Goal: Task Accomplishment & Management: Use online tool/utility

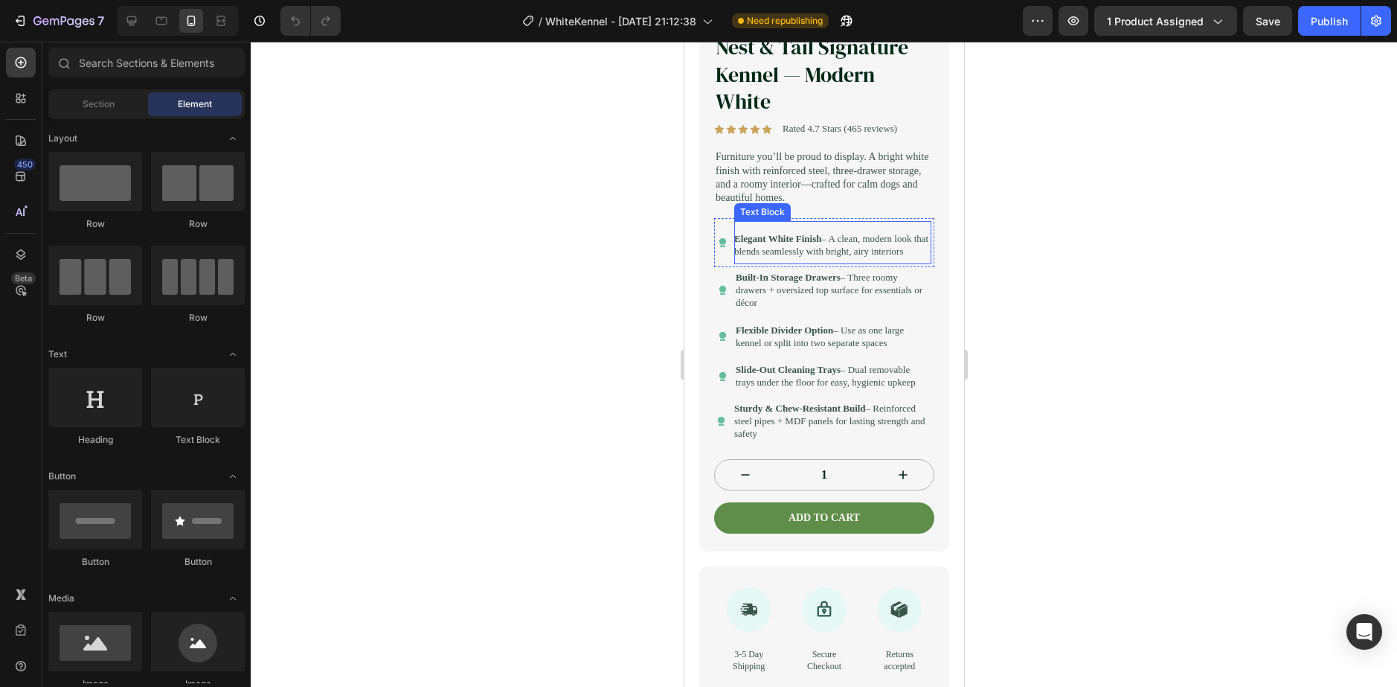
scroll to position [446, 0]
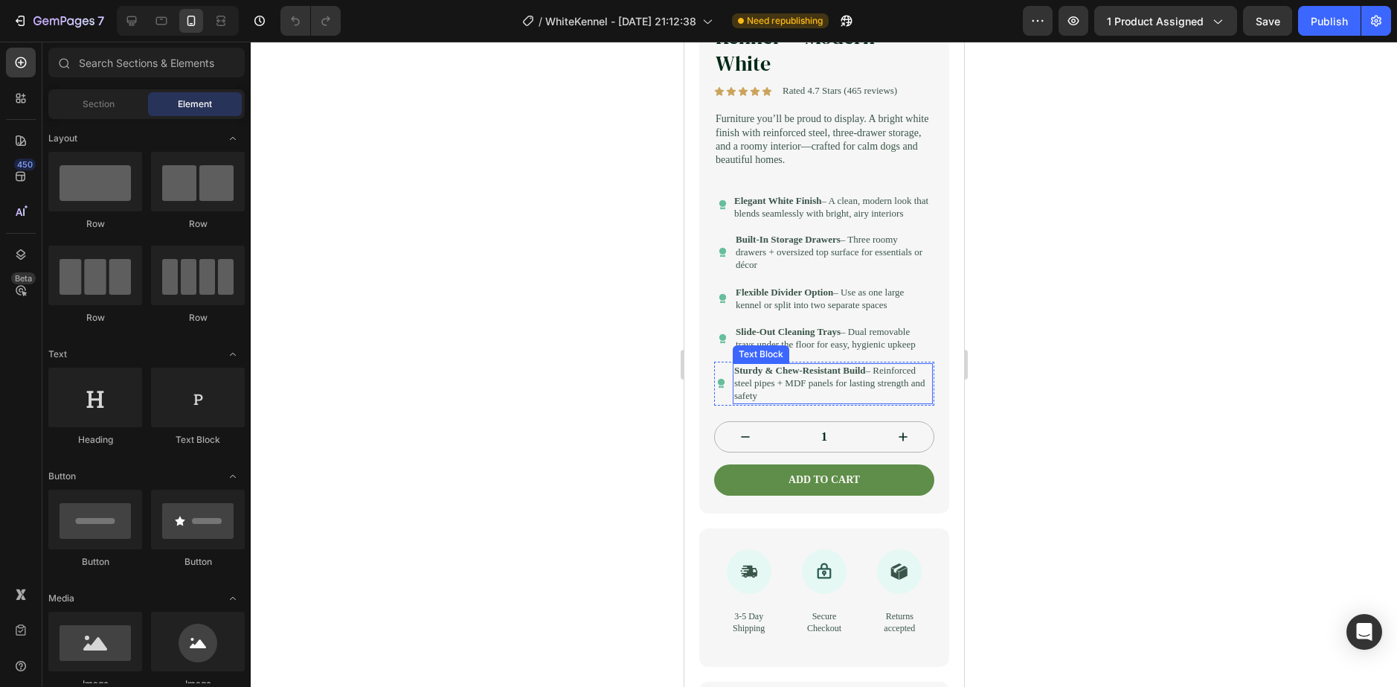
click at [771, 402] on p "Sturdy & Chew-Resistant Build – Reinforced steel pipes + MDF panels for lasting…" at bounding box center [831, 384] width 197 height 38
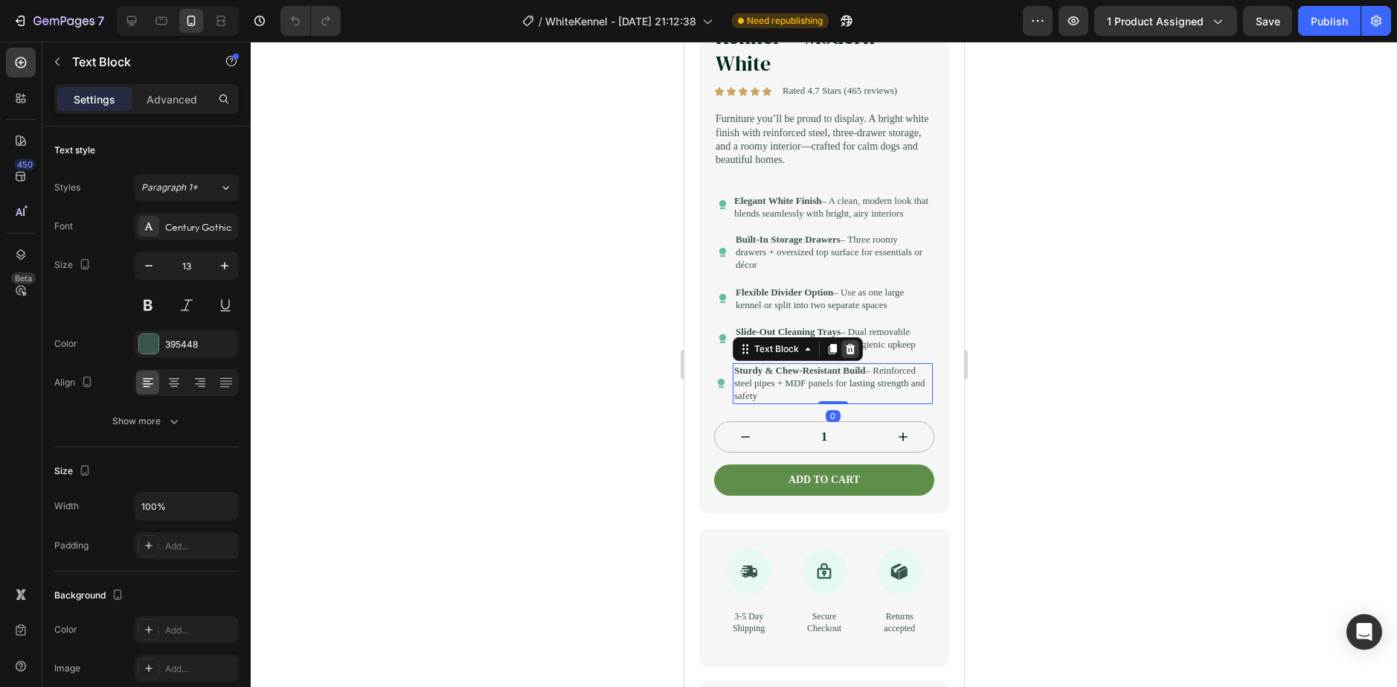
click at [850, 354] on icon at bounding box center [850, 349] width 10 height 10
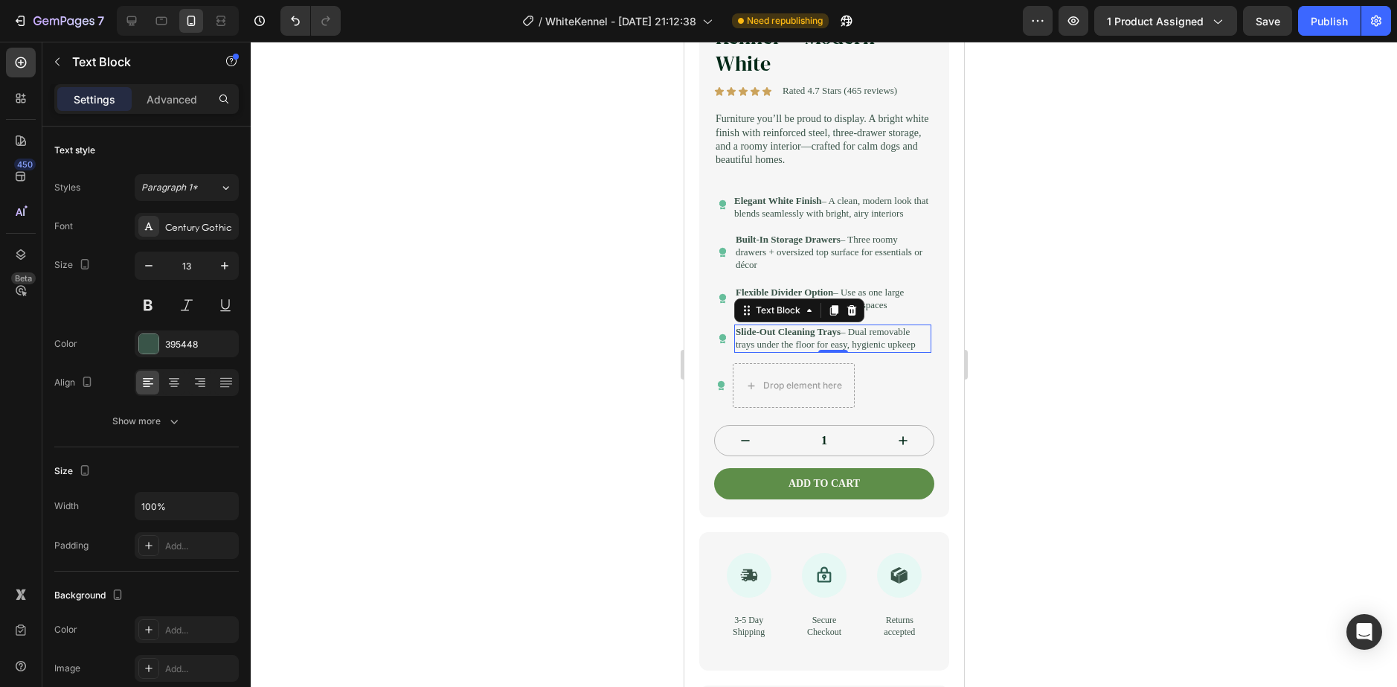
click at [841, 351] on p "Slide-Out Cleaning Trays – Dual removable trays under the floor for easy, hygie…" at bounding box center [832, 338] width 194 height 25
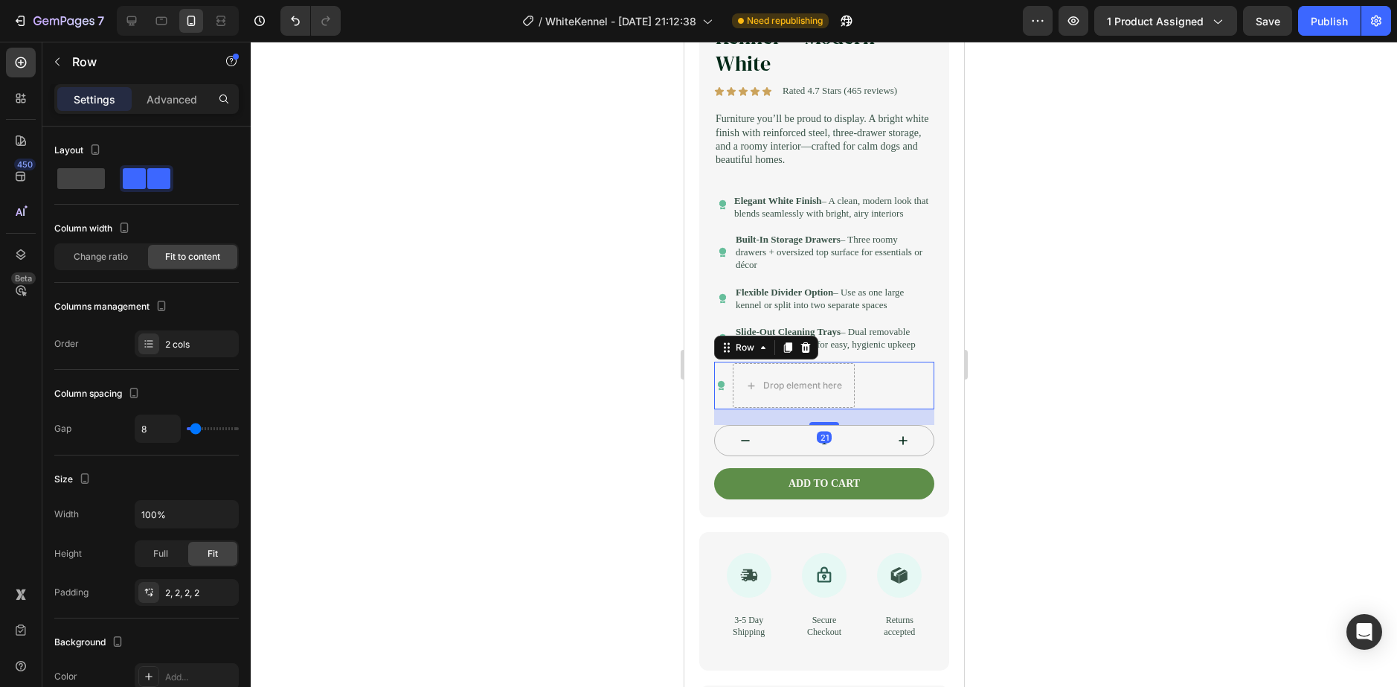
click at [883, 409] on div "Icon Drop element here Row 21" at bounding box center [823, 386] width 220 height 48
click at [811, 356] on div at bounding box center [805, 347] width 18 height 18
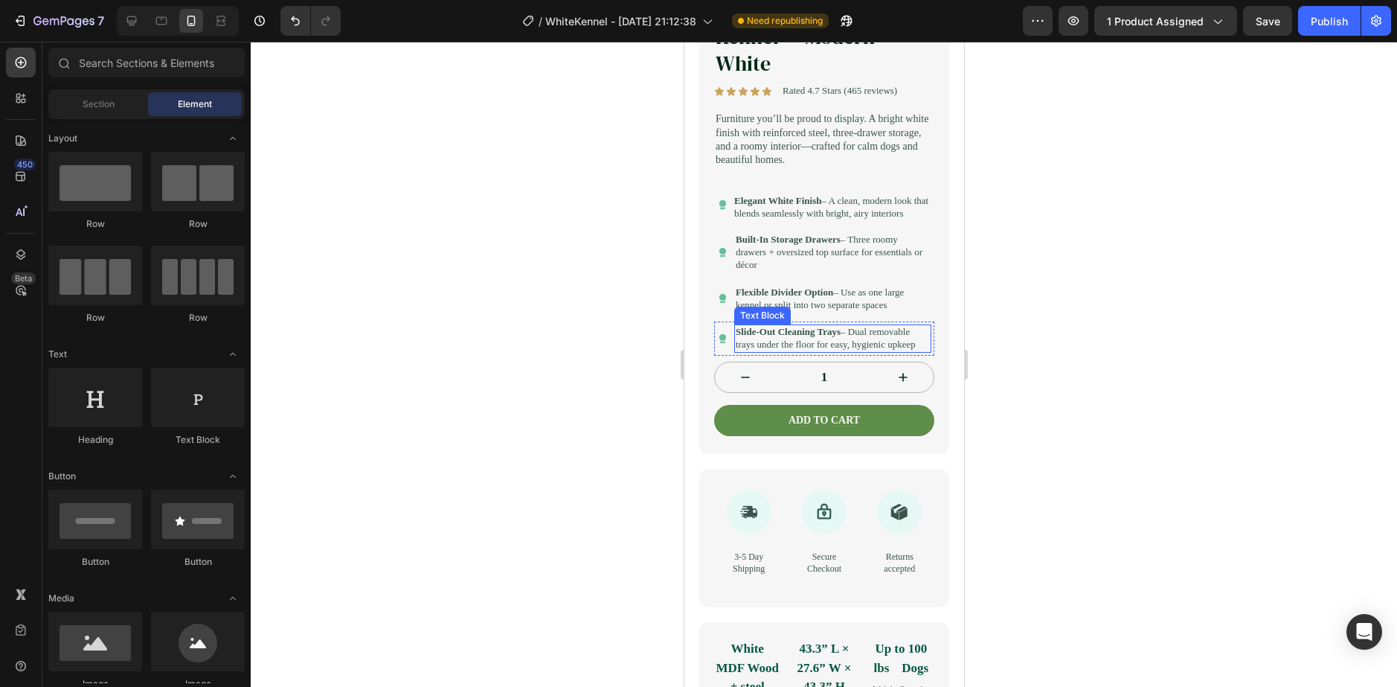
click at [905, 351] on p "Slide-Out Cleaning Trays – Dual removable trays under the floor for easy, hygie…" at bounding box center [832, 338] width 194 height 25
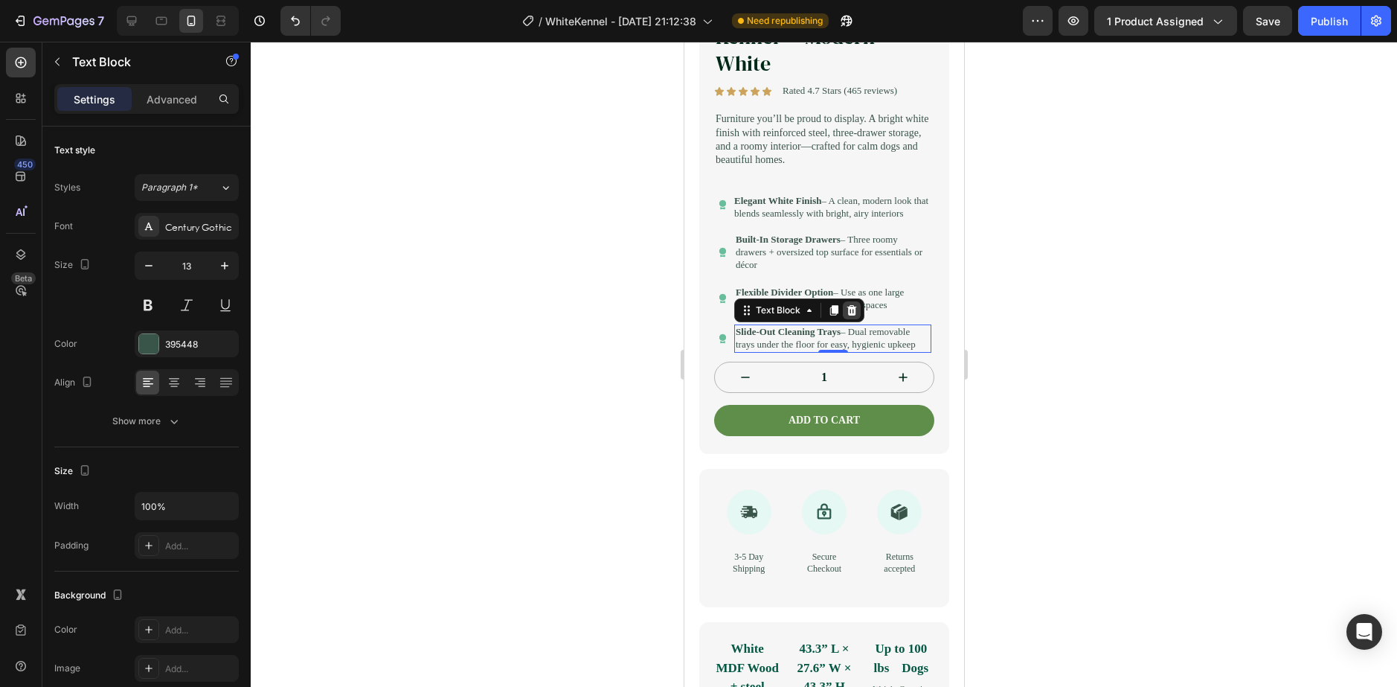
click at [850, 315] on icon at bounding box center [852, 310] width 10 height 10
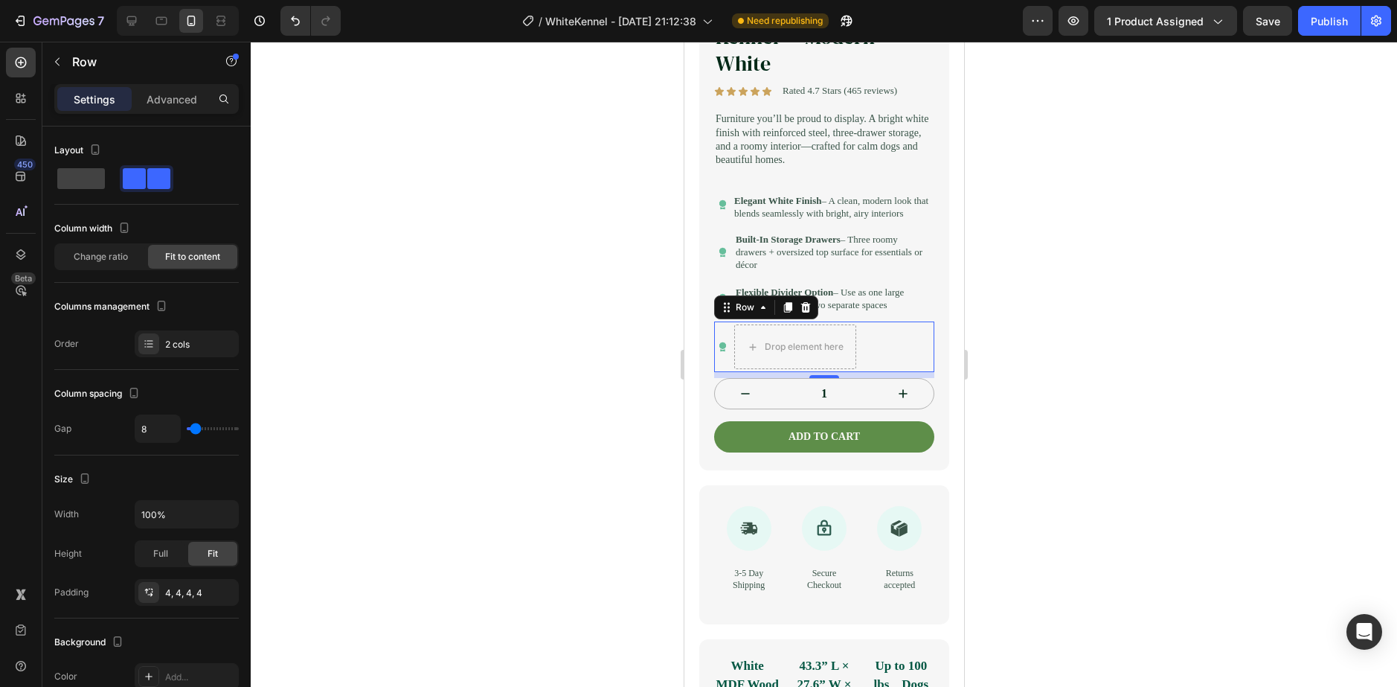
click at [886, 372] on div "Icon Drop element here Row 0" at bounding box center [823, 346] width 220 height 51
click at [812, 316] on div at bounding box center [805, 307] width 18 height 18
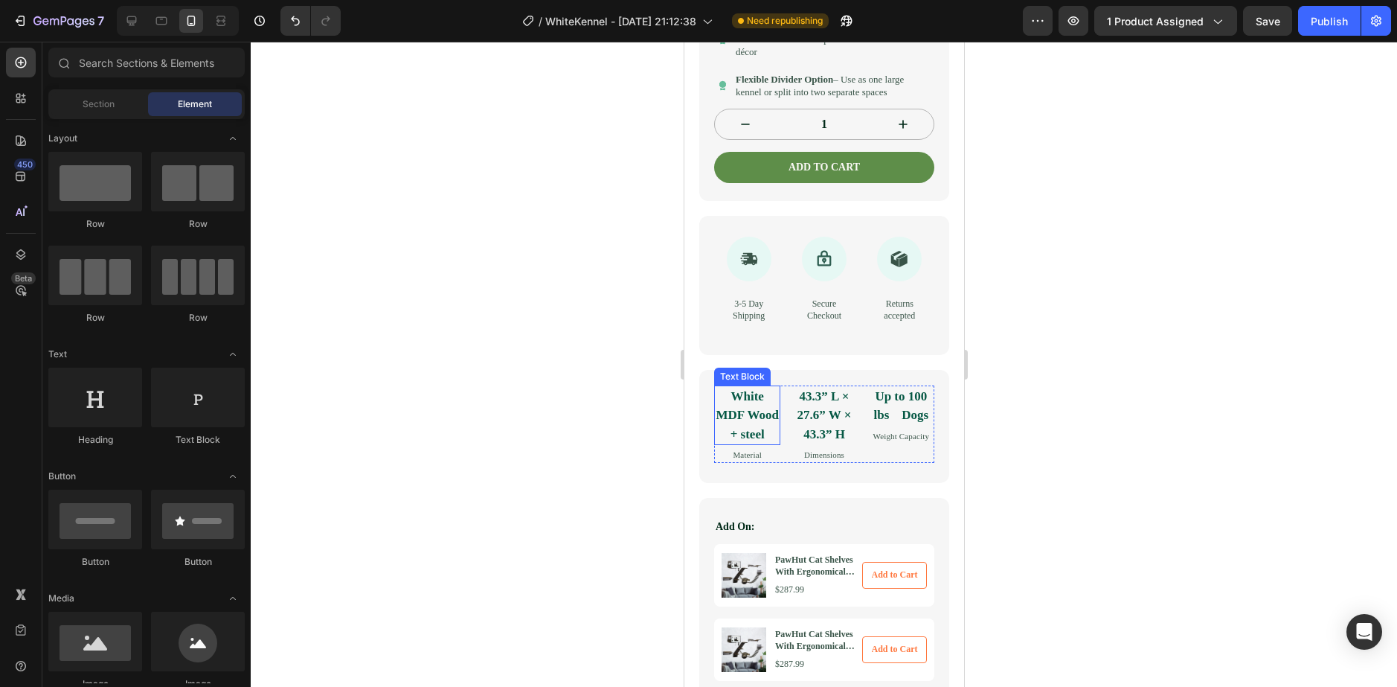
scroll to position [744, 0]
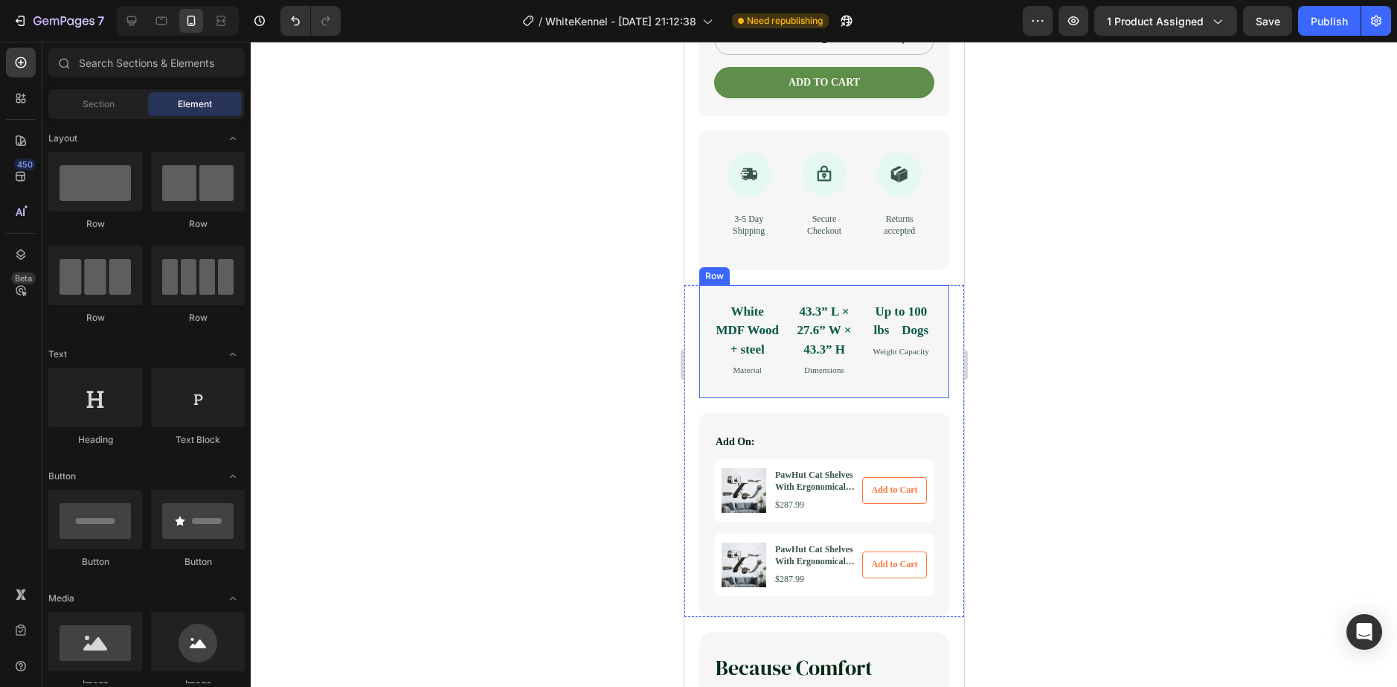
click at [758, 335] on div "White MDF Wood + steel Text Block Material Text Block 43.3” L × 27.6” W × 43.3”…" at bounding box center [824, 341] width 250 height 113
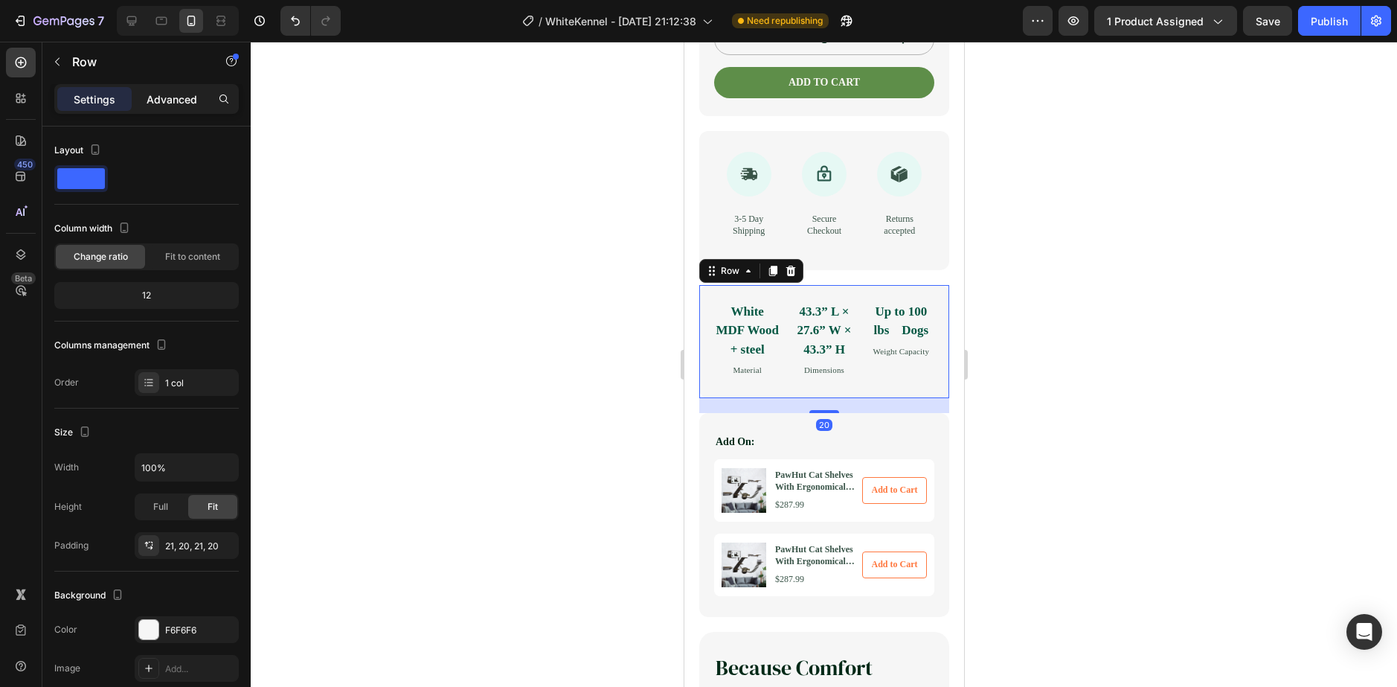
click at [165, 97] on p "Advanced" at bounding box center [172, 99] width 51 height 16
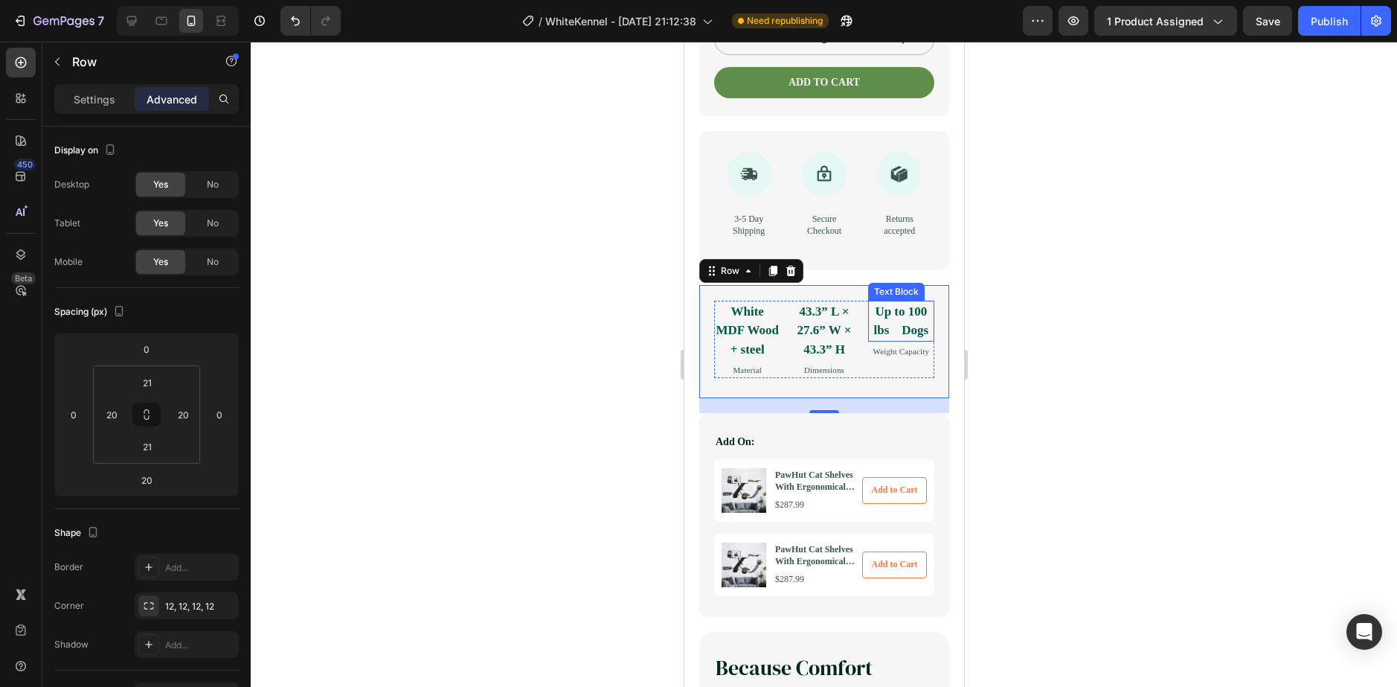
click at [905, 340] on p "Up to 100 lbs Dogs" at bounding box center [900, 321] width 63 height 38
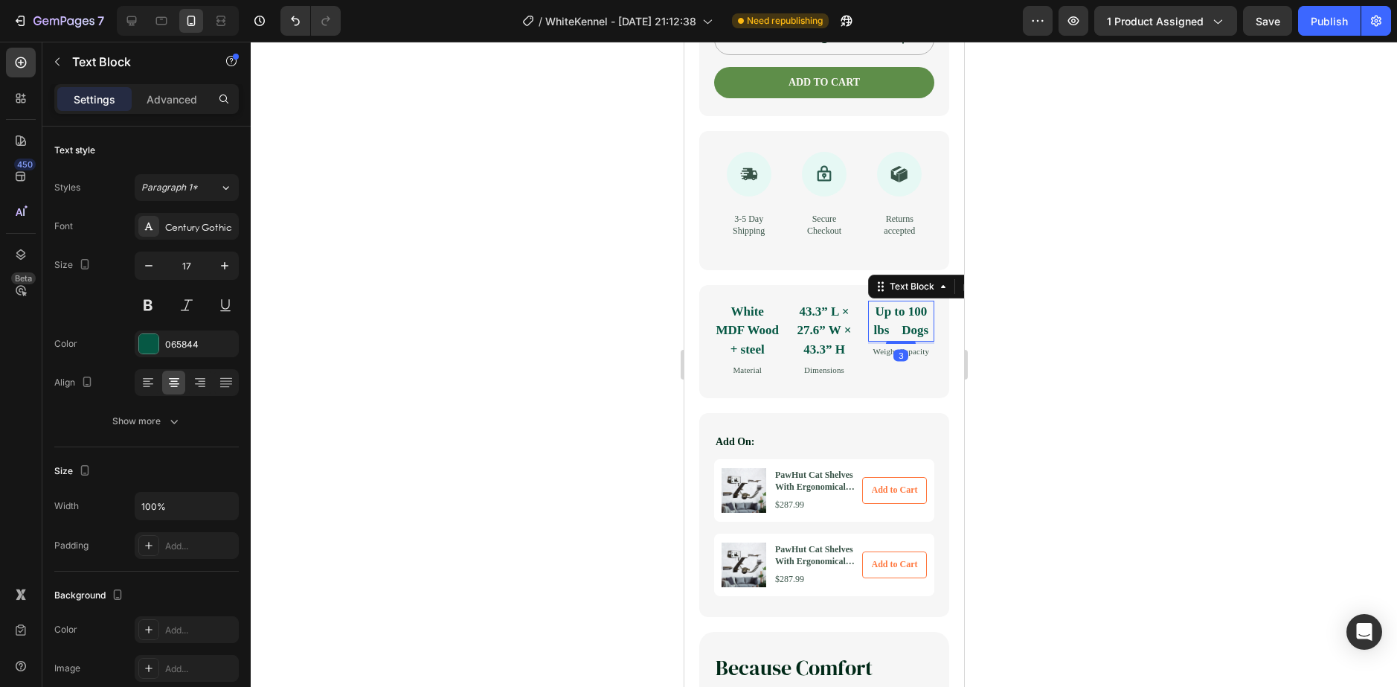
click at [885, 340] on p "Up to 100 lbs Dogs" at bounding box center [900, 321] width 63 height 38
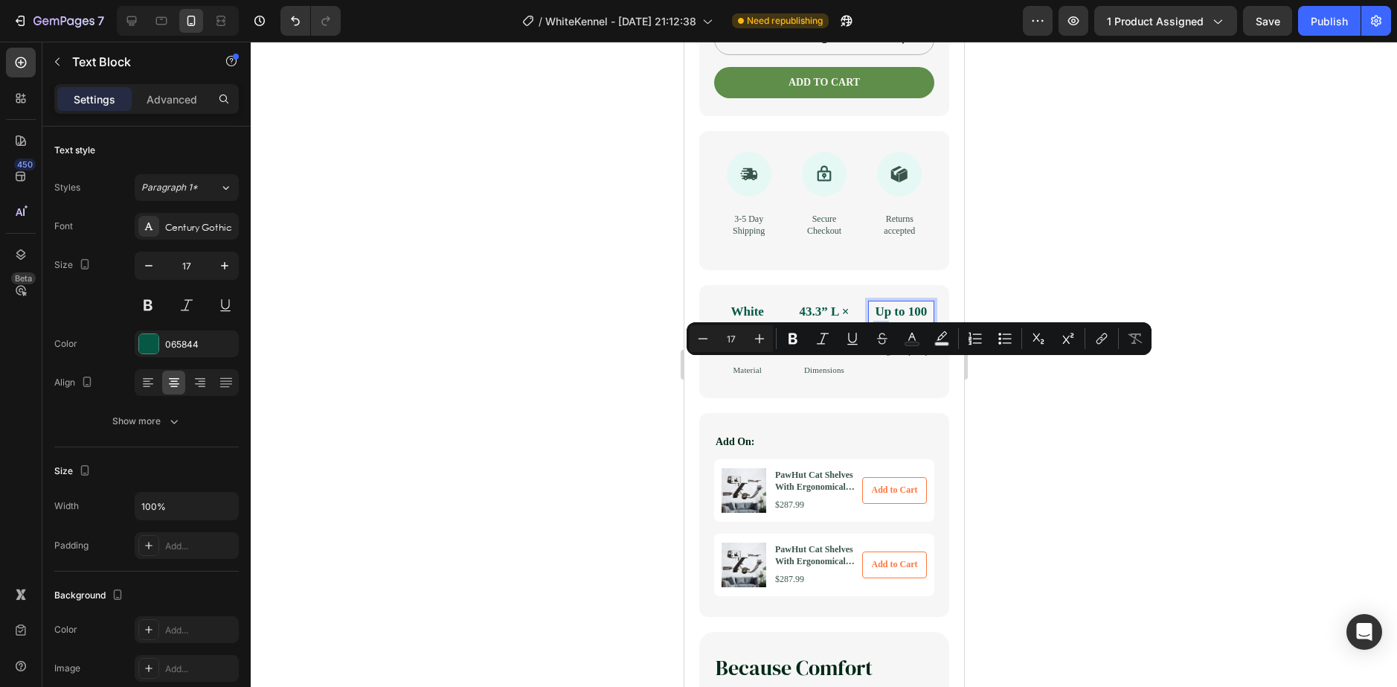
click at [875, 340] on p "Up to 100 lbs Dogs" at bounding box center [900, 321] width 63 height 38
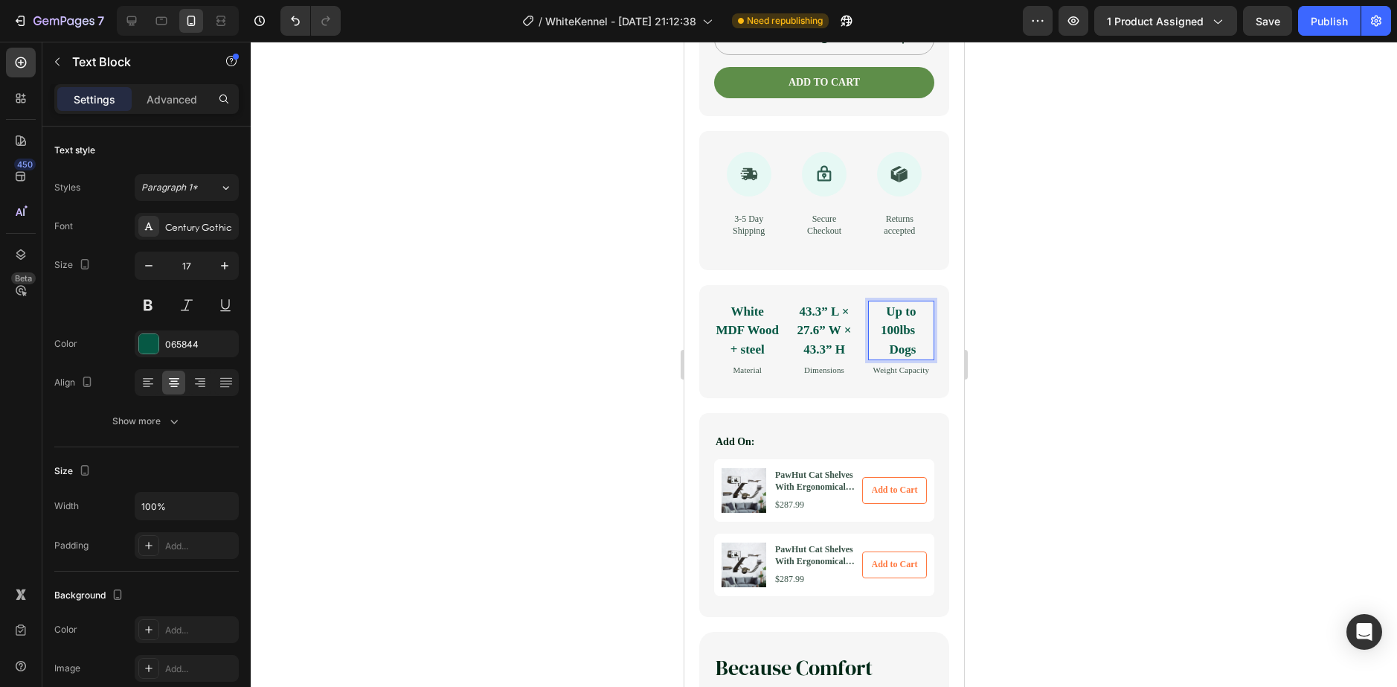
click at [880, 359] on p "Up to 100lbs Dogs" at bounding box center [900, 330] width 63 height 57
click at [810, 398] on div "White MDF Wood + steel Text Block Material Text Block 43.3” L × 27.6” W × 43.3”…" at bounding box center [824, 341] width 250 height 113
click at [749, 359] on p "White MDF Wood + steel" at bounding box center [746, 330] width 63 height 57
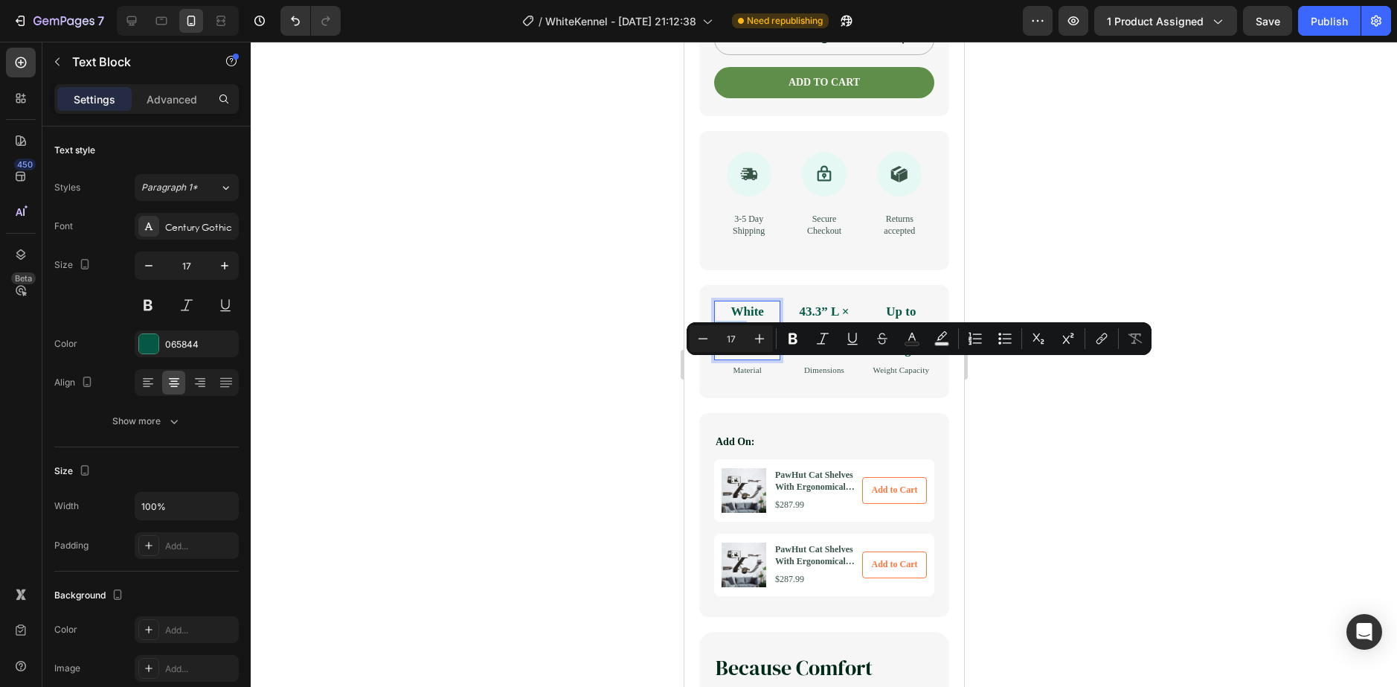
click at [754, 359] on p "White MDF Wood + steel" at bounding box center [746, 330] width 63 height 57
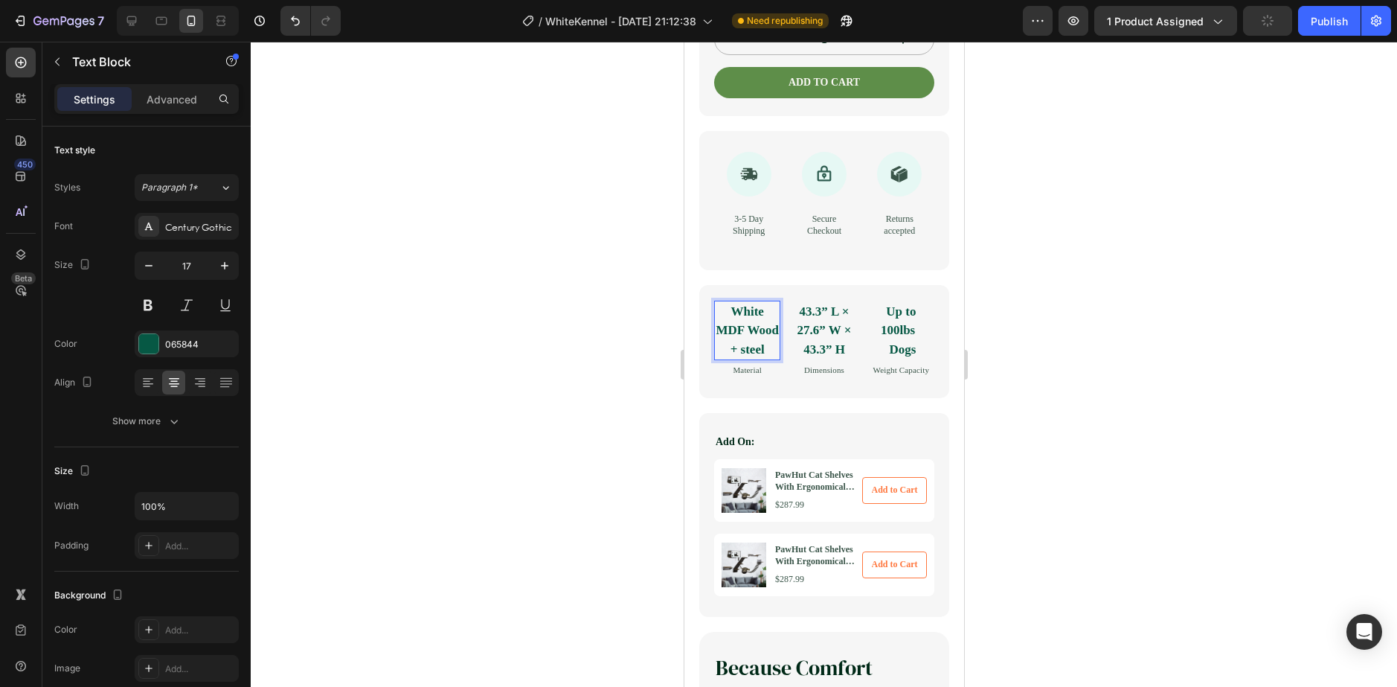
click at [764, 359] on p "White MDF Wood + steel" at bounding box center [746, 330] width 63 height 57
click at [764, 347] on p "White MDF Wood + steel" at bounding box center [746, 330] width 63 height 57
click at [736, 340] on p "MDF Wood + steel" at bounding box center [746, 321] width 63 height 38
click at [1146, 367] on div at bounding box center [824, 364] width 1146 height 645
click at [730, 340] on p "MDF Wood + steel" at bounding box center [746, 321] width 63 height 38
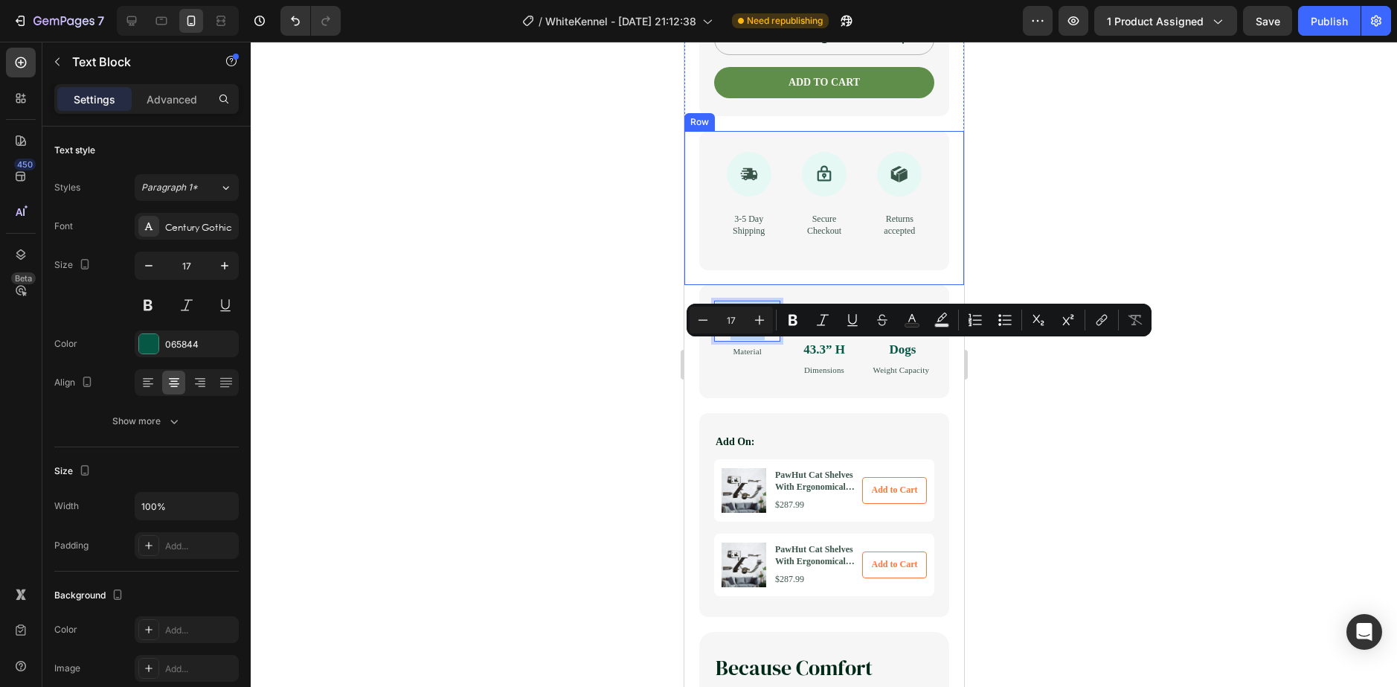
drag, startPoint x: 771, startPoint y: 389, endPoint x: 684, endPoint y: 310, distance: 117.4
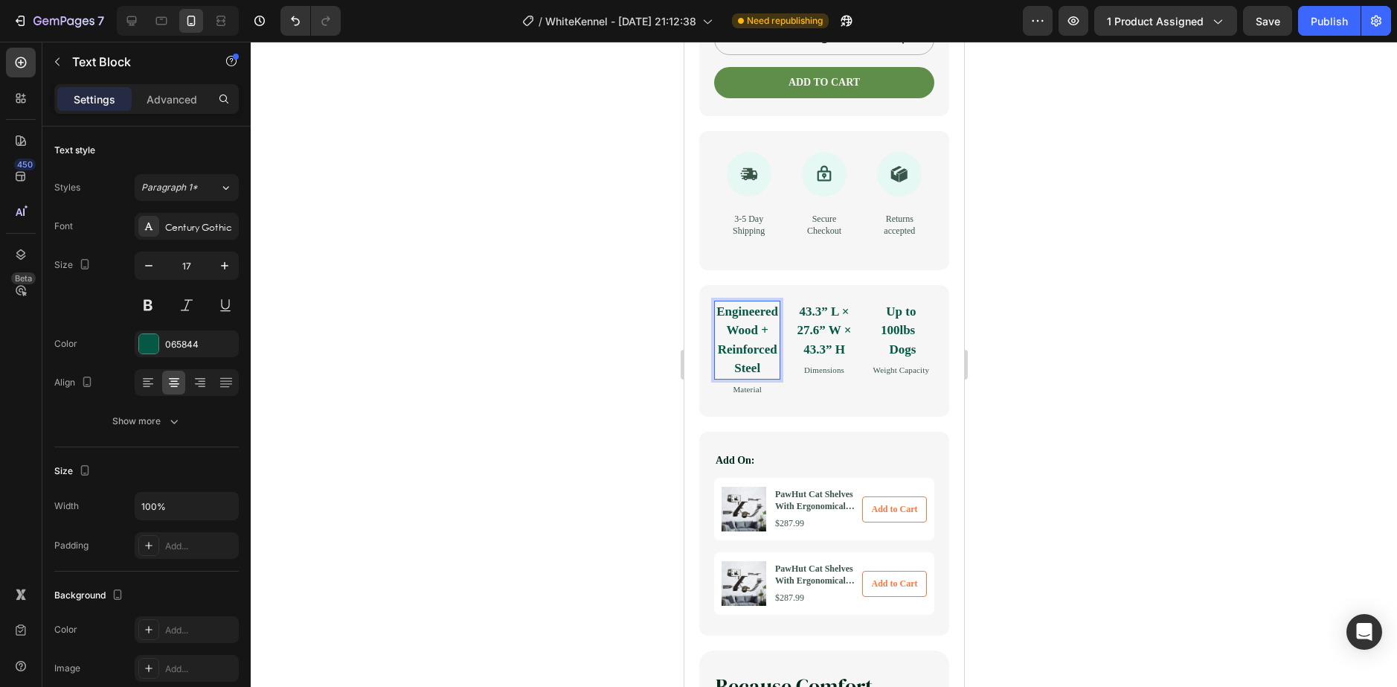
click at [739, 378] on p "Engineered Wood + Reinforced Steel" at bounding box center [746, 340] width 63 height 76
click at [765, 378] on p "Engineered Wood + Reinforced Steel" at bounding box center [746, 340] width 63 height 76
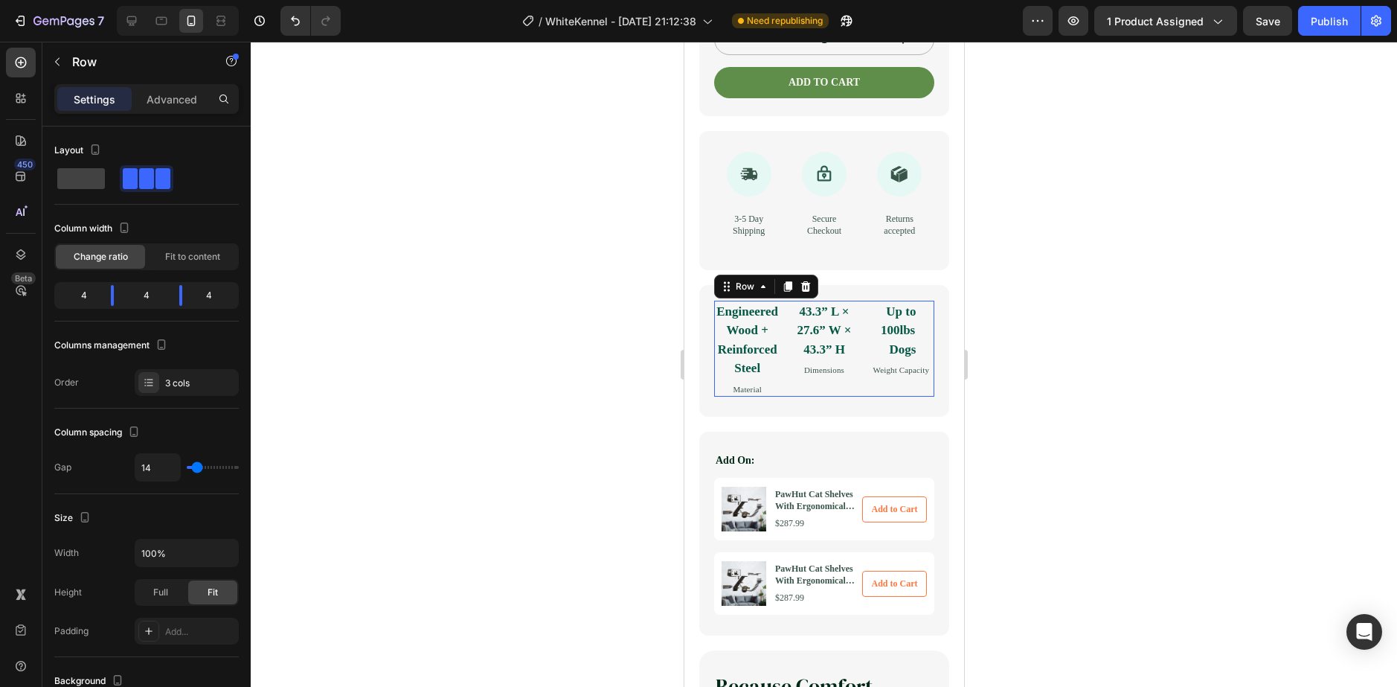
click at [785, 397] on div "Engineered Wood + Reinforced Steel Text Block Material Text Block 43.3” L × 27.…" at bounding box center [823, 349] width 220 height 97
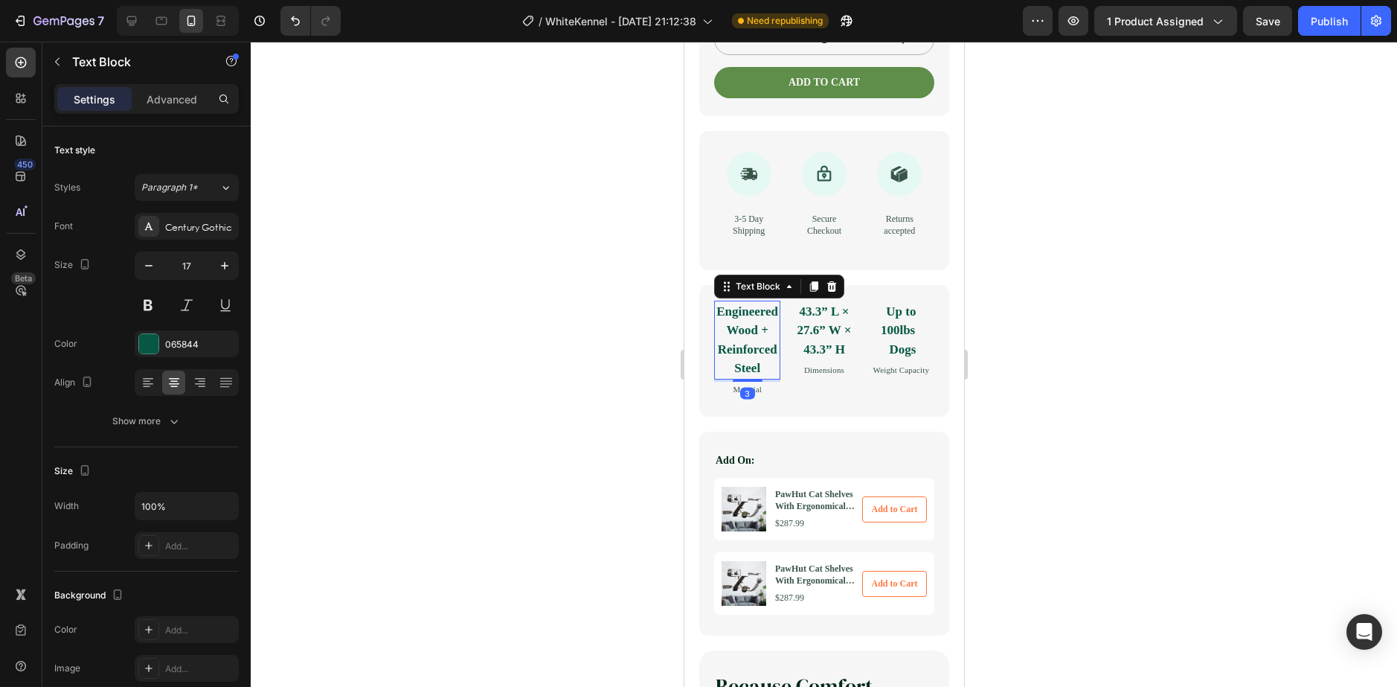
click at [763, 378] on p "Engineered Wood + Reinforced Steel" at bounding box center [746, 340] width 63 height 76
click at [806, 359] on p "43.3” L × 27.6” W × 43.3” H" at bounding box center [822, 330] width 63 height 57
click at [759, 376] on p "Engineered Wood + Reinforced Steel" at bounding box center [746, 340] width 63 height 76
click at [762, 382] on div "3" at bounding box center [746, 380] width 66 height 2
click at [772, 378] on p "Engineered Wood + Reinforced Steel" at bounding box center [746, 340] width 63 height 76
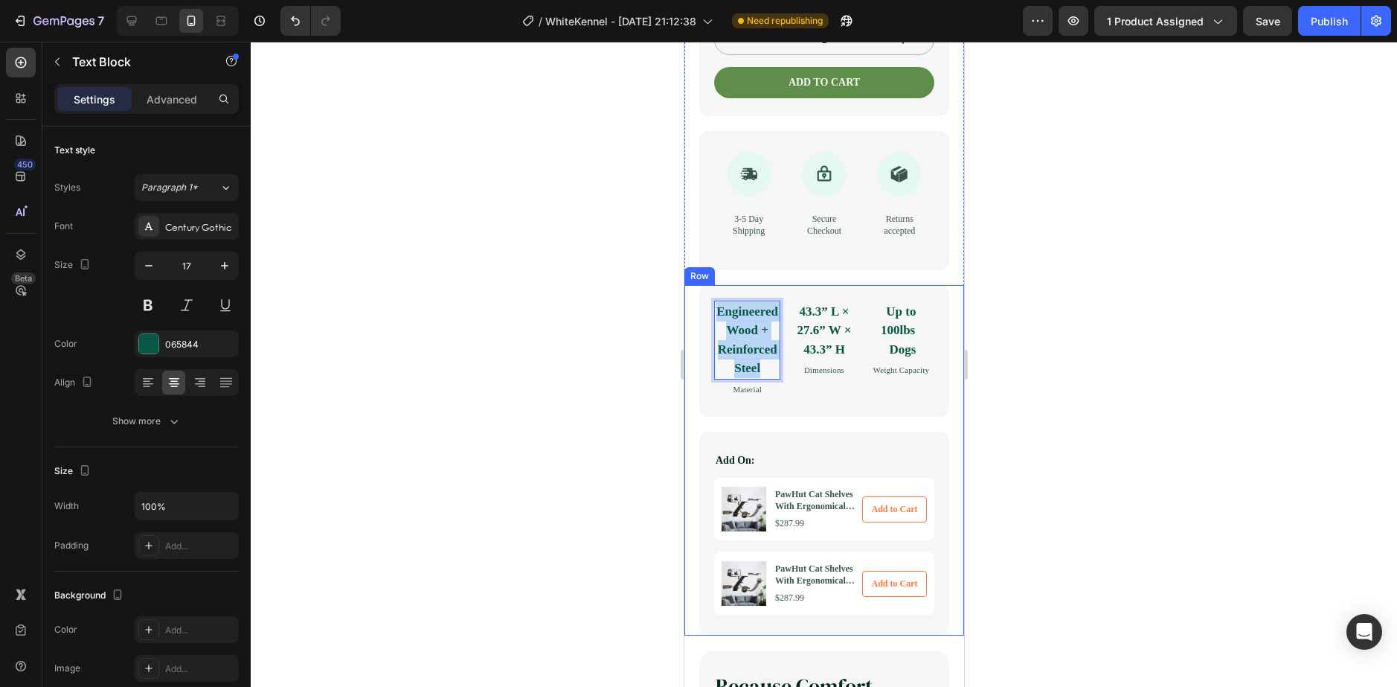
drag, startPoint x: 771, startPoint y: 425, endPoint x: 696, endPoint y: 339, distance: 114.3
click at [696, 339] on div "Engineered Wood + Reinforced Steel Text Block 3 Material Text Block 43.3” L × 2…" at bounding box center [824, 460] width 280 height 351
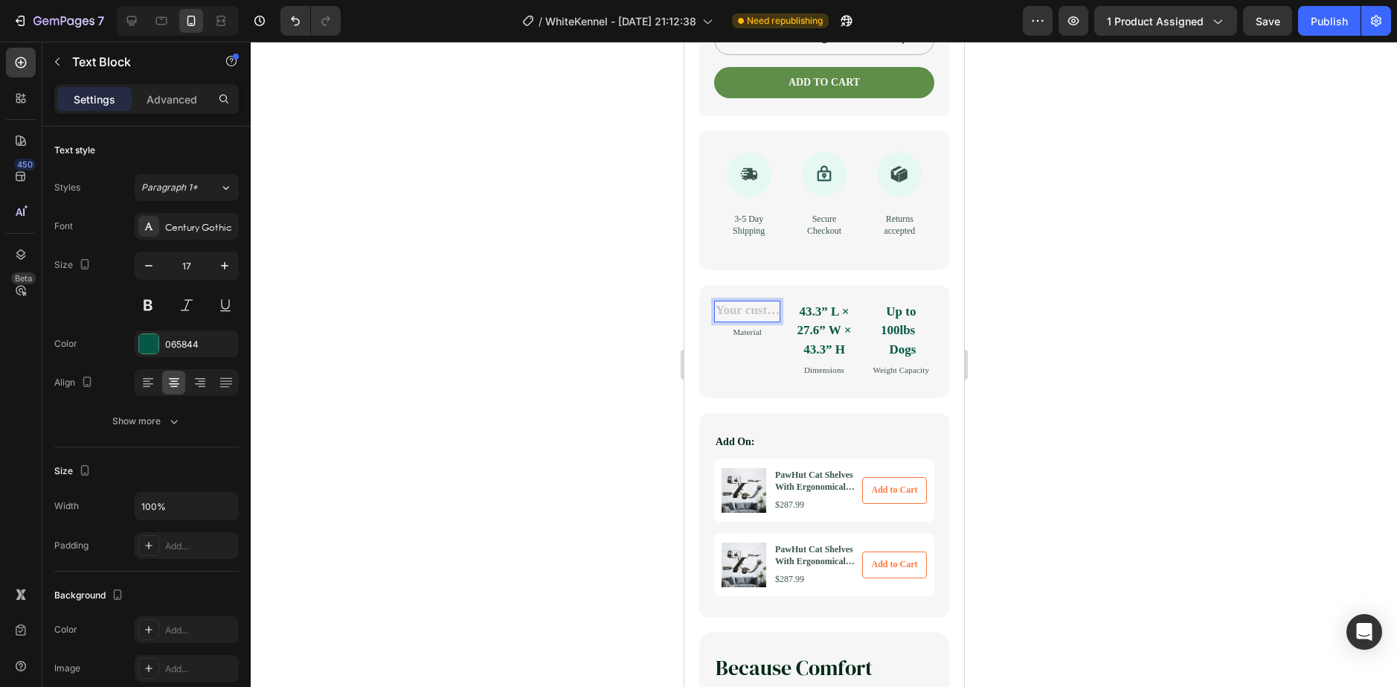
drag, startPoint x: 1159, startPoint y: 389, endPoint x: 1020, endPoint y: 376, distance: 139.7
click at [1155, 389] on div at bounding box center [824, 364] width 1146 height 645
click at [760, 321] on p "Rich Text Editor. Editing area: main" at bounding box center [746, 311] width 63 height 19
click at [760, 323] on div "Rich Text Editor. Editing area: main" at bounding box center [746, 312] width 66 height 22
click at [780, 352] on div "Engineered Text Block 3 Material Text Block 43.3” L × 27.6” W × 43.3” H Text Bl…" at bounding box center [823, 339] width 220 height 77
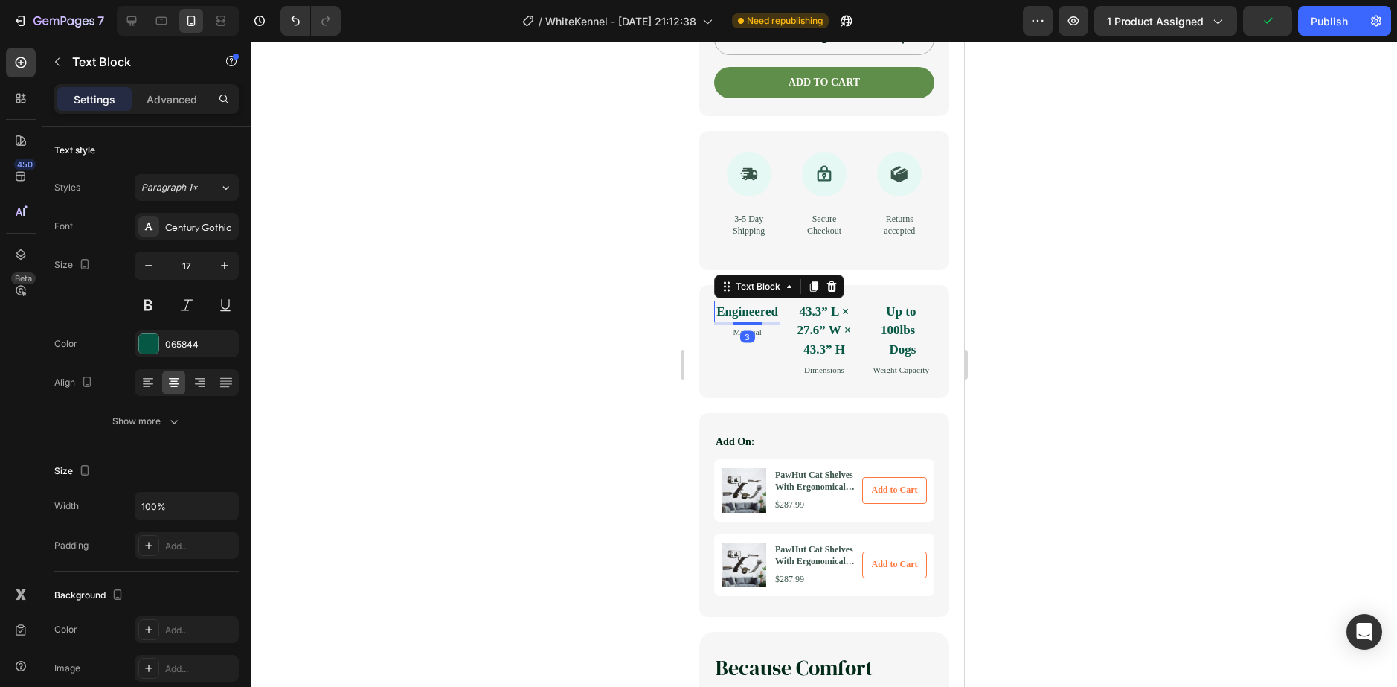
click at [748, 321] on p "Engineered" at bounding box center [746, 311] width 63 height 19
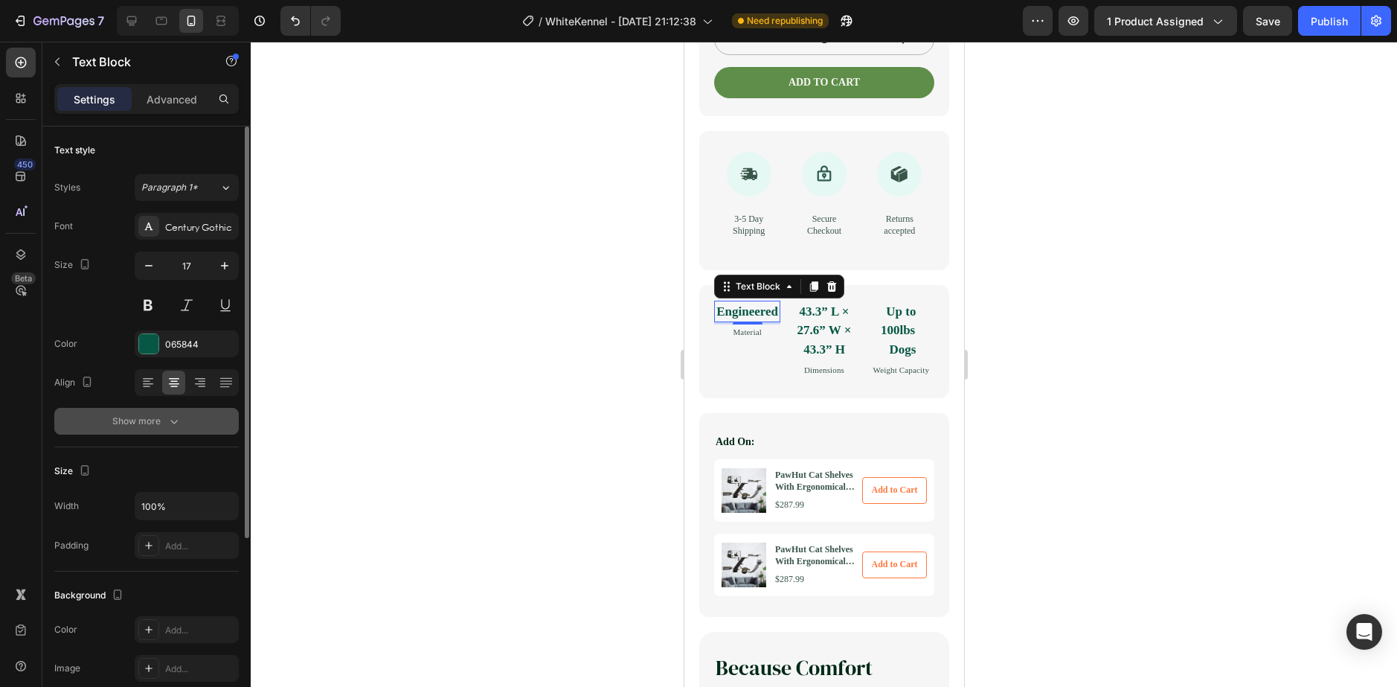
click at [158, 426] on div "Show more" at bounding box center [146, 421] width 69 height 15
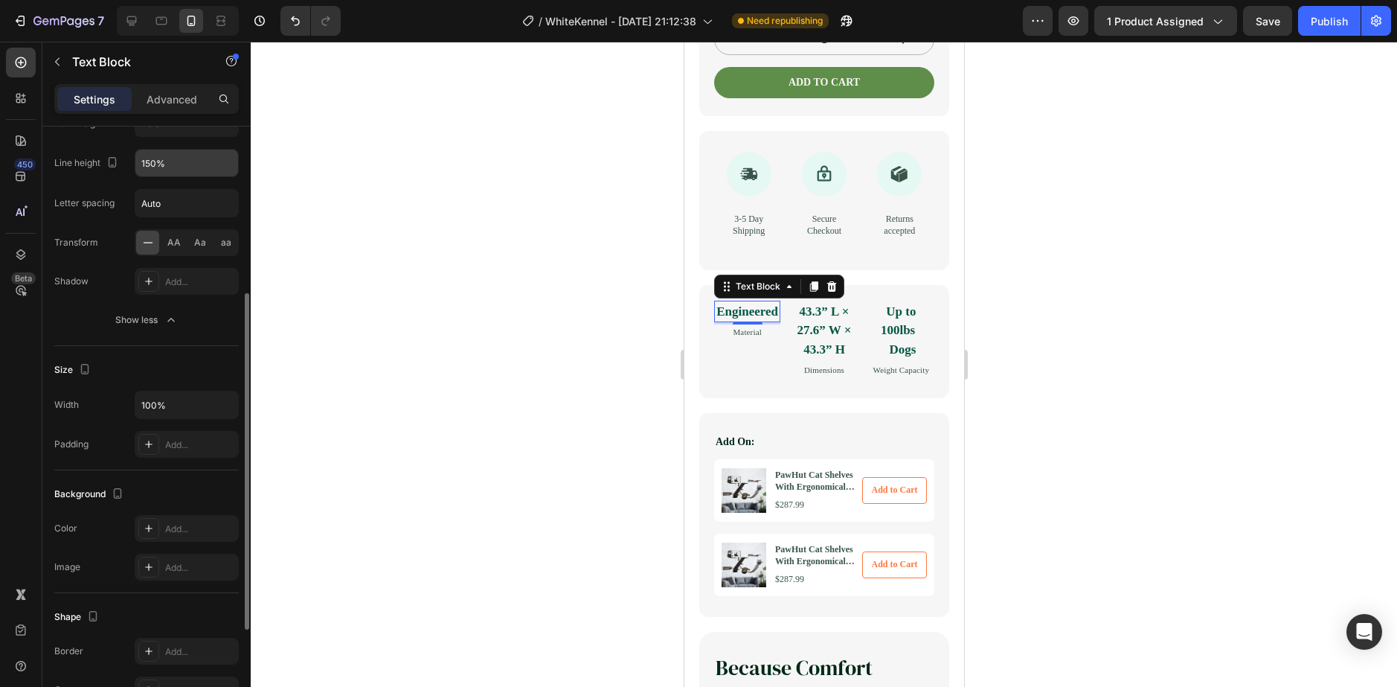
scroll to position [0, 0]
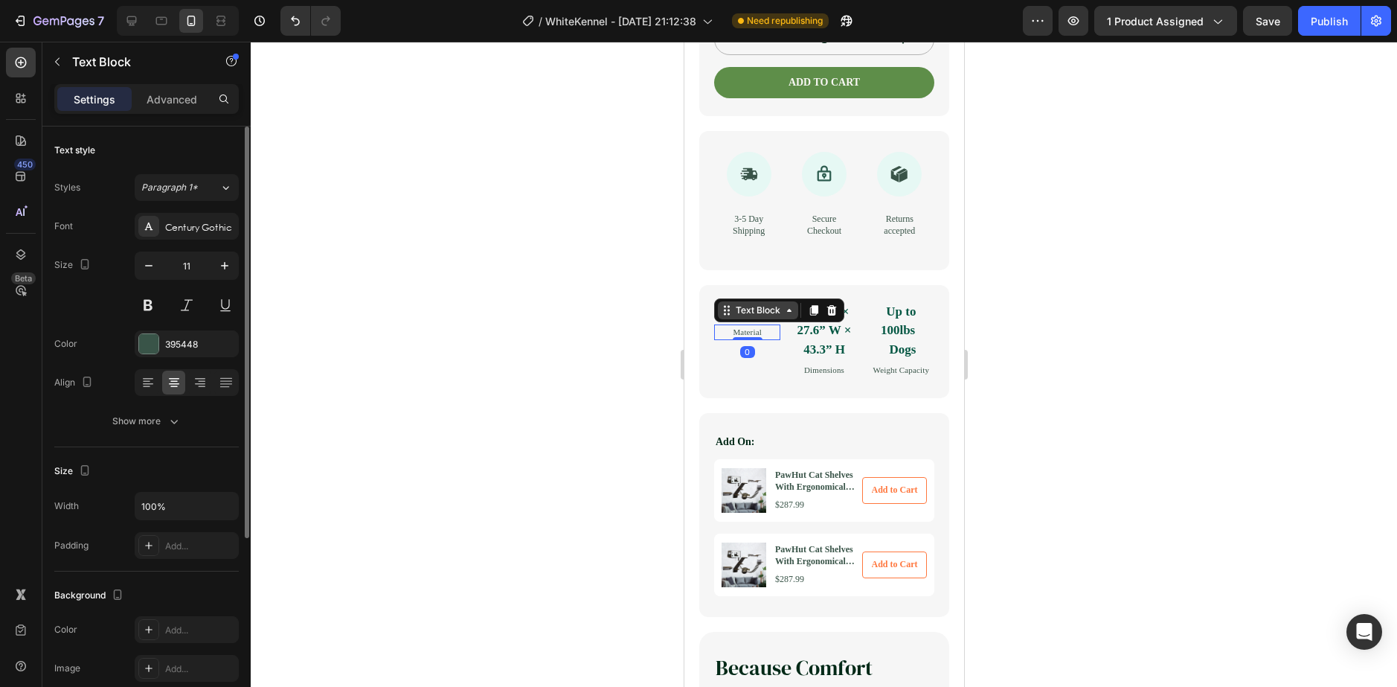
click at [728, 319] on div "Text Block" at bounding box center [757, 310] width 80 height 18
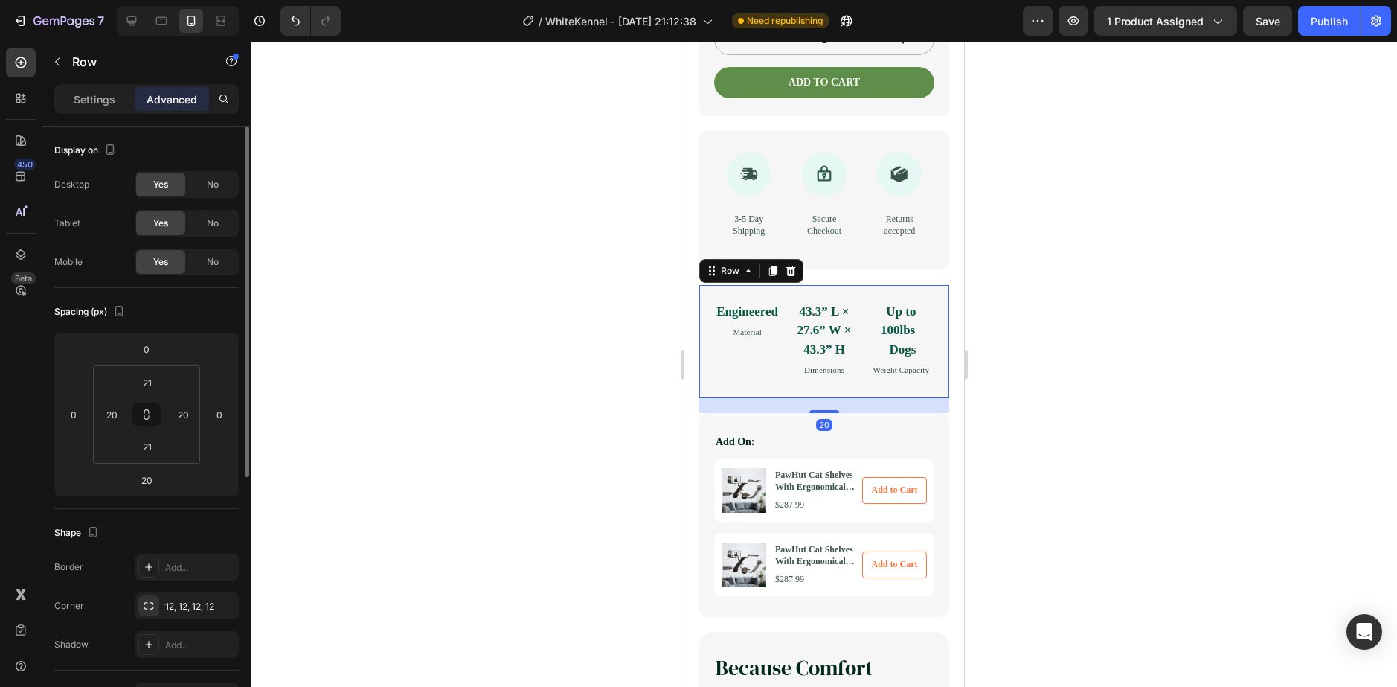
click at [704, 398] on div "Engineered Text Block Material Text Block 43.3” L × 27.6” W × 43.3” H Text Bloc…" at bounding box center [824, 341] width 250 height 113
click at [725, 322] on div "Text Block" at bounding box center [741, 315] width 51 height 13
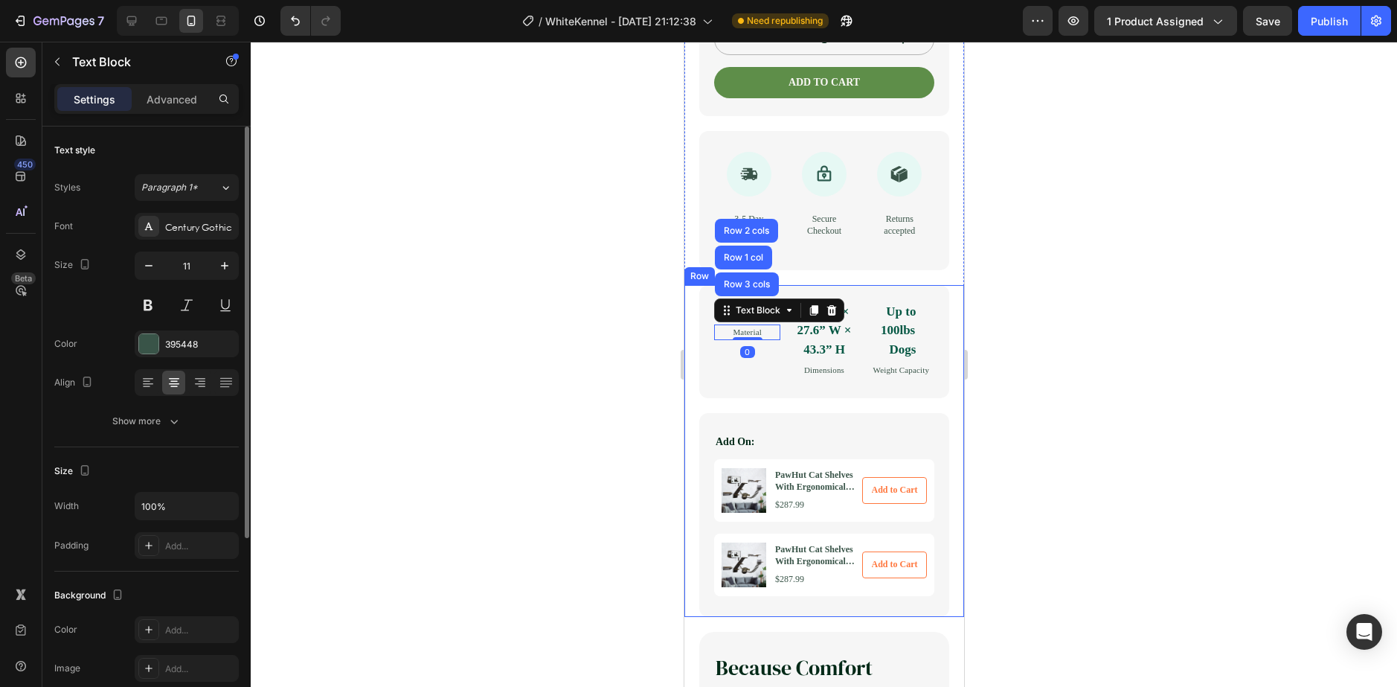
drag, startPoint x: 794, startPoint y: 460, endPoint x: 787, endPoint y: 443, distance: 19.3
click at [795, 413] on div "Engineered Text Block Material Text Block Row 3 cols Row 1 col Row 2 cols 0 43.…" at bounding box center [824, 349] width 250 height 128
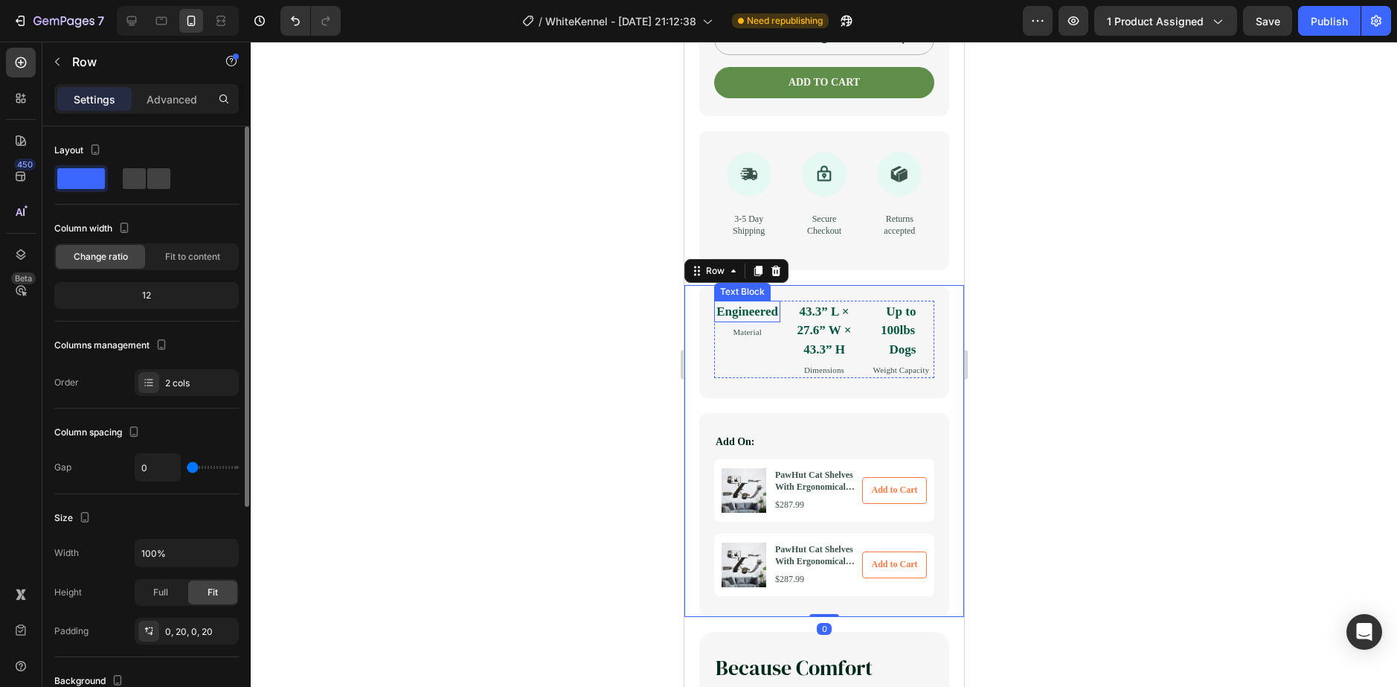
click at [759, 321] on p "Engineered" at bounding box center [746, 311] width 63 height 19
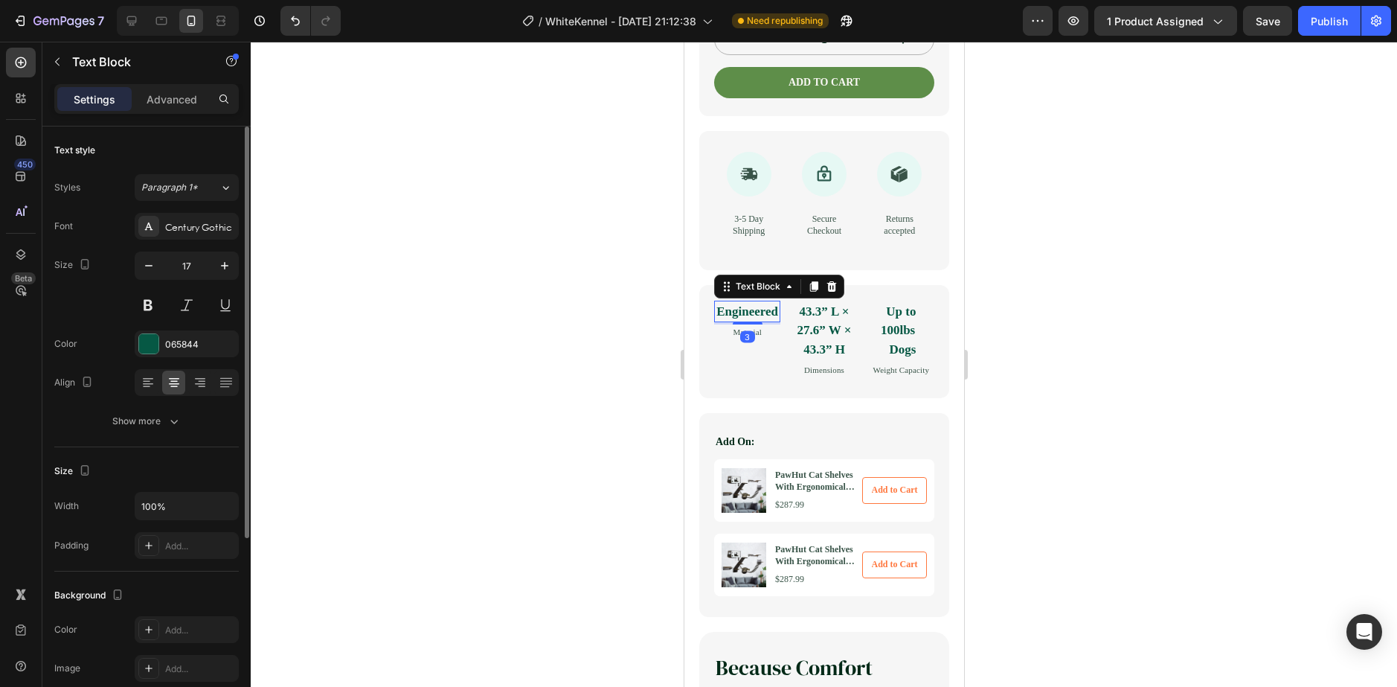
click at [765, 323] on div "Engineered" at bounding box center [746, 312] width 66 height 22
click at [763, 321] on p "Engineered" at bounding box center [746, 311] width 63 height 19
click at [739, 321] on p "Engineered" at bounding box center [746, 311] width 63 height 19
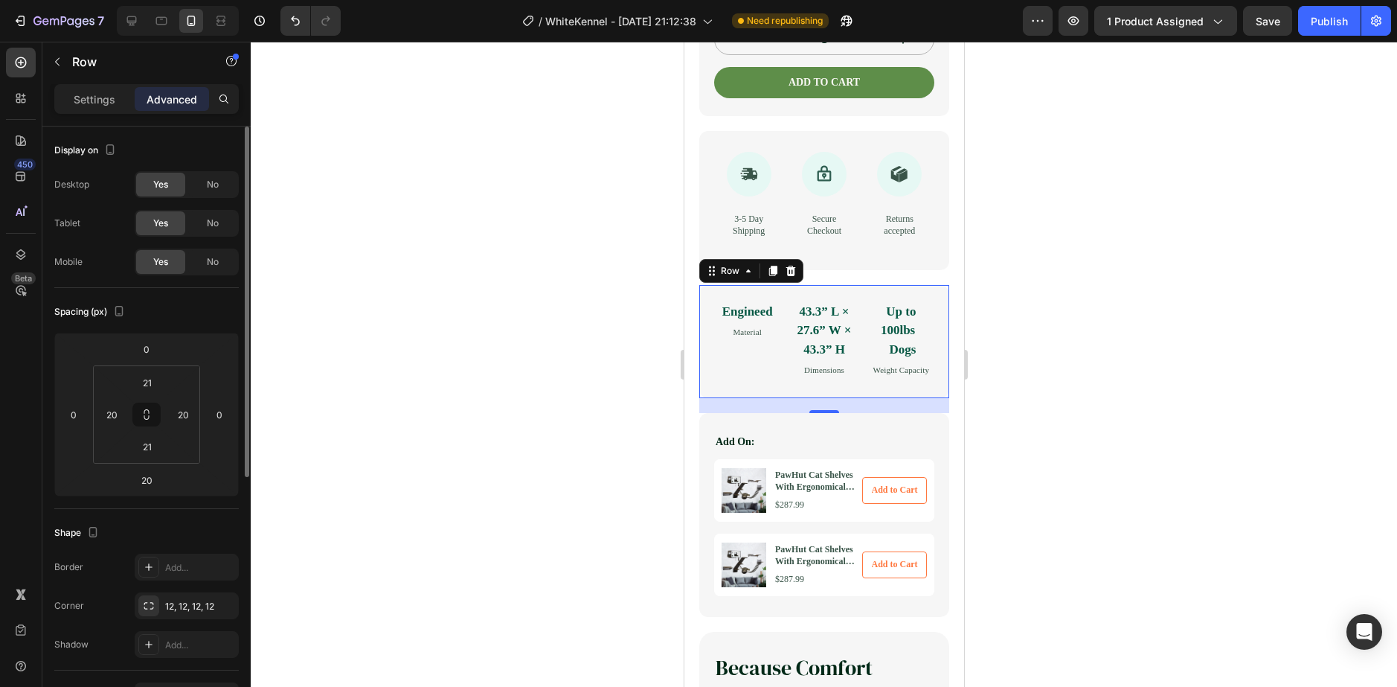
click at [852, 332] on div "Engineed Text Block Material Text Block 43.3” L × 27.6” W × 43.3” H Text Block …" at bounding box center [824, 341] width 250 height 113
click at [780, 336] on div "Engineed Text Block Material Text Block 43.3” L × 27.6” W × 43.3” H Text Block …" at bounding box center [824, 341] width 250 height 113
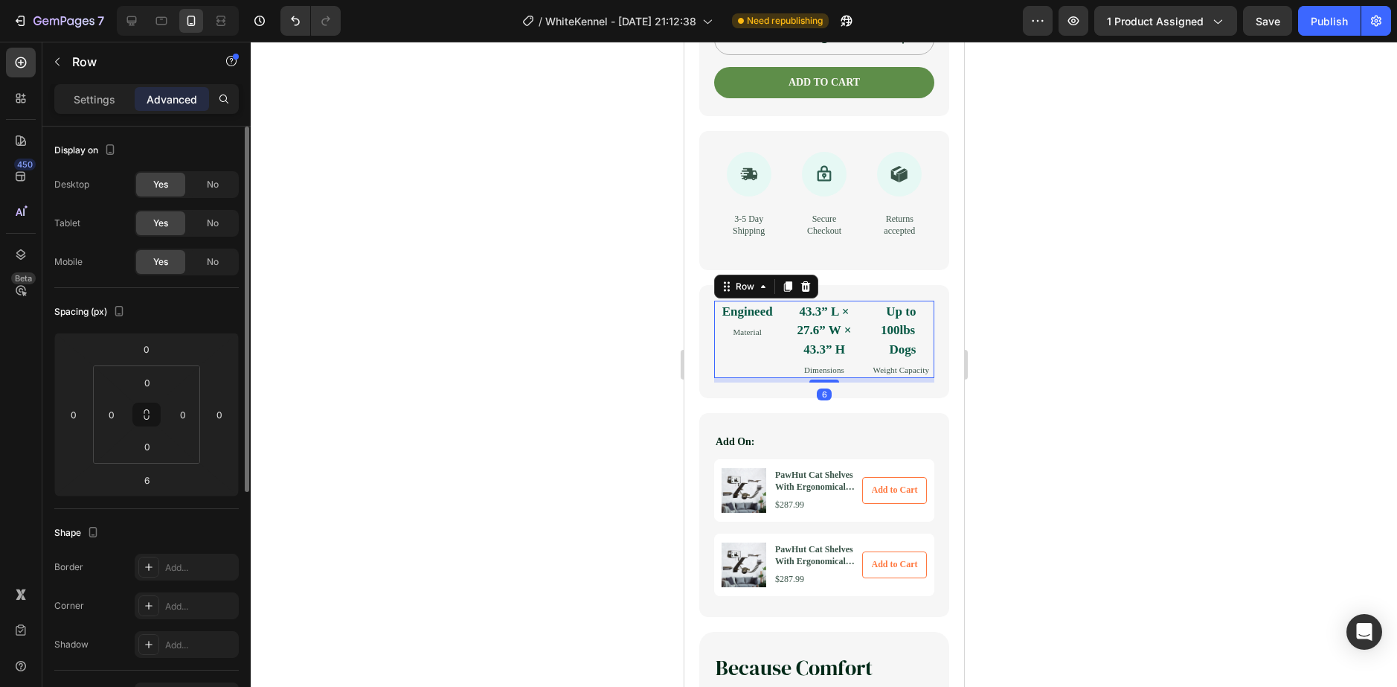
click at [776, 356] on div "Engineed Text Block Material Text Block 43.3” L × 27.6” W × 43.3” H Text Block …" at bounding box center [823, 339] width 220 height 77
click at [768, 321] on p "Engineed" at bounding box center [746, 311] width 63 height 19
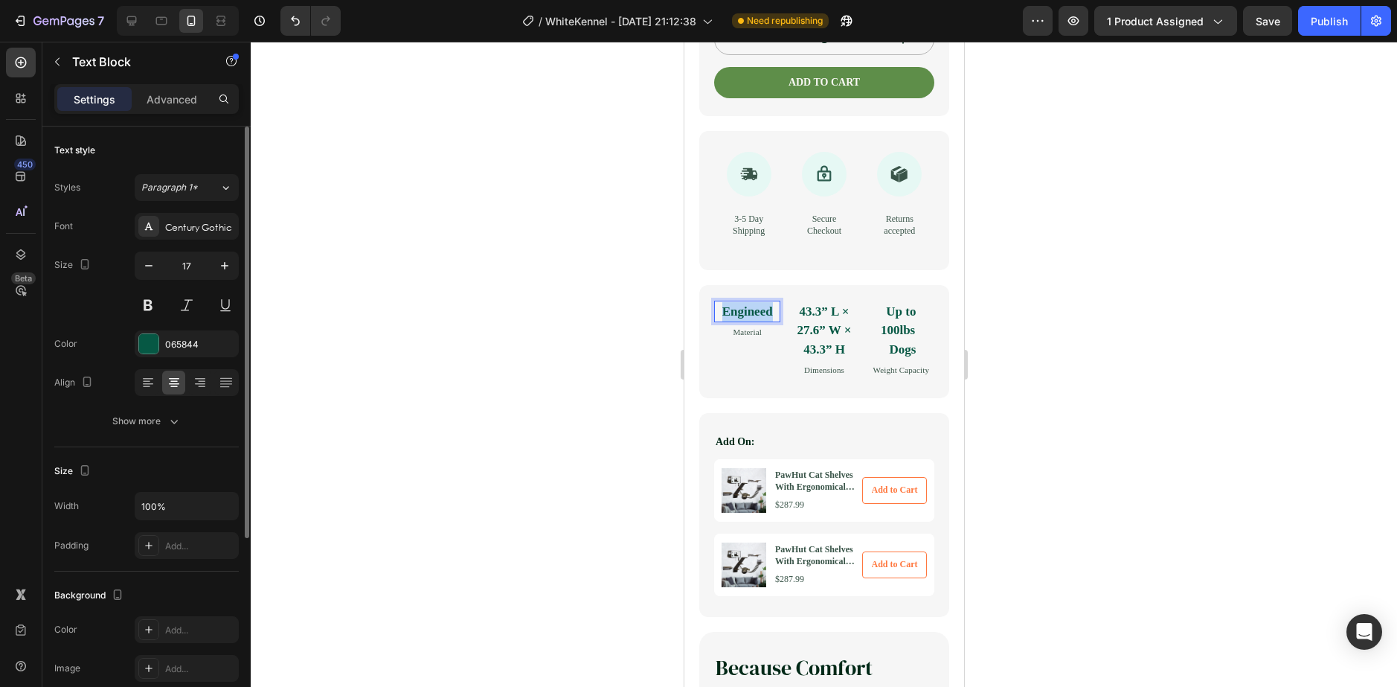
click at [770, 321] on p "Engineed" at bounding box center [746, 311] width 63 height 19
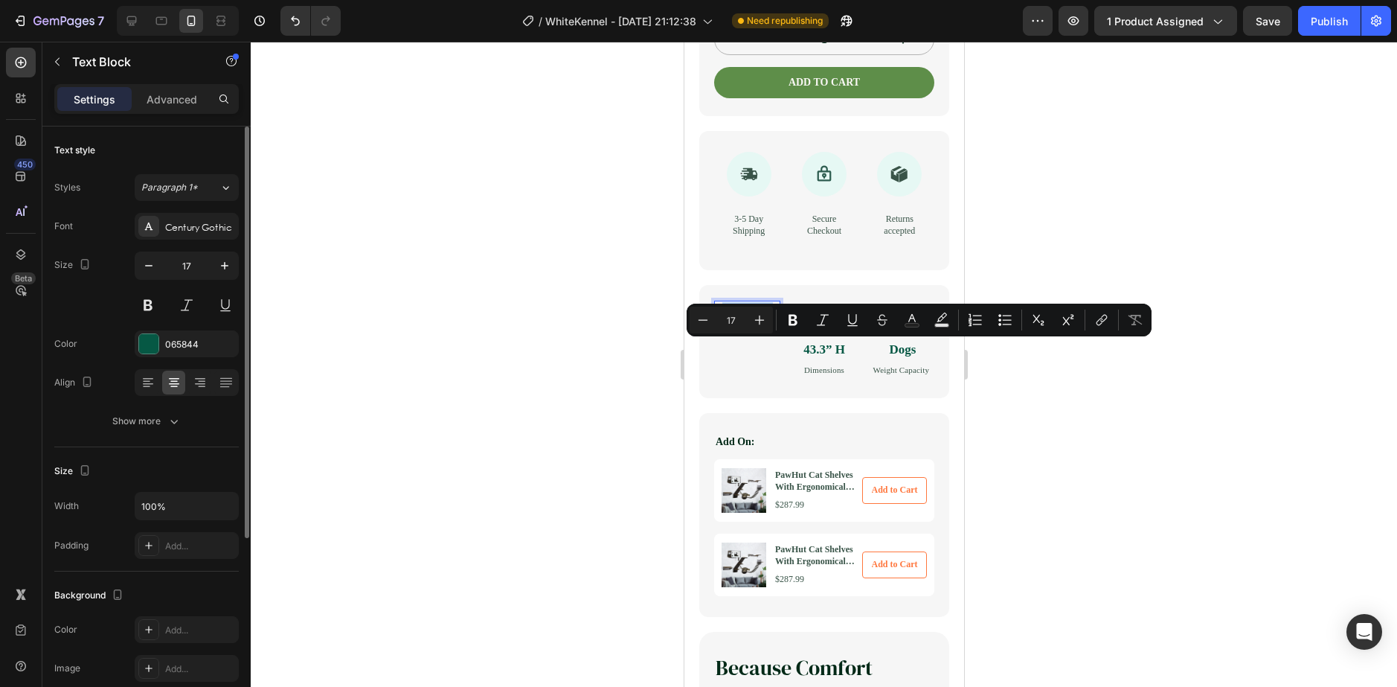
click at [773, 321] on p "Engineed" at bounding box center [746, 311] width 63 height 19
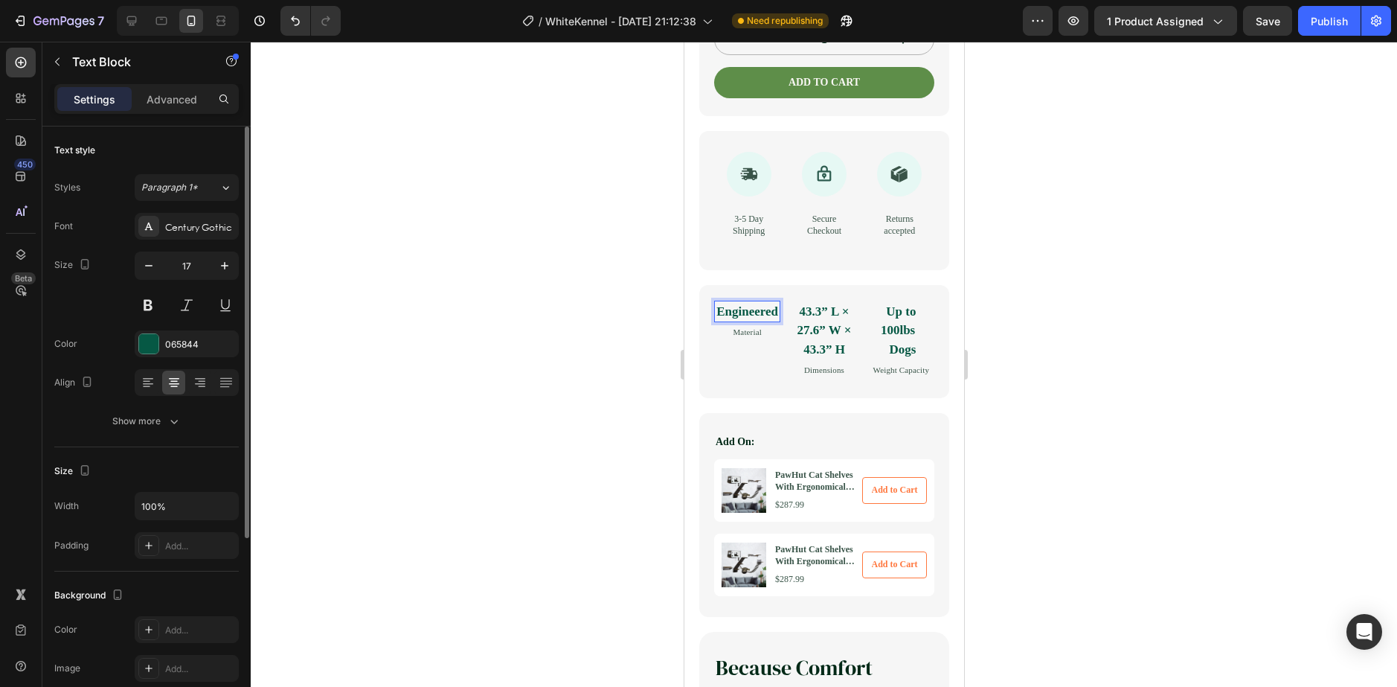
drag, startPoint x: 7, startPoint y: 333, endPoint x: 668, endPoint y: 374, distance: 662.6
click at [669, 374] on div at bounding box center [824, 364] width 1146 height 645
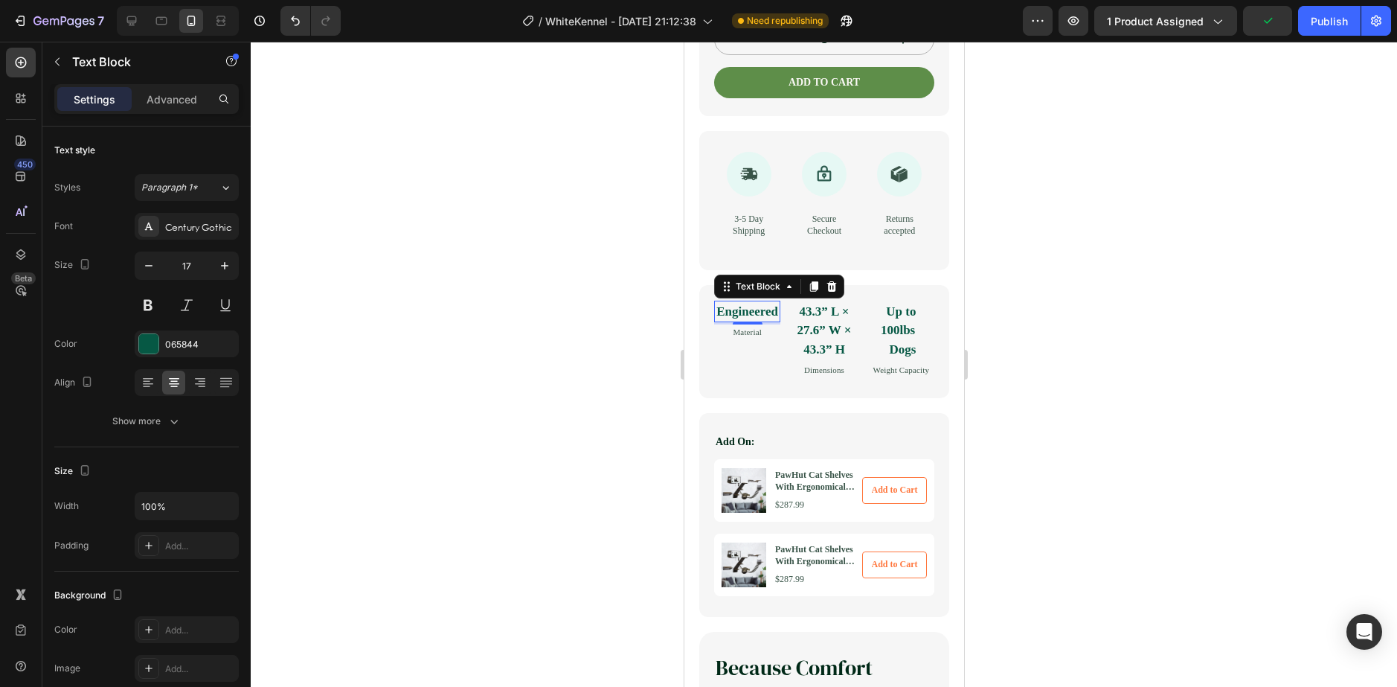
click at [742, 321] on p "Engineered" at bounding box center [746, 311] width 63 height 19
click at [800, 359] on p "43.3” L × 27.6” W × 43.3” H" at bounding box center [822, 330] width 63 height 57
click at [760, 321] on p "Engineered" at bounding box center [746, 311] width 63 height 19
click at [759, 321] on p "Engineered" at bounding box center [746, 311] width 63 height 19
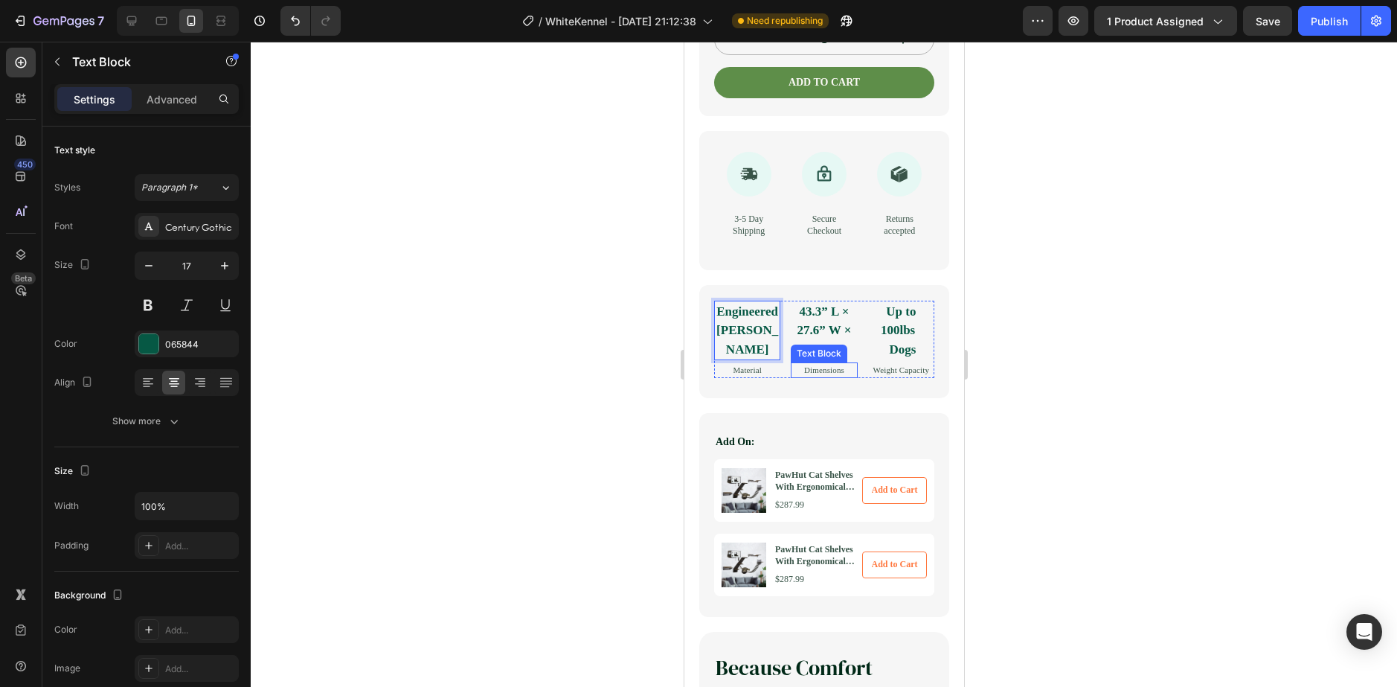
click at [760, 378] on div "Material" at bounding box center [746, 370] width 66 height 16
drag, startPoint x: 859, startPoint y: 384, endPoint x: 897, endPoint y: 388, distance: 38.1
click at [867, 361] on div "Up to 100lbs Dogs" at bounding box center [900, 331] width 66 height 60
click at [766, 359] on p "Engineered [PERSON_NAME]" at bounding box center [746, 330] width 63 height 57
click at [768, 359] on p "Engineered [PERSON_NAME]" at bounding box center [746, 330] width 63 height 57
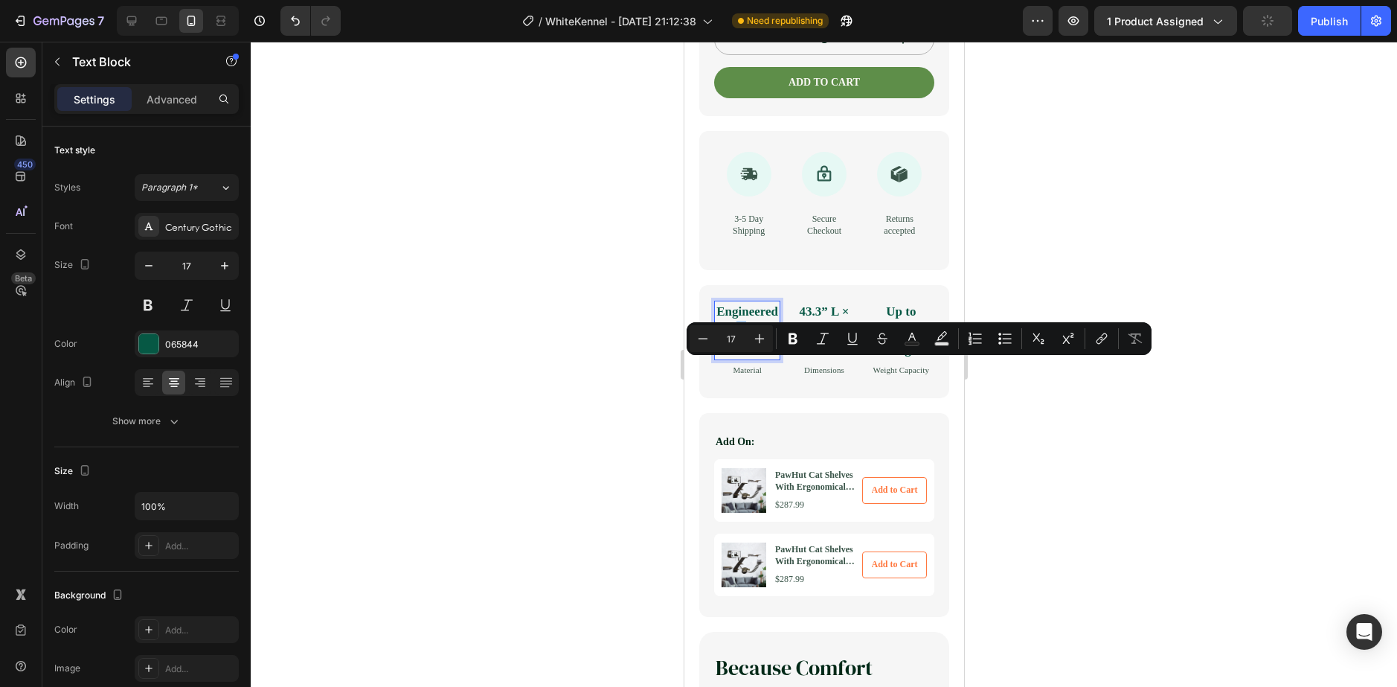
click at [768, 359] on p "Engineered [PERSON_NAME]" at bounding box center [746, 330] width 63 height 57
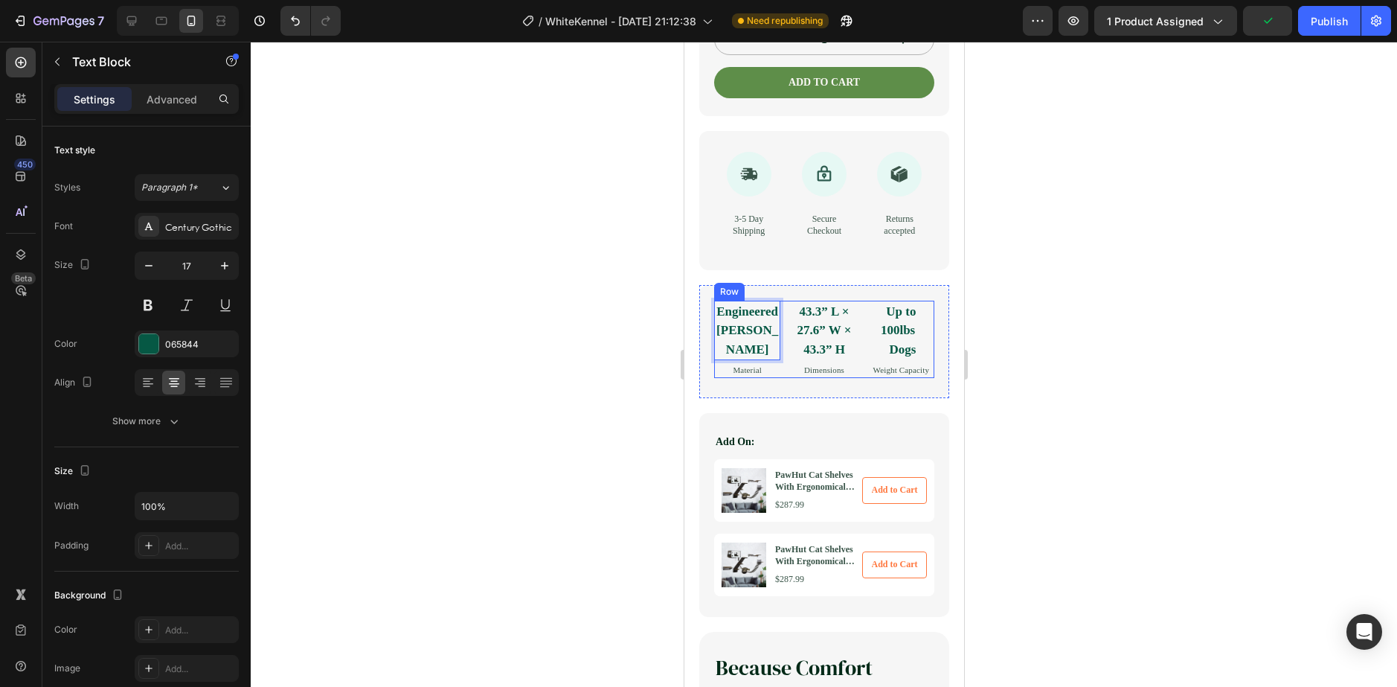
click at [774, 359] on p "Engineered [PERSON_NAME]" at bounding box center [746, 330] width 63 height 57
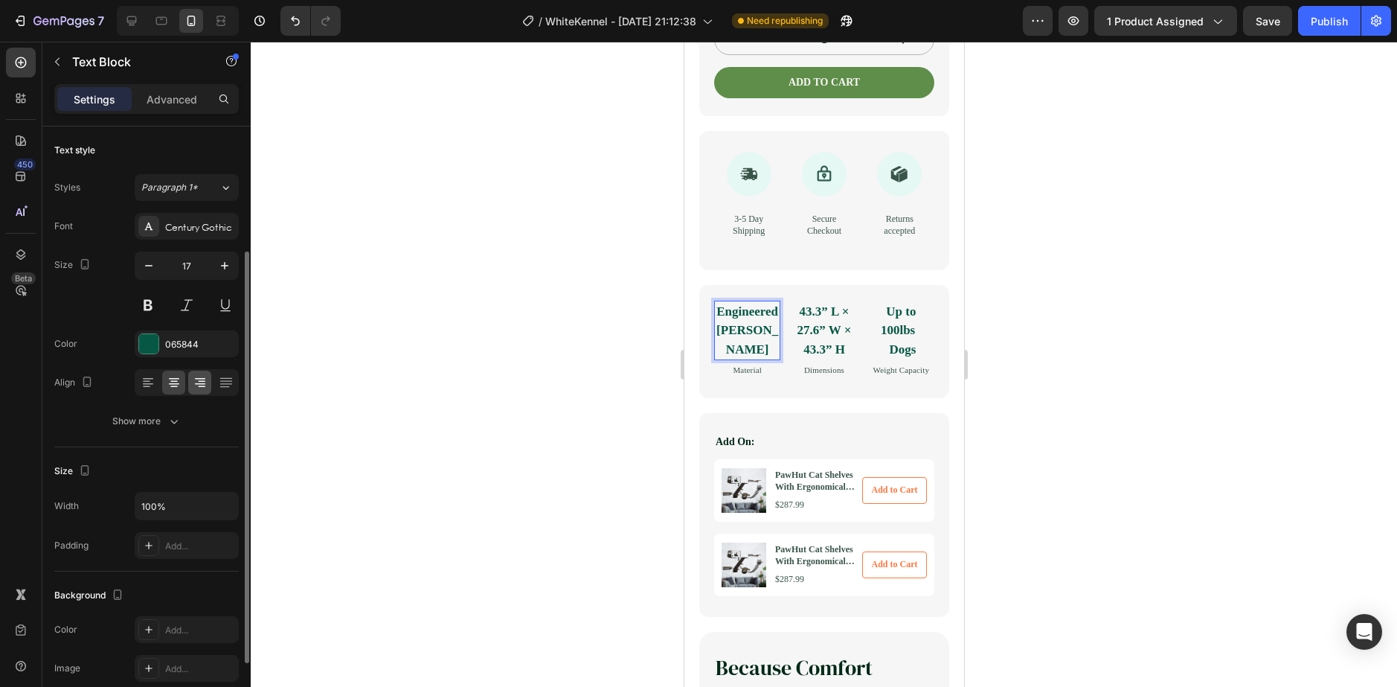
scroll to position [74, 0]
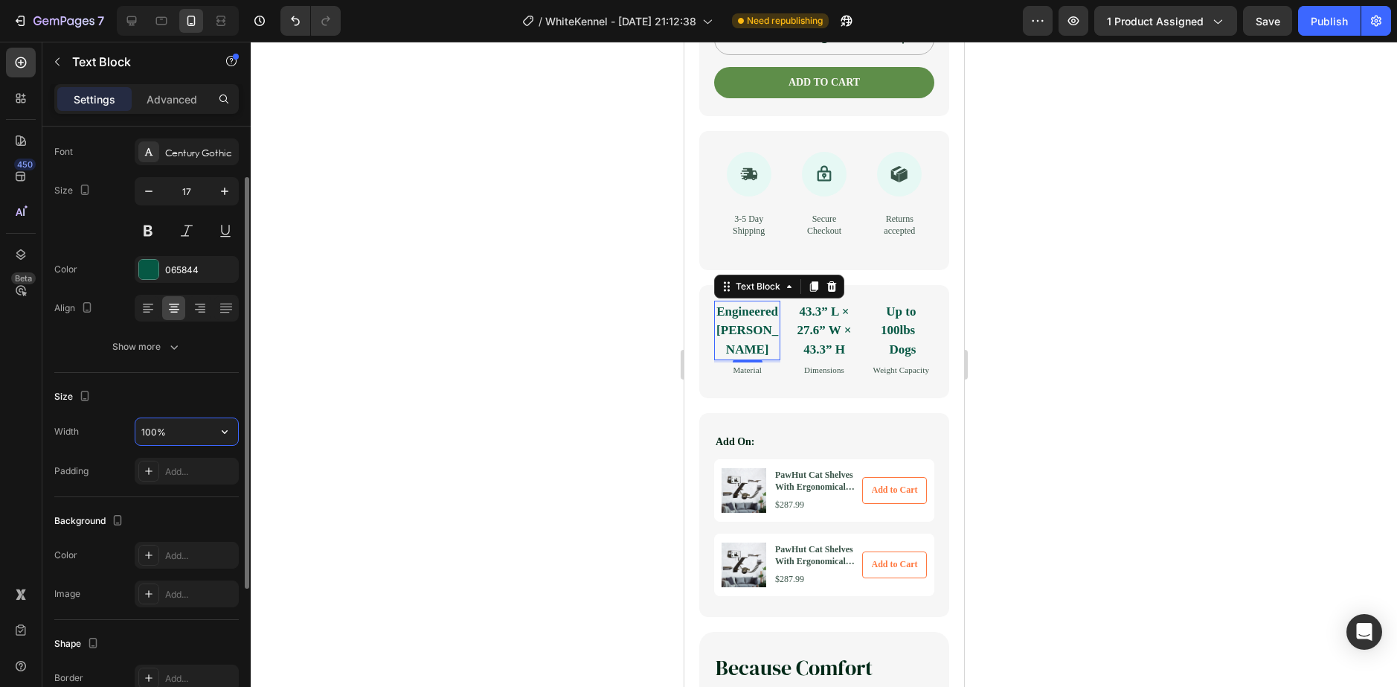
click at [178, 434] on input "100%" at bounding box center [186, 431] width 103 height 27
click at [222, 435] on icon "button" at bounding box center [224, 431] width 15 height 15
click at [184, 433] on input "100%" at bounding box center [186, 431] width 103 height 27
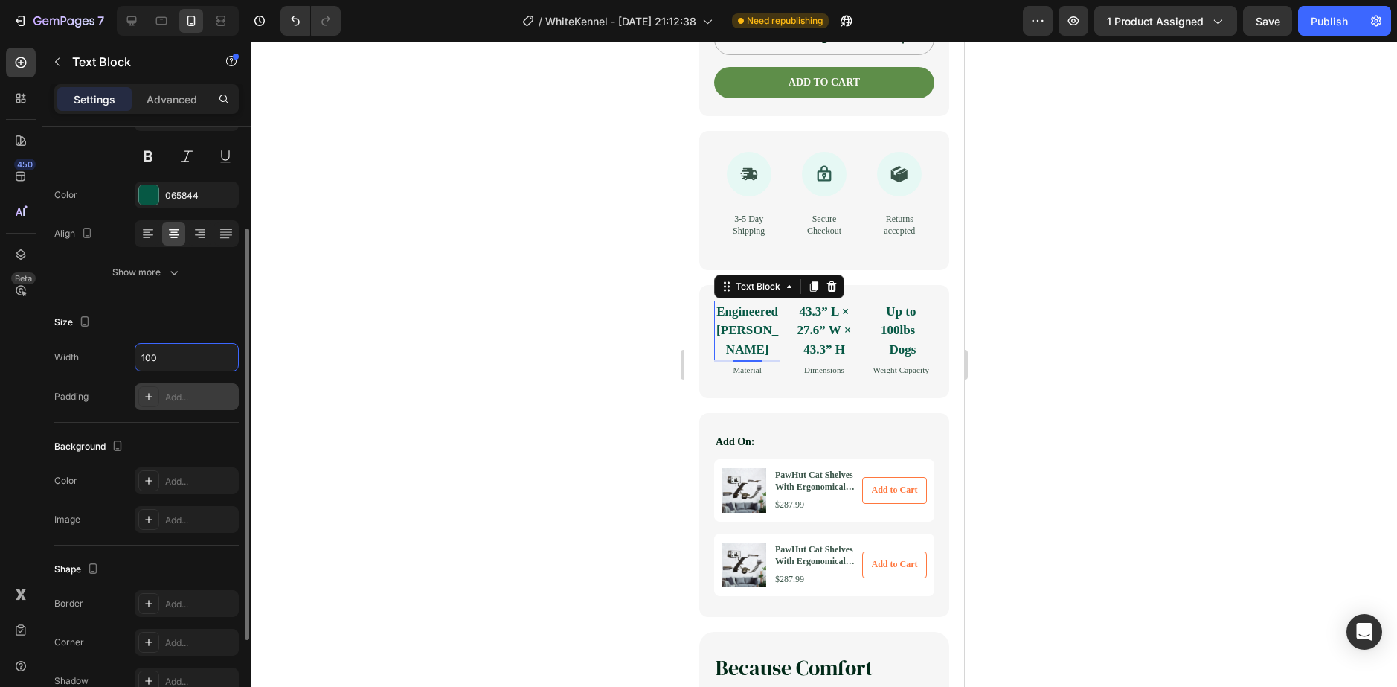
type input "100"
click at [150, 398] on icon at bounding box center [149, 397] width 12 height 12
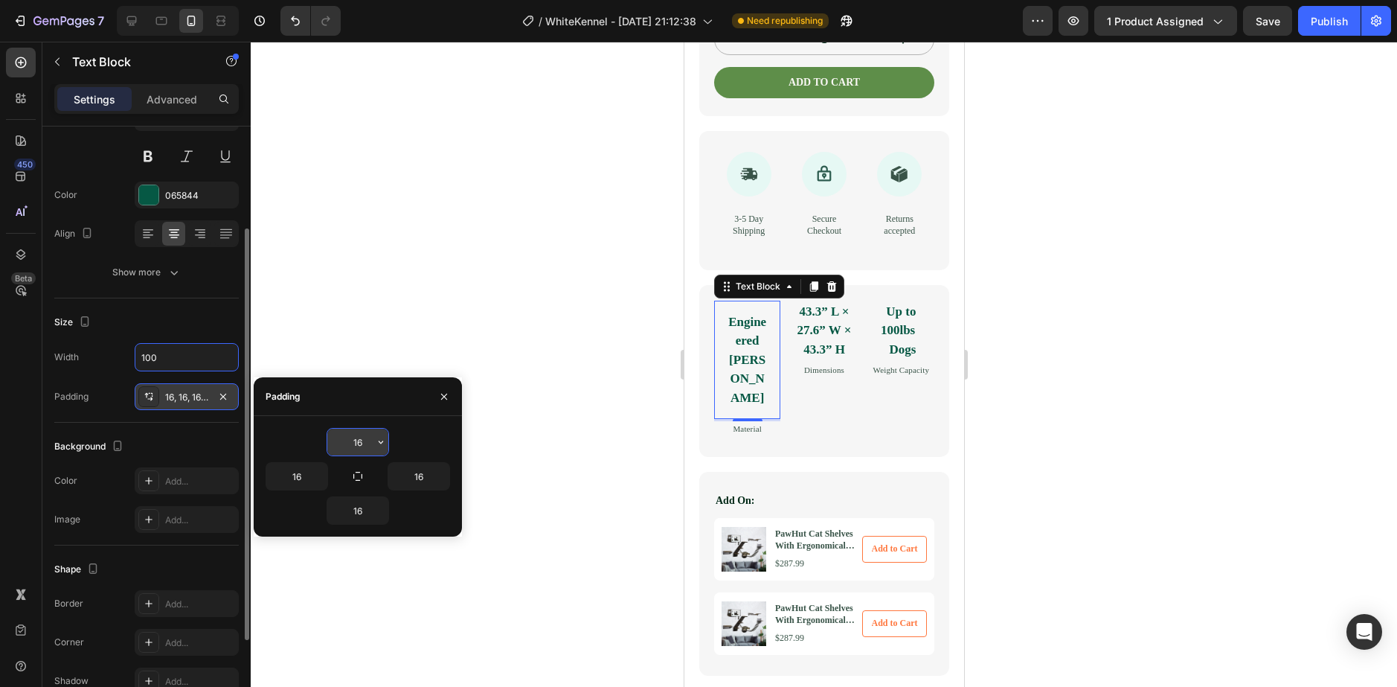
click at [376, 443] on icon "button" at bounding box center [381, 442] width 12 height 12
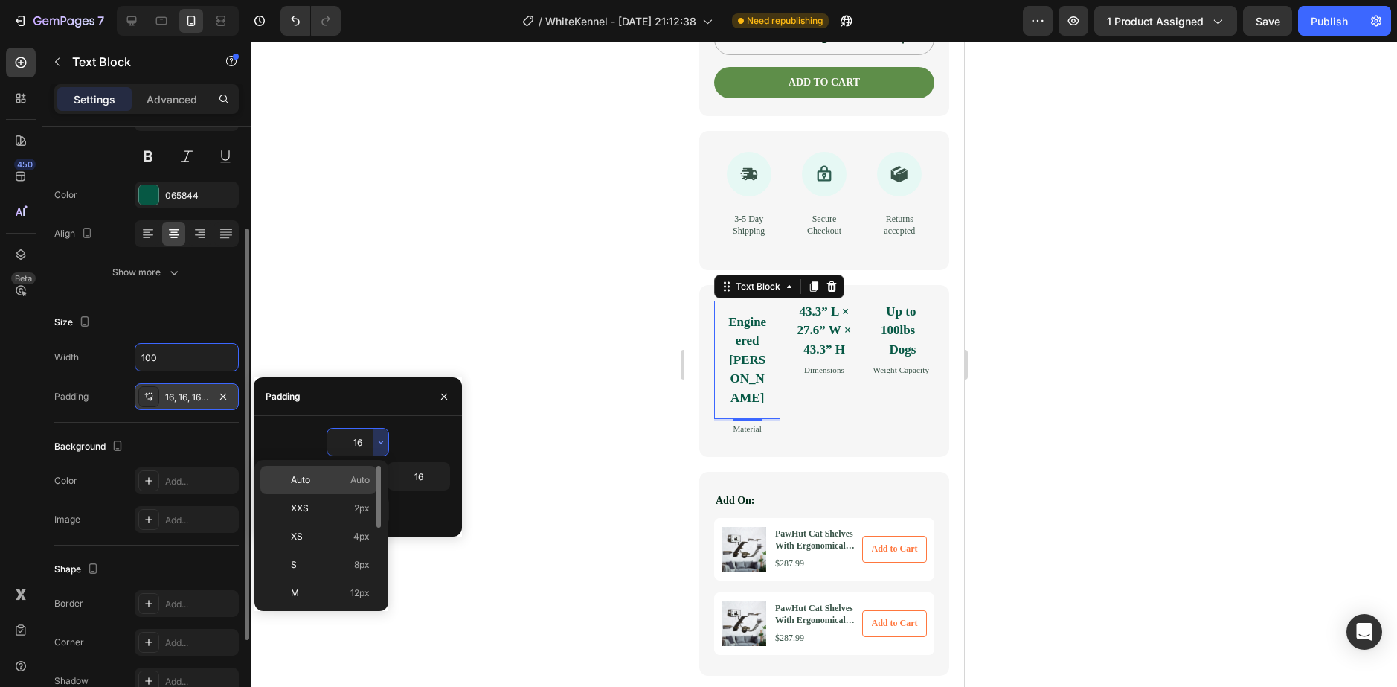
click at [344, 475] on p "Auto Auto" at bounding box center [330, 479] width 79 height 13
type input "Auto"
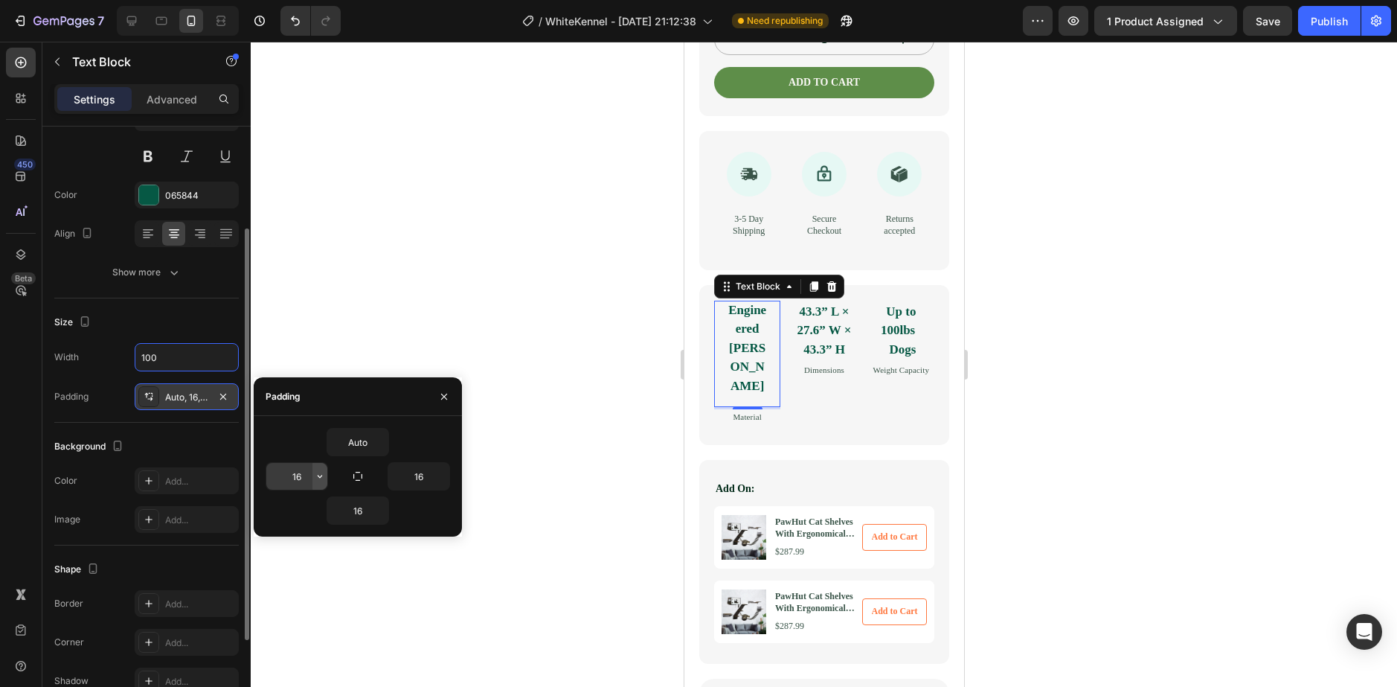
click at [321, 475] on icon "button" at bounding box center [320, 476] width 12 height 12
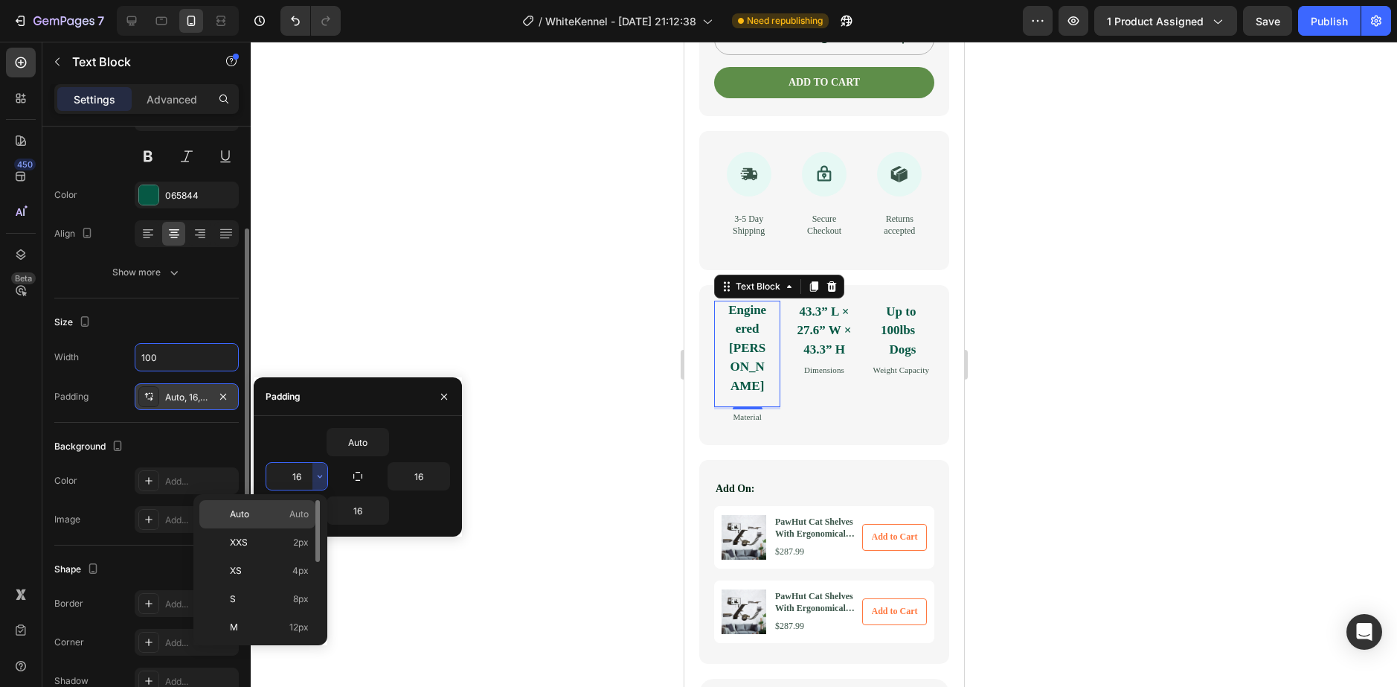
click at [257, 518] on p "Auto Auto" at bounding box center [269, 513] width 79 height 13
type input "Auto"
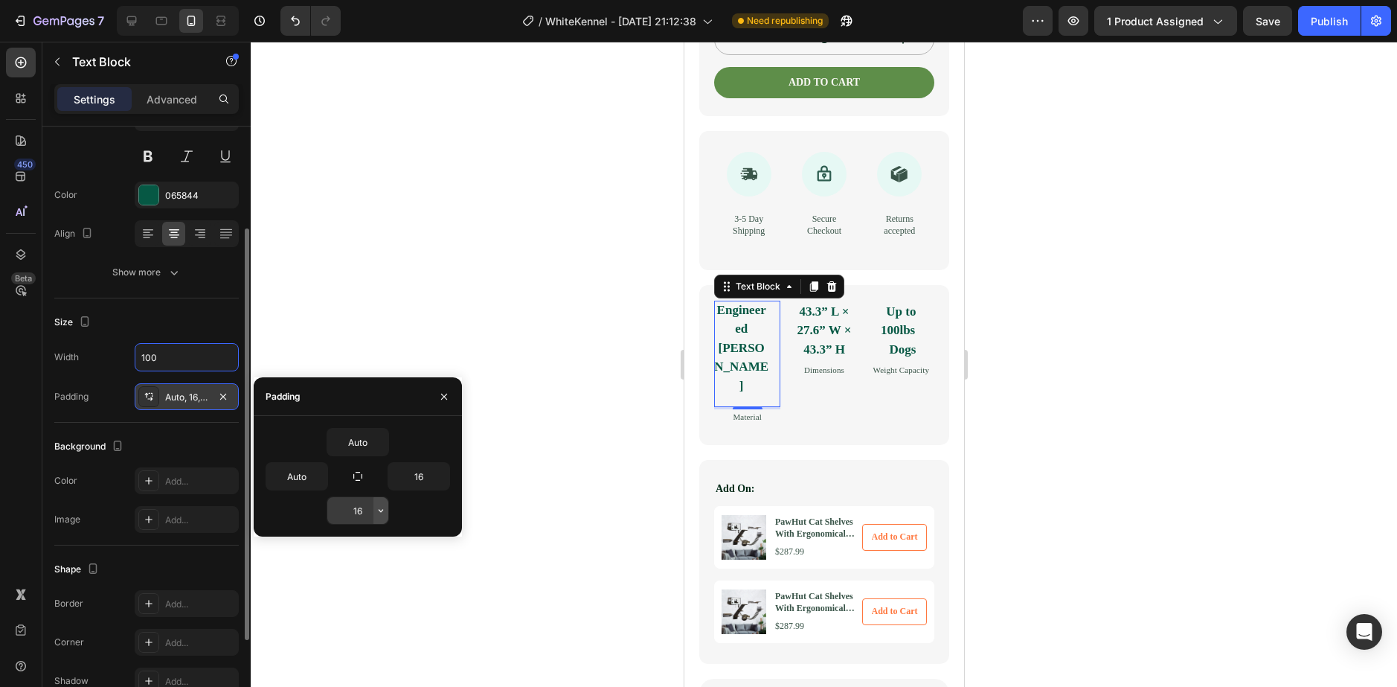
click at [376, 513] on icon "button" at bounding box center [381, 510] width 12 height 12
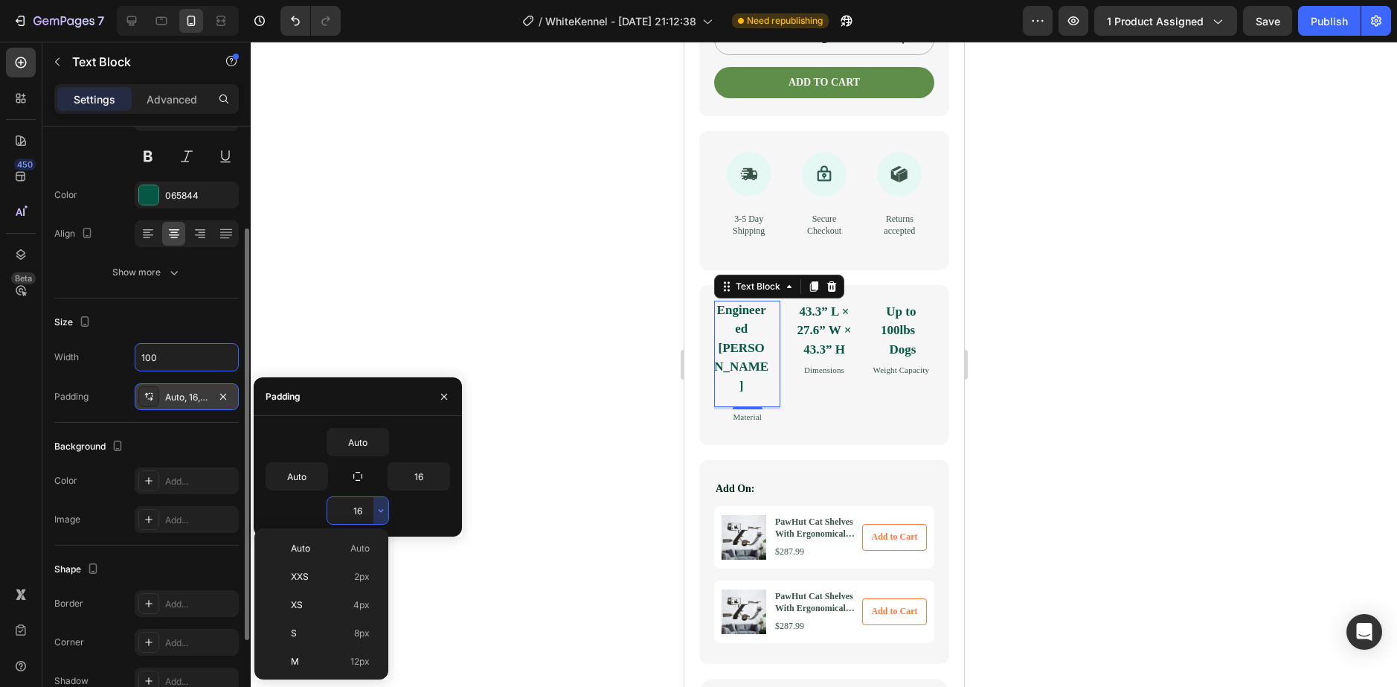
click at [352, 547] on span "Auto" at bounding box center [359, 548] width 19 height 13
type input "Auto"
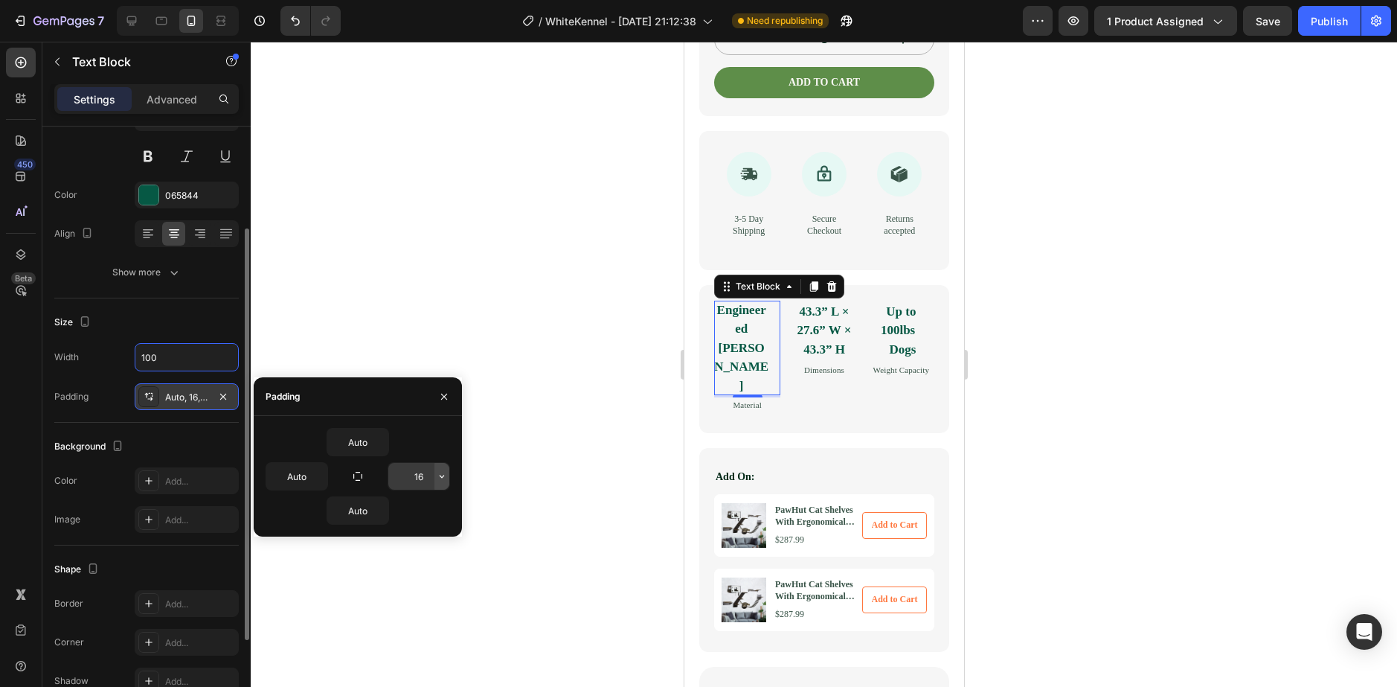
click at [441, 481] on icon "button" at bounding box center [442, 476] width 12 height 12
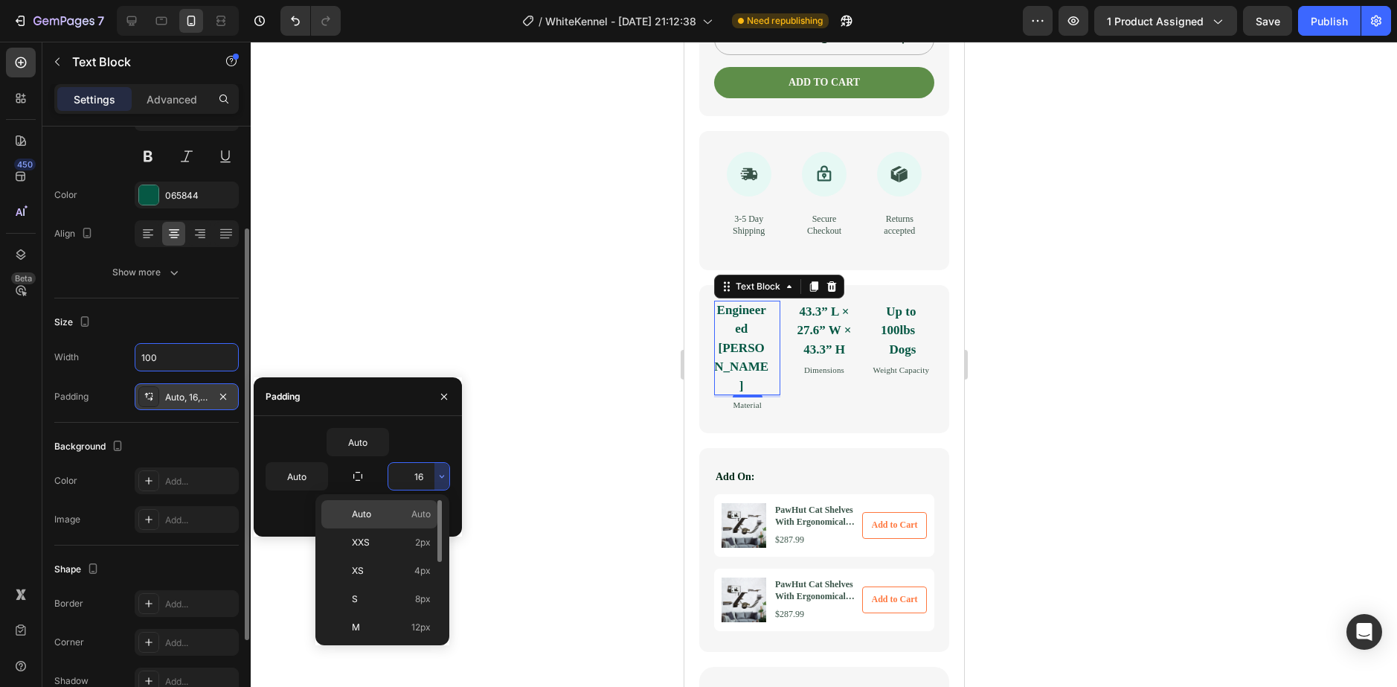
click at [387, 518] on p "Auto Auto" at bounding box center [391, 513] width 79 height 13
type input "Auto"
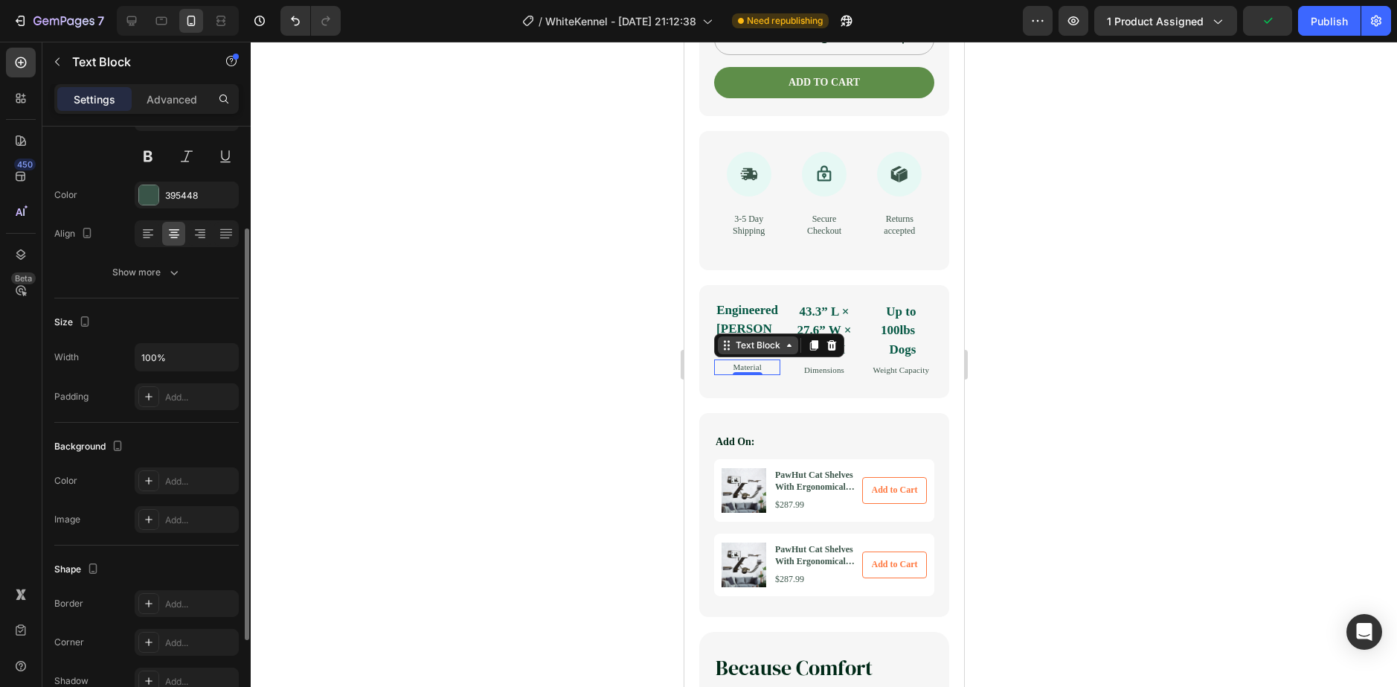
click at [745, 352] on div "Text Block" at bounding box center [757, 344] width 51 height 13
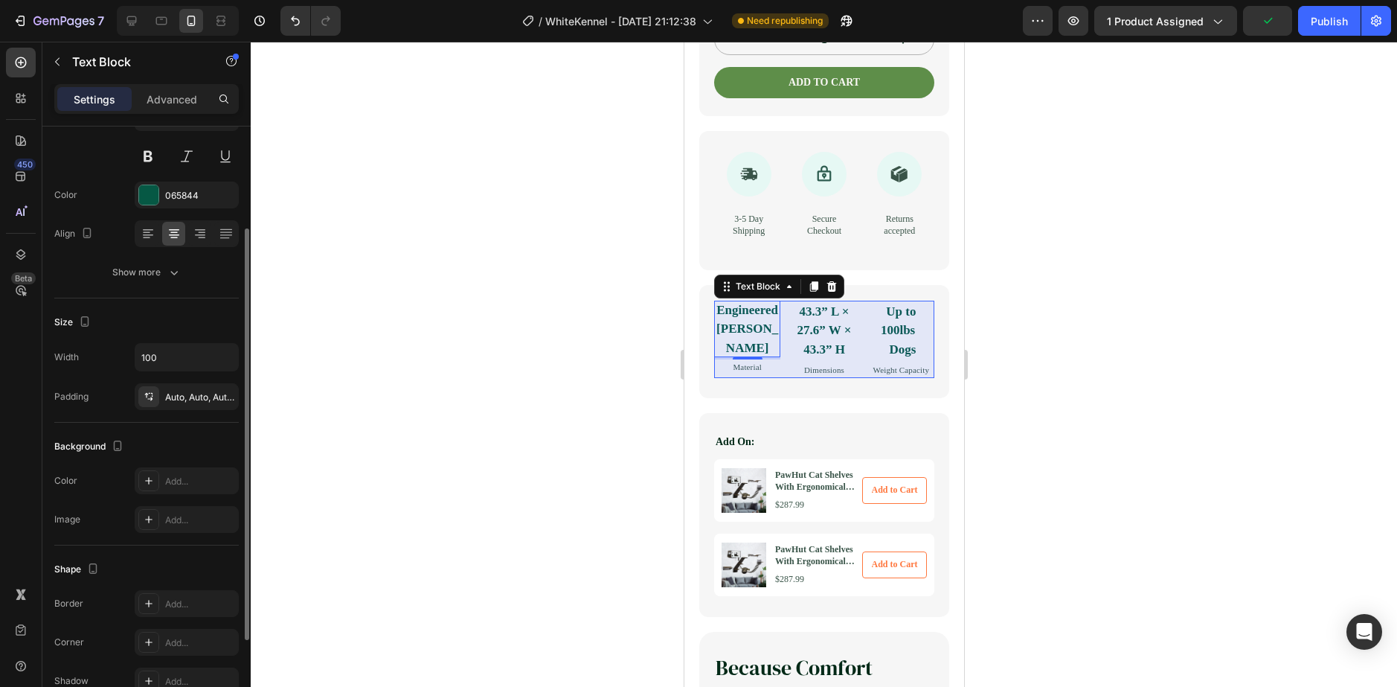
click at [762, 357] on p "Engineered [PERSON_NAME]" at bounding box center [746, 329] width 66 height 57
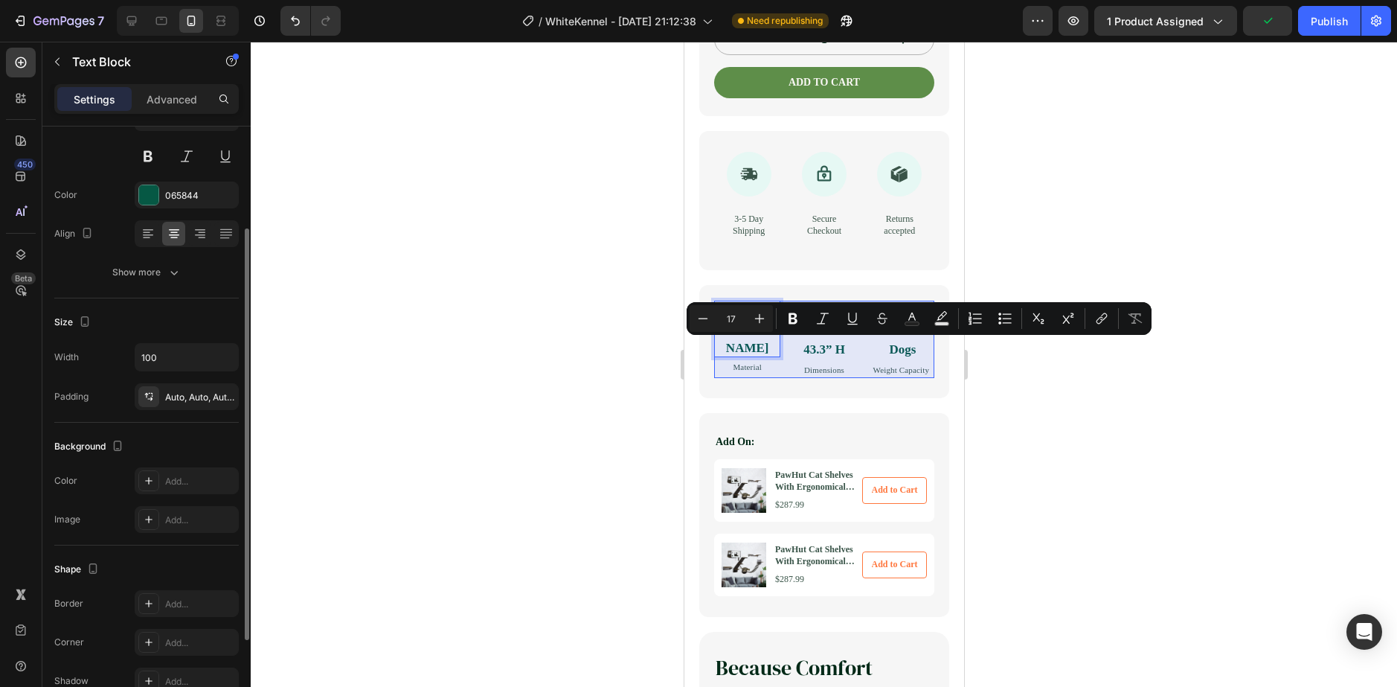
click at [769, 350] on p "Engineered [PERSON_NAME]" at bounding box center [746, 329] width 66 height 57
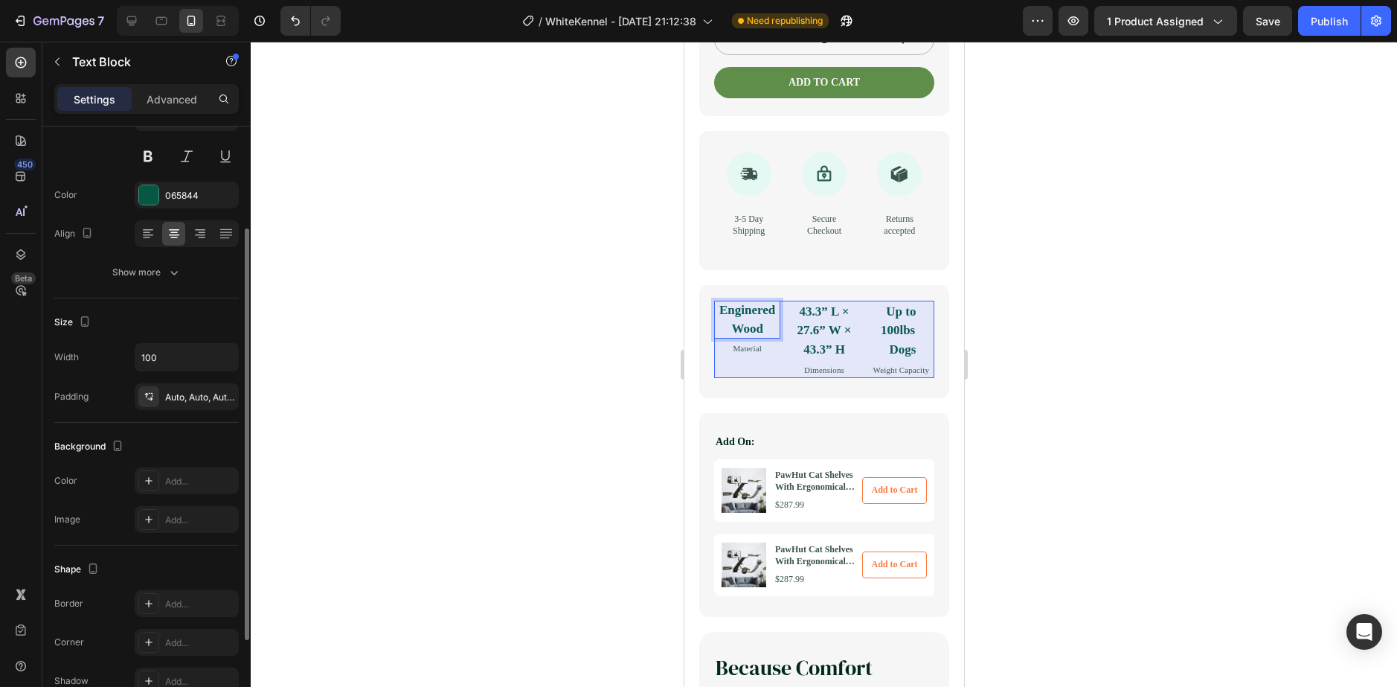
click at [760, 338] on p "Enginered Wood" at bounding box center [746, 320] width 66 height 38
click at [775, 338] on p "Enginered Wood" at bounding box center [746, 320] width 66 height 38
click at [771, 338] on p "Enginered Wood" at bounding box center [746, 320] width 66 height 38
click at [774, 338] on p "Enginered Wood" at bounding box center [746, 320] width 66 height 38
click at [765, 358] on p "Engineer [PERSON_NAME]" at bounding box center [746, 329] width 66 height 57
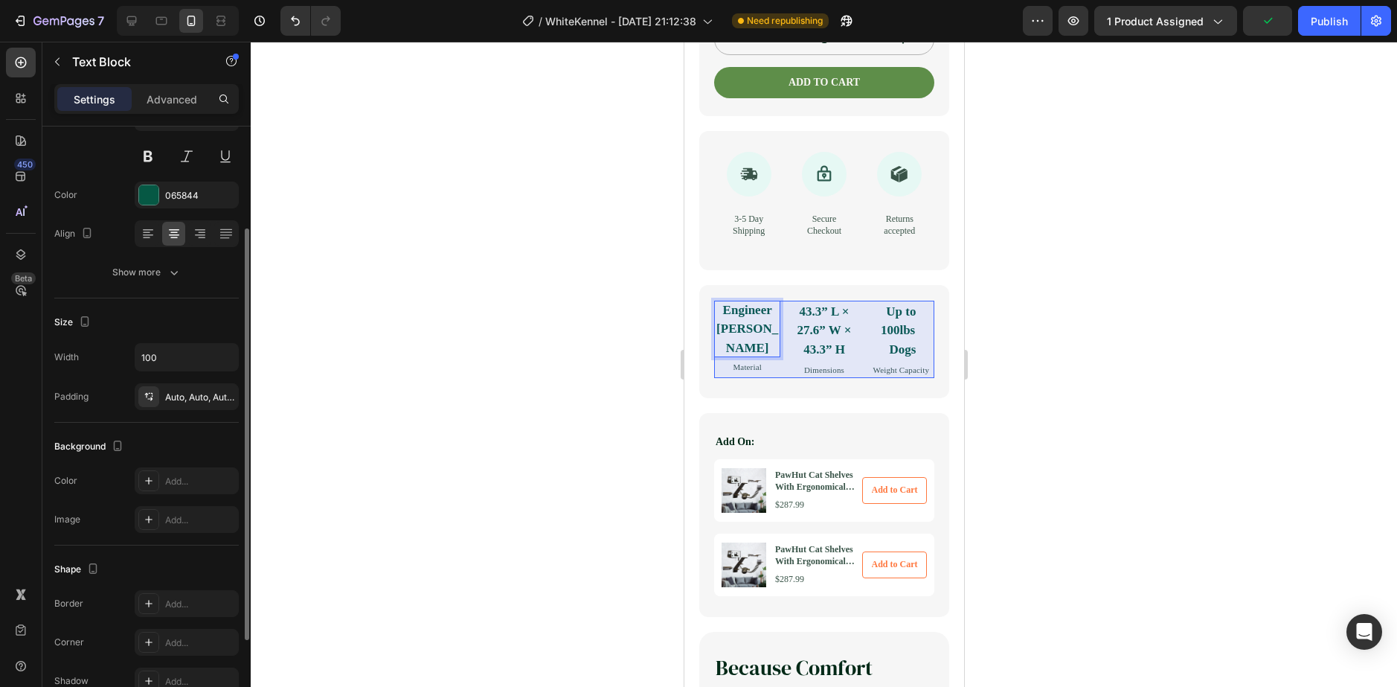
click at [767, 352] on p "Engineer [PERSON_NAME]" at bounding box center [746, 329] width 66 height 57
click at [771, 351] on p "Engineer [PERSON_NAME]" at bounding box center [746, 329] width 66 height 57
click at [215, 404] on div at bounding box center [223, 397] width 18 height 18
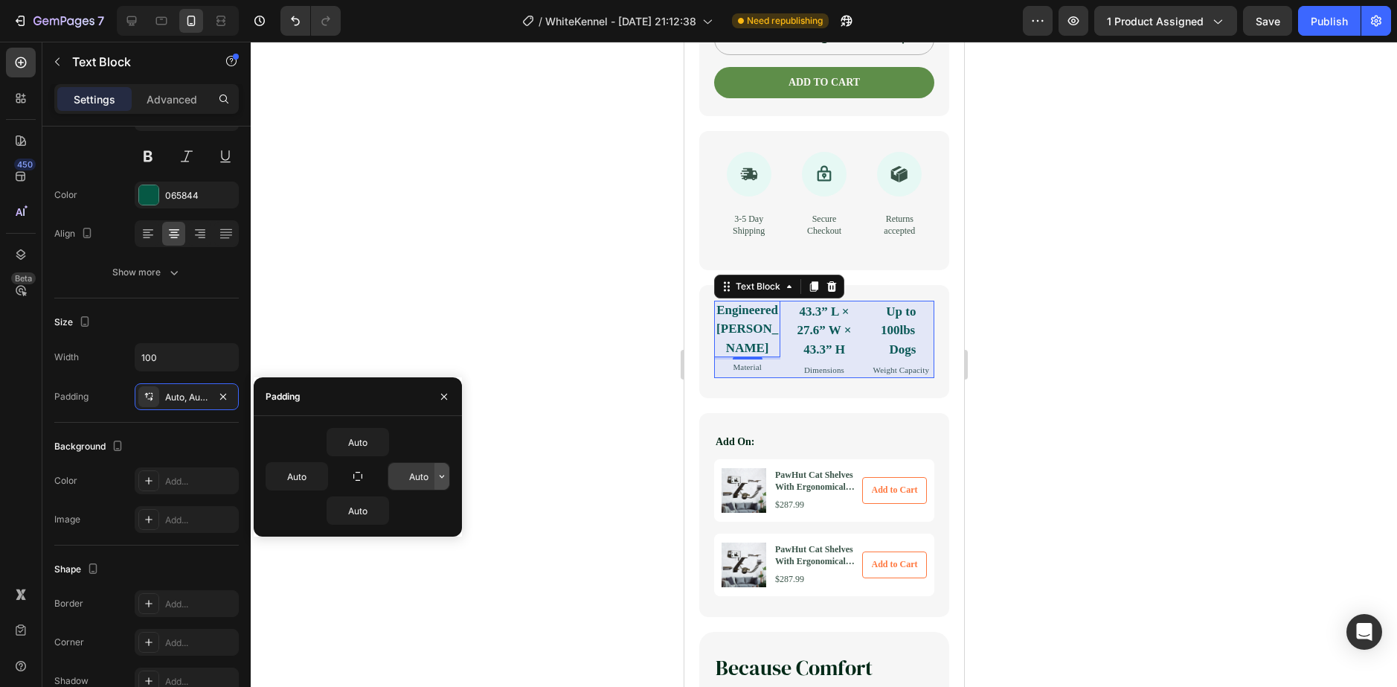
click at [441, 477] on icon "button" at bounding box center [442, 476] width 4 height 3
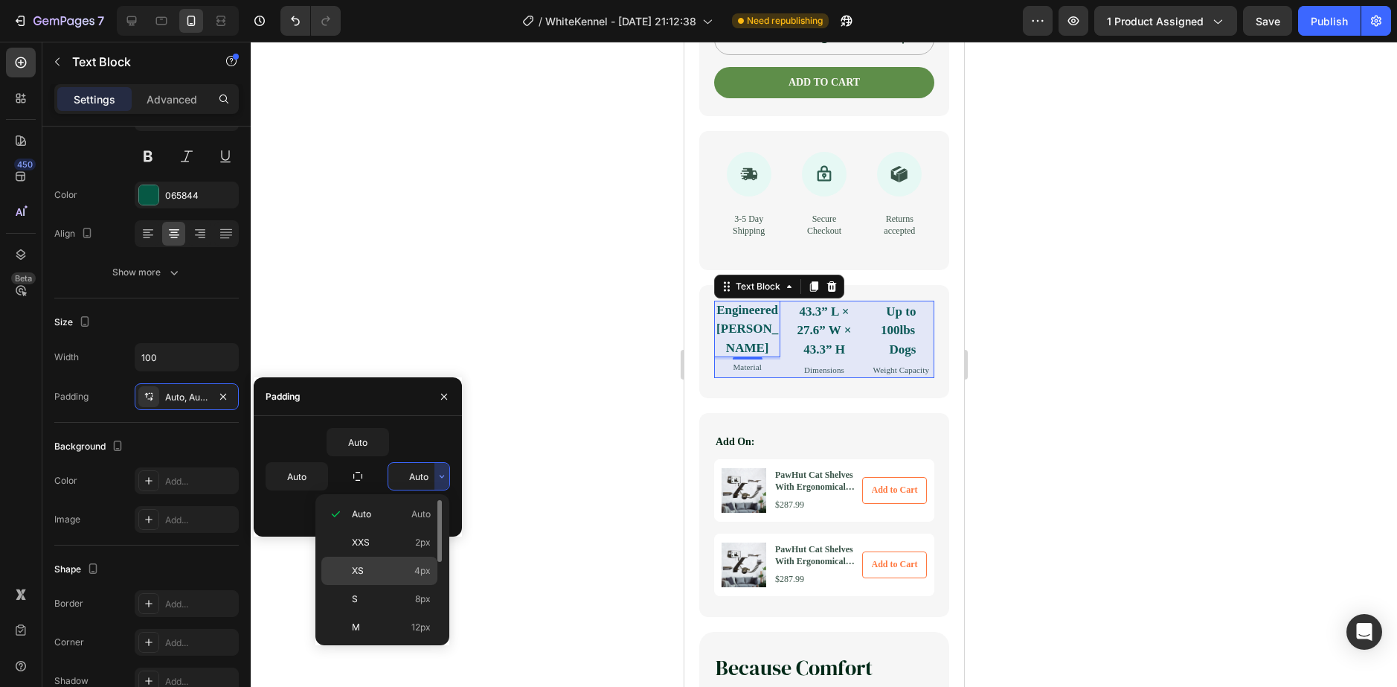
click at [422, 568] on span "4px" at bounding box center [422, 570] width 16 height 13
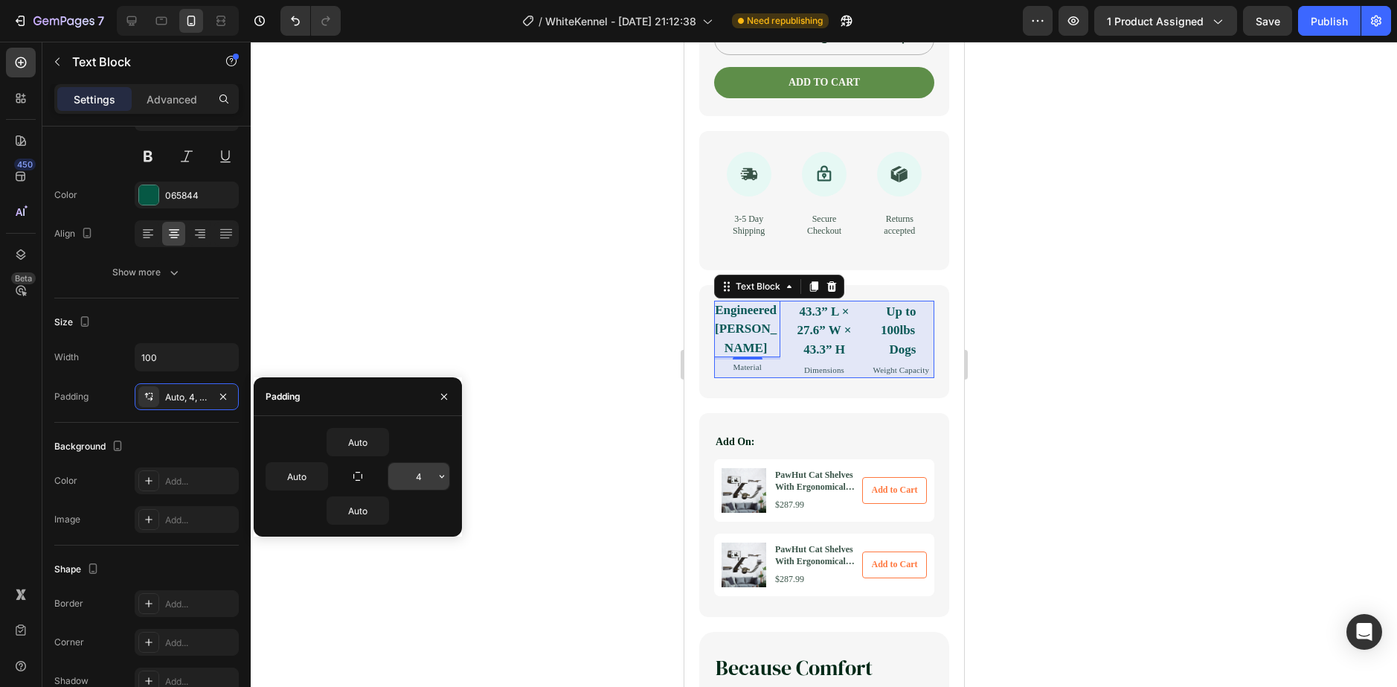
click at [432, 478] on input "4" at bounding box center [418, 476] width 61 height 27
click at [446, 479] on icon "button" at bounding box center [442, 476] width 12 height 12
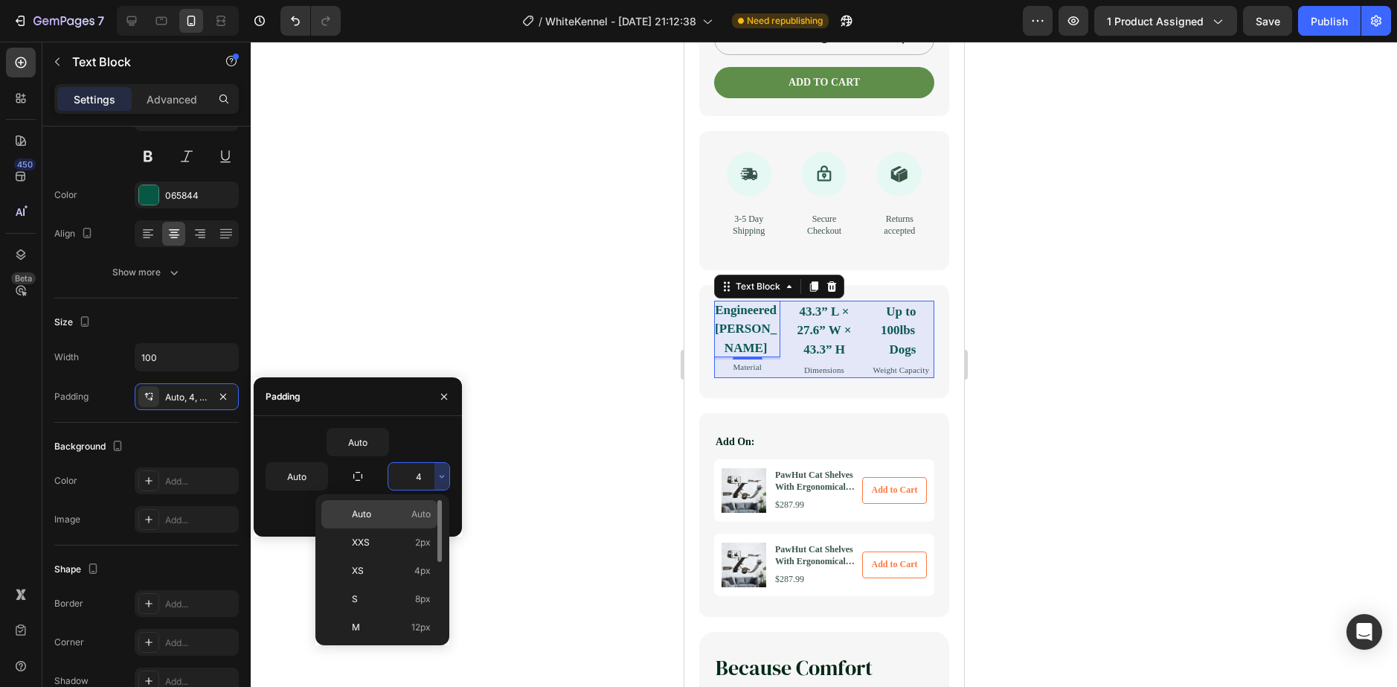
click at [414, 512] on span "Auto" at bounding box center [420, 513] width 19 height 13
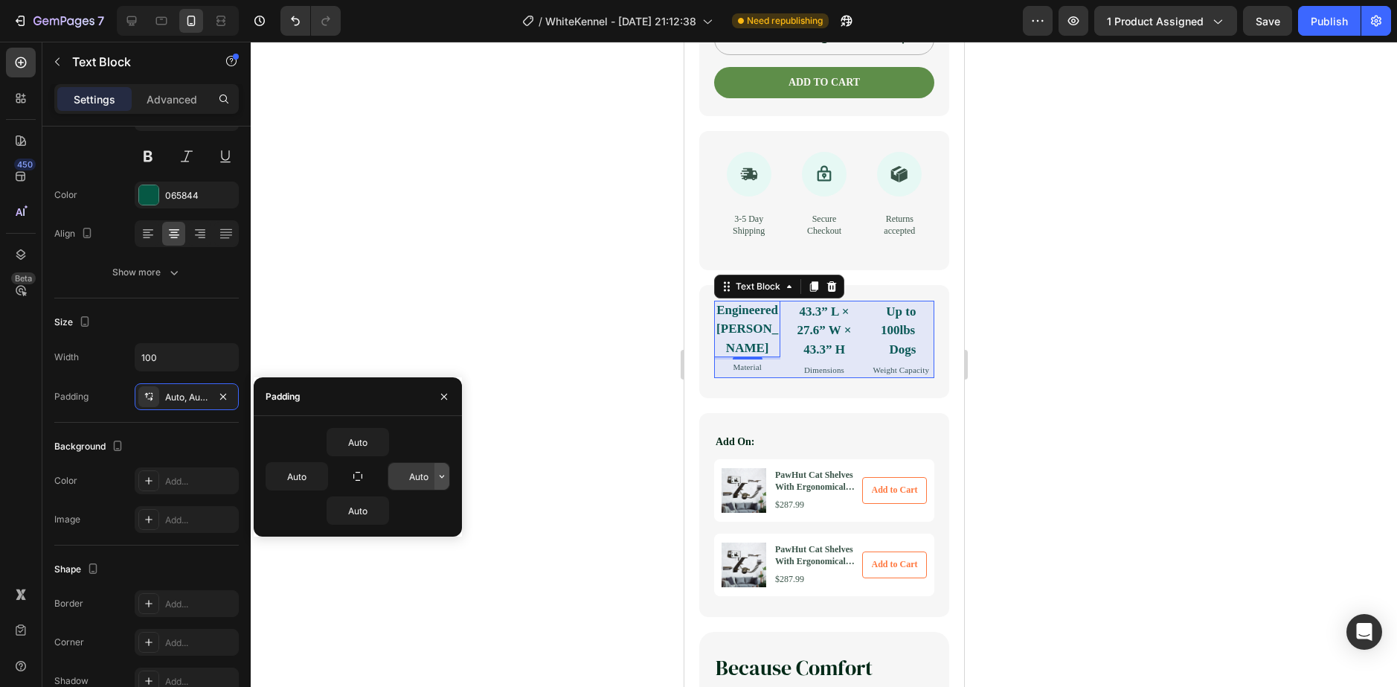
click at [442, 477] on icon "button" at bounding box center [442, 476] width 4 height 3
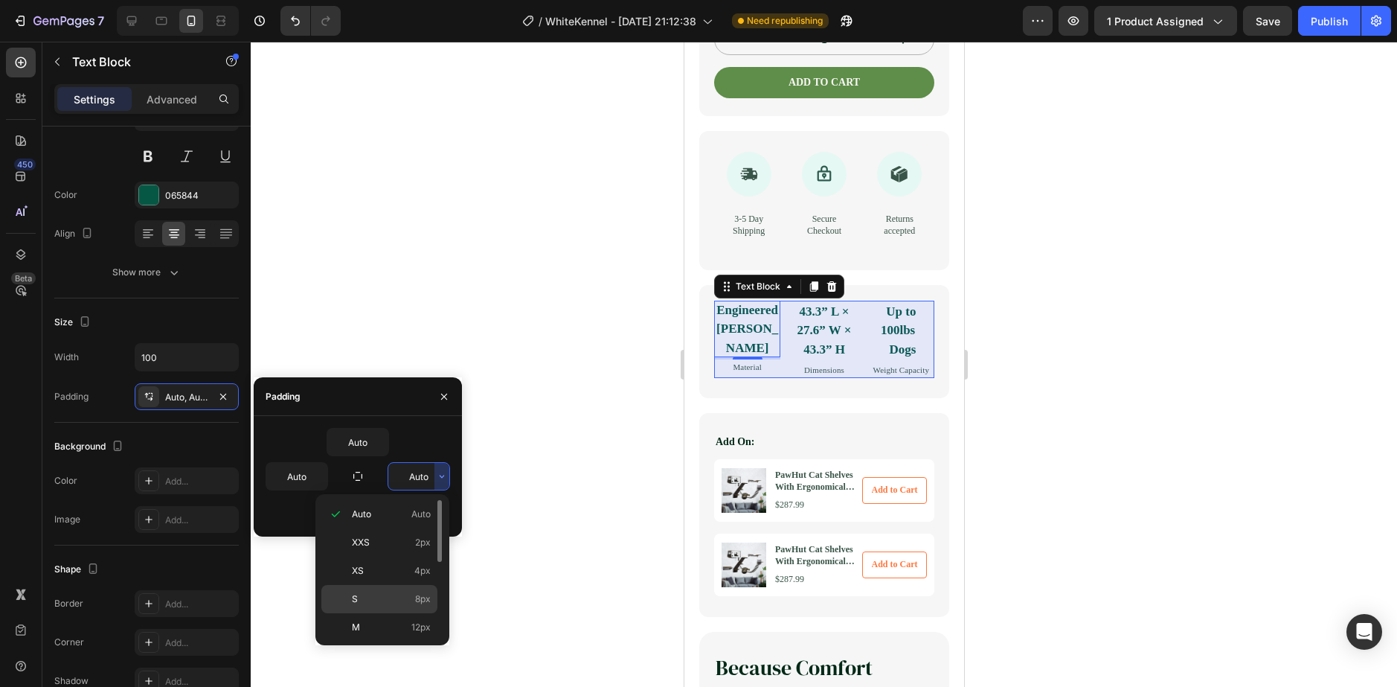
click at [411, 602] on p "S 8px" at bounding box center [391, 598] width 79 height 13
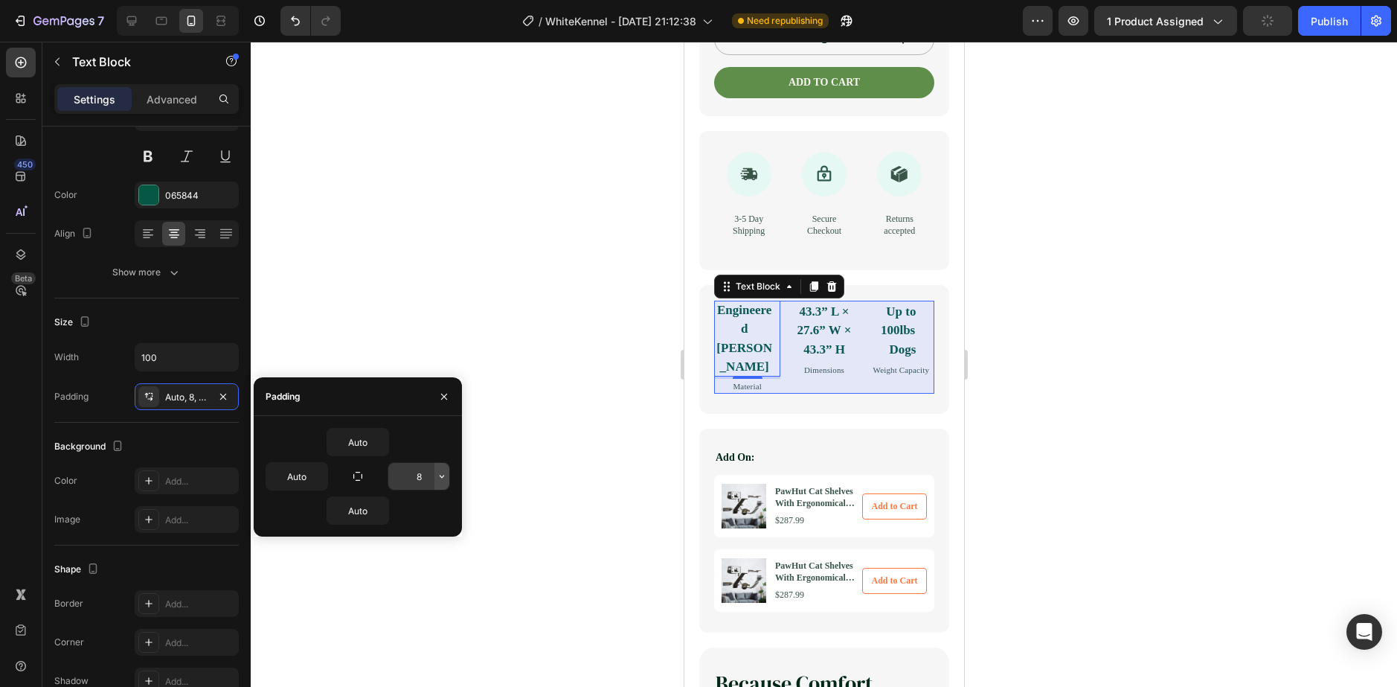
click at [443, 475] on icon "button" at bounding box center [442, 476] width 12 height 12
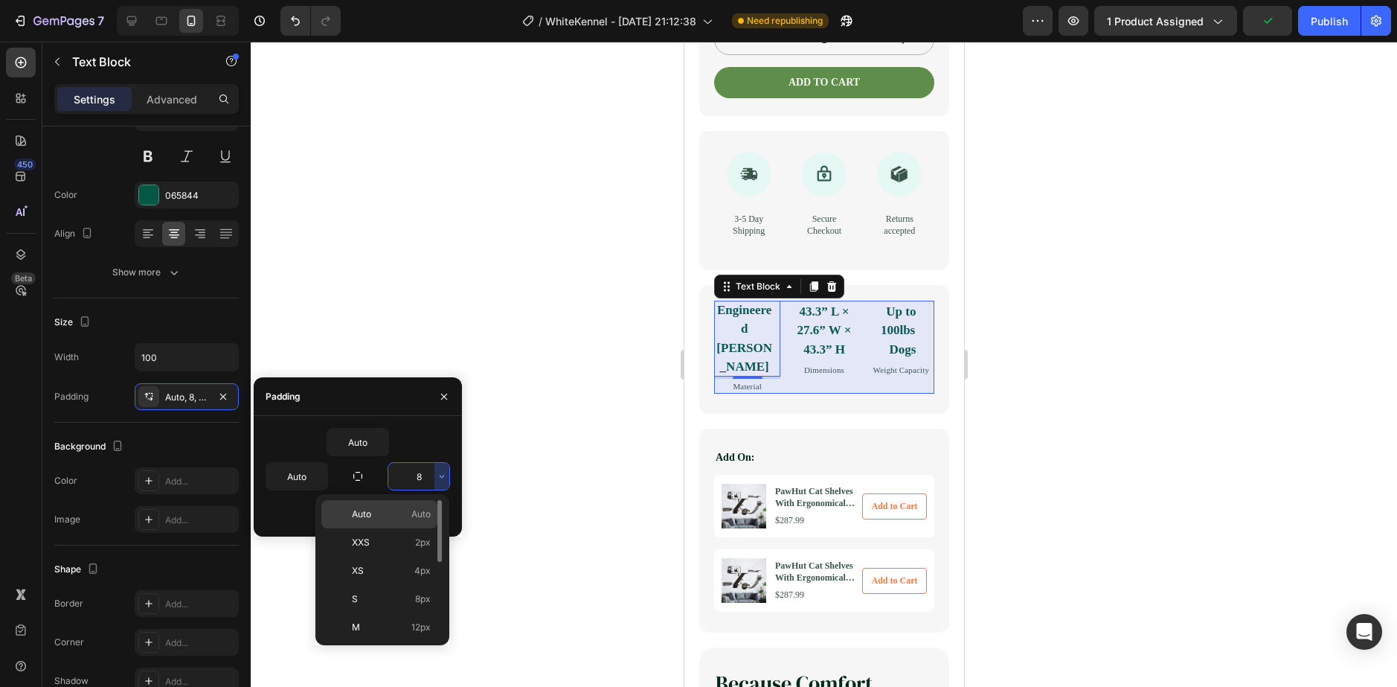
click at [414, 510] on span "Auto" at bounding box center [420, 513] width 19 height 13
type input "Auto"
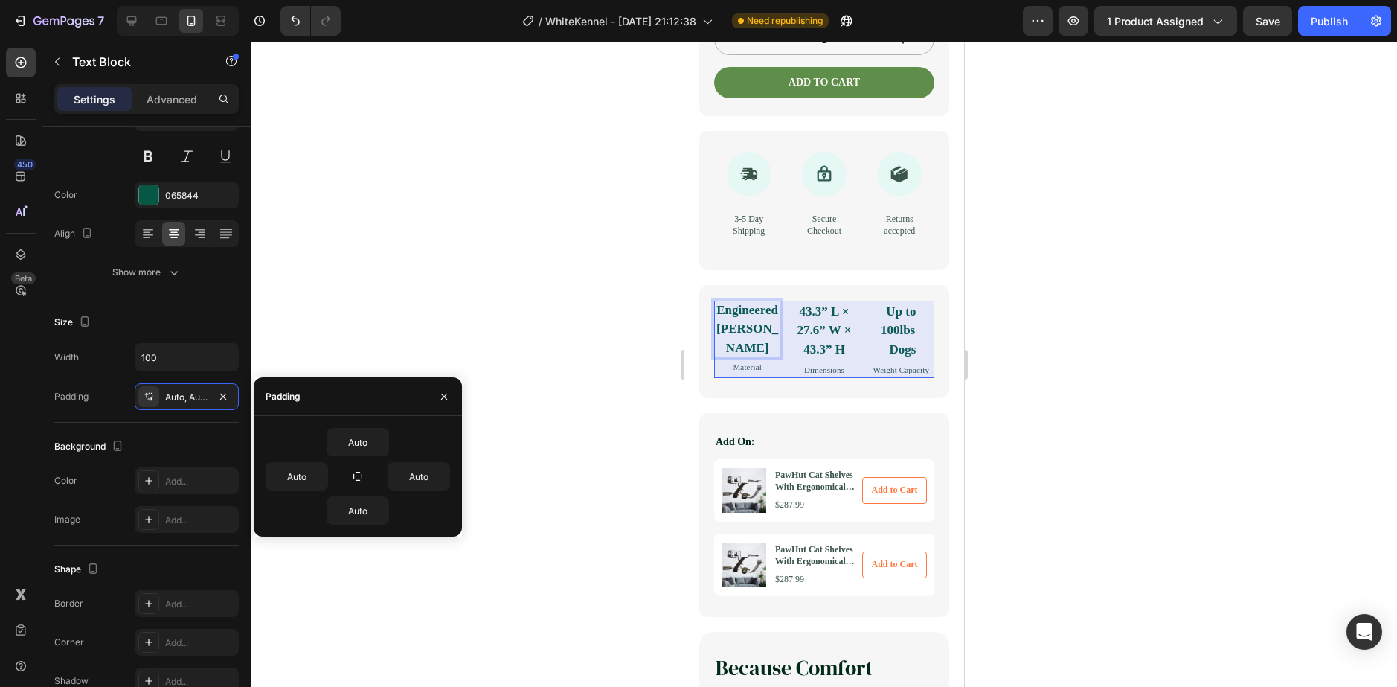
click at [770, 358] on p "Engineered [PERSON_NAME]" at bounding box center [746, 329] width 66 height 57
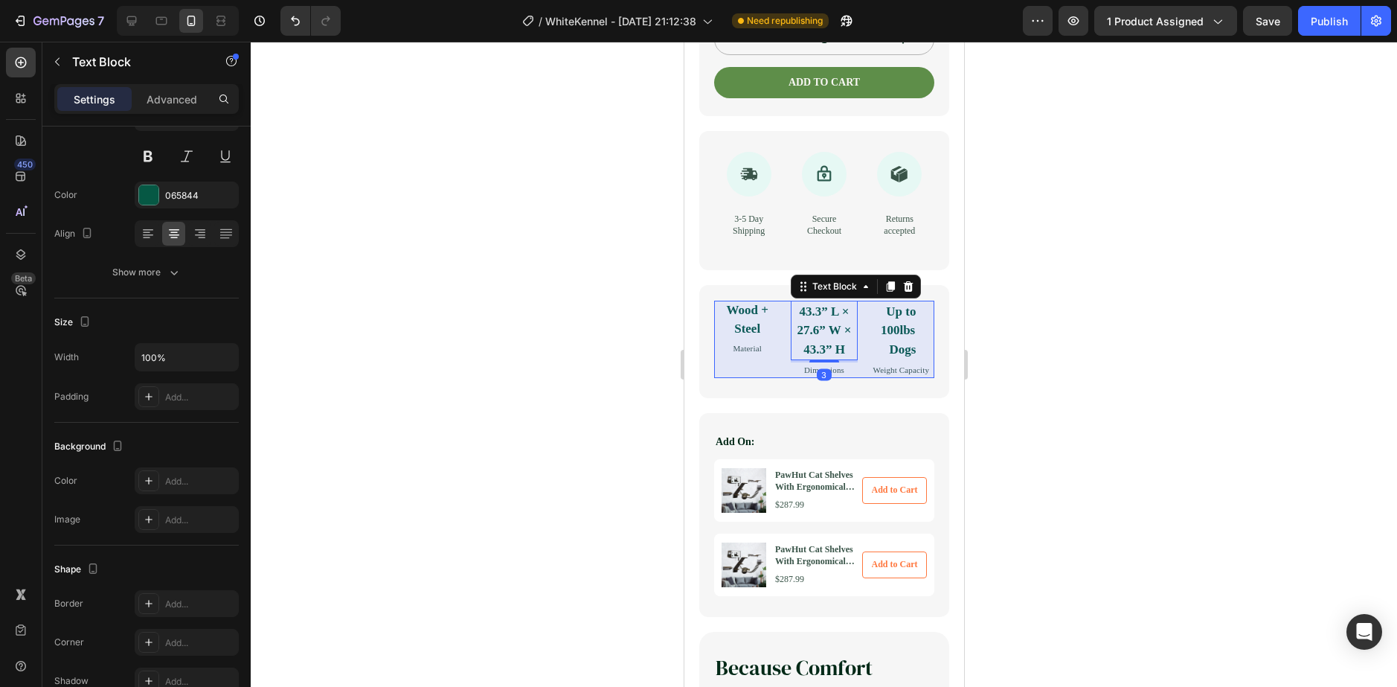
drag, startPoint x: 844, startPoint y: 364, endPoint x: 873, endPoint y: 359, distance: 30.1
click at [844, 359] on p "43.3” L × 27.6” W × 43.3” H" at bounding box center [822, 330] width 63 height 57
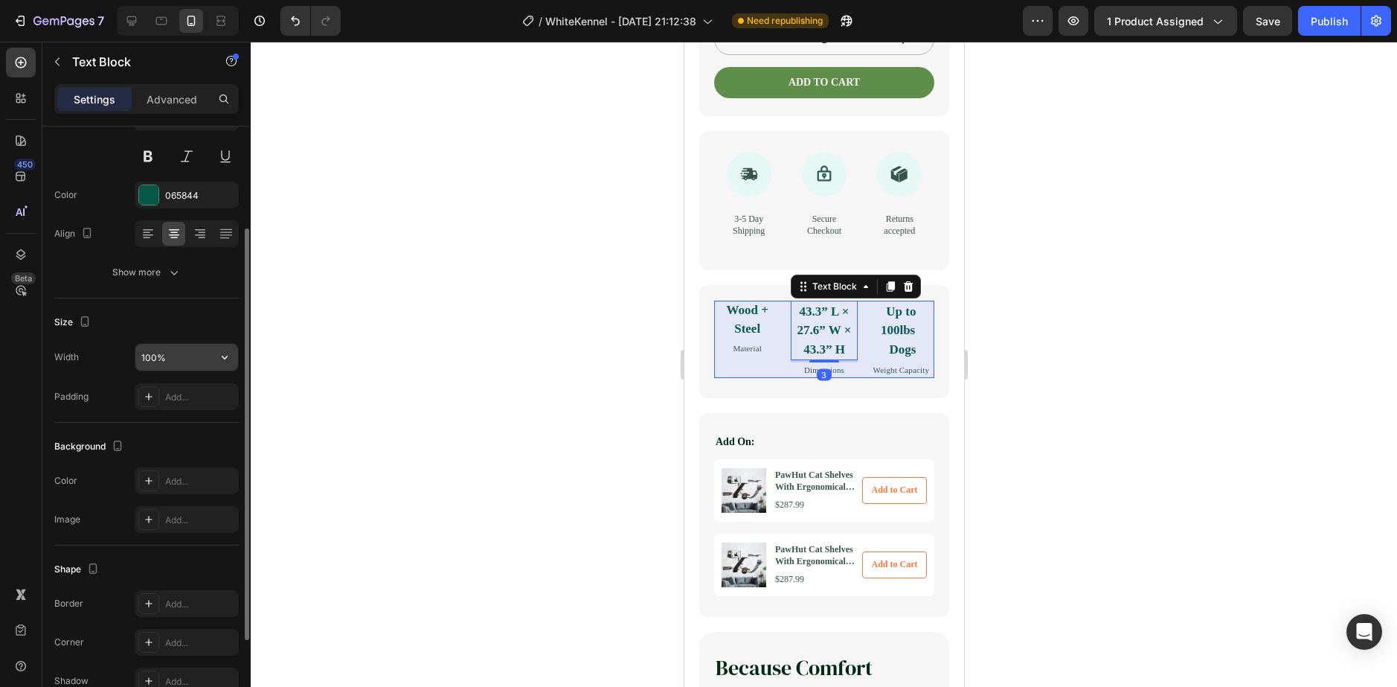
scroll to position [279, 0]
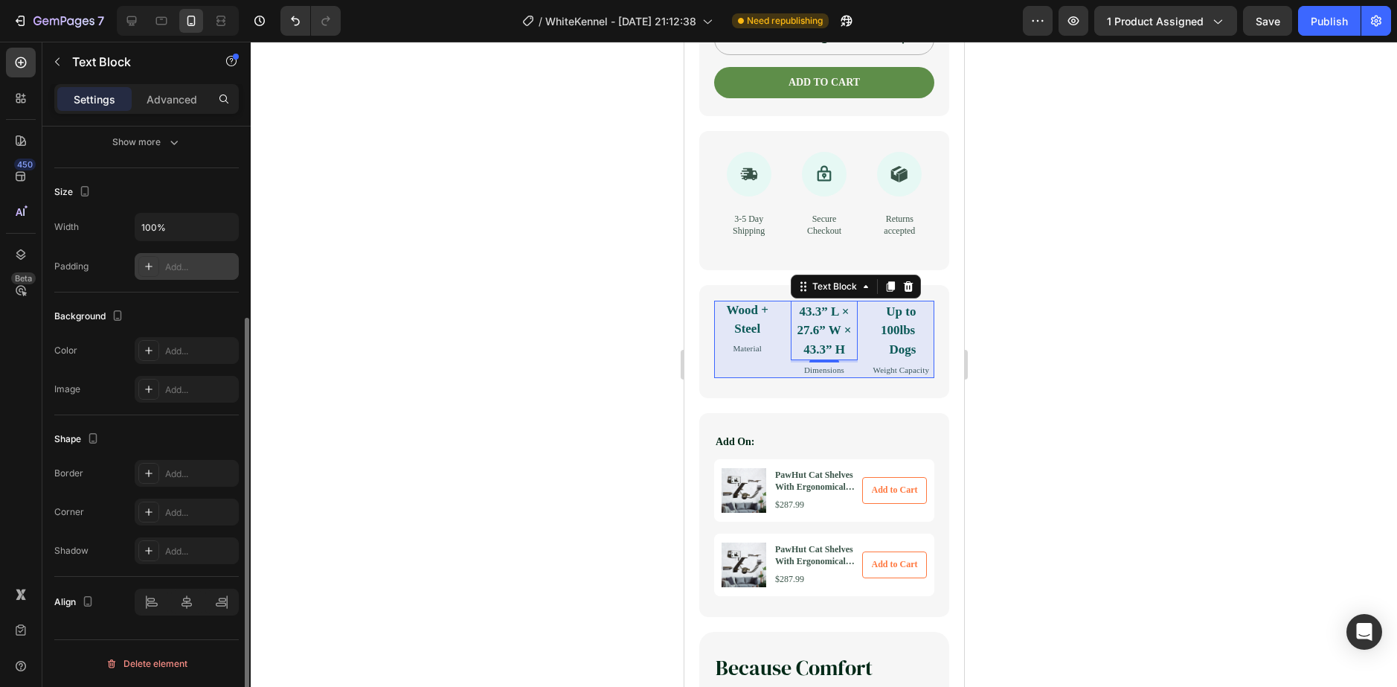
click at [169, 266] on div "Add..." at bounding box center [200, 266] width 70 height 13
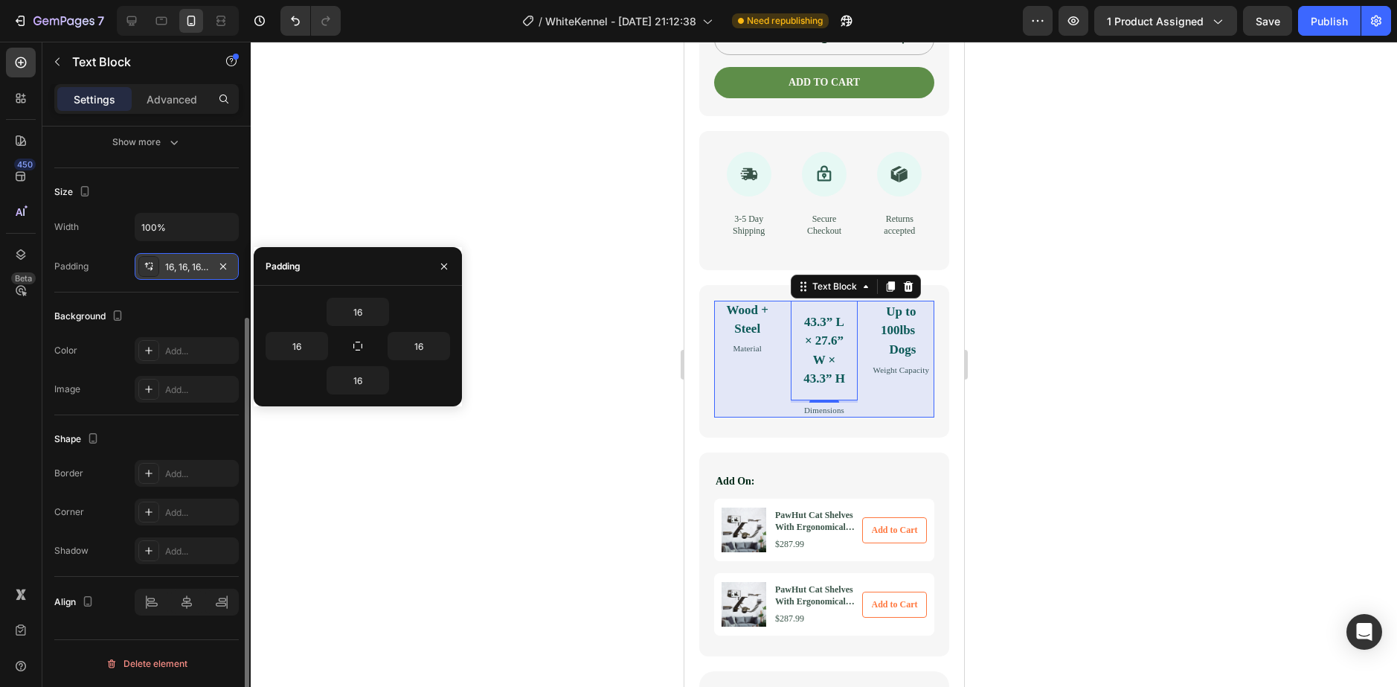
click at [391, 315] on div "16" at bounding box center [358, 312] width 184 height 28
click at [389, 315] on div "16" at bounding box center [358, 312] width 184 height 28
click at [388, 315] on div "16" at bounding box center [358, 312] width 62 height 28
click at [385, 315] on icon "button" at bounding box center [381, 312] width 12 height 12
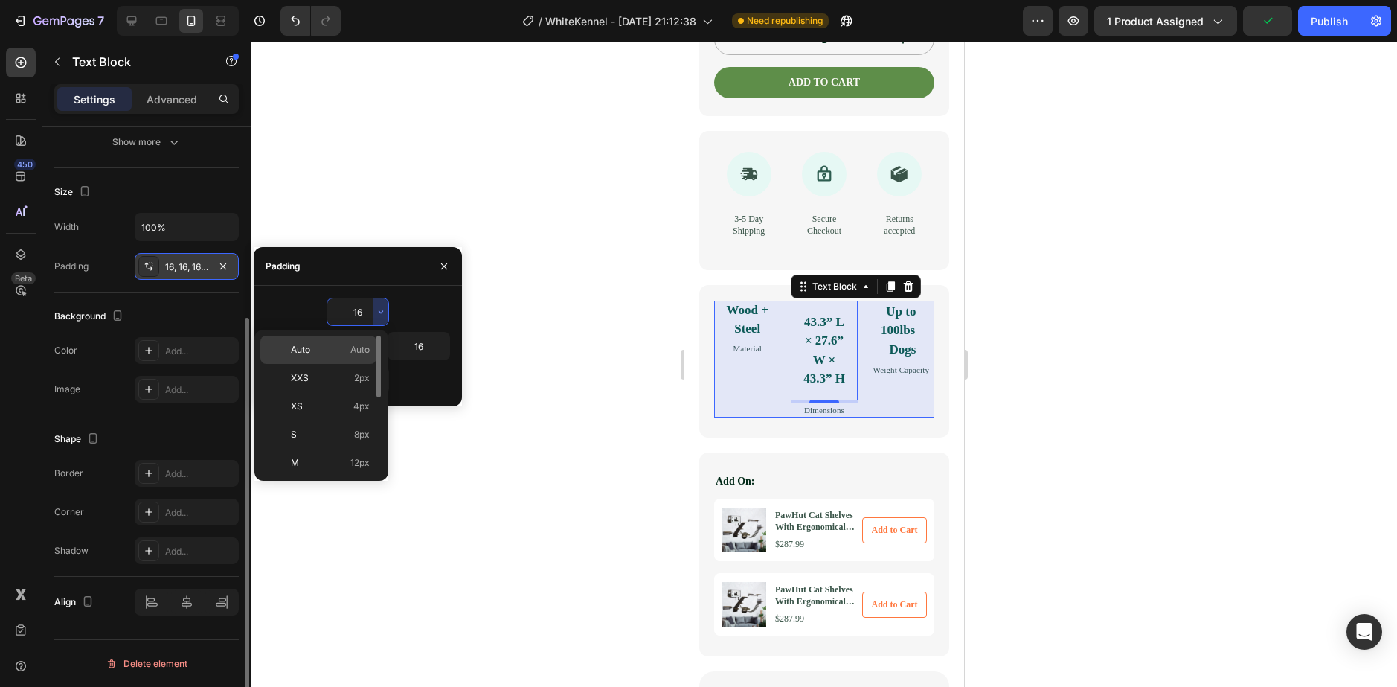
click at [363, 351] on span "Auto" at bounding box center [359, 349] width 19 height 13
type input "Auto"
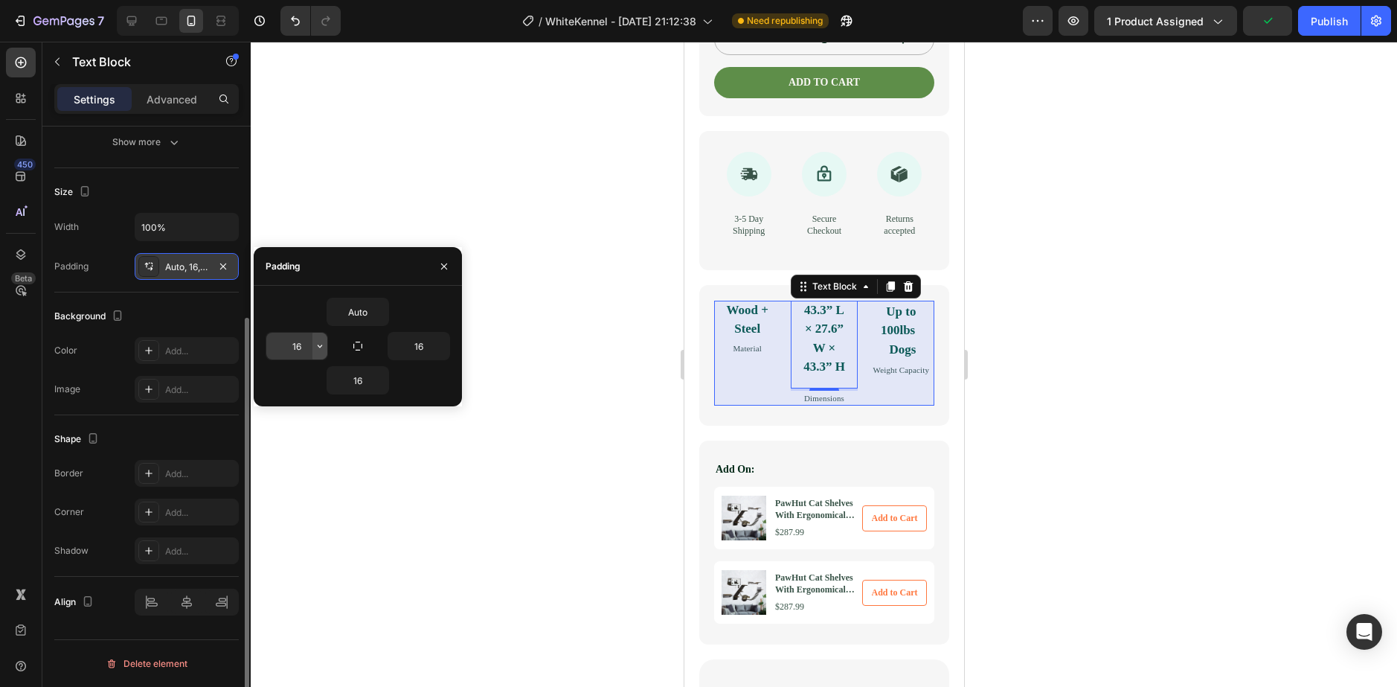
click at [319, 344] on icon "button" at bounding box center [320, 346] width 12 height 12
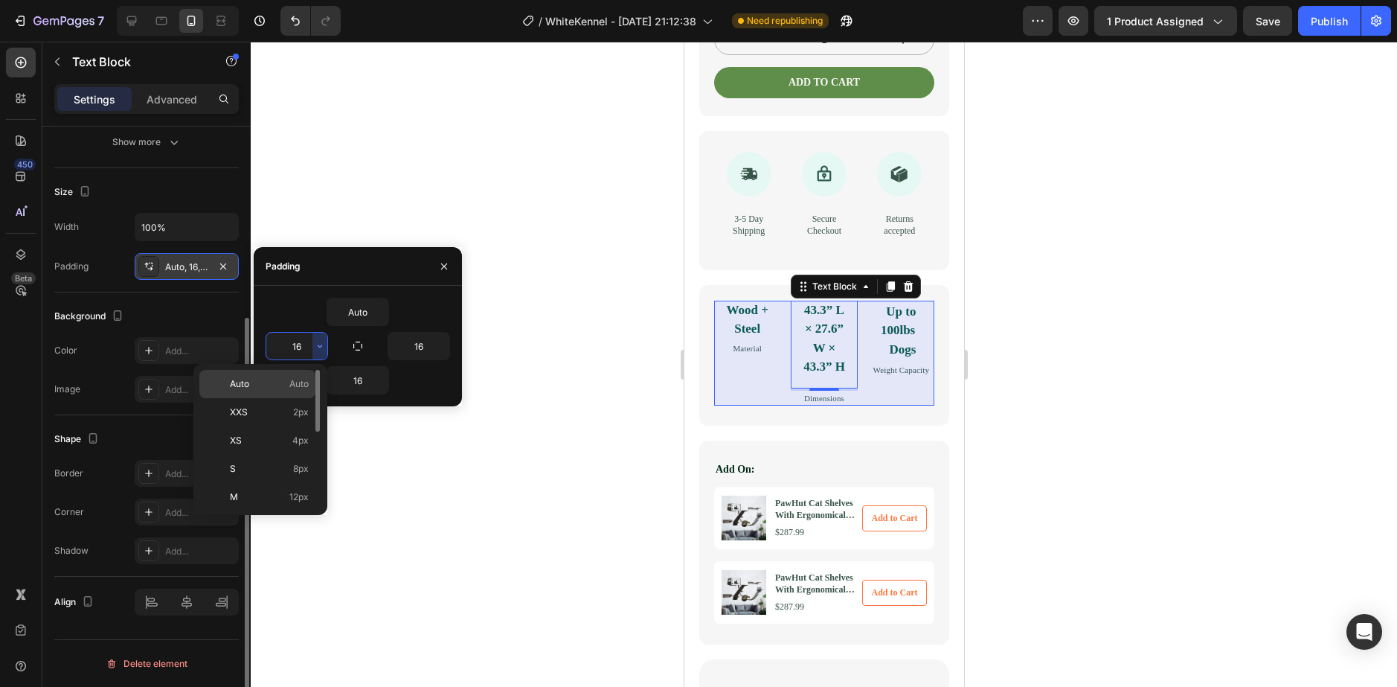
click at [304, 382] on span "Auto" at bounding box center [298, 383] width 19 height 13
type input "Auto"
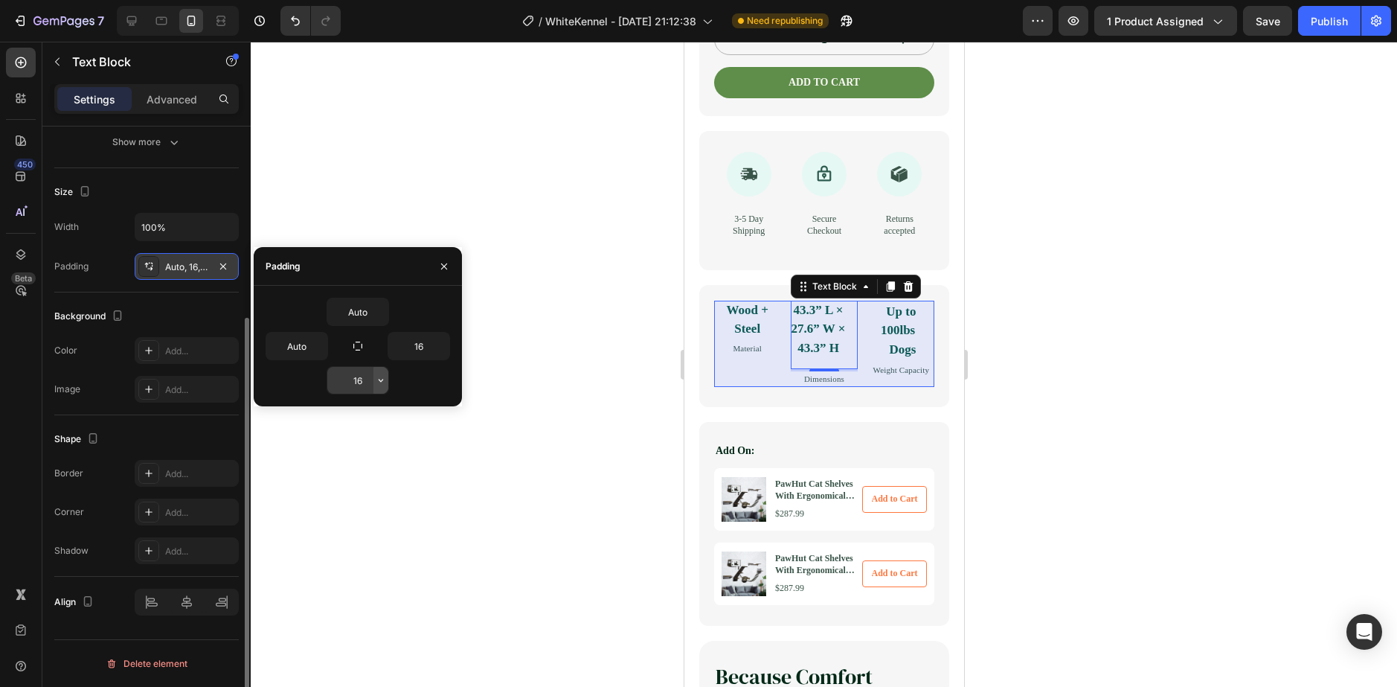
click at [386, 380] on icon "button" at bounding box center [381, 380] width 12 height 12
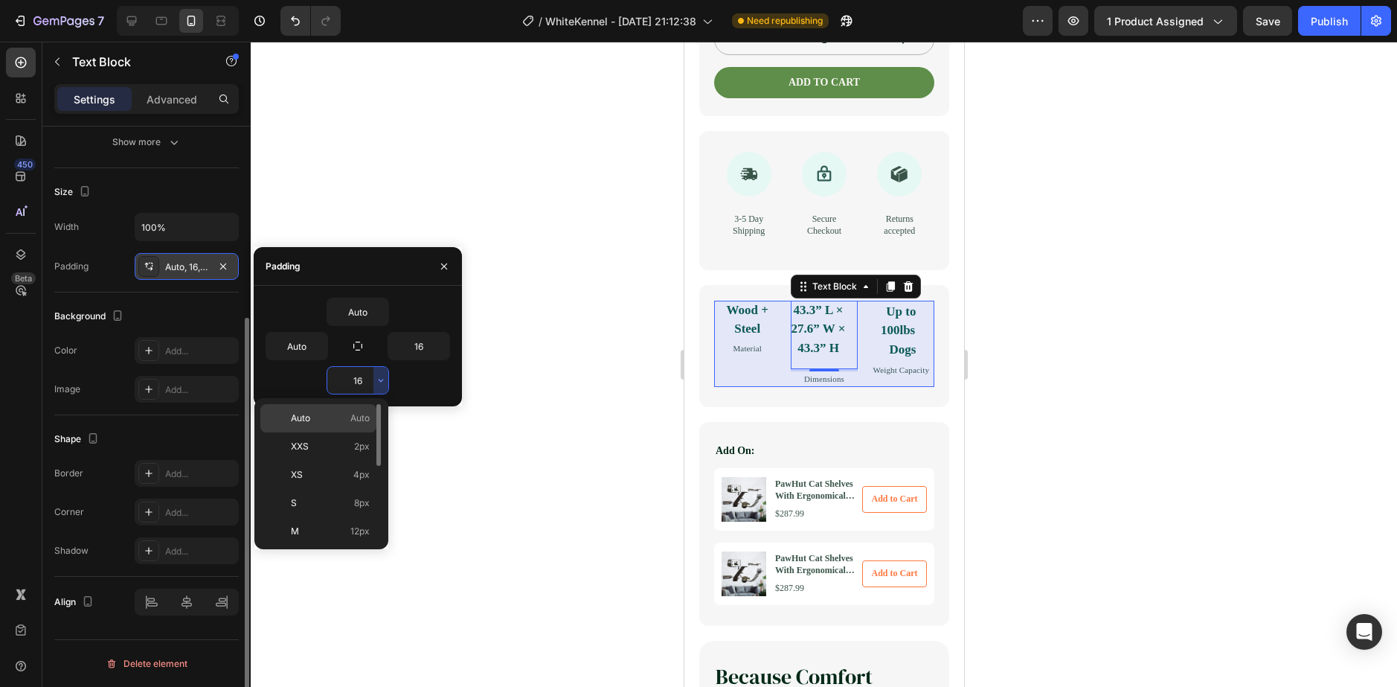
click at [360, 411] on span "Auto" at bounding box center [359, 417] width 19 height 13
type input "Auto"
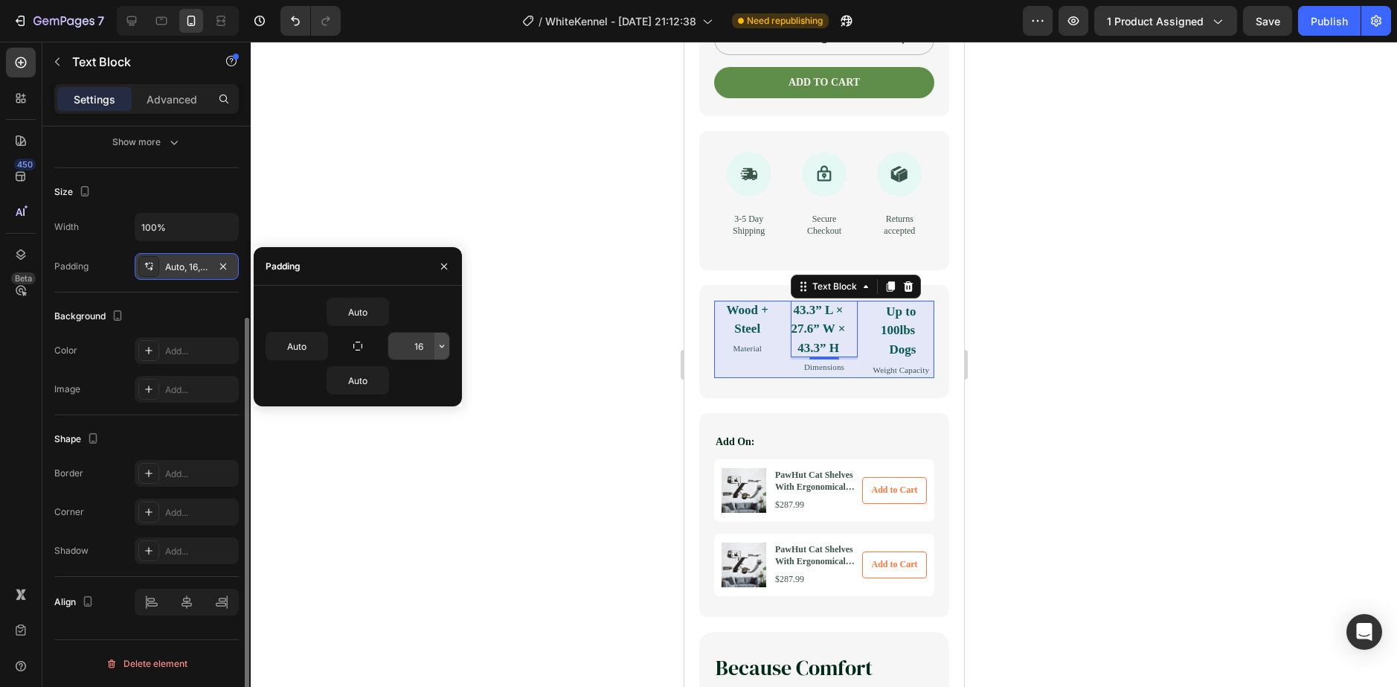
click at [442, 348] on icon "button" at bounding box center [442, 346] width 12 height 12
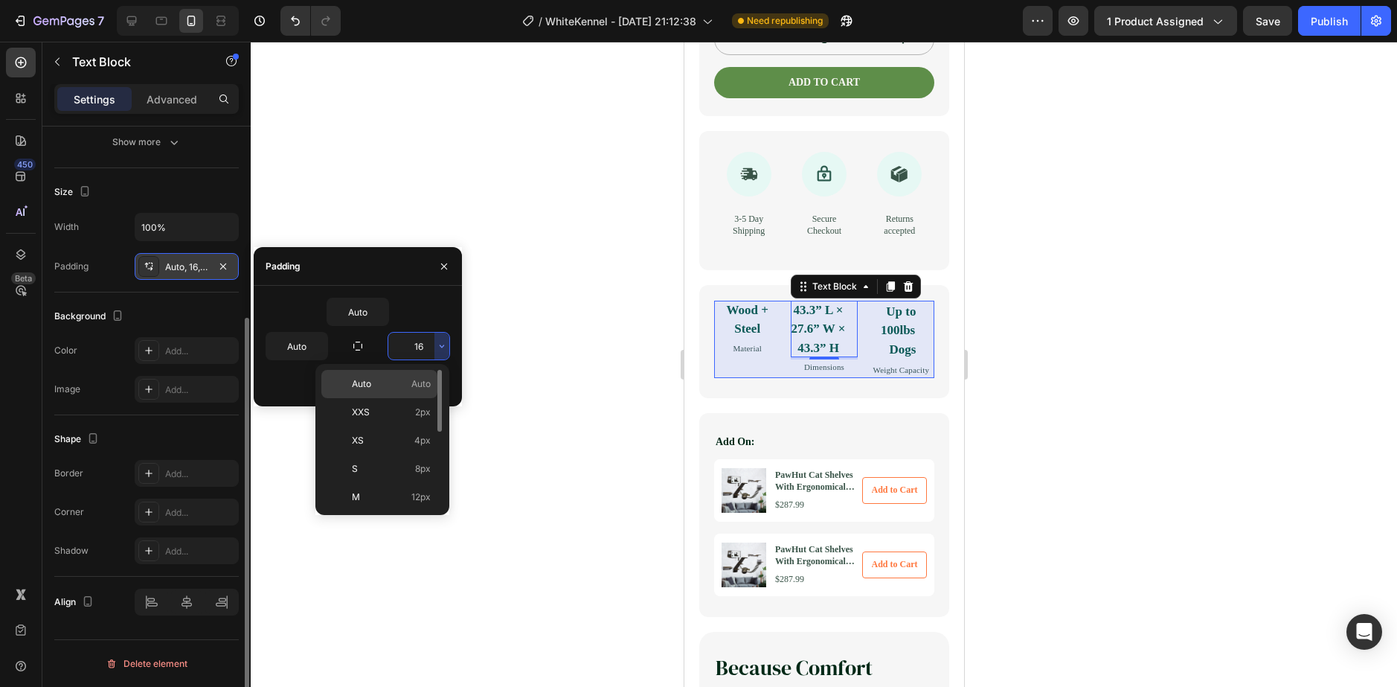
click at [381, 387] on p "Auto Auto" at bounding box center [391, 383] width 79 height 13
type input "Auto"
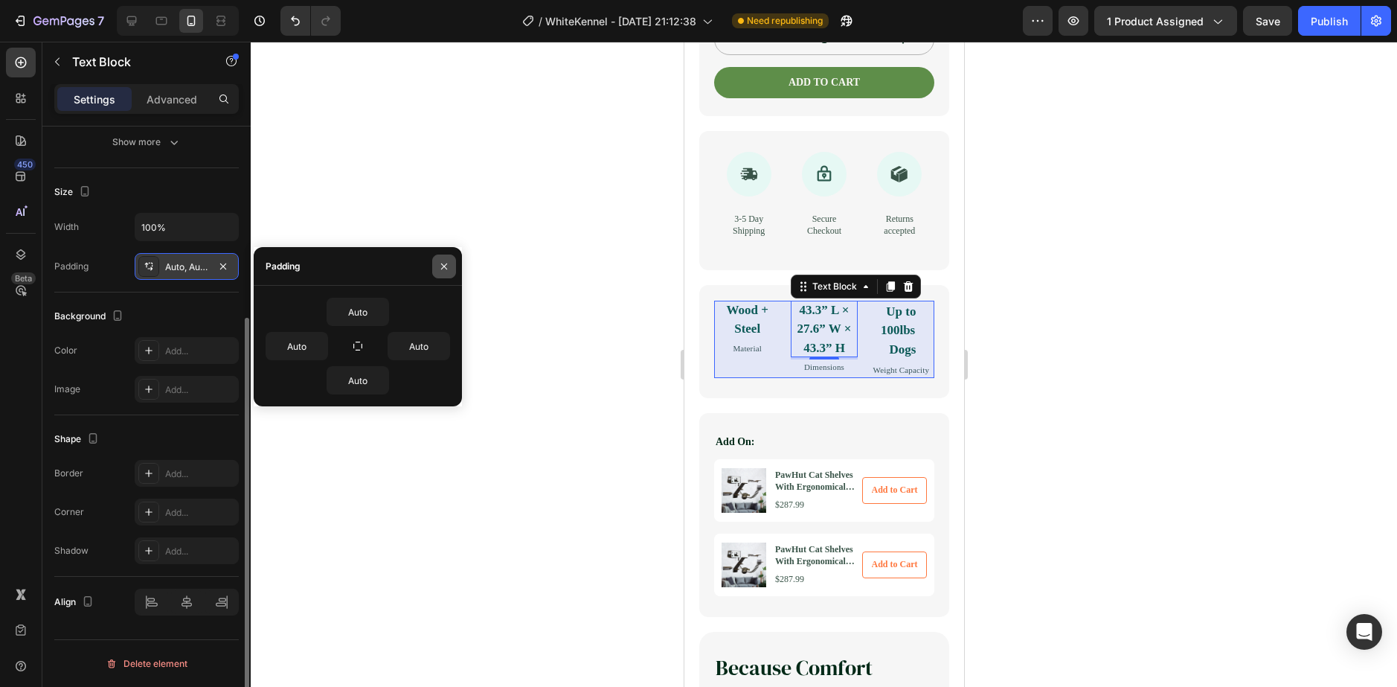
click at [439, 264] on icon "button" at bounding box center [444, 266] width 12 height 12
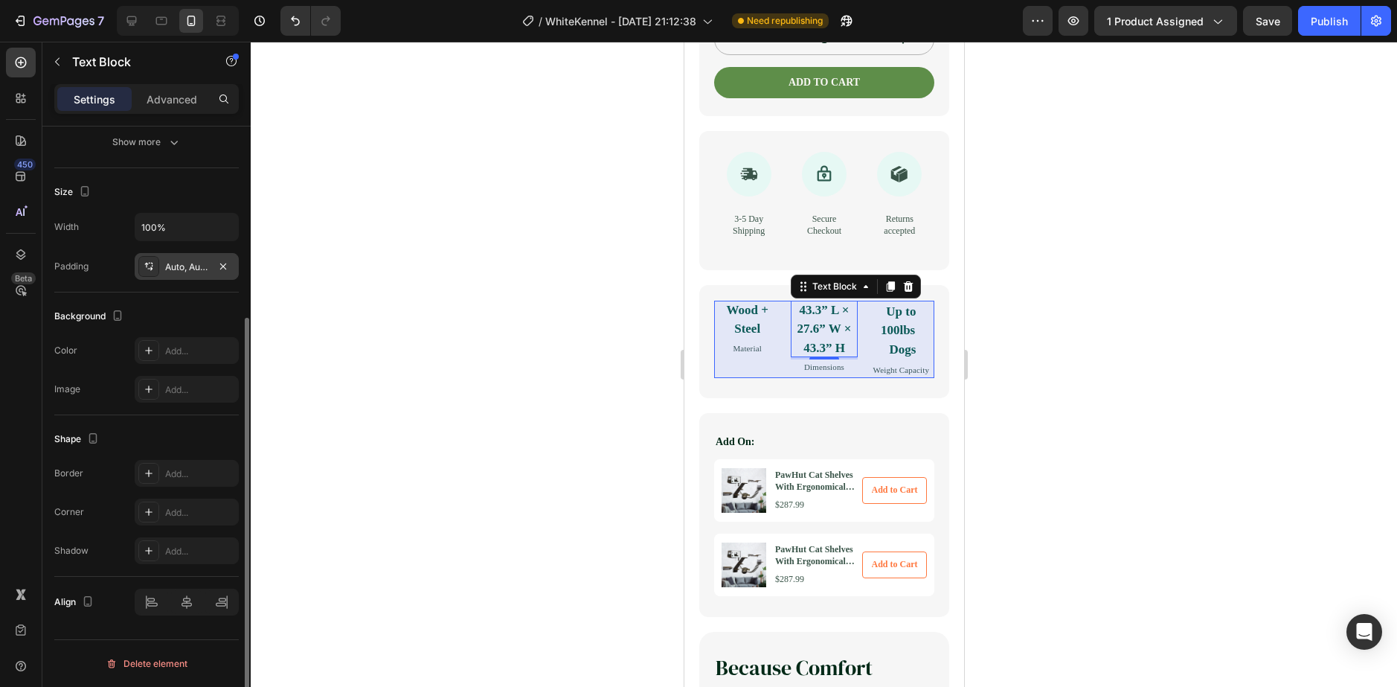
drag, startPoint x: 613, startPoint y: 380, endPoint x: 606, endPoint y: 382, distance: 7.8
click at [611, 382] on div at bounding box center [824, 364] width 1146 height 645
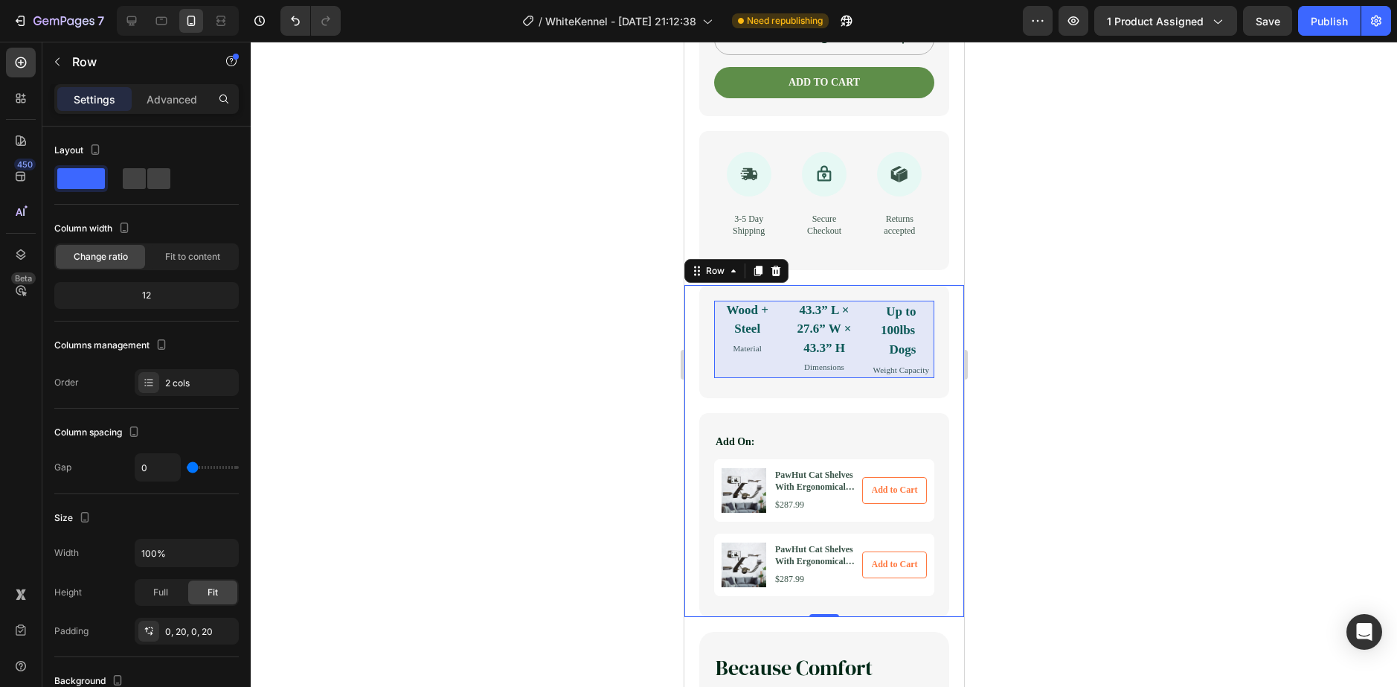
drag, startPoint x: 687, startPoint y: 464, endPoint x: 697, endPoint y: 455, distance: 14.2
click at [686, 464] on div "Wood + Steel Text Block Material Text Block 43.3” L × 27.6” W × 43.3” H Text Bl…" at bounding box center [824, 451] width 280 height 332
drag, startPoint x: 634, startPoint y: 450, endPoint x: 397, endPoint y: 205, distance: 340.4
click at [629, 445] on div at bounding box center [824, 364] width 1146 height 645
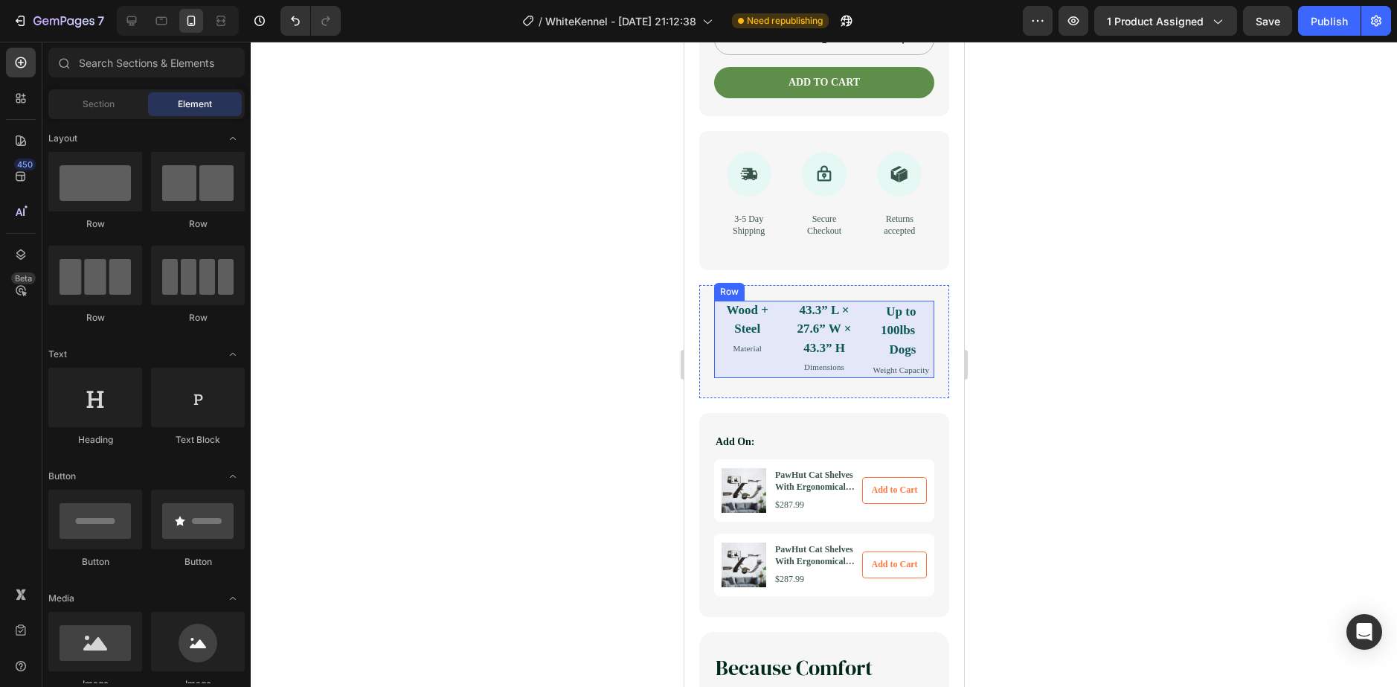
click at [731, 378] on div "Wood + Steel Text Block Material Text Block" at bounding box center [746, 339] width 66 height 77
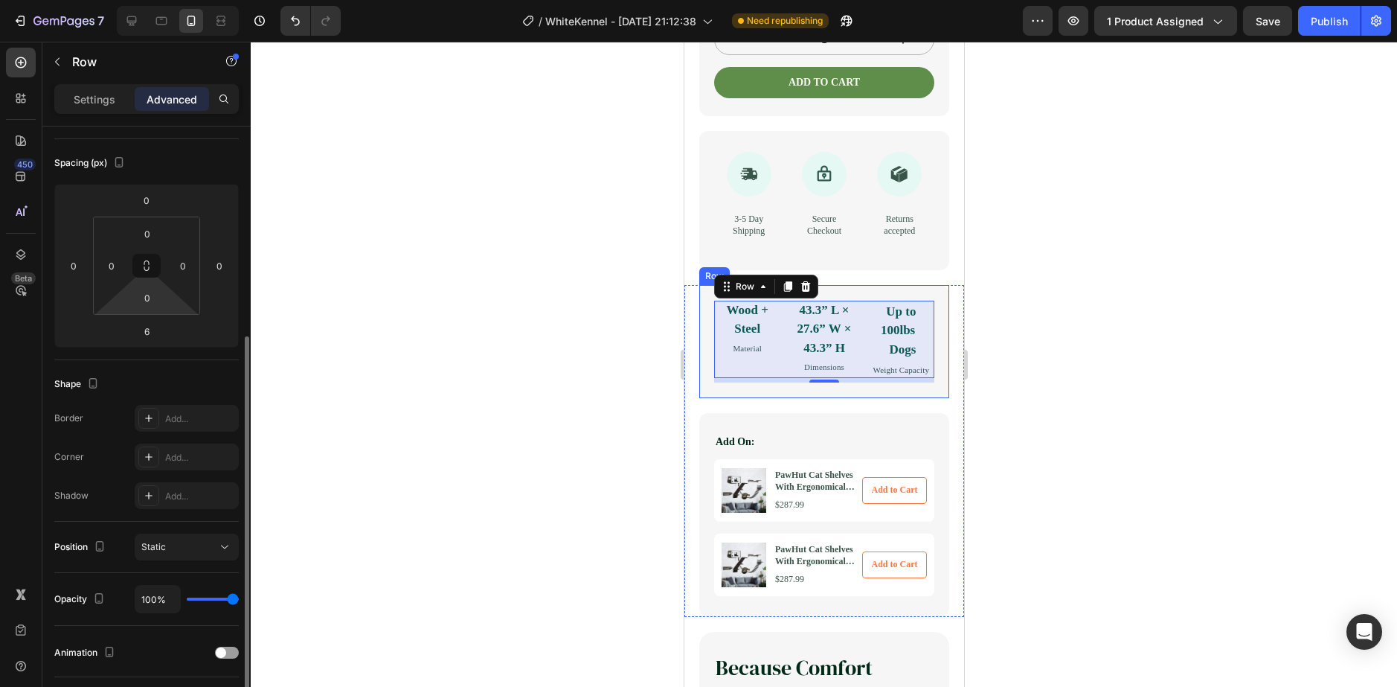
scroll to position [298, 0]
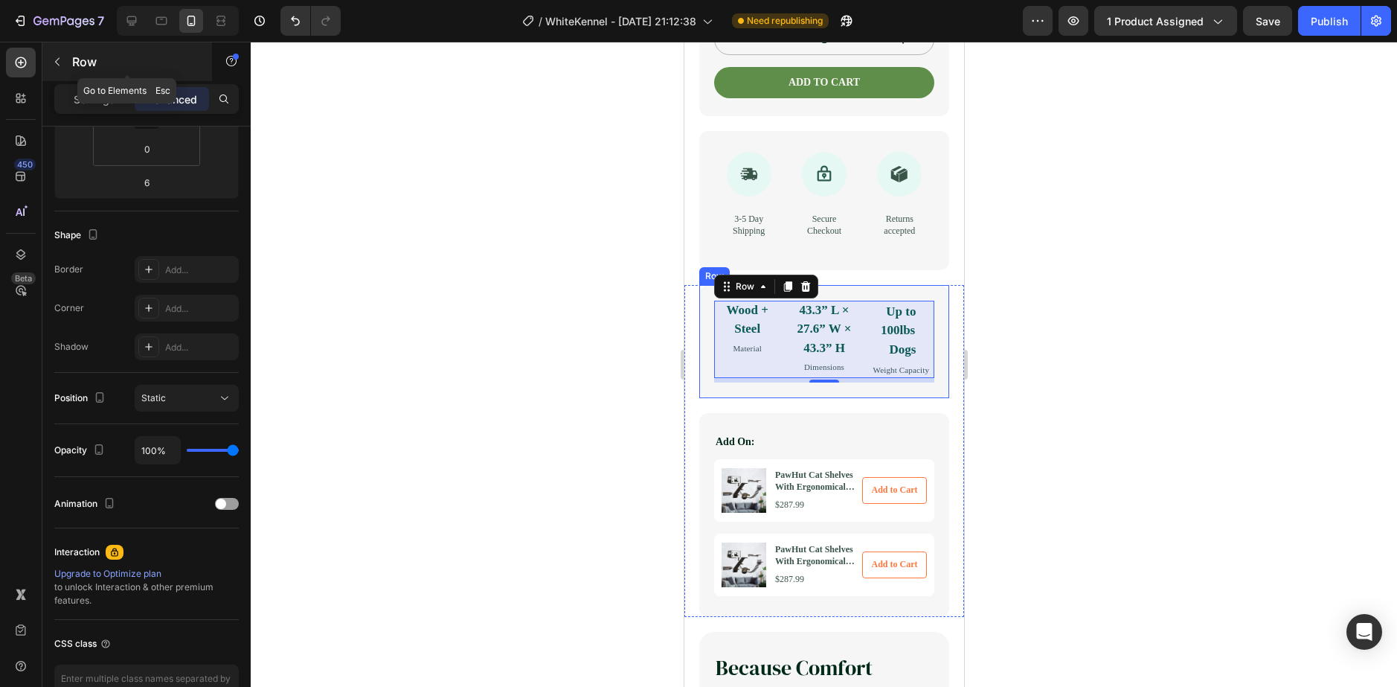
click at [77, 74] on div "Row" at bounding box center [127, 61] width 170 height 39
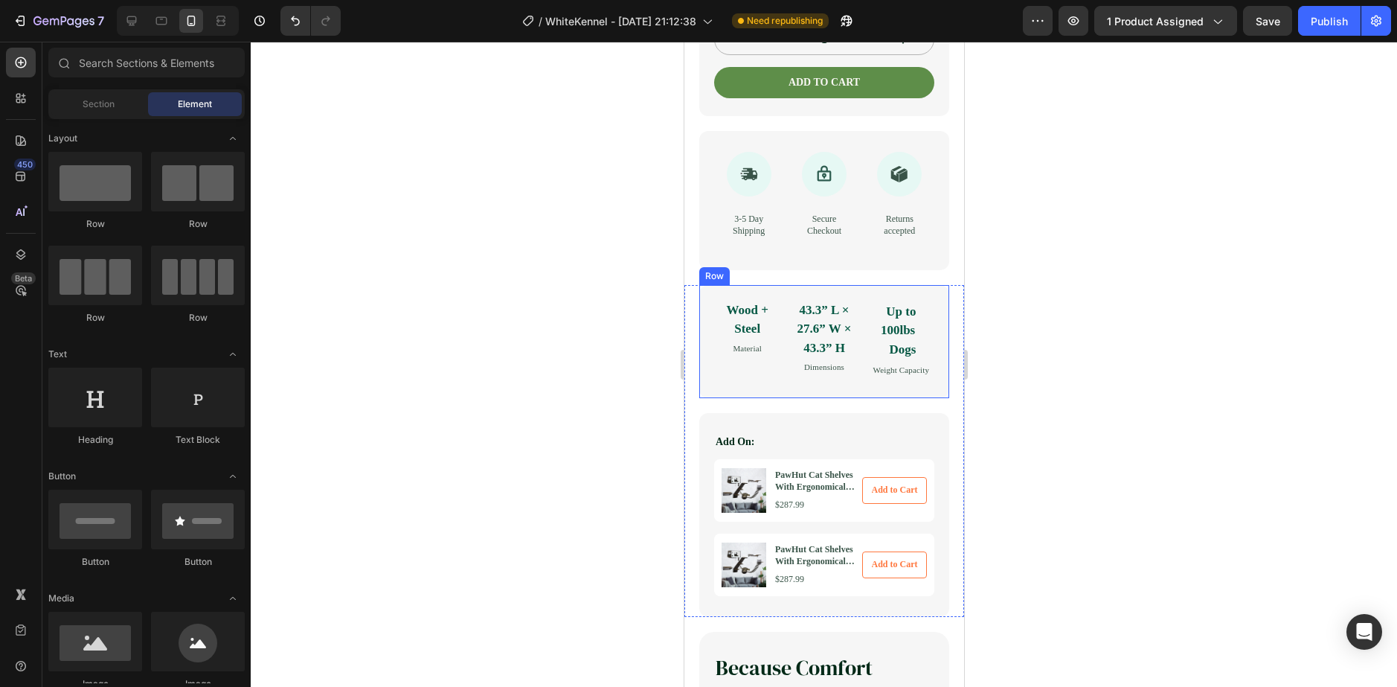
click at [732, 398] on div "Wood + Steel Text Block Material Text Block 43.3” L × 27.6” W × 43.3” H Text Bl…" at bounding box center [824, 341] width 250 height 113
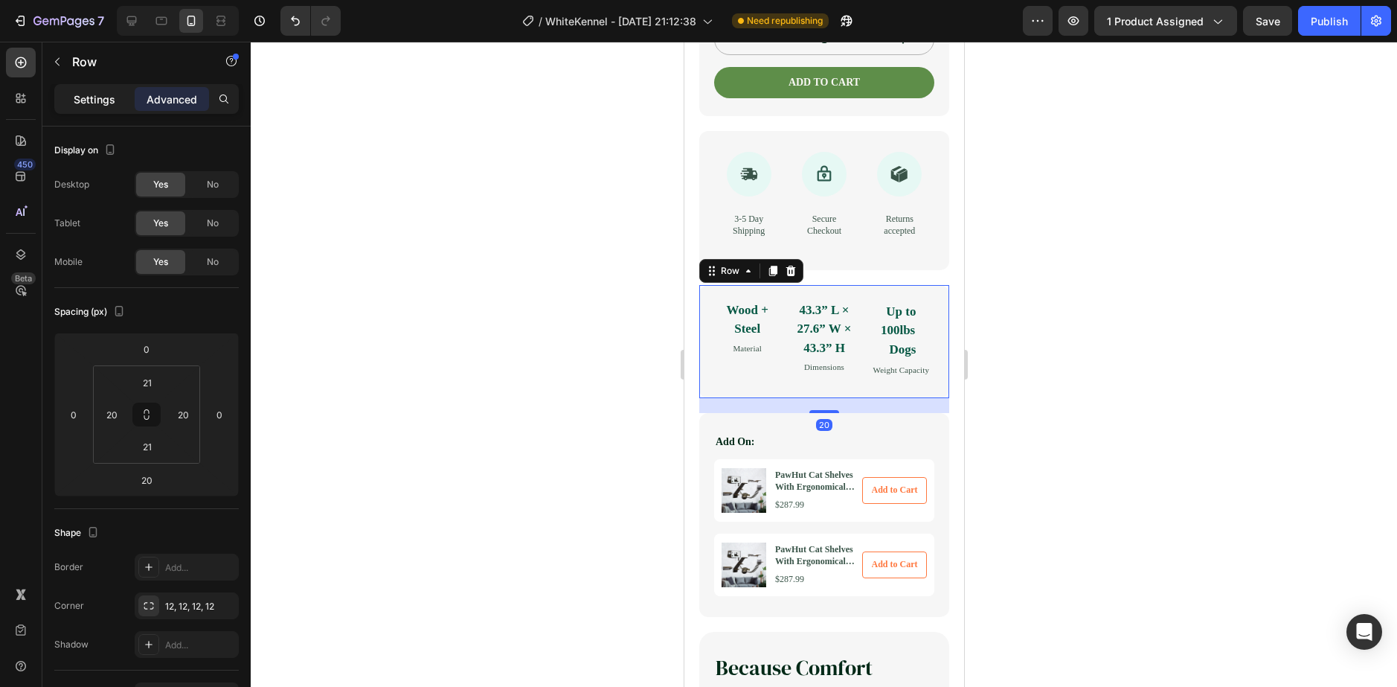
click at [112, 89] on div "Settings" at bounding box center [94, 99] width 74 height 24
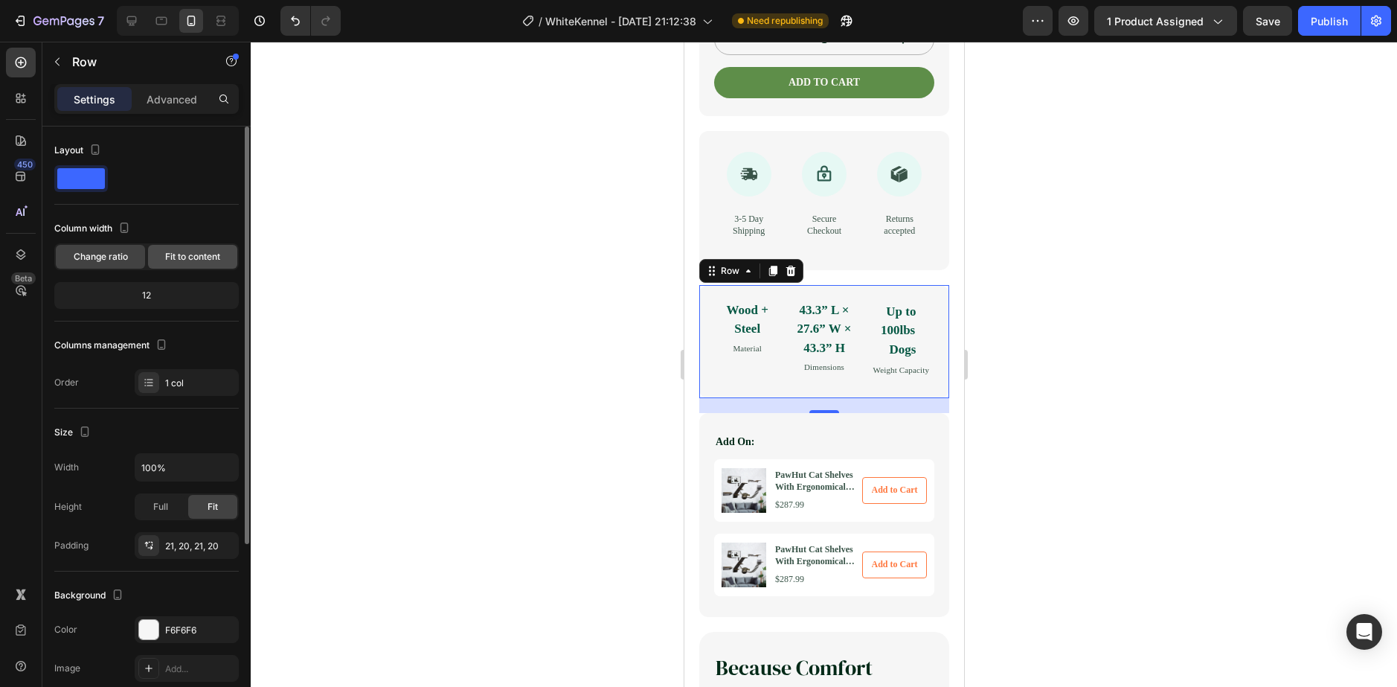
click at [160, 254] on div "Fit to content" at bounding box center [192, 257] width 89 height 24
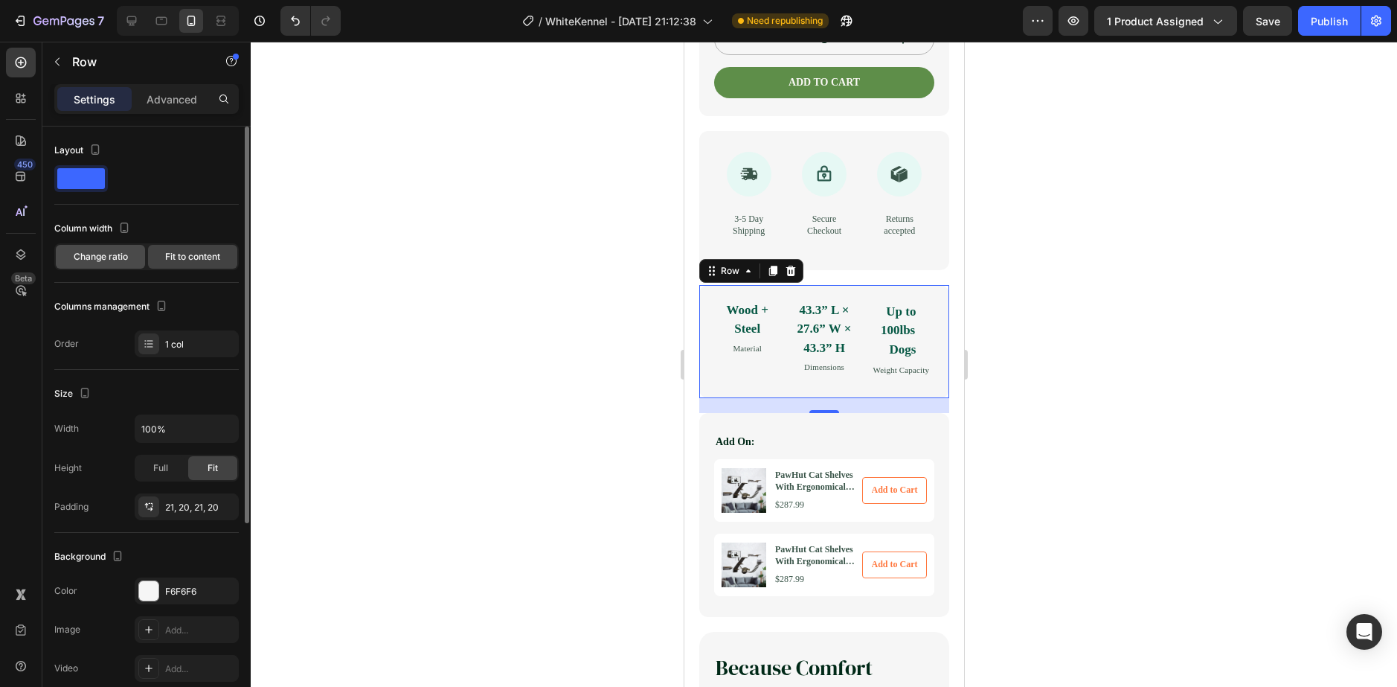
drag, startPoint x: 106, startPoint y: 258, endPoint x: 117, endPoint y: 263, distance: 12.3
click at [107, 257] on span "Change ratio" at bounding box center [101, 256] width 54 height 13
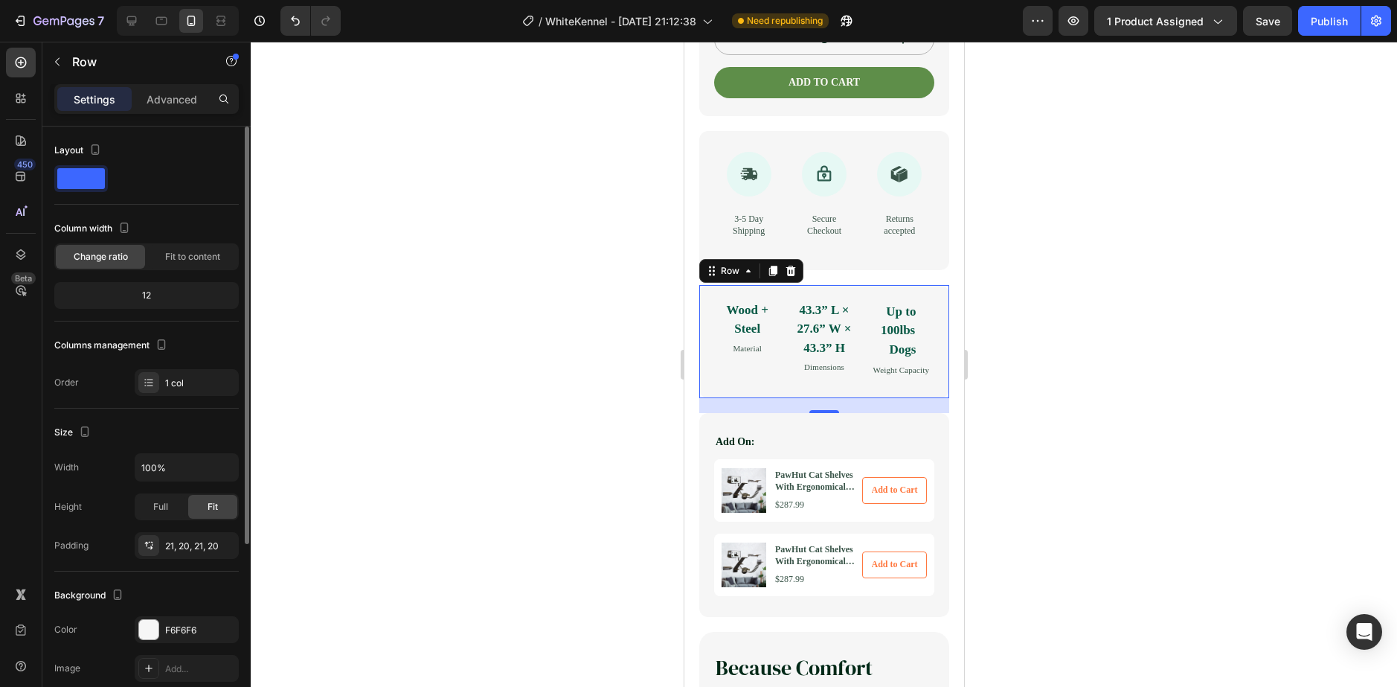
click at [138, 298] on div "12" at bounding box center [146, 295] width 179 height 21
drag, startPoint x: 173, startPoint y: 300, endPoint x: 144, endPoint y: 288, distance: 30.7
click at [144, 288] on div "12" at bounding box center [146, 295] width 179 height 21
click at [728, 378] on div "Wood + Steel Text Block Material Text Block" at bounding box center [746, 339] width 66 height 77
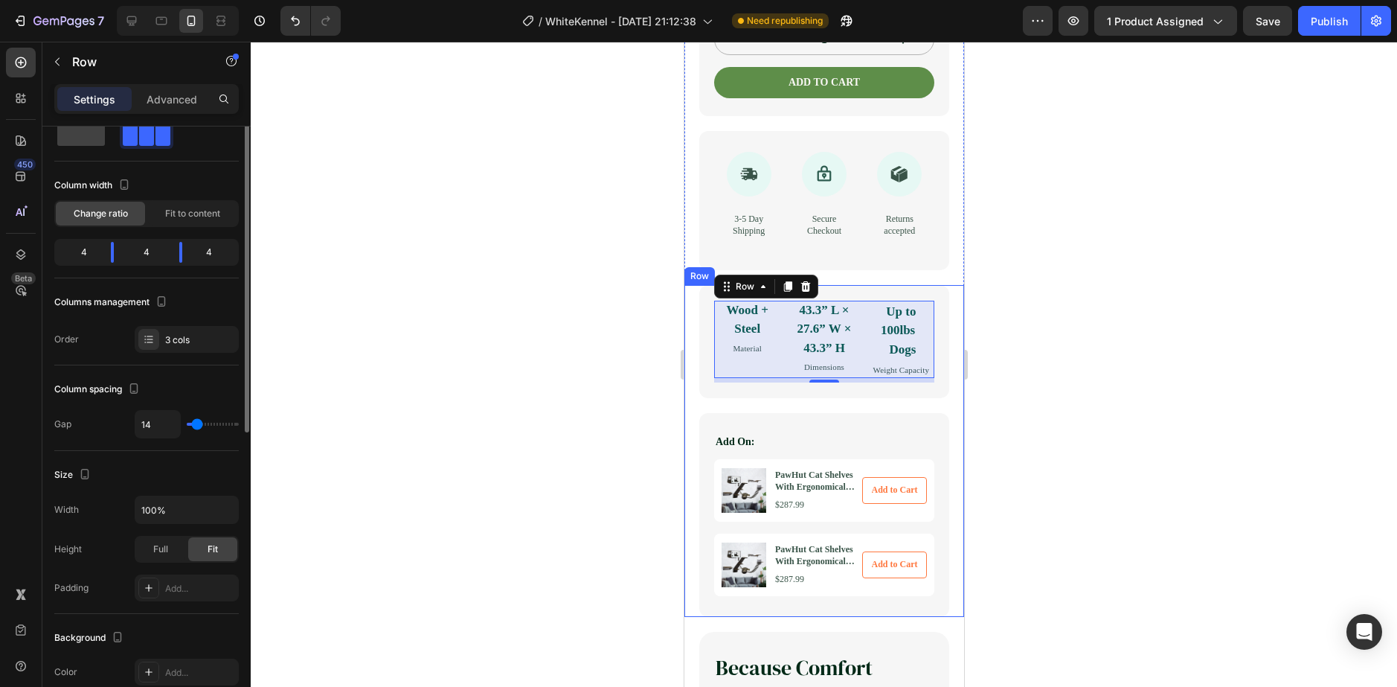
scroll to position [0, 0]
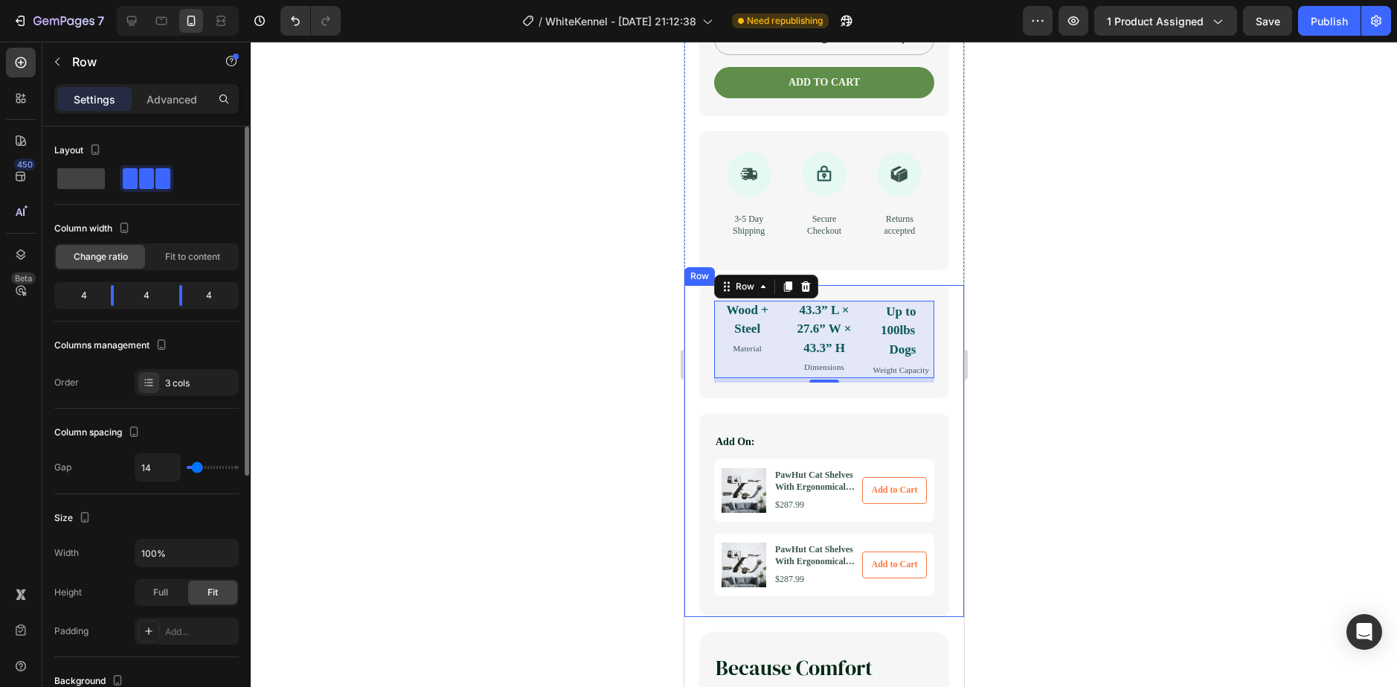
type input "13"
type input "23"
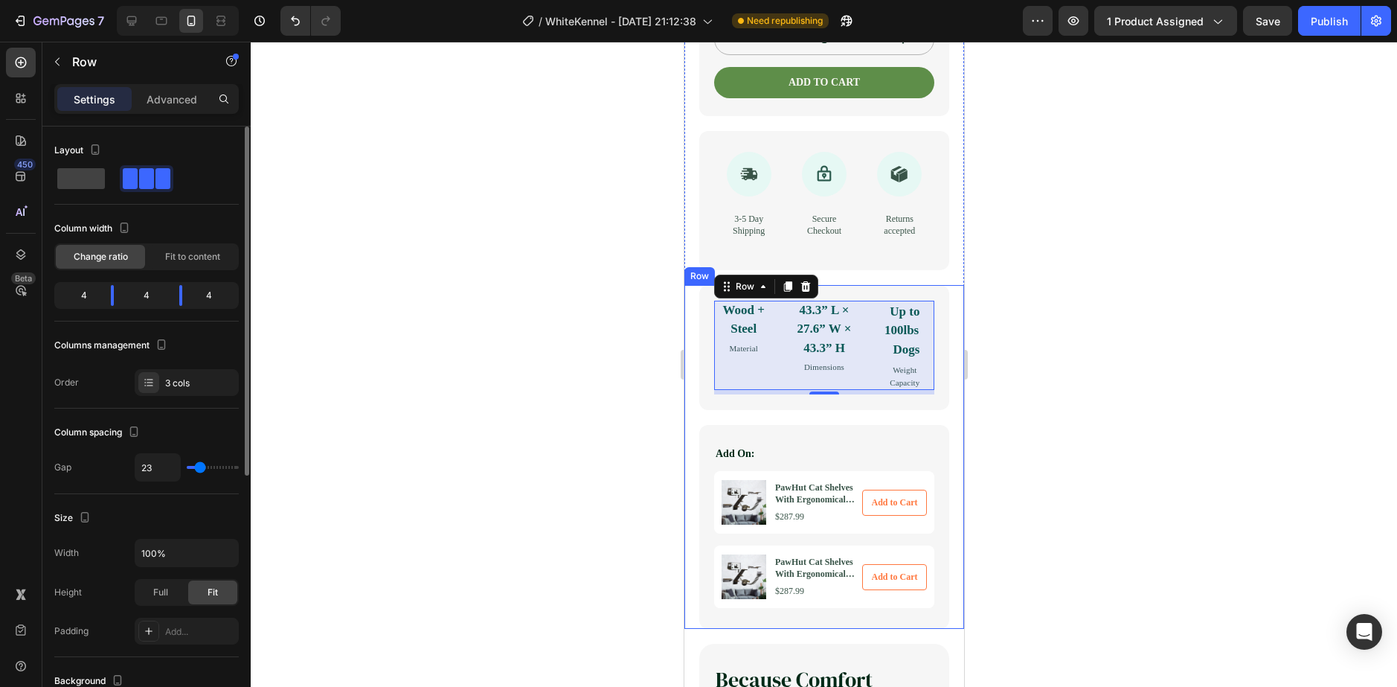
type input "29"
type input "38"
type input "44"
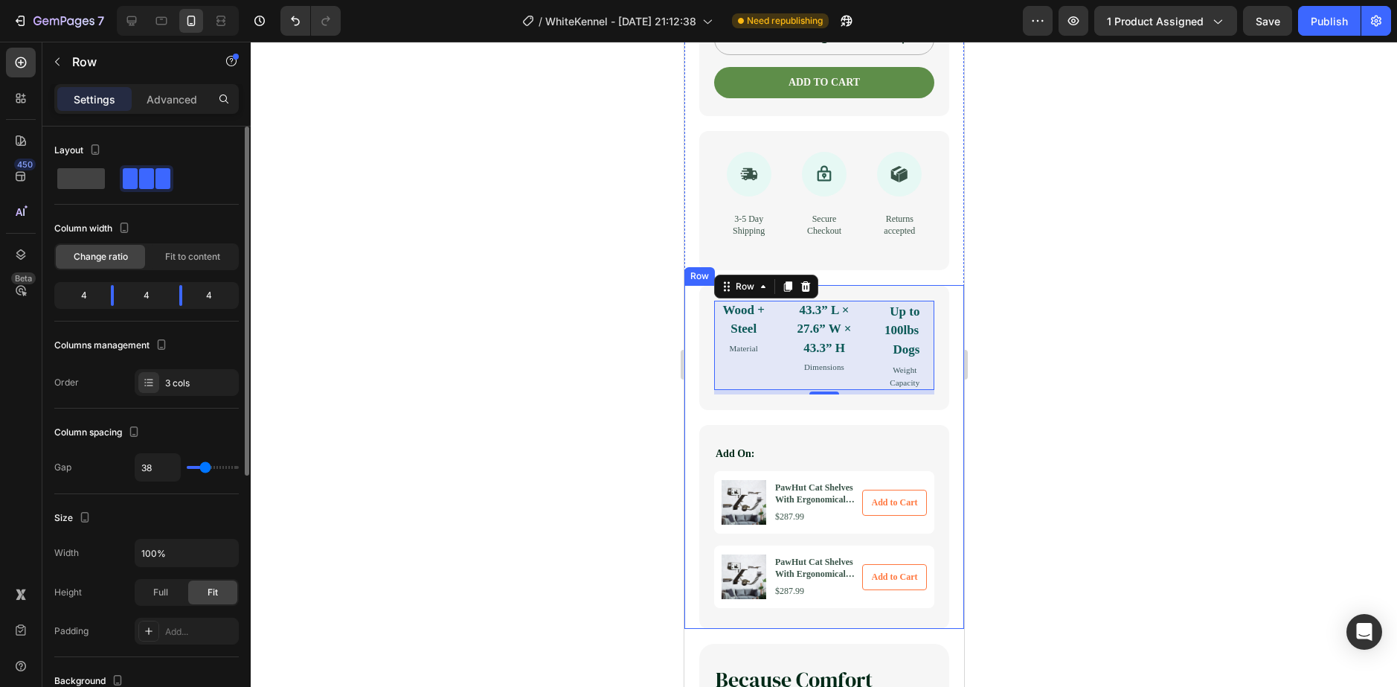
type input "44"
type input "40"
type input "38"
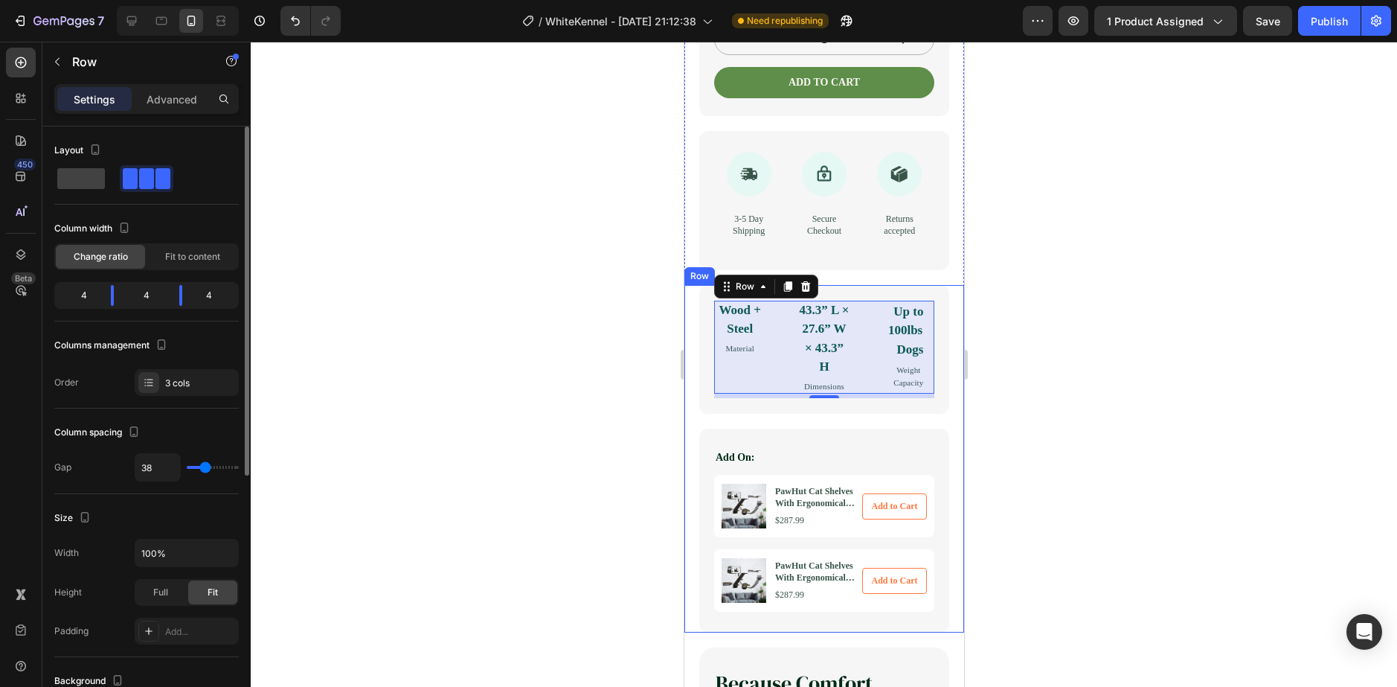
type input "36"
type input "13"
type input "11"
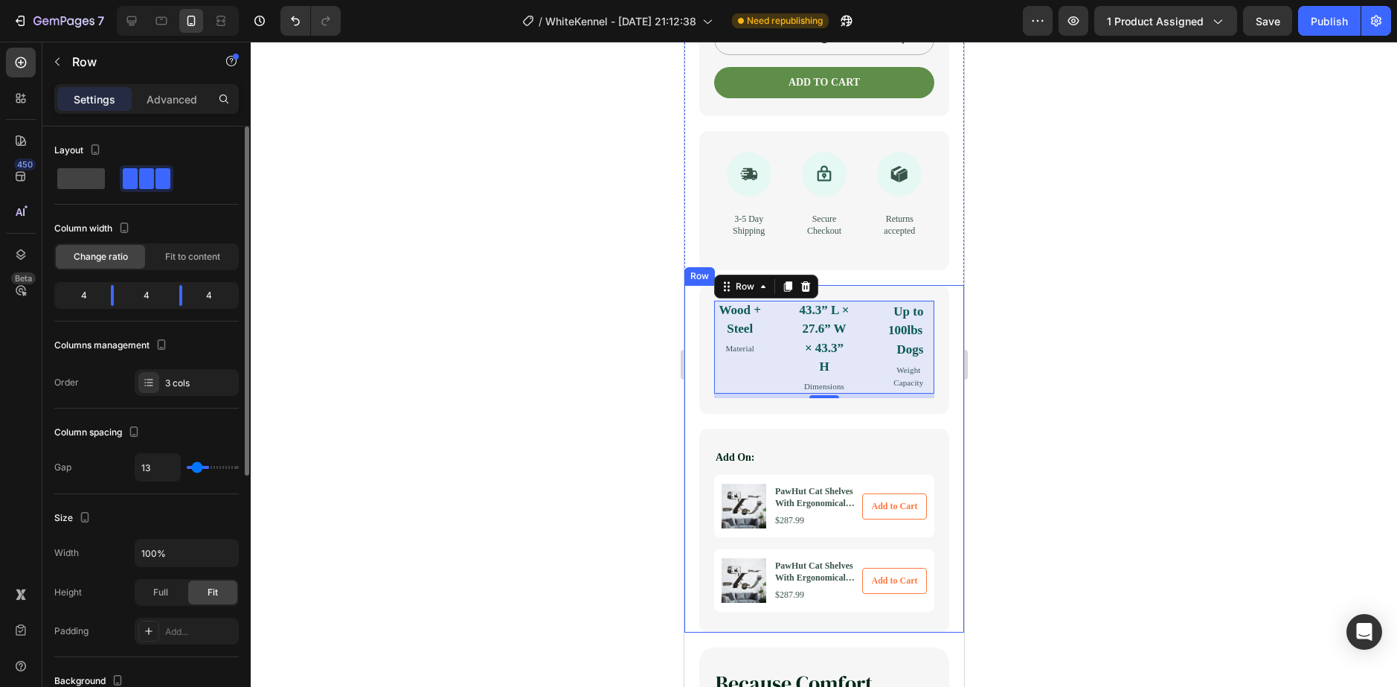
type input "11"
type input "9"
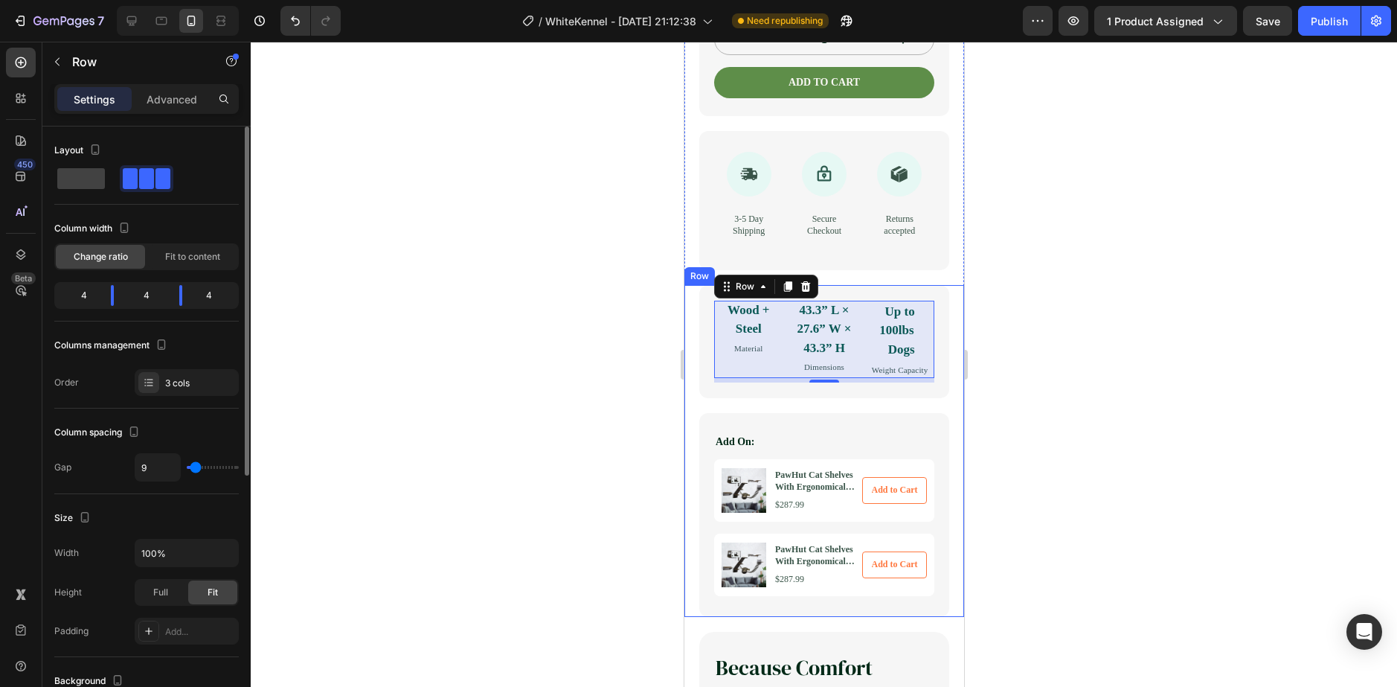
type input "1"
type input "0"
drag, startPoint x: 194, startPoint y: 469, endPoint x: 173, endPoint y: 466, distance: 21.7
type input "0"
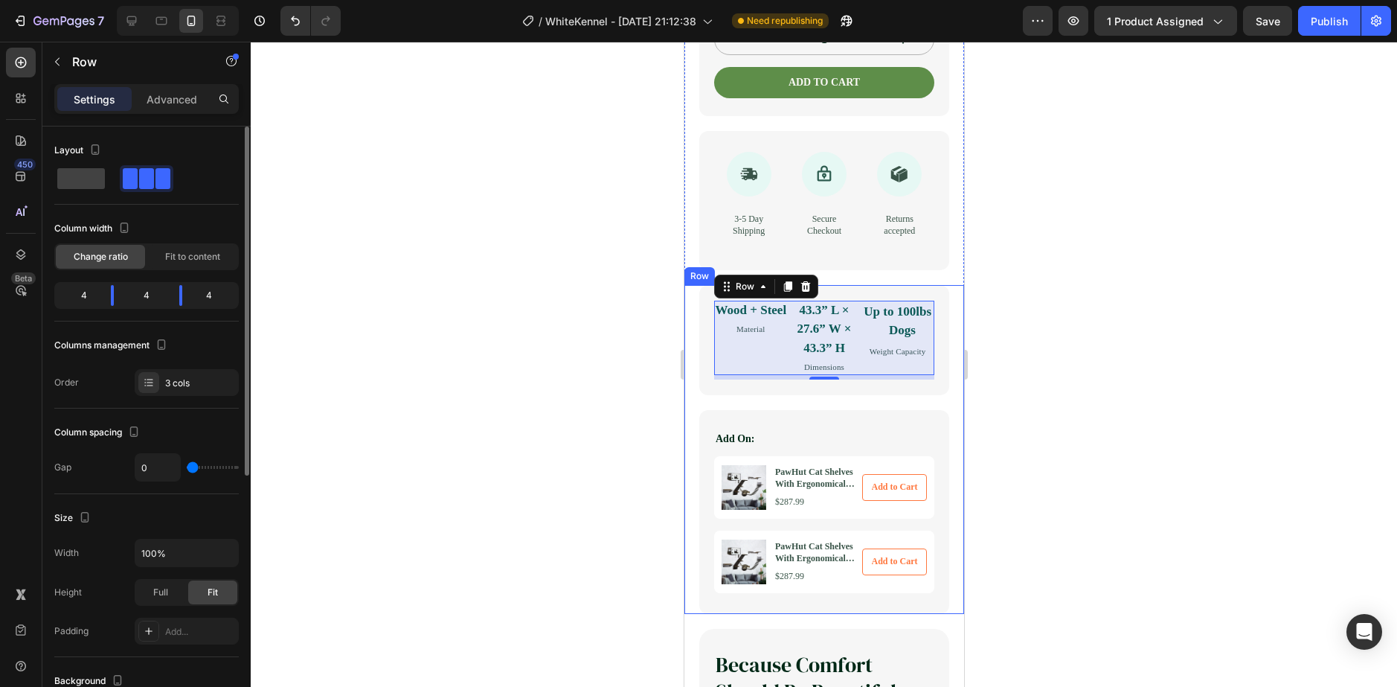
click at [187, 466] on input "range" at bounding box center [213, 467] width 52 height 3
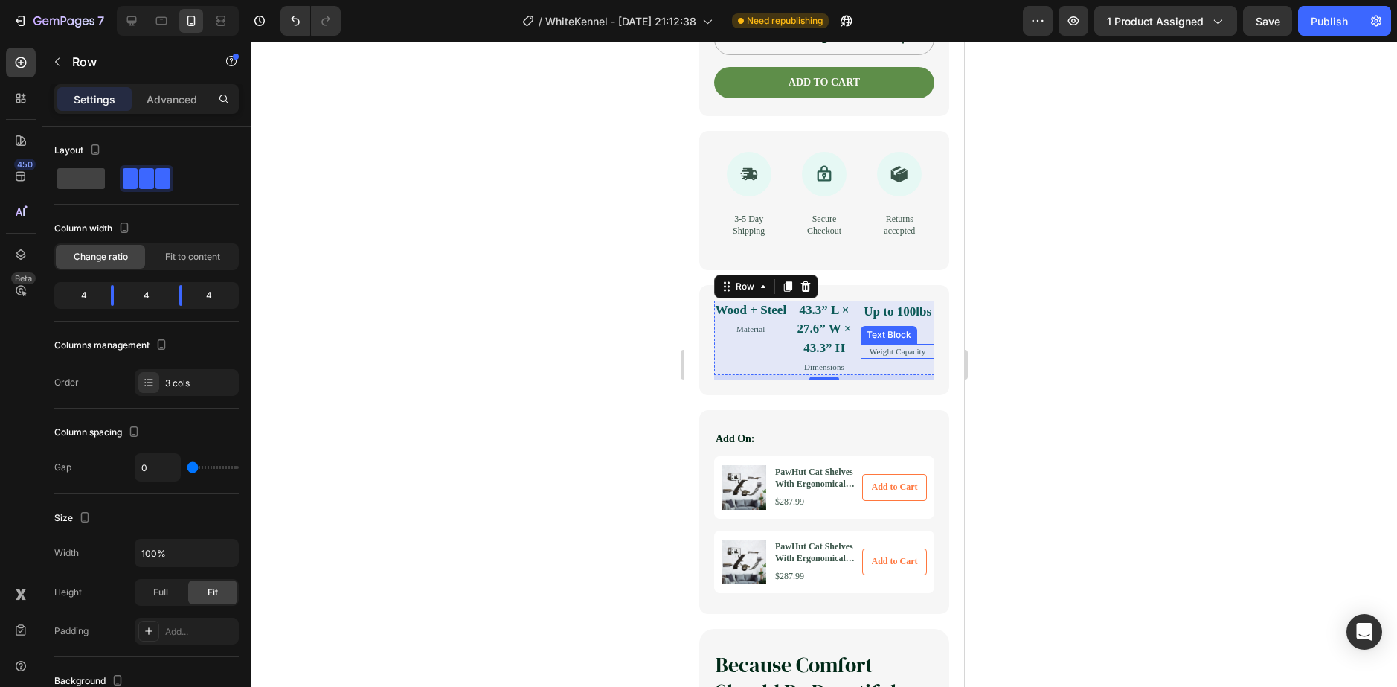
click at [902, 341] on div "Text Block" at bounding box center [888, 334] width 51 height 13
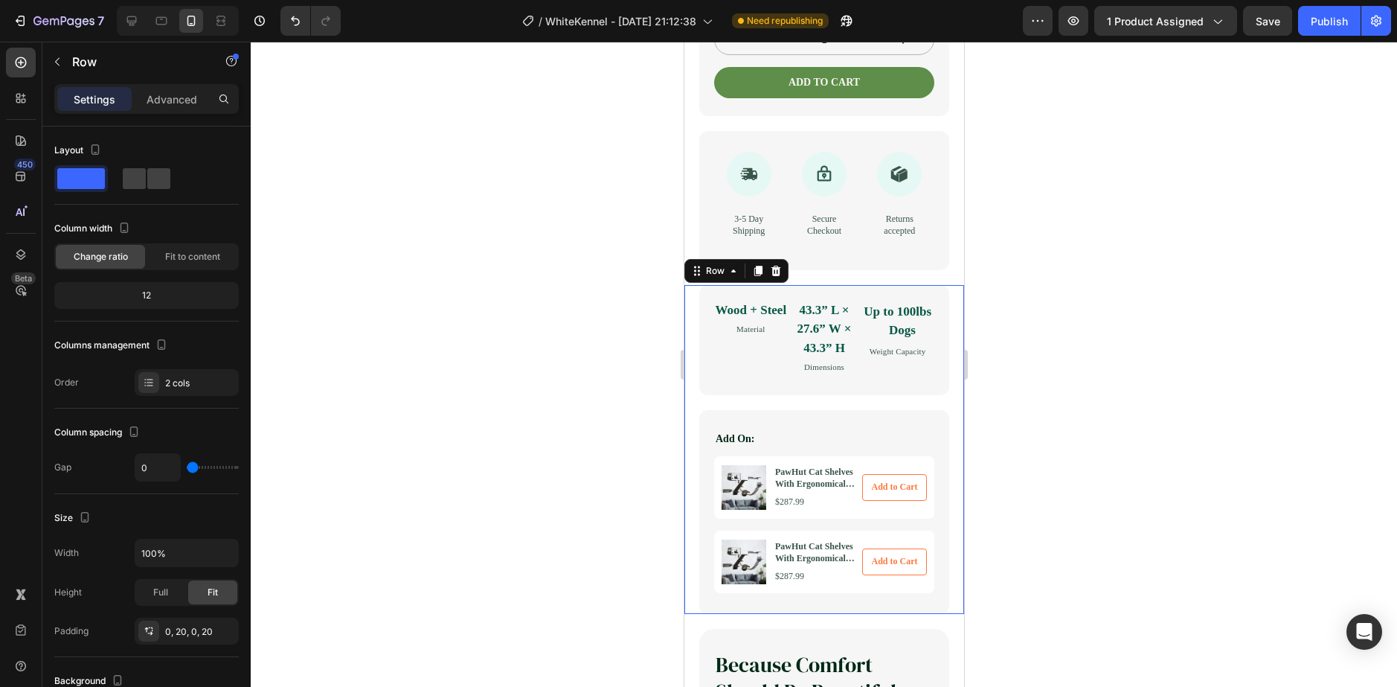
click at [880, 410] on div "Wood + Steel Text Block Material Text Block 43.3” L × 27.6” W × 43.3” H Text Bl…" at bounding box center [824, 347] width 250 height 125
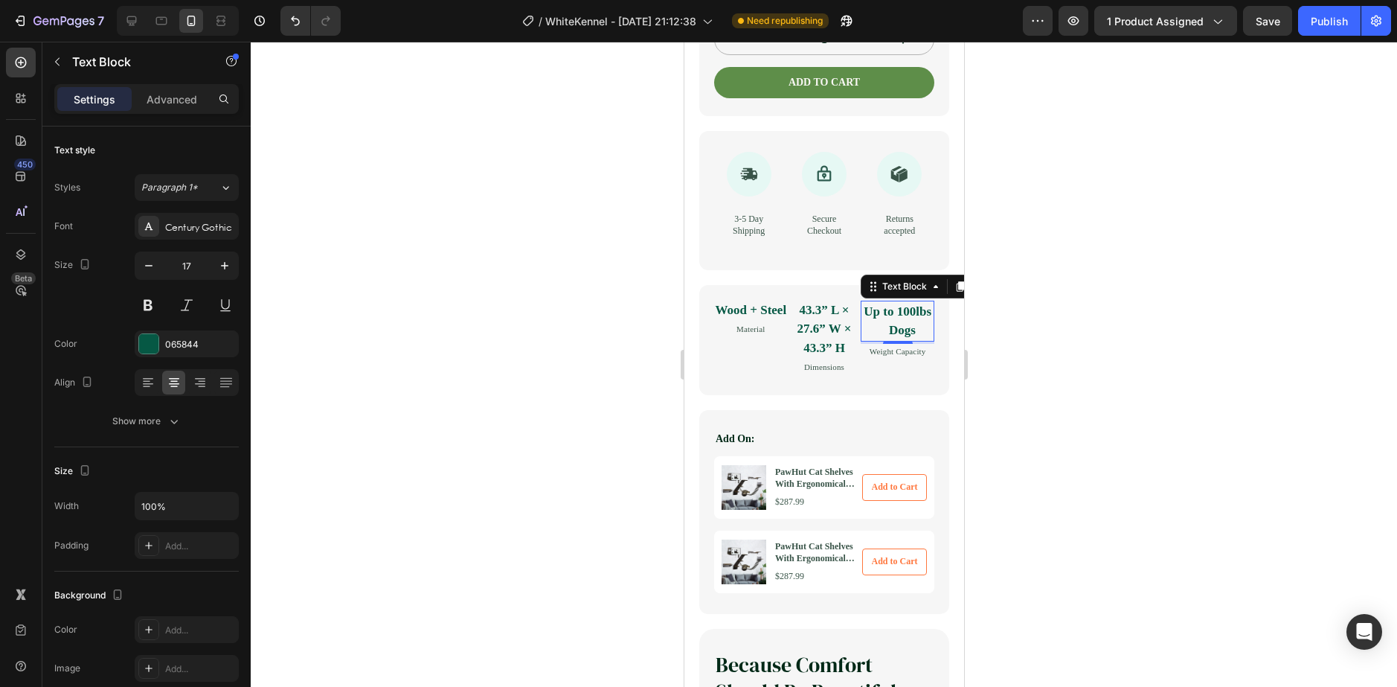
click at [902, 340] on p "Up to 100lbs Dogs" at bounding box center [896, 321] width 71 height 38
drag, startPoint x: 902, startPoint y: 380, endPoint x: 908, endPoint y: 385, distance: 8.5
click at [908, 340] on p "Up to 100lbs Dogs" at bounding box center [896, 321] width 71 height 38
click at [1130, 397] on div at bounding box center [824, 364] width 1146 height 645
click at [826, 358] on p "43.3” L × 27.6” W × 43.3” H" at bounding box center [824, 329] width 74 height 57
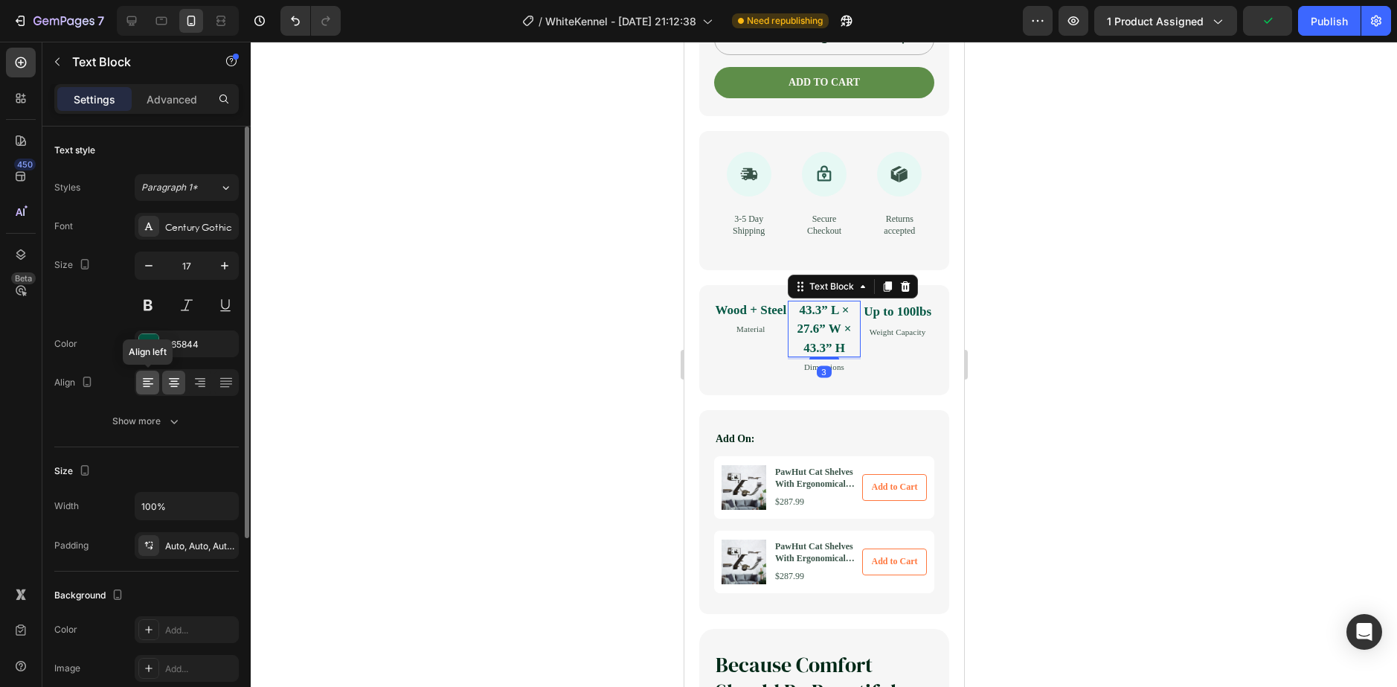
click at [147, 382] on icon at bounding box center [148, 382] width 15 height 15
click at [167, 376] on icon at bounding box center [174, 382] width 15 height 15
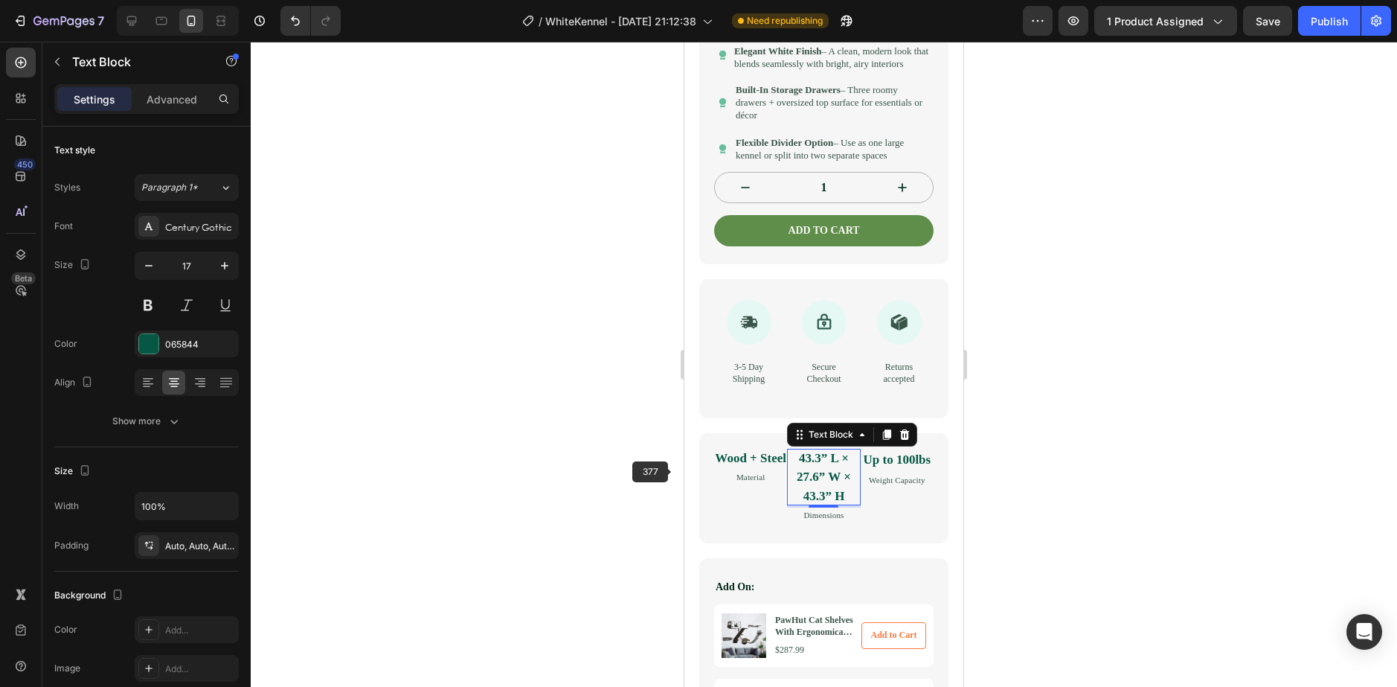
scroll to position [594, 0]
click at [743, 524] on div "Wood + Steel Text Block Material Text Block" at bounding box center [750, 486] width 73 height 74
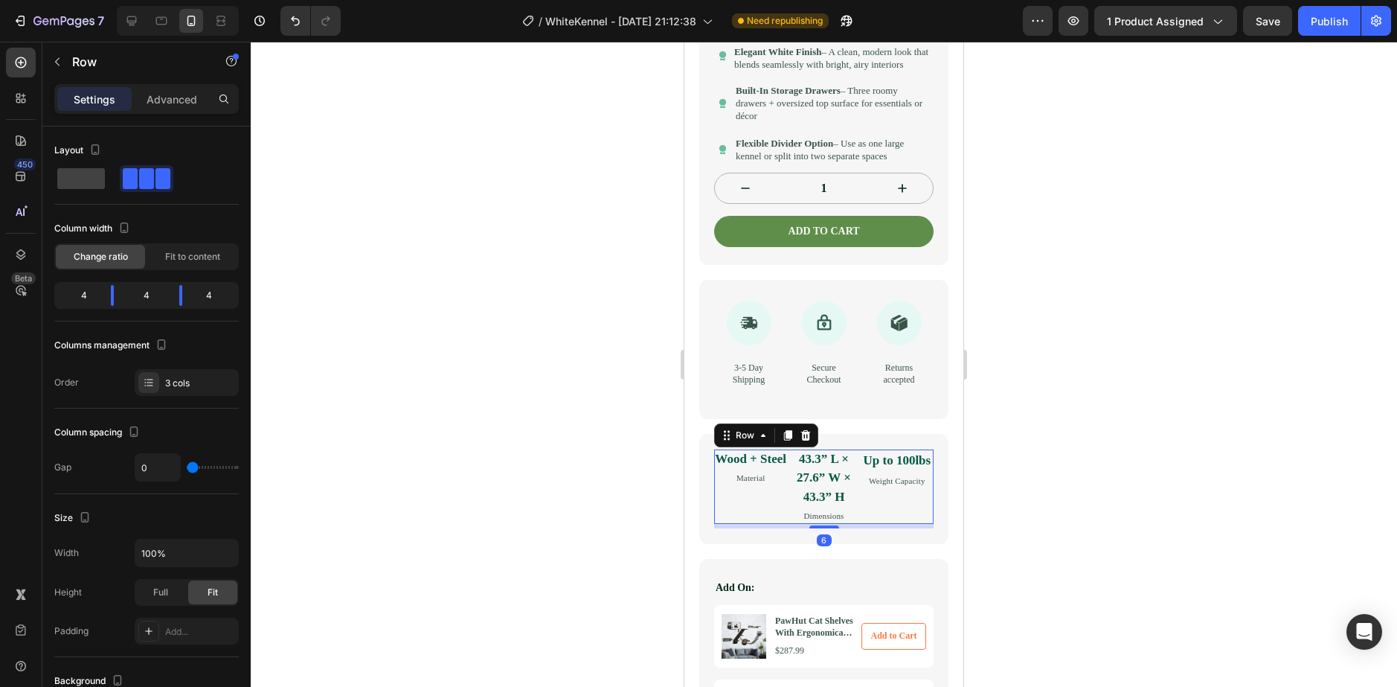
drag, startPoint x: 732, startPoint y: 563, endPoint x: 722, endPoint y: 572, distance: 13.2
click at [730, 528] on div "6" at bounding box center [823, 526] width 219 height 4
click at [719, 544] on div "Wood + Steel Text Block Material Text Block 43.3” L × 27.6” W × 43.3” H Text Bl…" at bounding box center [823, 489] width 249 height 110
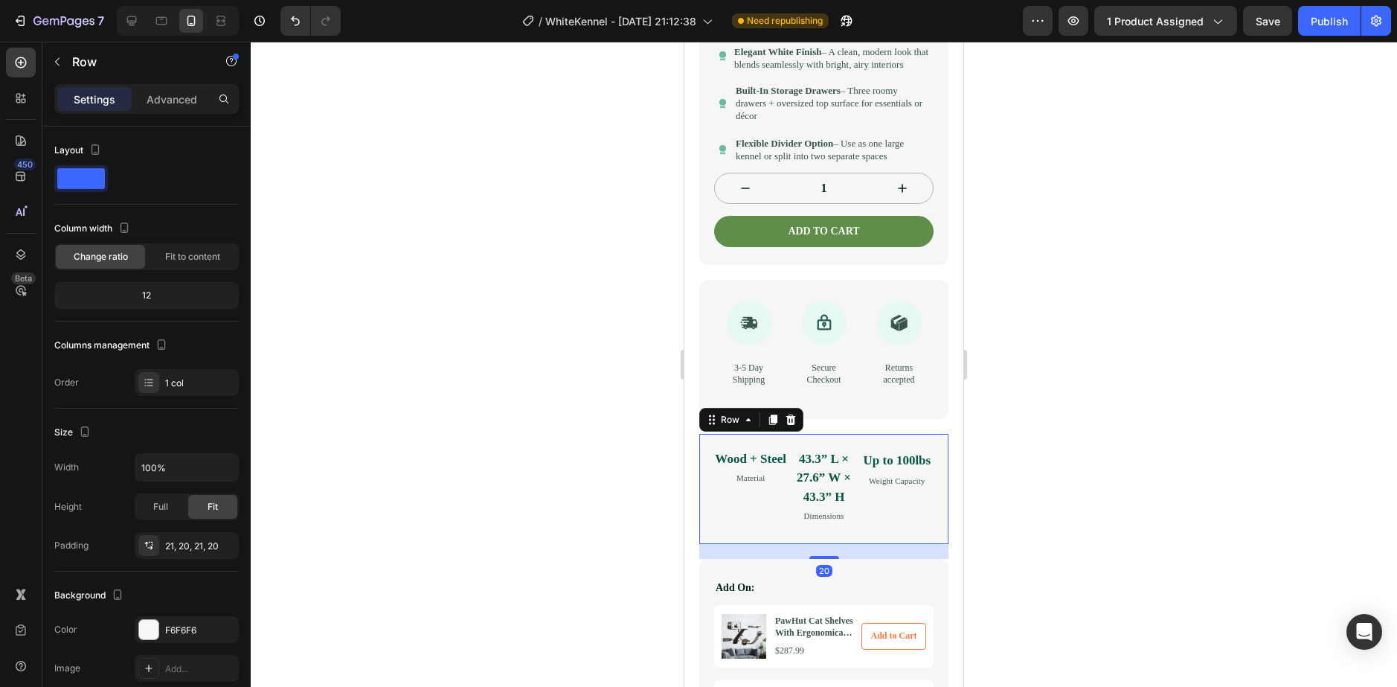
click at [716, 524] on div "Wood + Steel Text Block Material Text Block" at bounding box center [750, 486] width 73 height 74
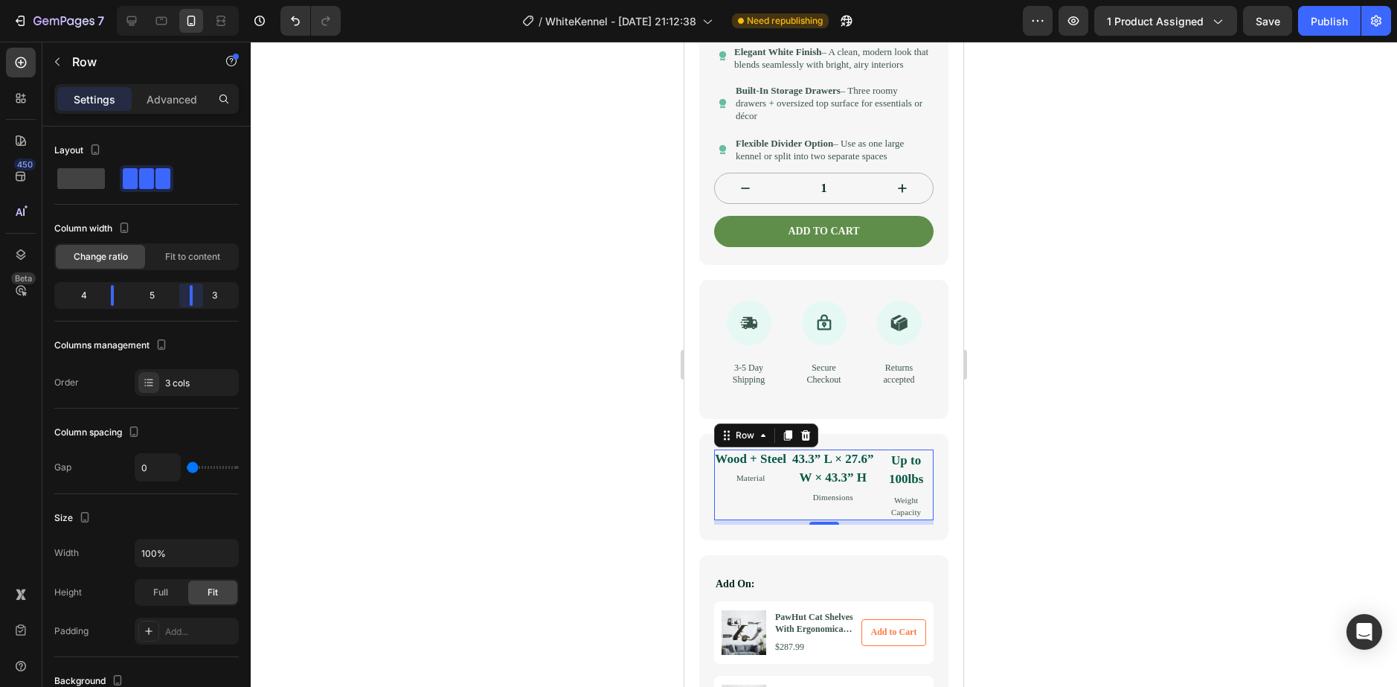
drag, startPoint x: 183, startPoint y: 303, endPoint x: 191, endPoint y: 303, distance: 8.2
click at [191, 0] on body "7 Version history / WhiteKennel - [DATE] 21:12:38 Need republishing Preview 1 p…" at bounding box center [698, 0] width 1397 height 0
drag, startPoint x: 195, startPoint y: 295, endPoint x: 185, endPoint y: 298, distance: 9.9
click at [185, 0] on body "7 Version history / WhiteKennel - [DATE] 21:12:38 Need republishing Preview 1 p…" at bounding box center [698, 0] width 1397 height 0
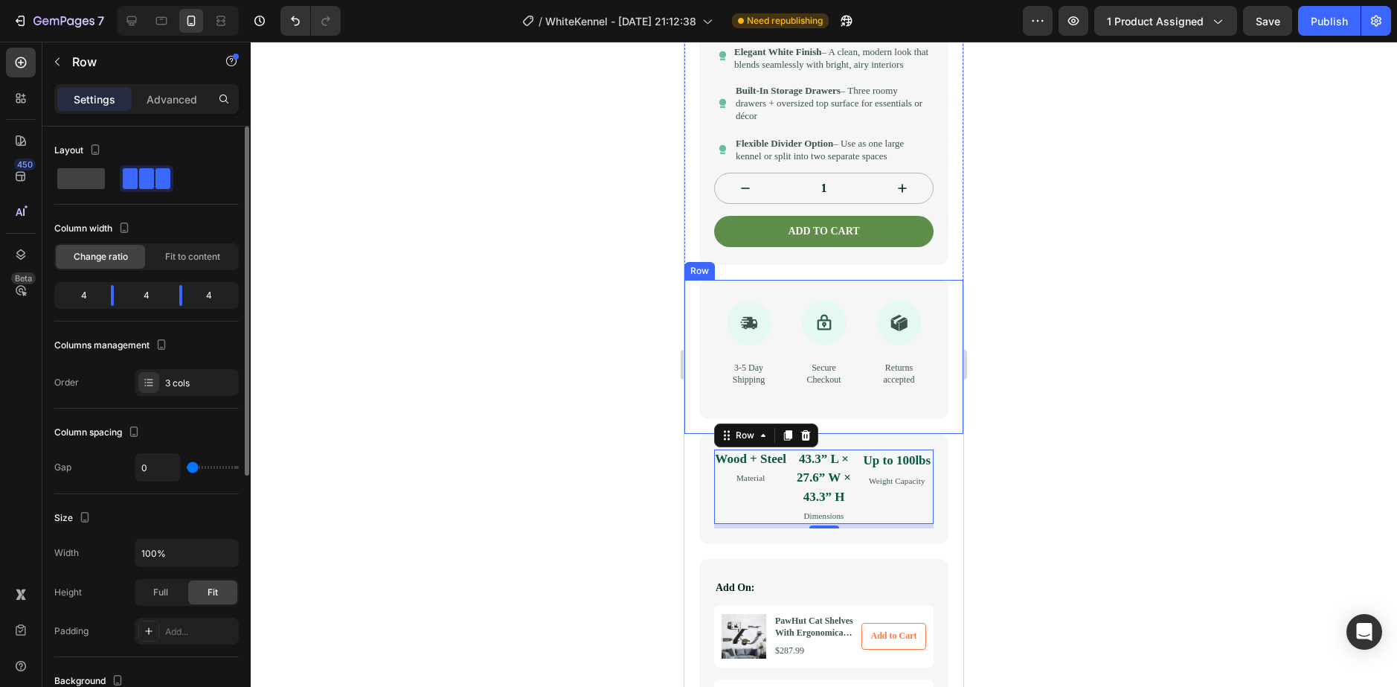
type input "7"
type input "9"
type input "11"
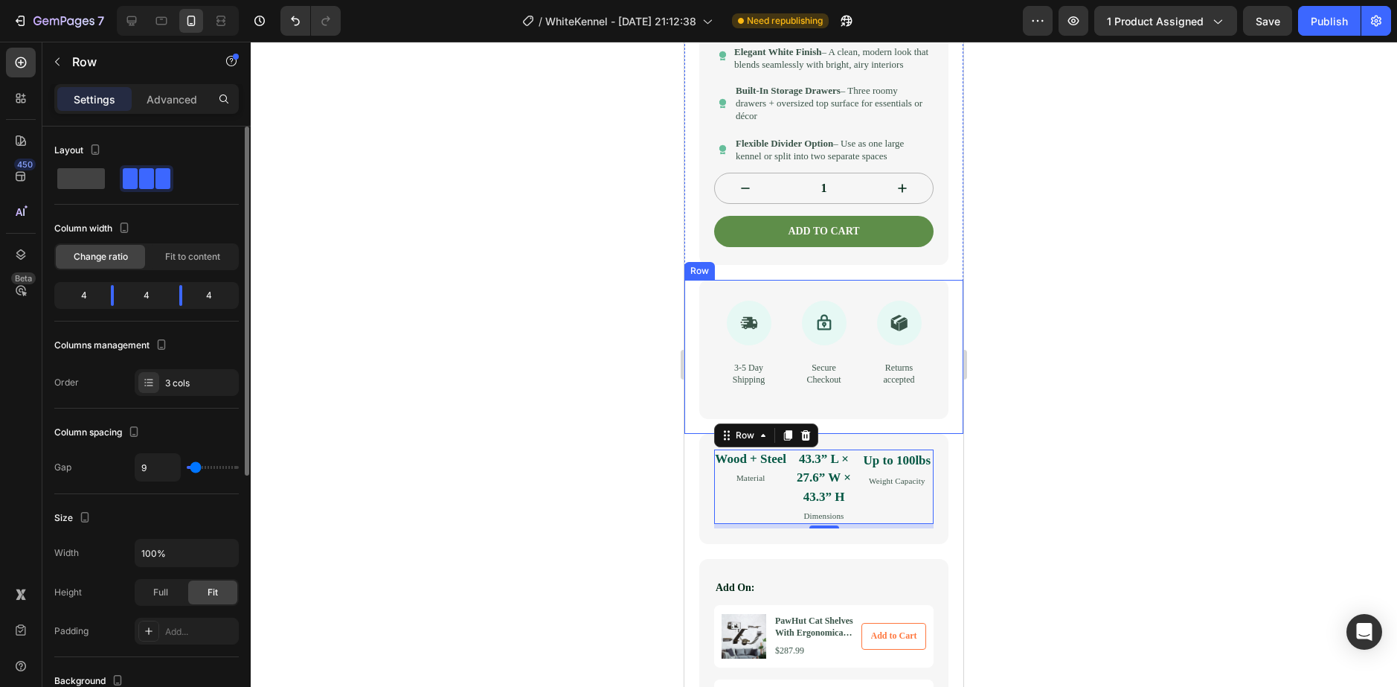
type input "11"
type input "13"
type input "11"
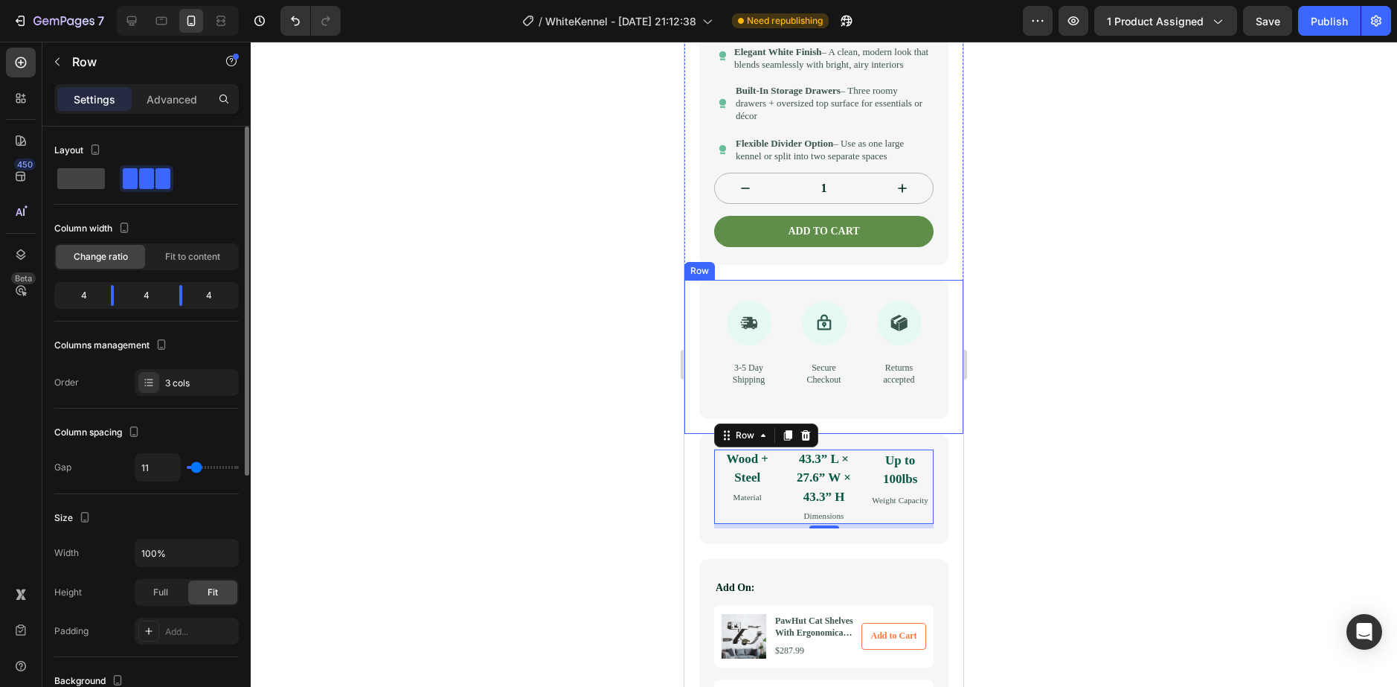
type input "9"
type input "3"
type input "0"
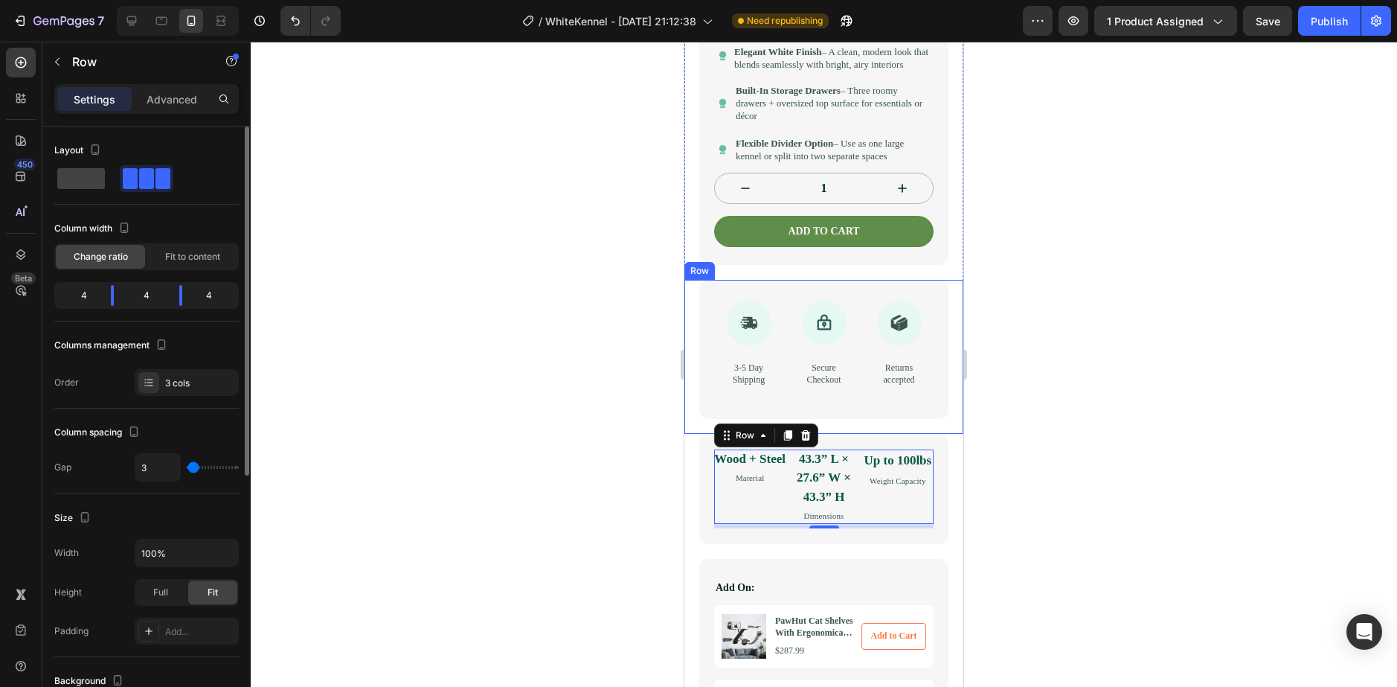
type input "0"
type input "1"
type input "9"
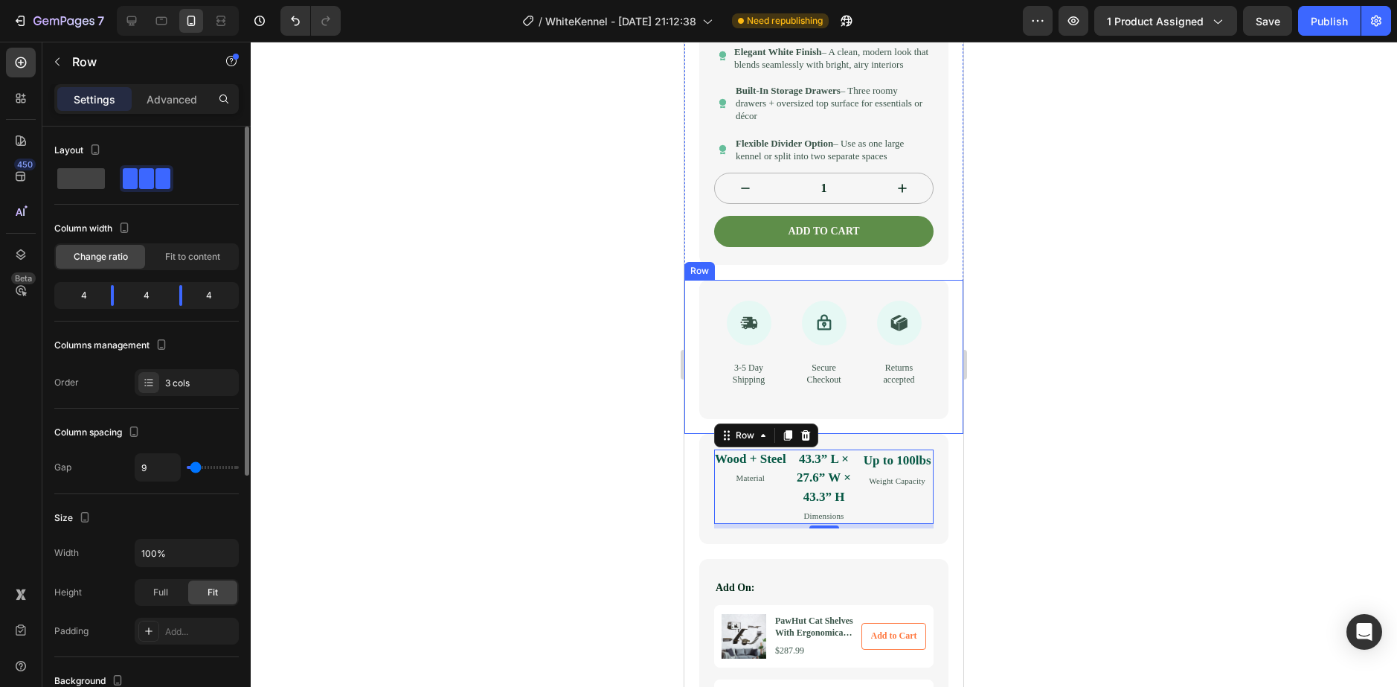
type input "11"
type input "13"
drag, startPoint x: 193, startPoint y: 468, endPoint x: 196, endPoint y: 458, distance: 10.1
type input "13"
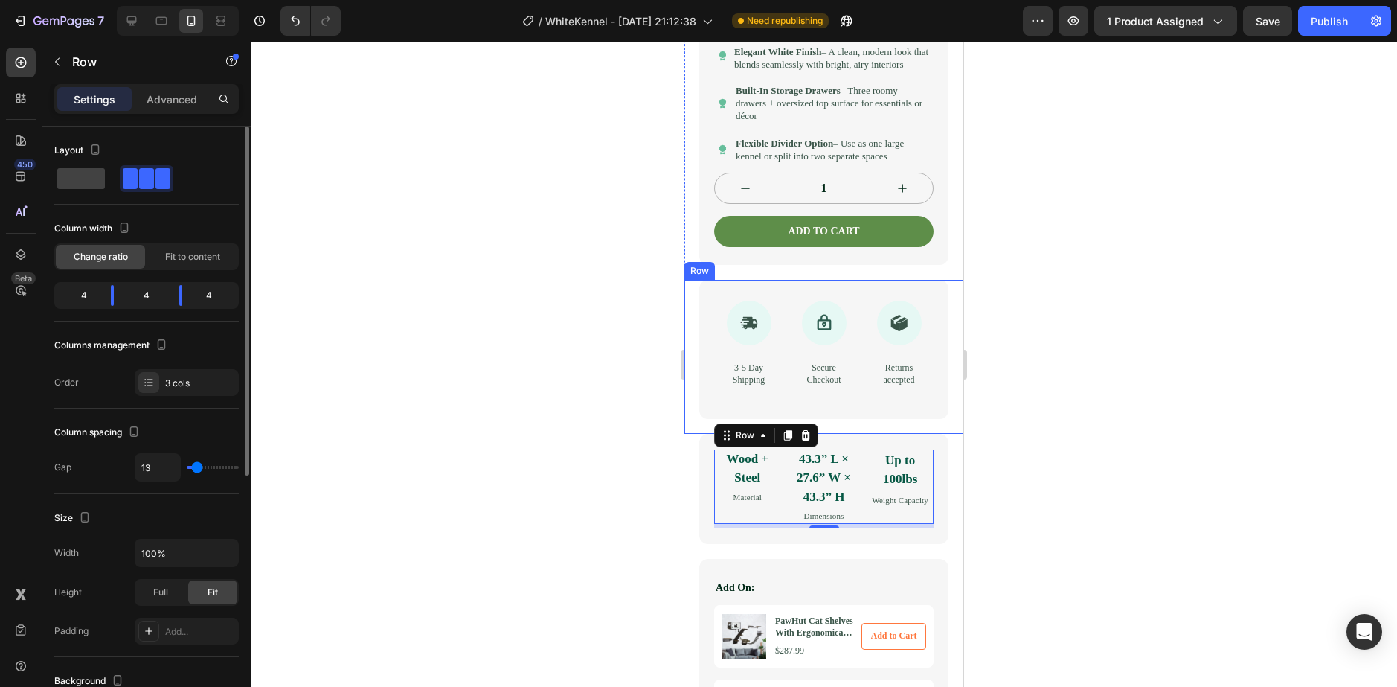
click at [196, 466] on input "range" at bounding box center [213, 467] width 52 height 3
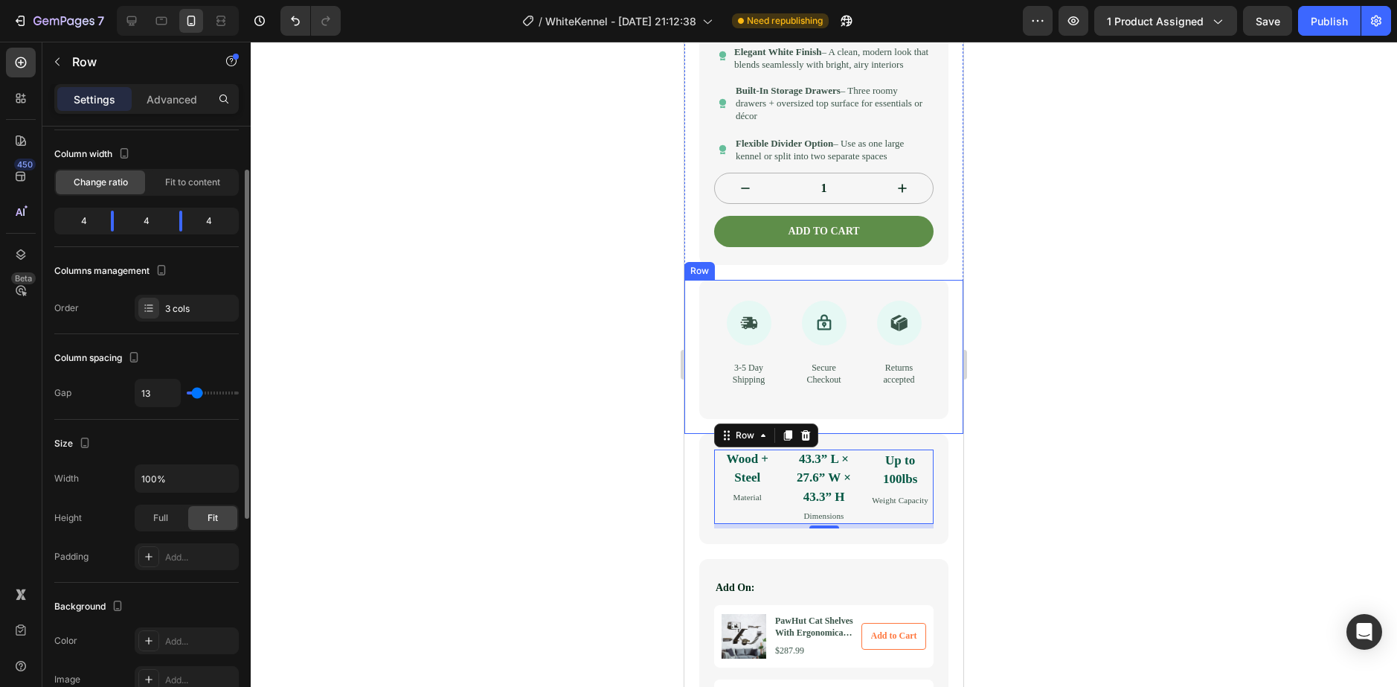
scroll to position [149, 0]
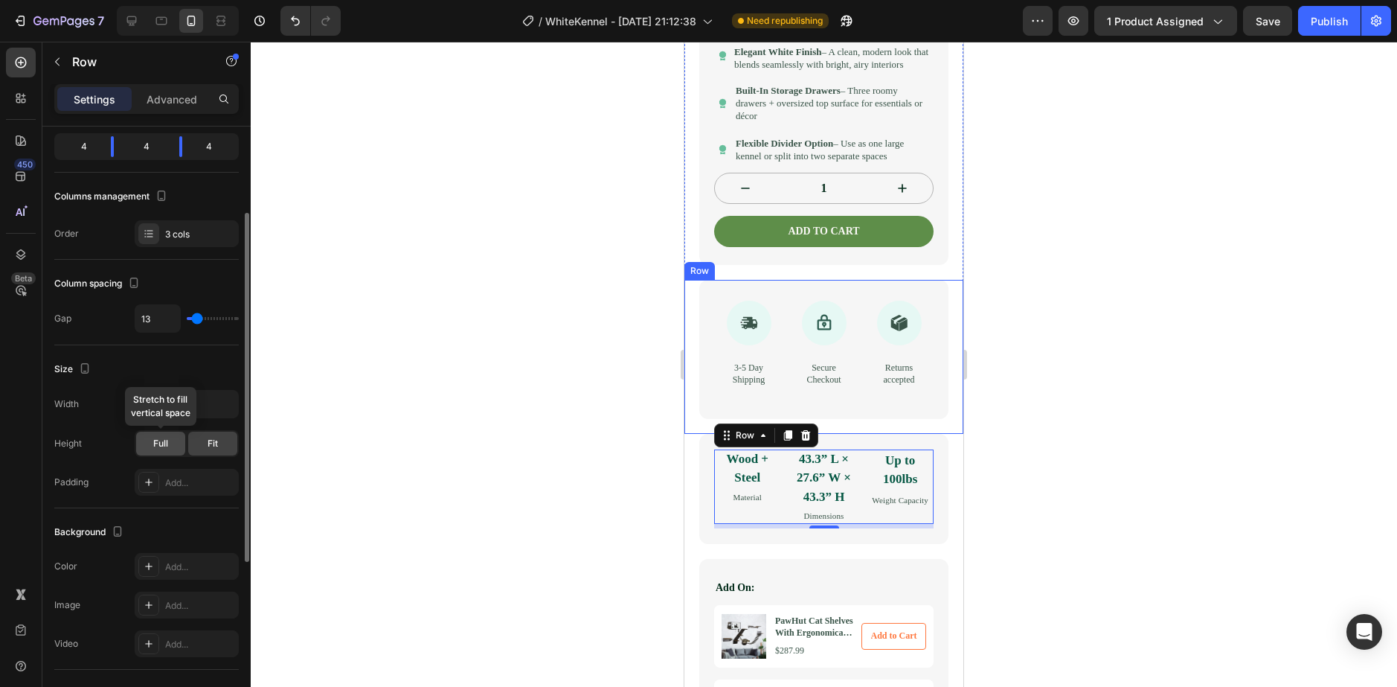
click at [177, 448] on div "Full" at bounding box center [160, 443] width 49 height 24
click at [199, 453] on div "Fit" at bounding box center [212, 443] width 49 height 24
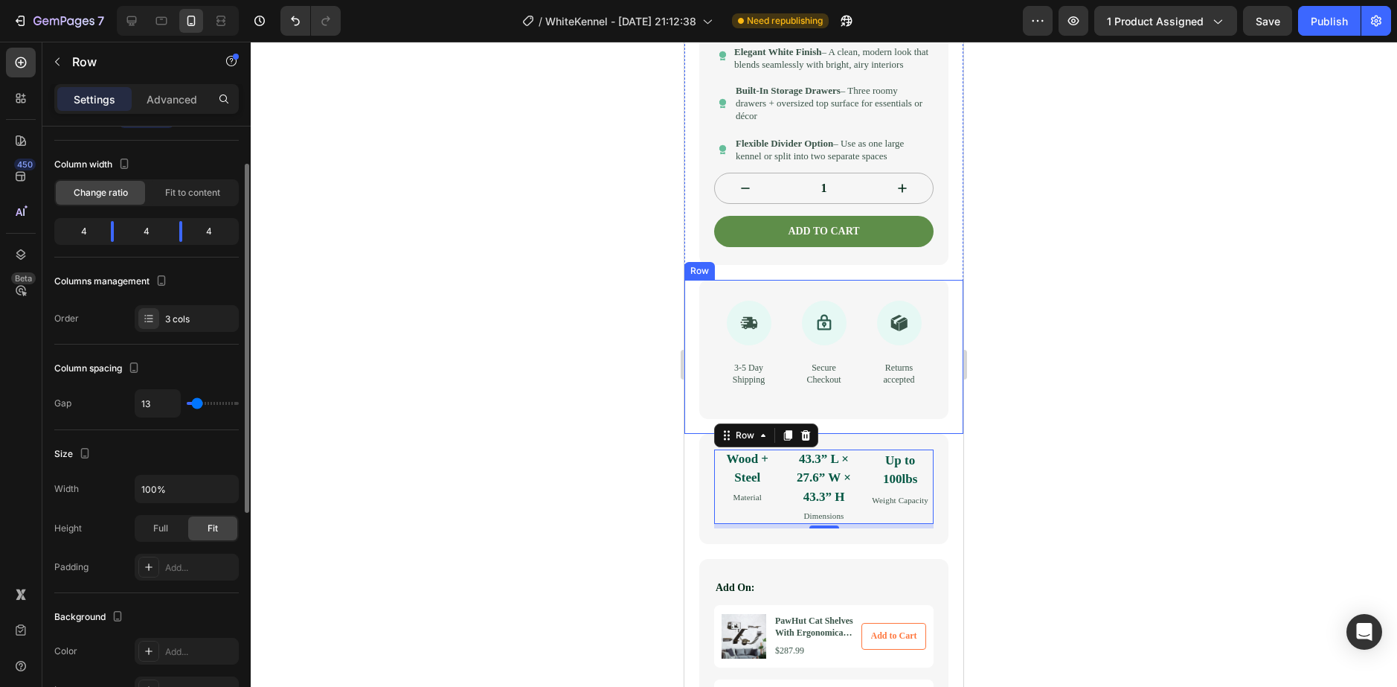
scroll to position [0, 0]
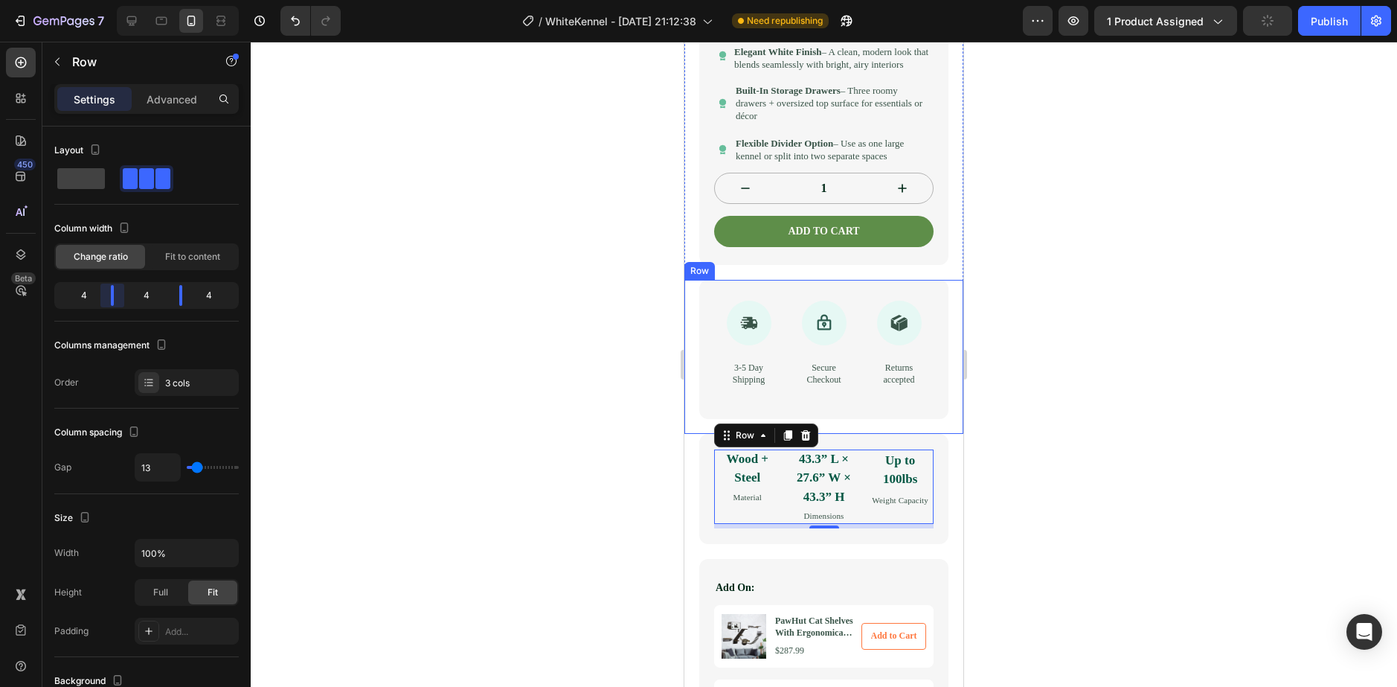
click at [115, 0] on body "7 Version history / WhiteKennel - [DATE] 21:12:38 Need republishing Preview 1 p…" at bounding box center [698, 0] width 1397 height 0
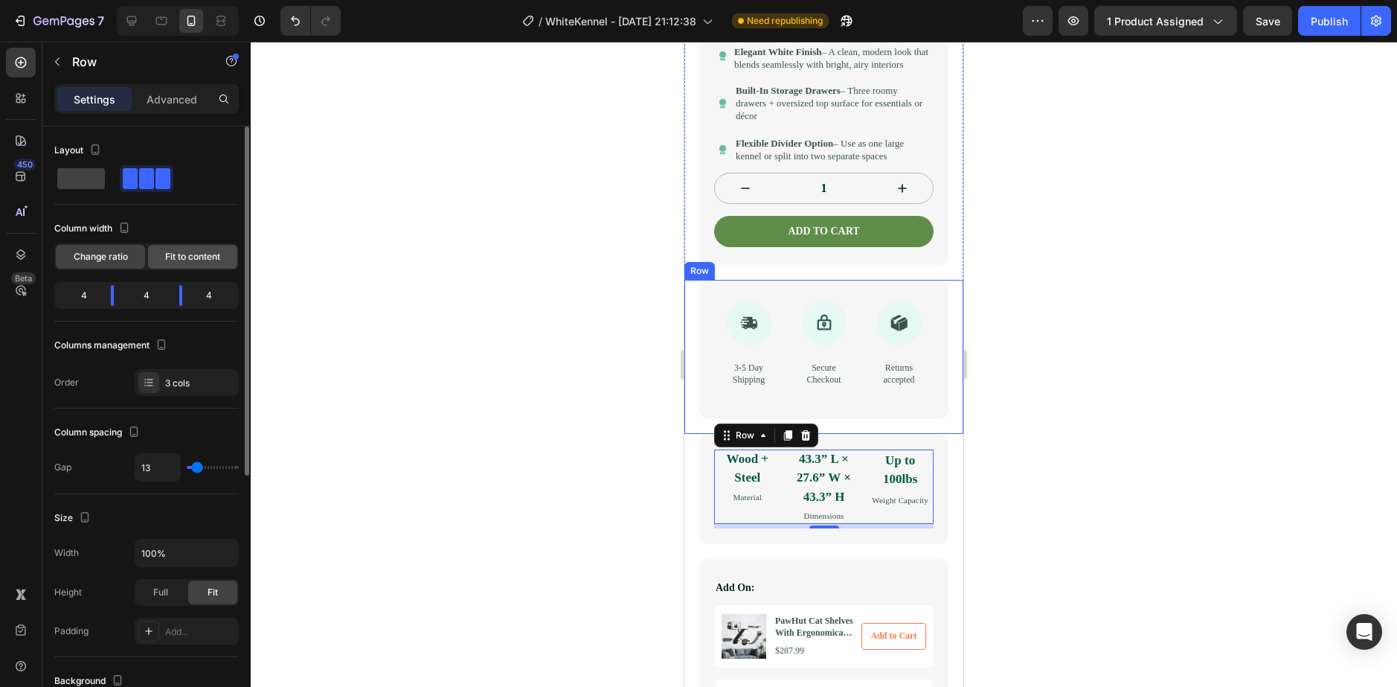
click at [202, 259] on span "Fit to content" at bounding box center [192, 256] width 55 height 13
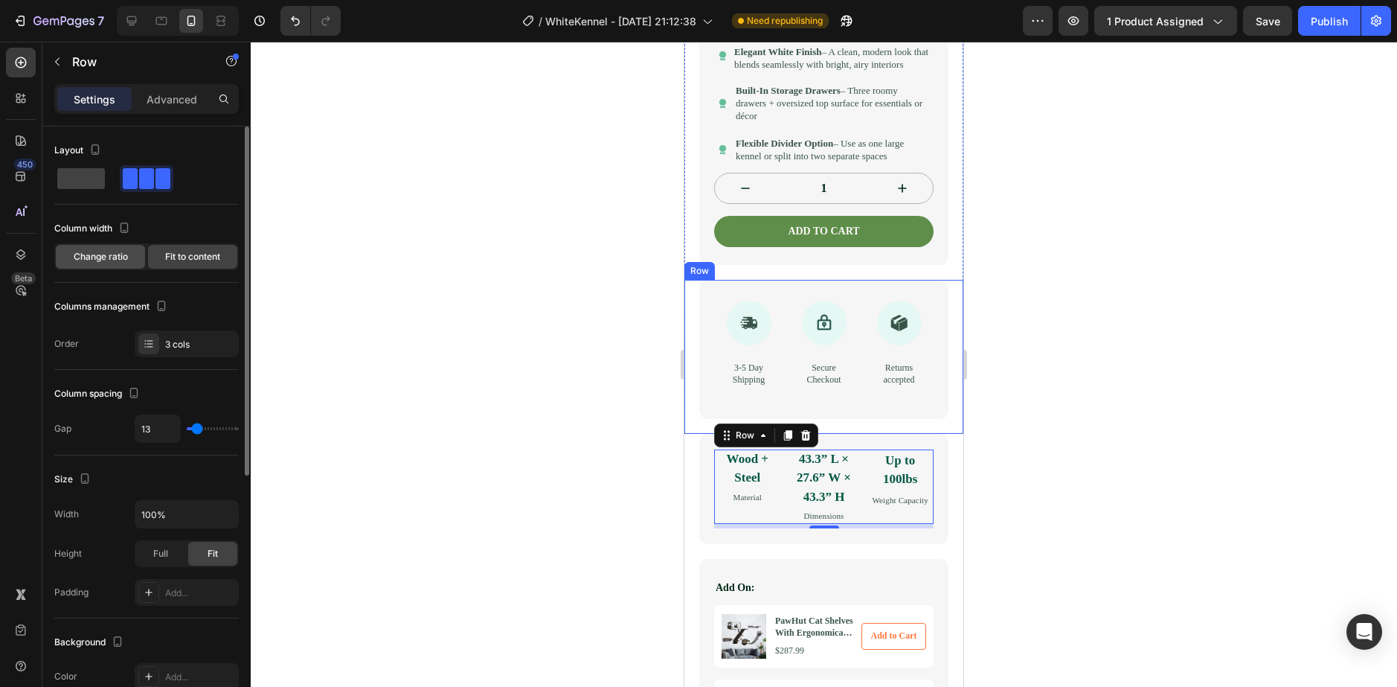
click at [126, 262] on span "Change ratio" at bounding box center [101, 256] width 54 height 13
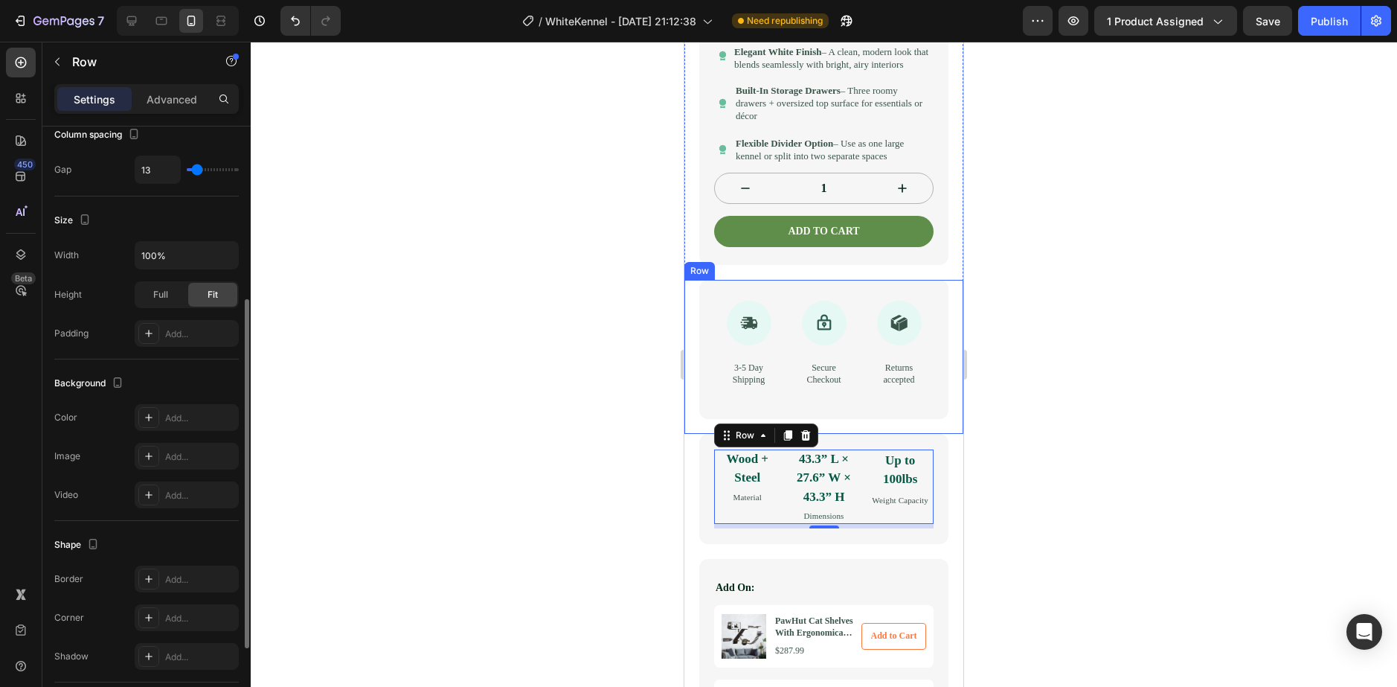
scroll to position [436, 0]
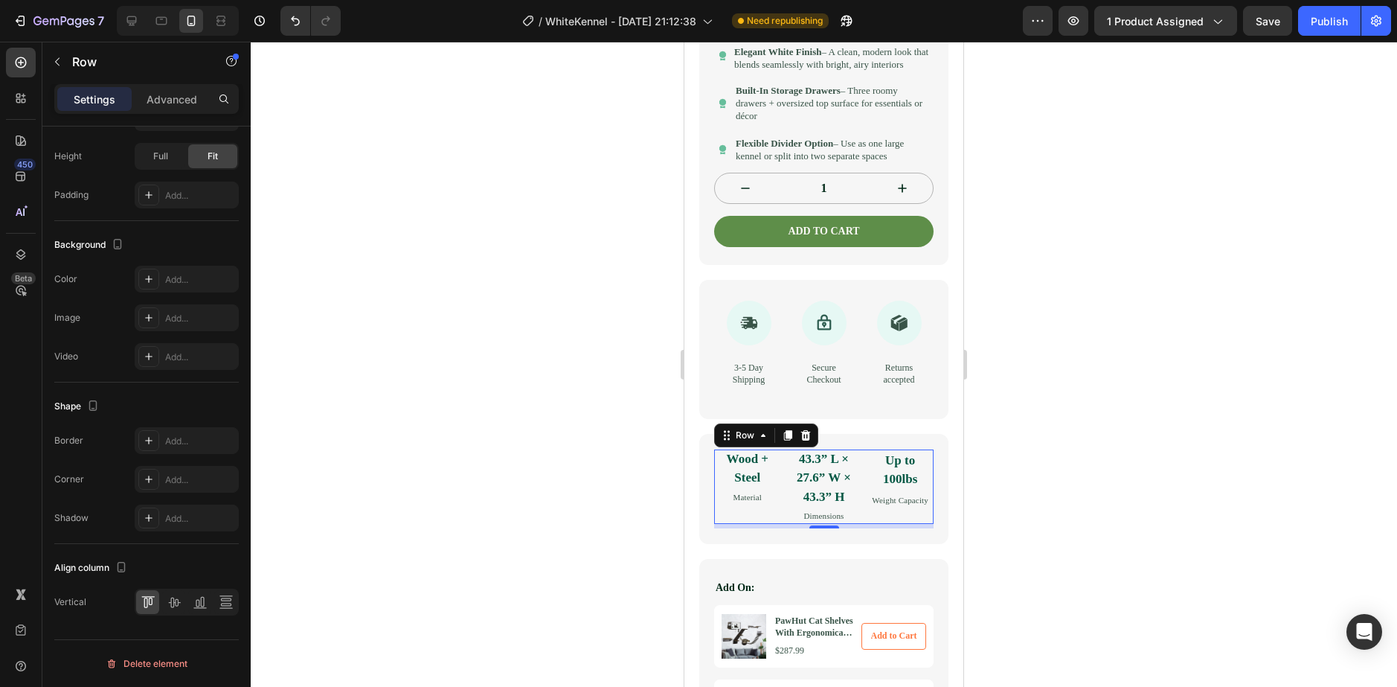
drag, startPoint x: 1156, startPoint y: 369, endPoint x: 1137, endPoint y: 371, distance: 19.5
click at [1157, 367] on div at bounding box center [824, 364] width 1146 height 645
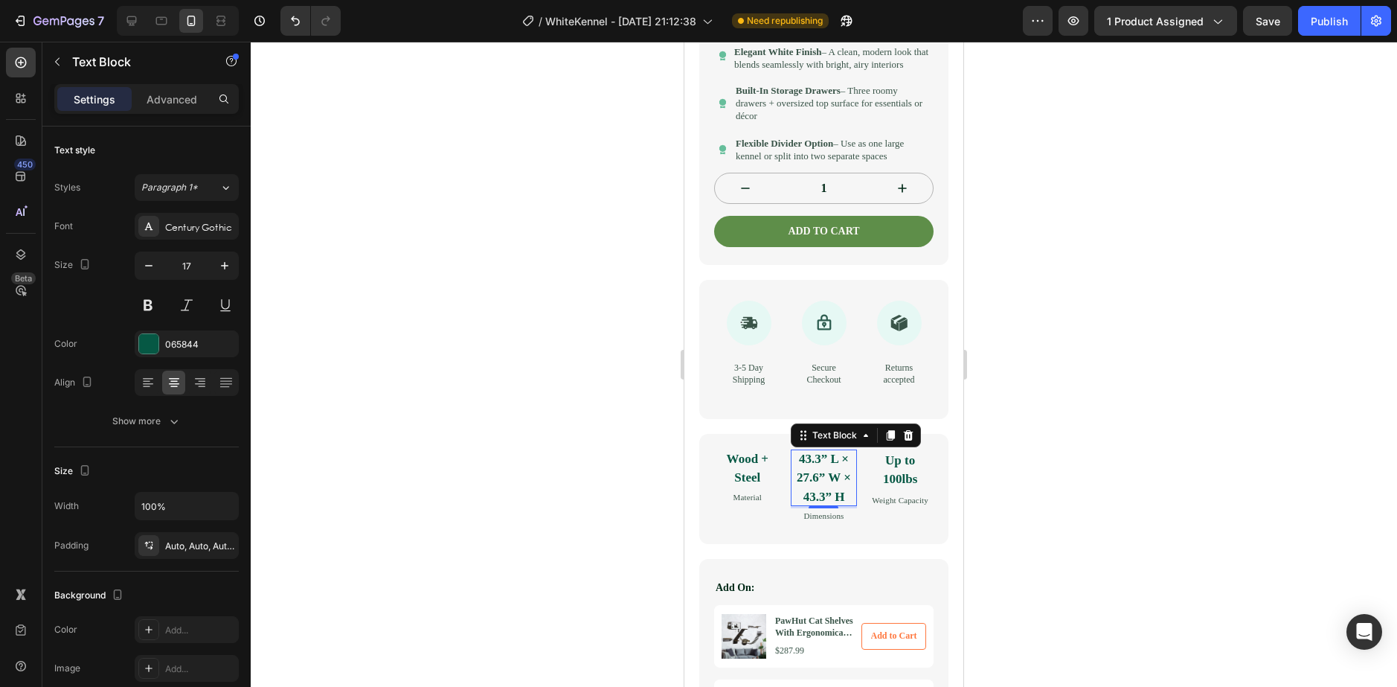
click at [829, 507] on p "43.3” L × 27.6” W × 43.3” H" at bounding box center [824, 477] width 67 height 57
click at [165, 91] on p "Advanced" at bounding box center [172, 99] width 51 height 16
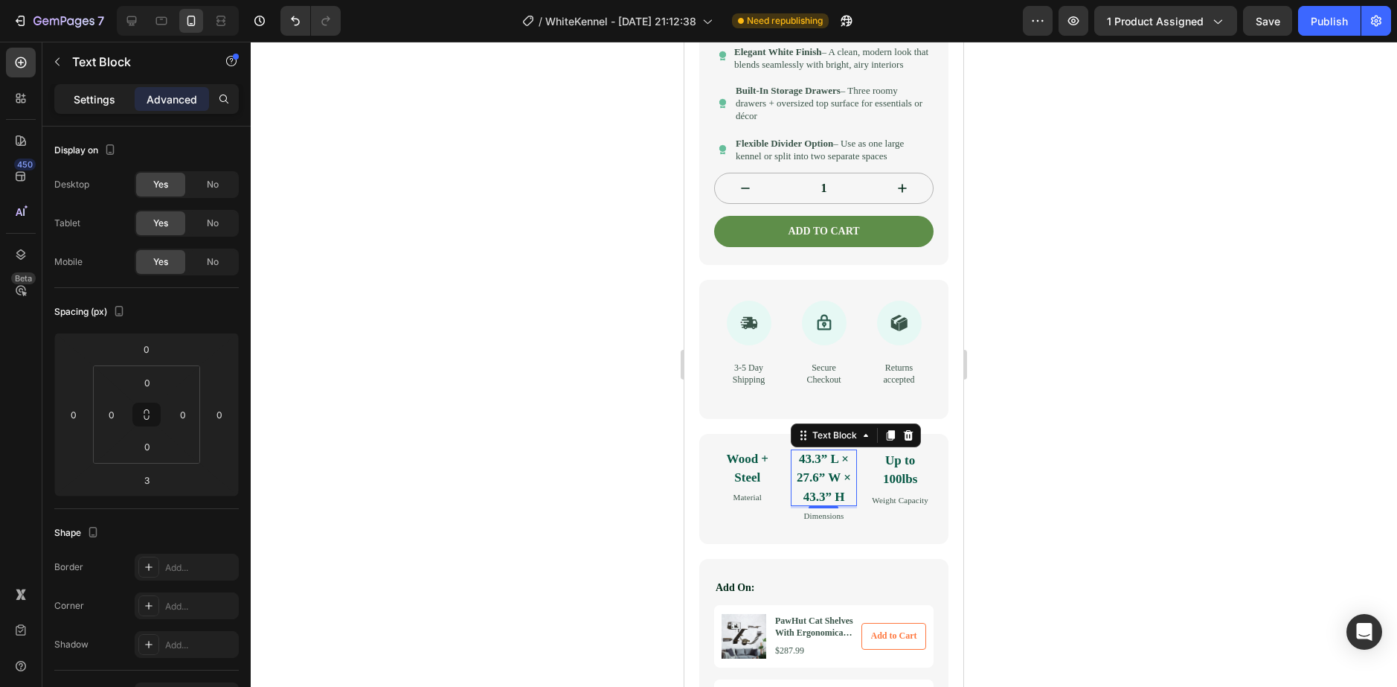
click at [80, 100] on p "Settings" at bounding box center [95, 99] width 42 height 16
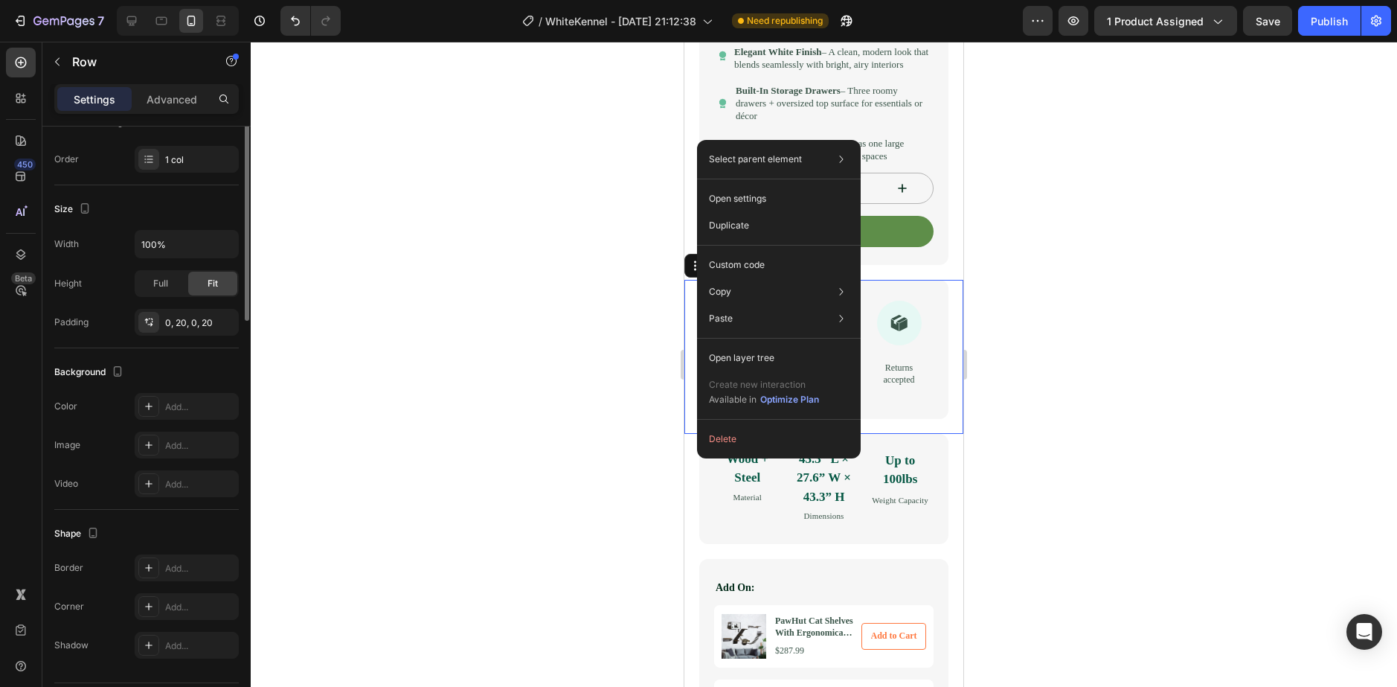
scroll to position [0, 0]
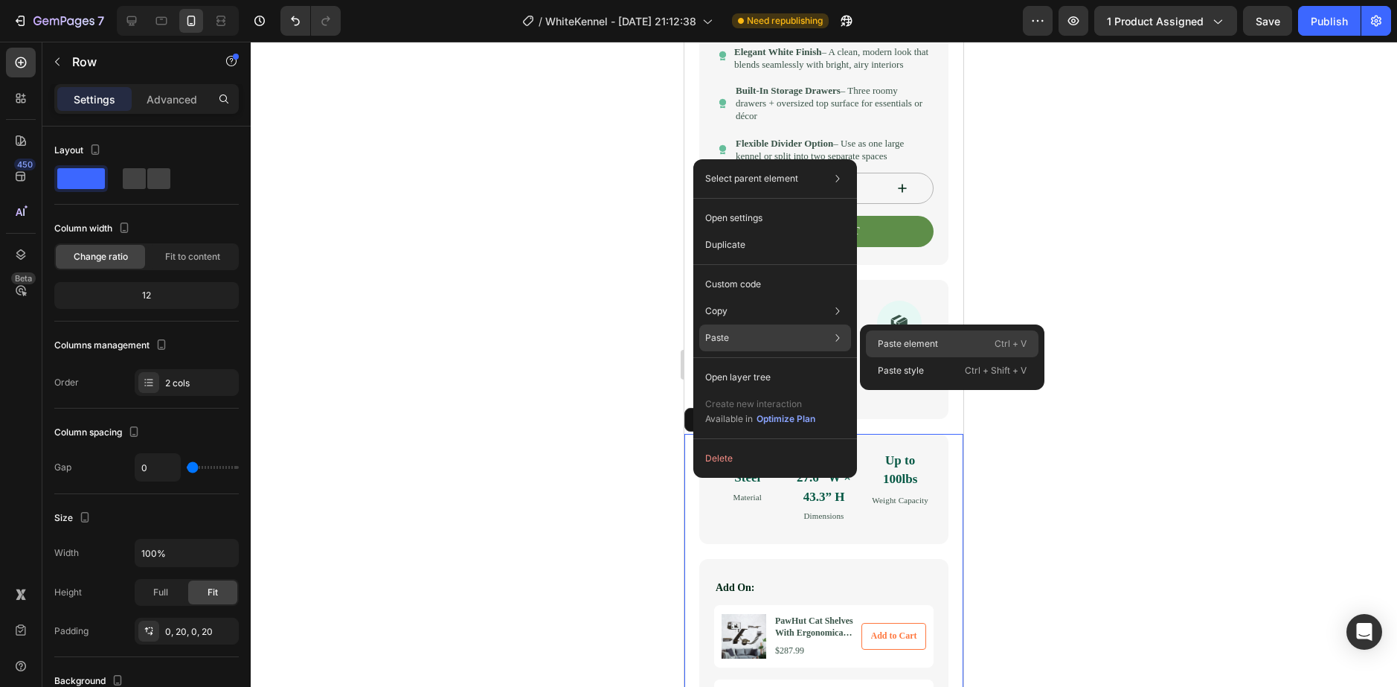
click at [896, 333] on div "Paste element Ctrl + V" at bounding box center [952, 343] width 173 height 27
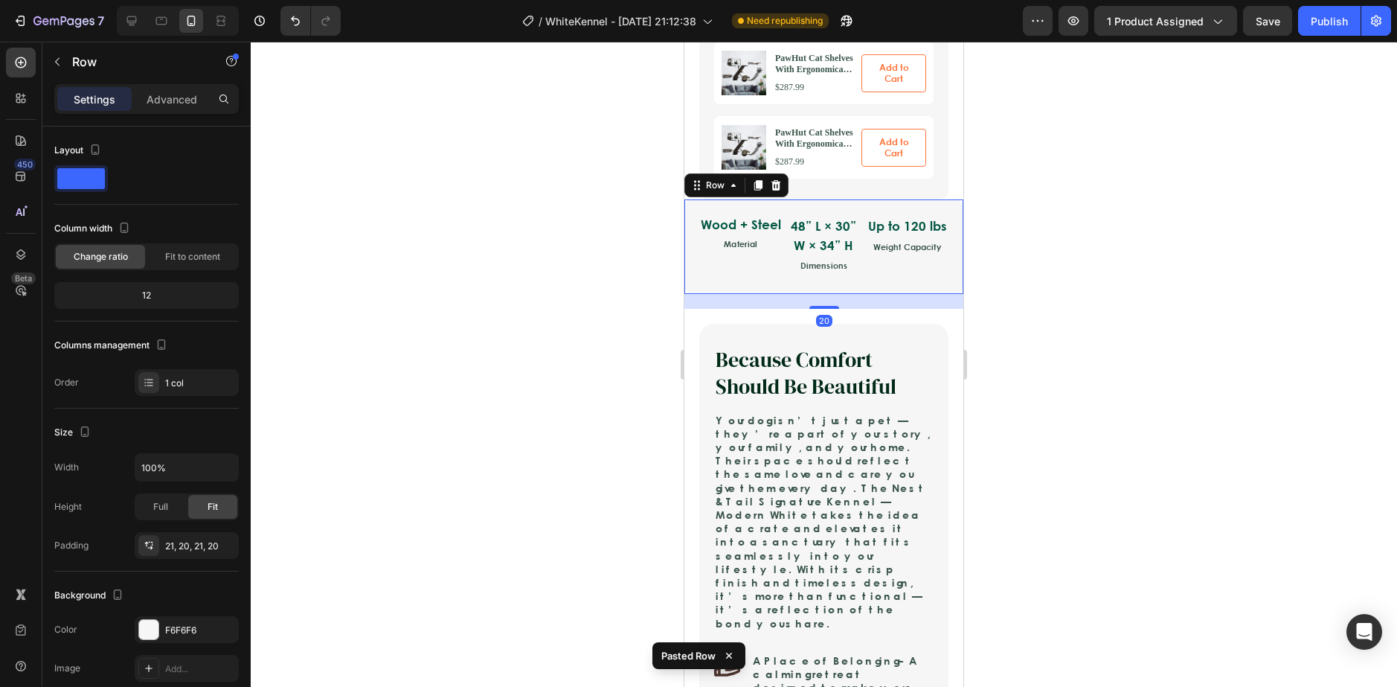
scroll to position [1153, 0]
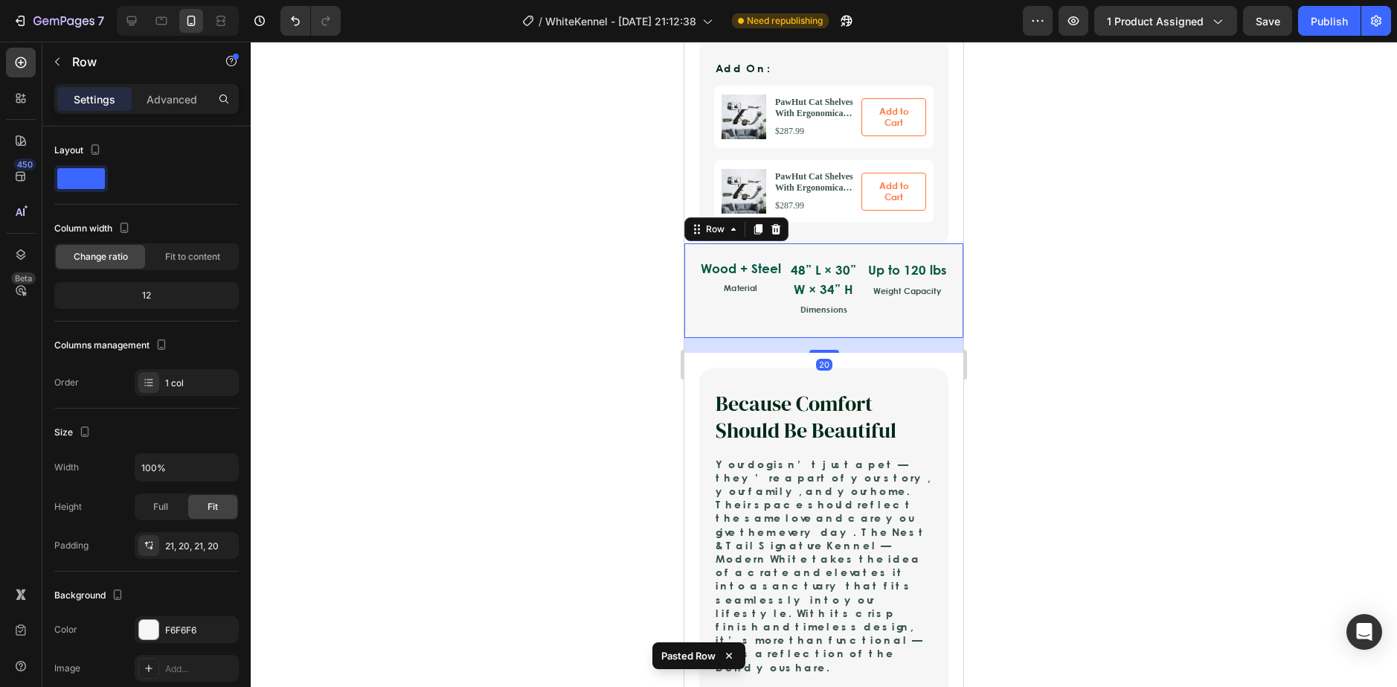
click at [629, 378] on div at bounding box center [824, 364] width 1146 height 645
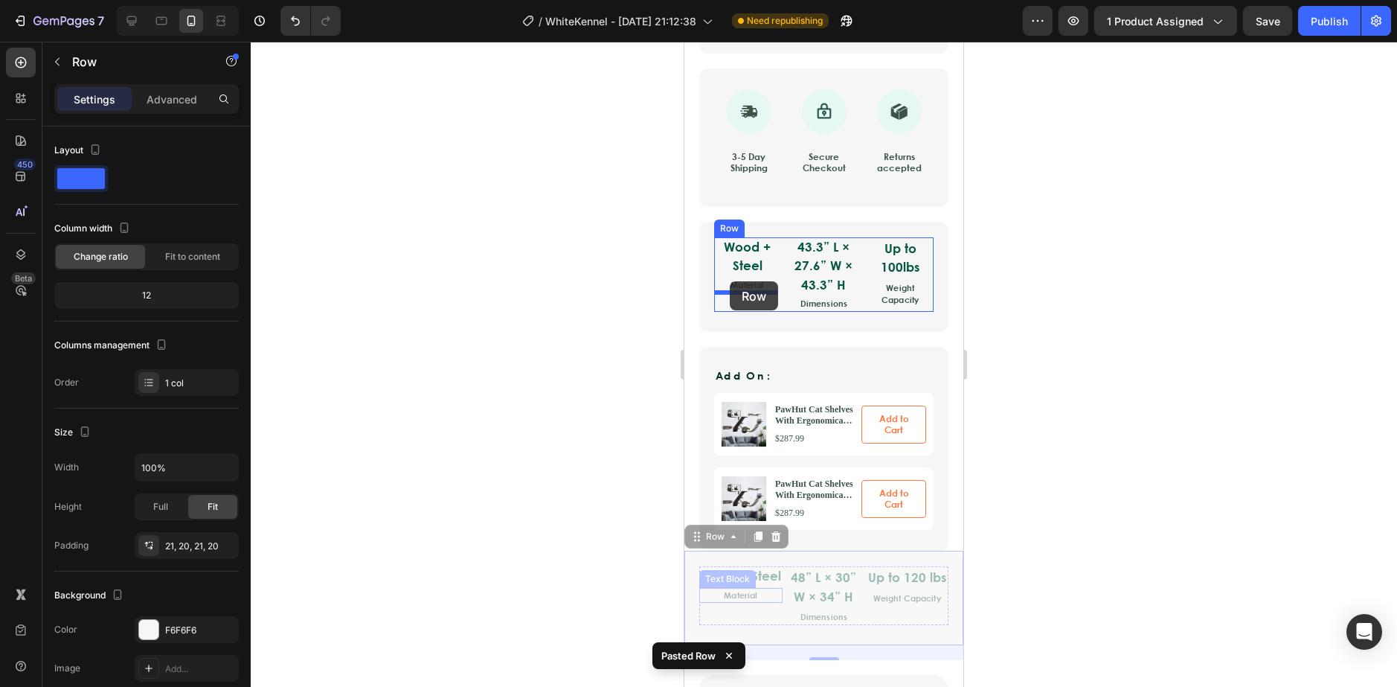
scroll to position [781, 0]
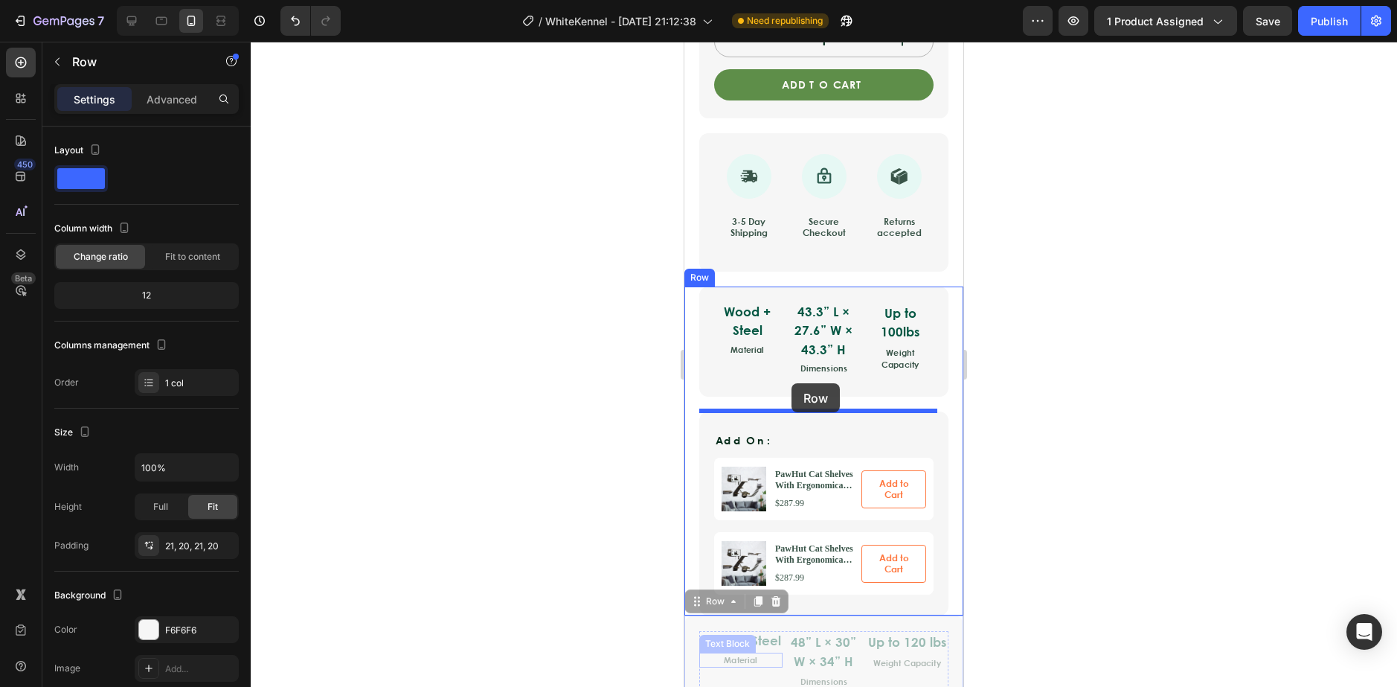
drag, startPoint x: 701, startPoint y: 326, endPoint x: 1336, endPoint y: 469, distance: 651.3
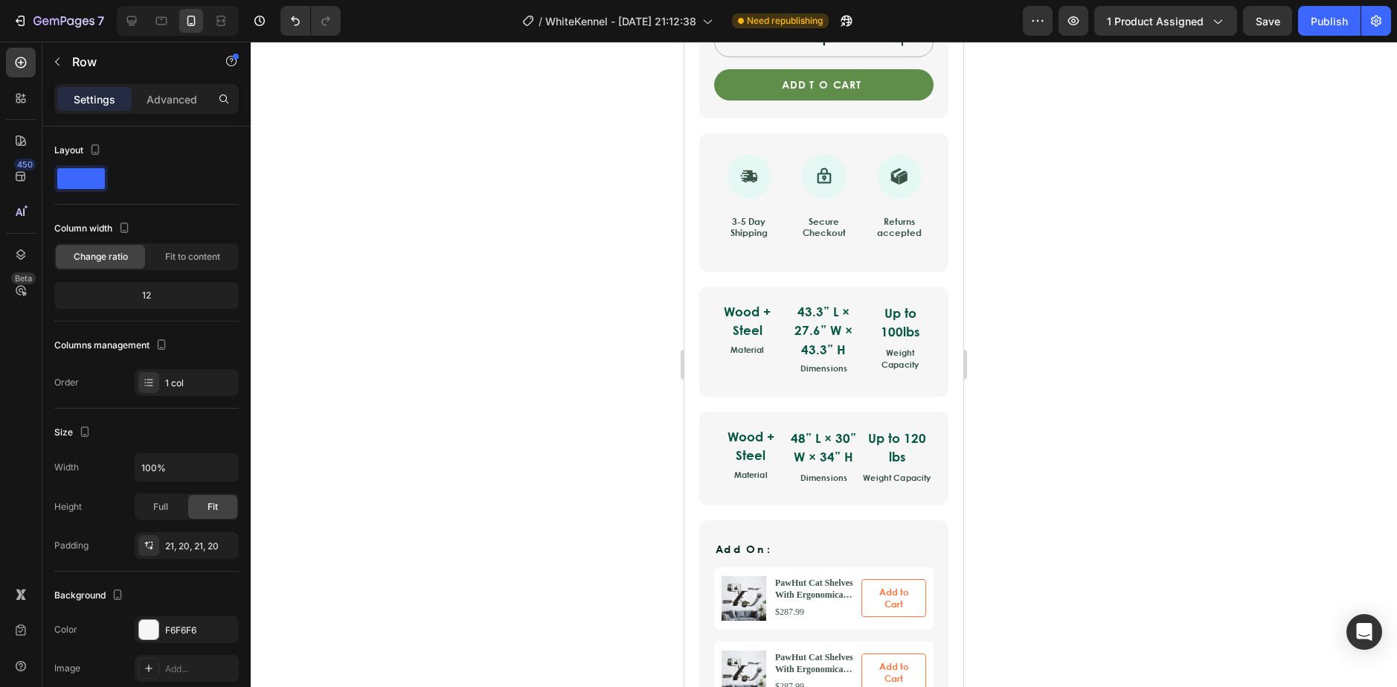
click at [543, 441] on div at bounding box center [824, 364] width 1146 height 645
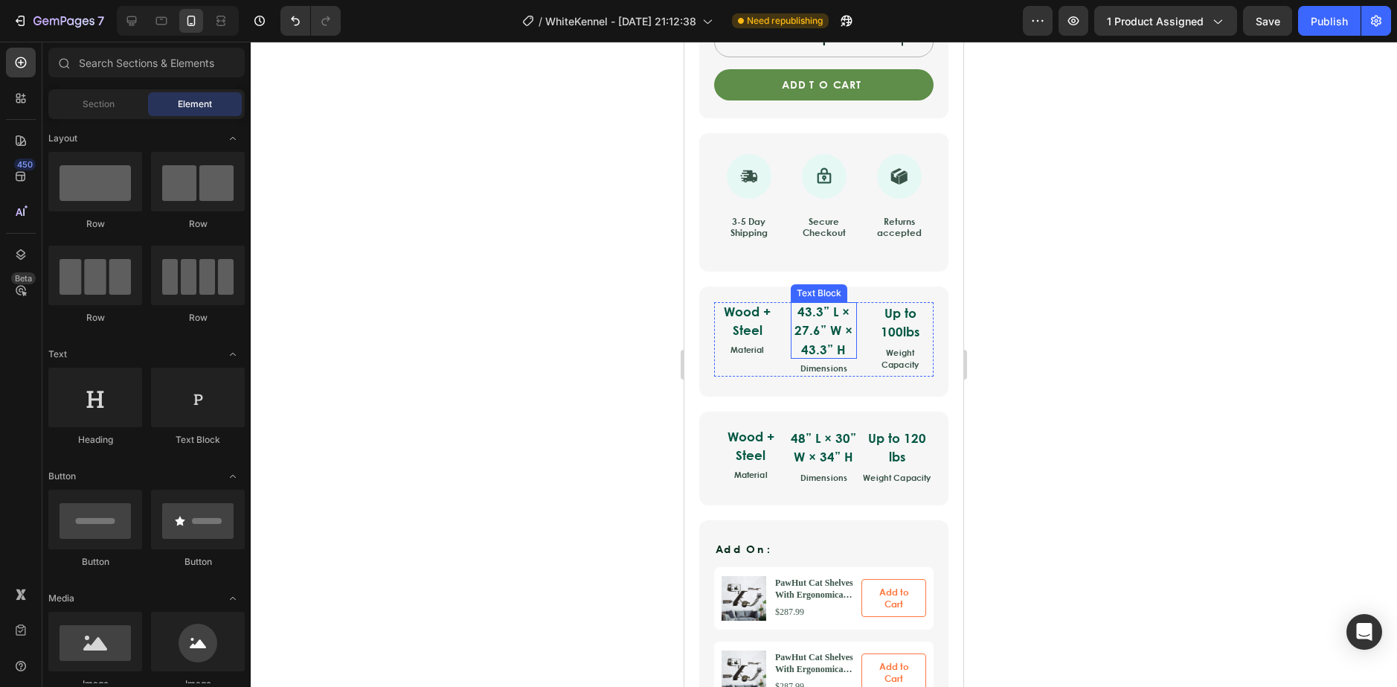
click at [823, 342] on p "43.3” L × 27.6” W × 43.3” H" at bounding box center [824, 330] width 67 height 57
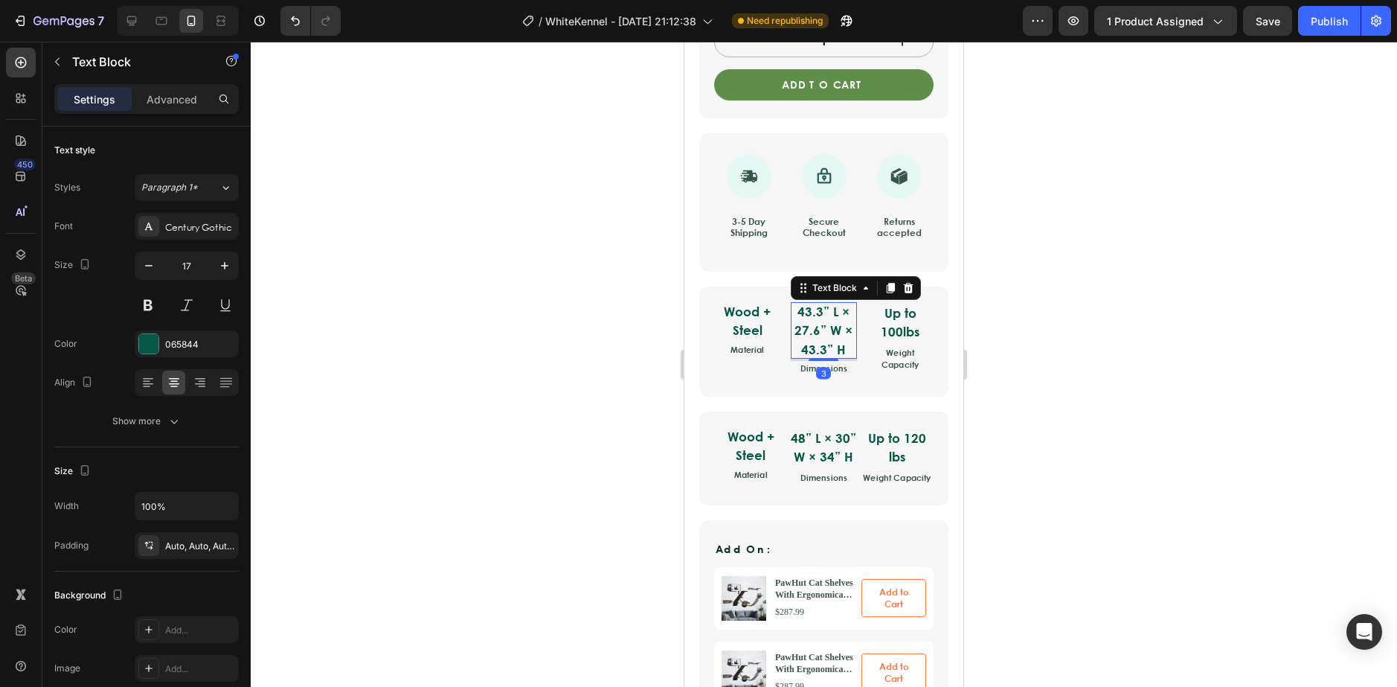
click at [826, 343] on p "43.3” L × 27.6” W × 43.3” H" at bounding box center [824, 330] width 67 height 57
click at [842, 347] on p "43.3” L × 27.6” W × 43.3” H" at bounding box center [824, 330] width 67 height 57
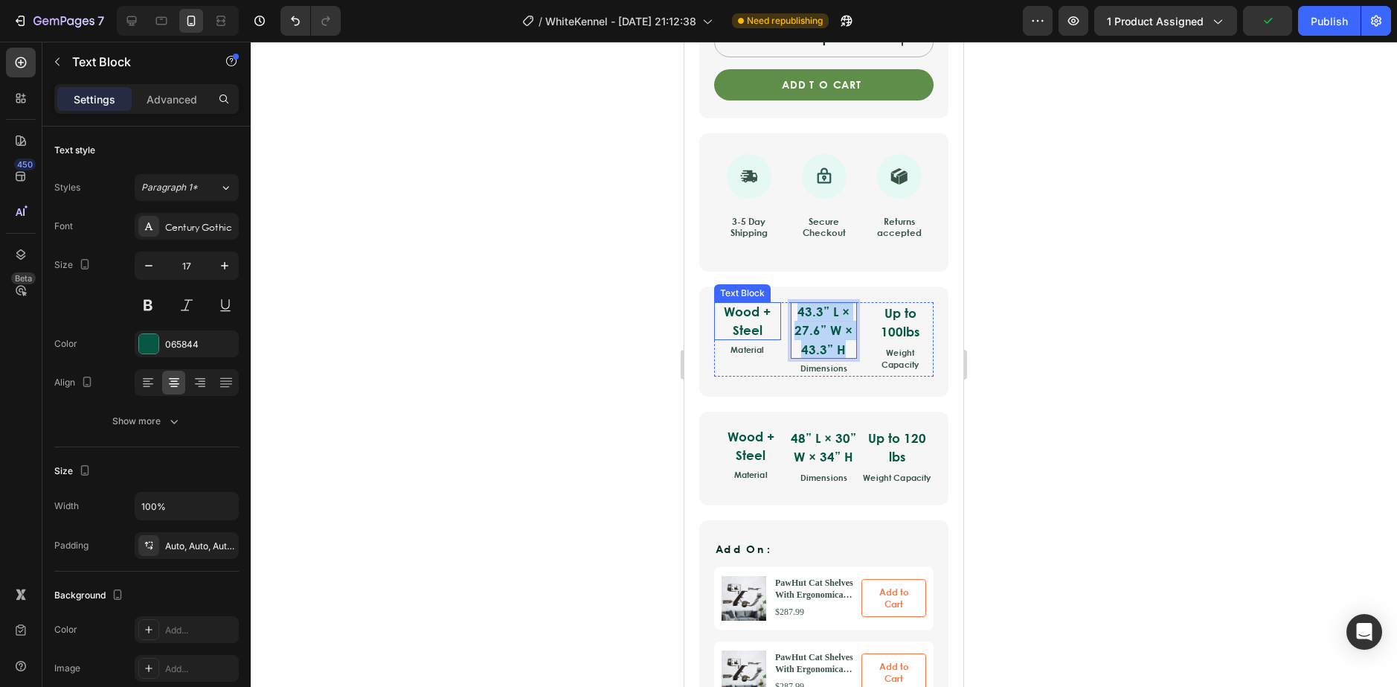
drag, startPoint x: 842, startPoint y: 347, endPoint x: 772, endPoint y: 303, distance: 83.0
click at [772, 303] on div "Wood + Steel Text Block Material Text Block 43.3” L × 27.6” W × 43.3” H Text Bl…" at bounding box center [823, 339] width 219 height 74
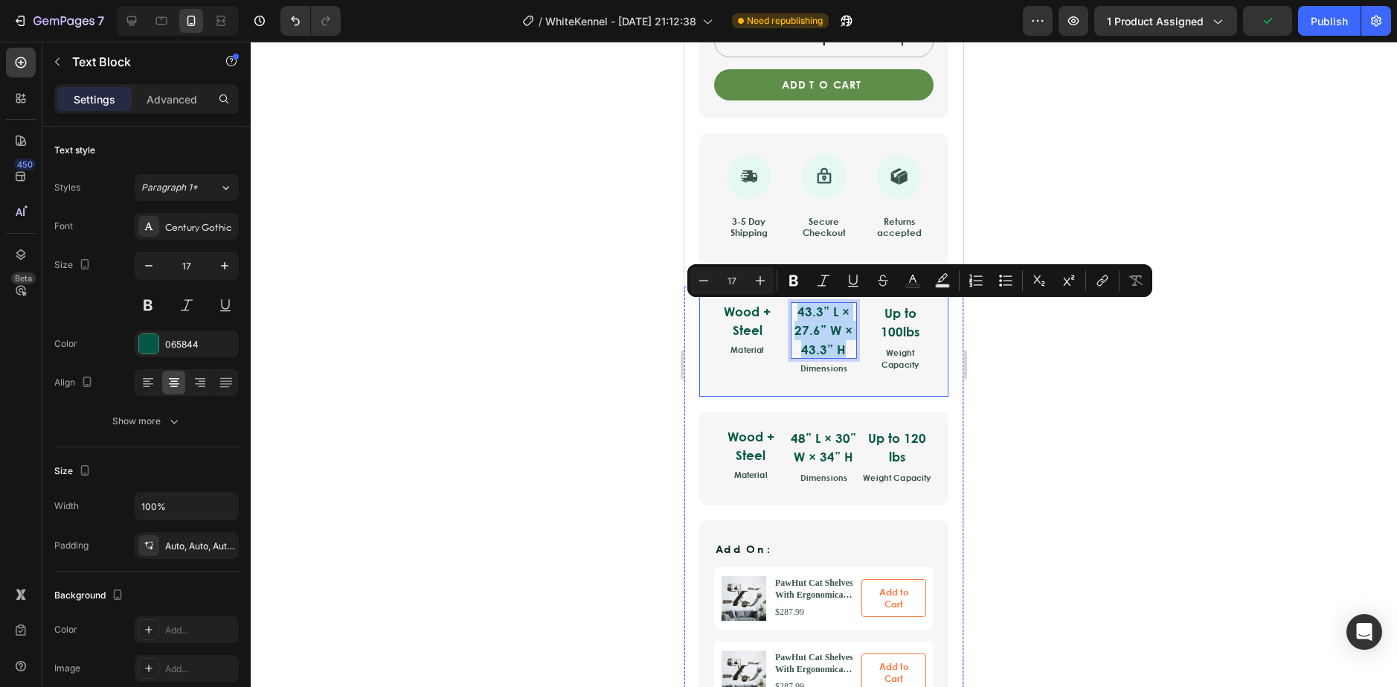
copy p "43.3” L × 27.6” W × 43.3” H"
click at [818, 466] on p "48” L × 30” W × 34” H" at bounding box center [824, 447] width 70 height 38
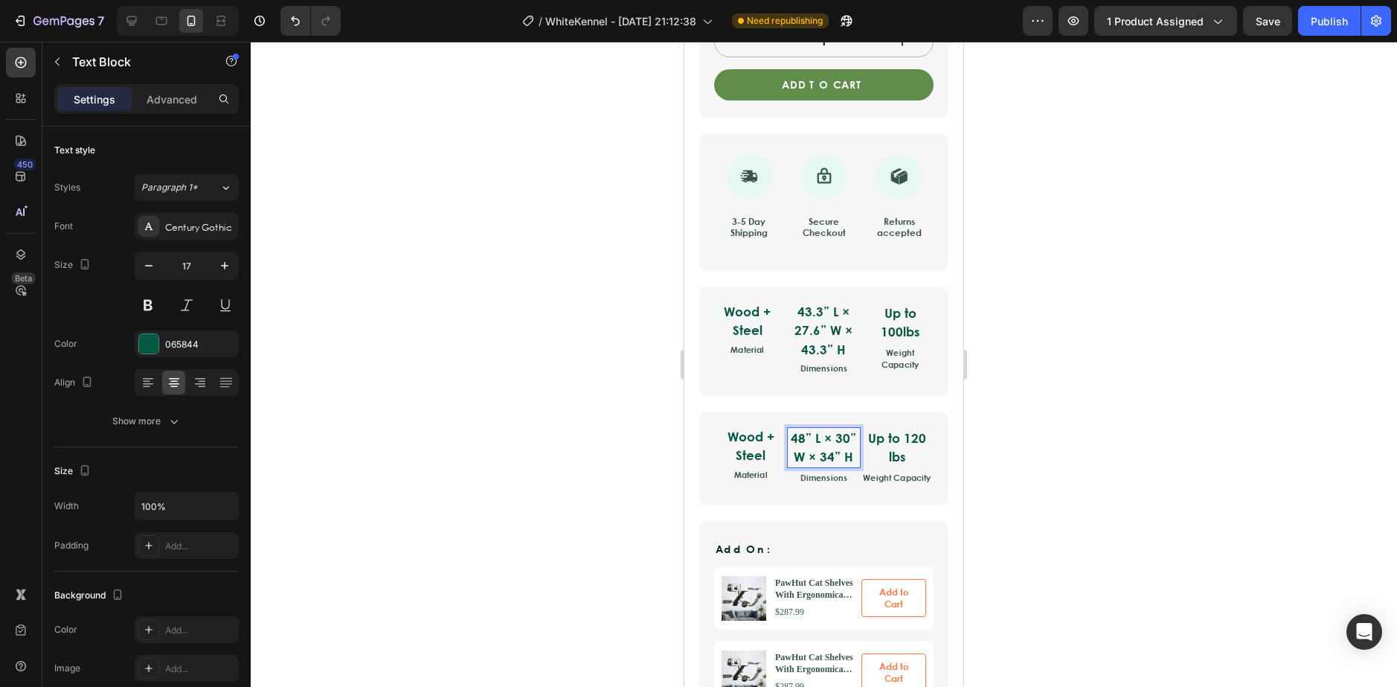
click at [840, 456] on p "48” L × 30” W × 34” H" at bounding box center [824, 447] width 70 height 38
click at [842, 455] on p "48” L × 30” W × 34” H" at bounding box center [824, 447] width 70 height 38
drag, startPoint x: 850, startPoint y: 457, endPoint x: 765, endPoint y: 426, distance: 90.4
click at [762, 427] on div "Wood + Steel Text Block Material Text Block 48” L × 30” W × 34” H Text Block 3 …" at bounding box center [823, 456] width 219 height 59
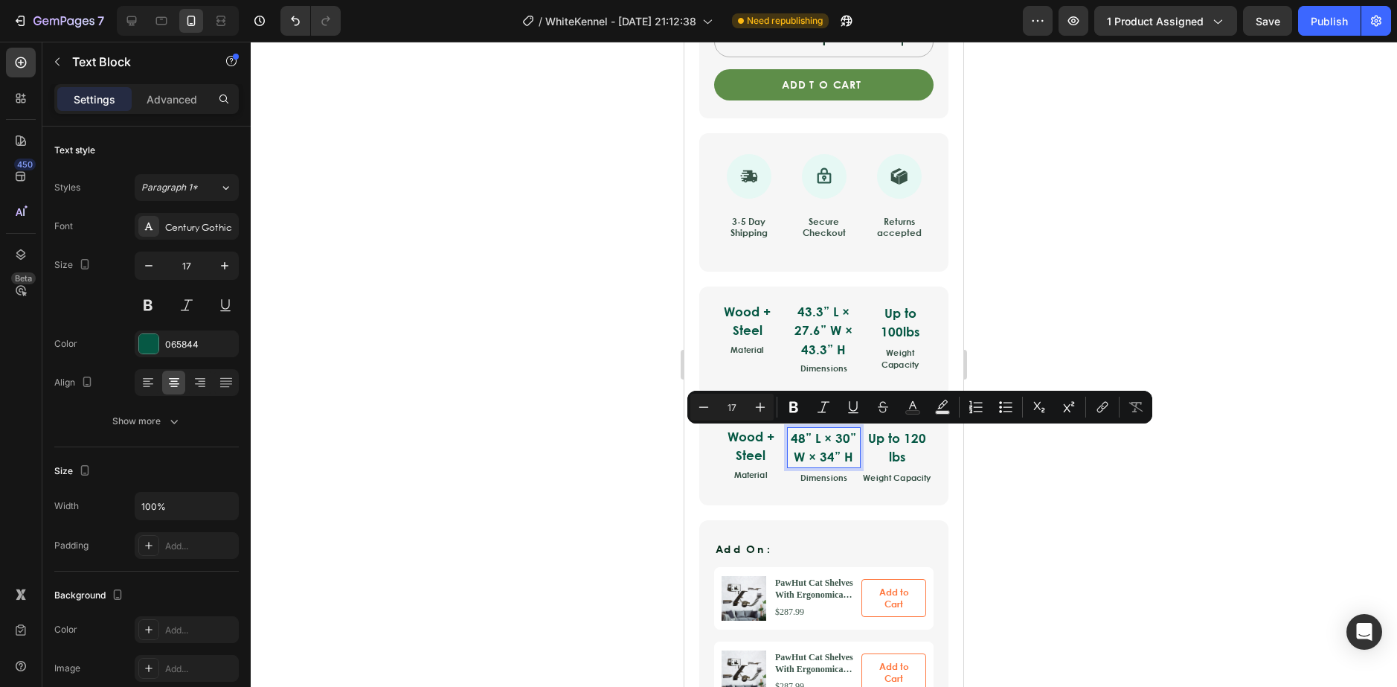
click at [1000, 472] on div at bounding box center [824, 364] width 1146 height 645
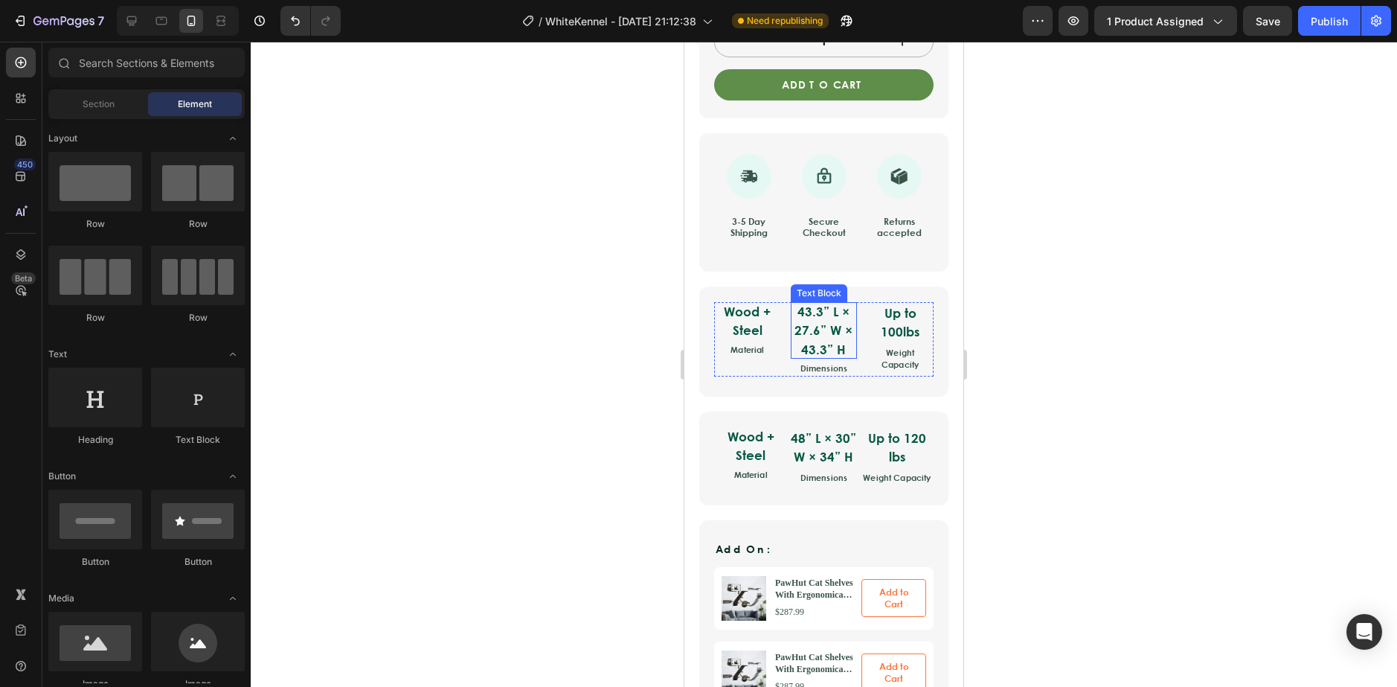
click at [844, 335] on p "43.3” L × 27.6” W × 43.3” H" at bounding box center [824, 330] width 67 height 57
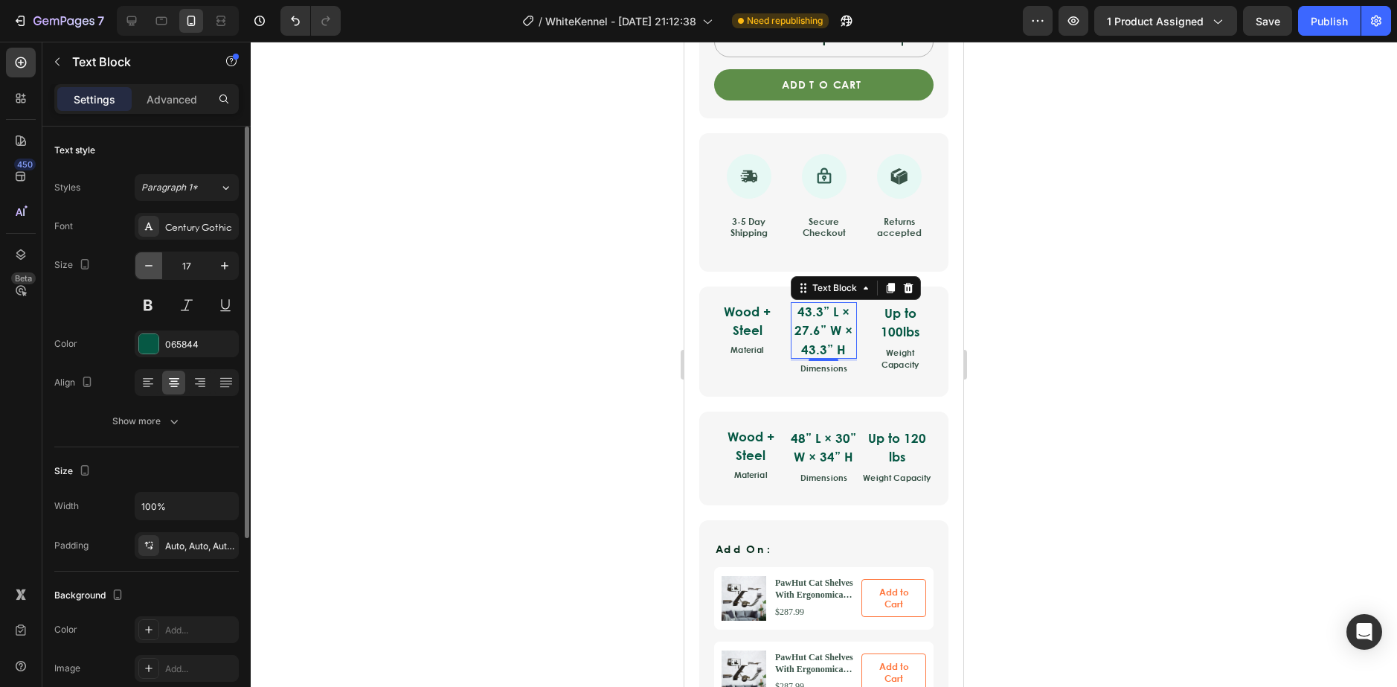
click at [156, 269] on button "button" at bounding box center [148, 265] width 27 height 27
click at [230, 263] on icon "button" at bounding box center [224, 265] width 15 height 15
type input "17"
click at [168, 103] on p "Advanced" at bounding box center [172, 99] width 51 height 16
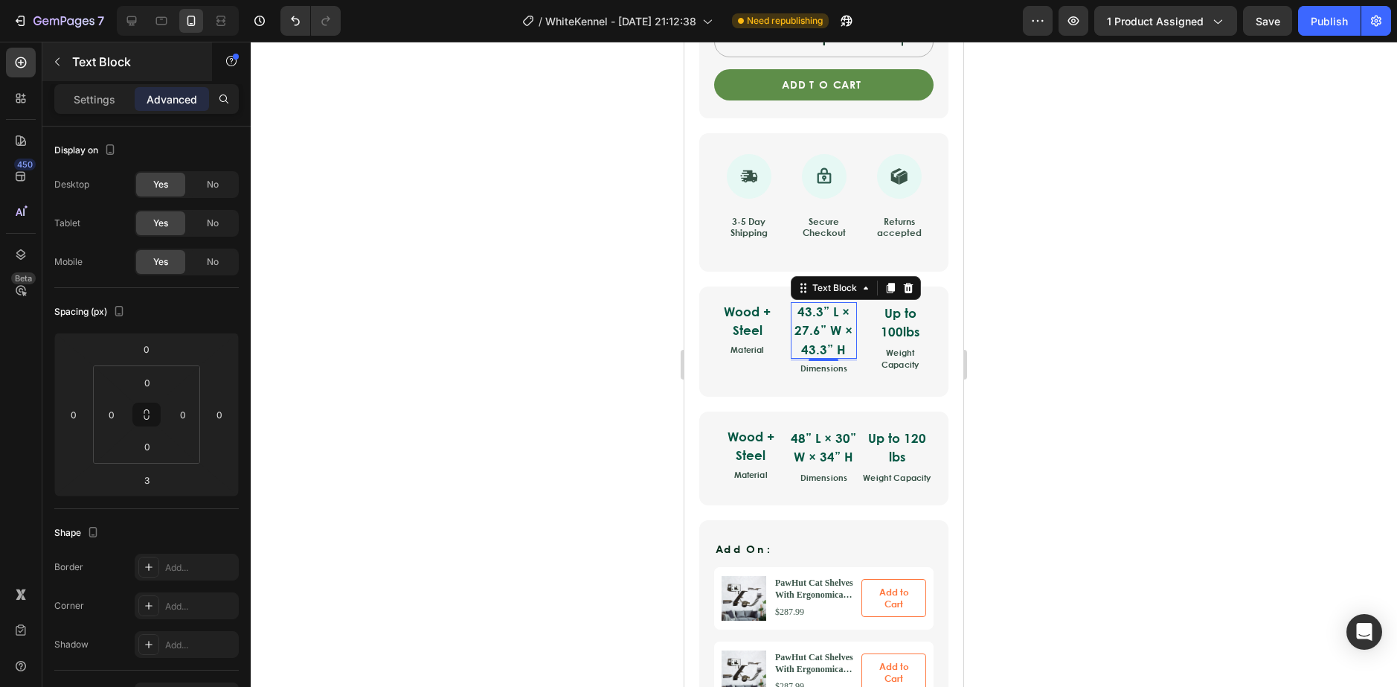
click at [86, 80] on div "Text Block" at bounding box center [127, 61] width 170 height 39
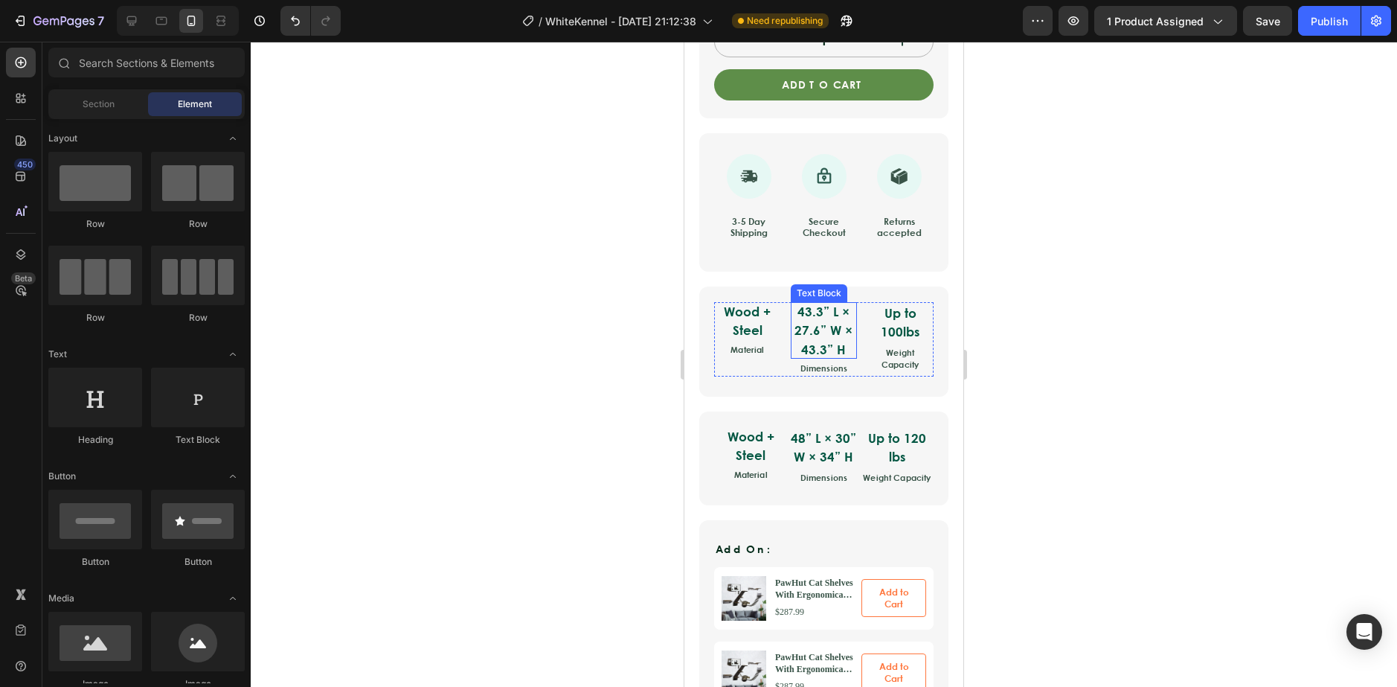
click at [823, 328] on p "43.3” L × 27.6” W × 43.3” H" at bounding box center [824, 330] width 67 height 57
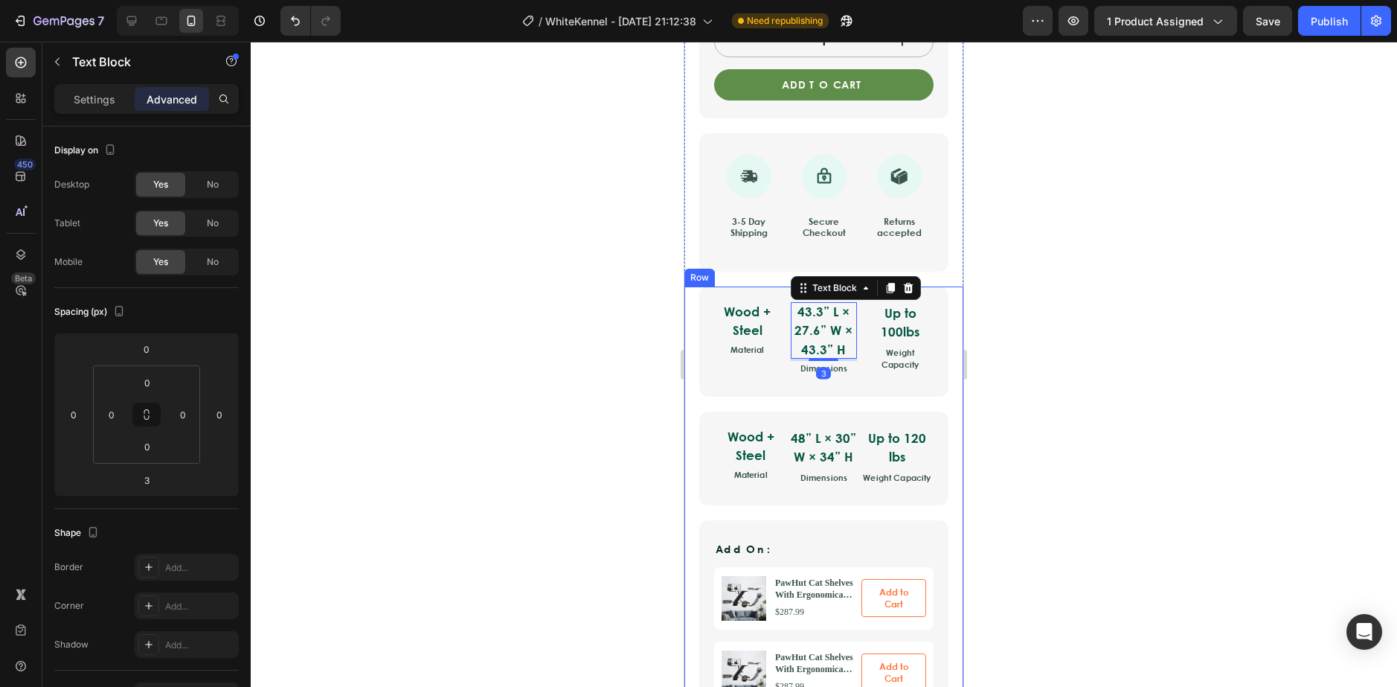
click at [734, 389] on div "Wood + Steel Text Block Material Text Block 43.3” L × 27.6” W × 43.3” H Text Bl…" at bounding box center [823, 341] width 249 height 110
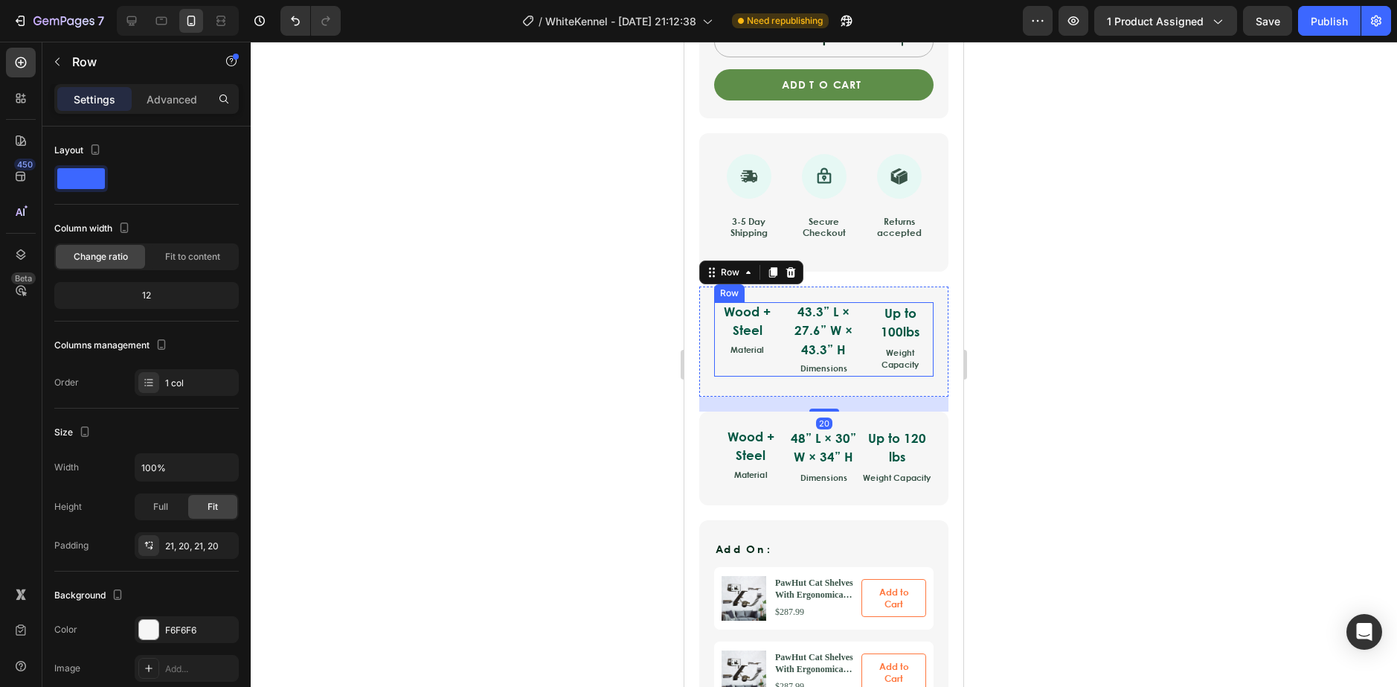
click at [745, 368] on div "Wood + Steel Text Block Material Text Block" at bounding box center [747, 339] width 67 height 74
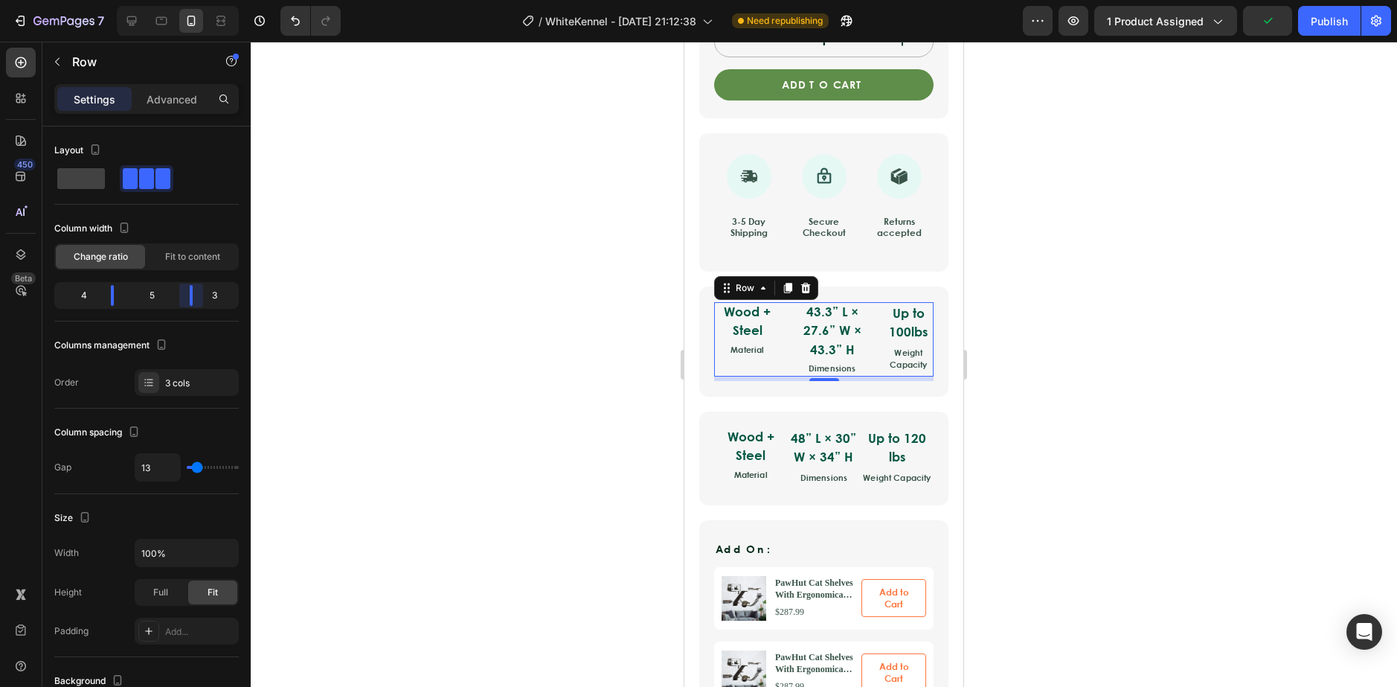
drag, startPoint x: 180, startPoint y: 304, endPoint x: 193, endPoint y: 298, distance: 14.3
click at [193, 0] on body "7 Version history / WhiteKennel - [DATE] 21:12:38 Need republishing Preview 1 p…" at bounding box center [698, 0] width 1397 height 0
drag, startPoint x: 187, startPoint y: 299, endPoint x: 179, endPoint y: 300, distance: 8.2
click at [179, 0] on body "7 Version history / WhiteKennel - [DATE] 21:12:38 Need republishing Preview 1 p…" at bounding box center [698, 0] width 1397 height 0
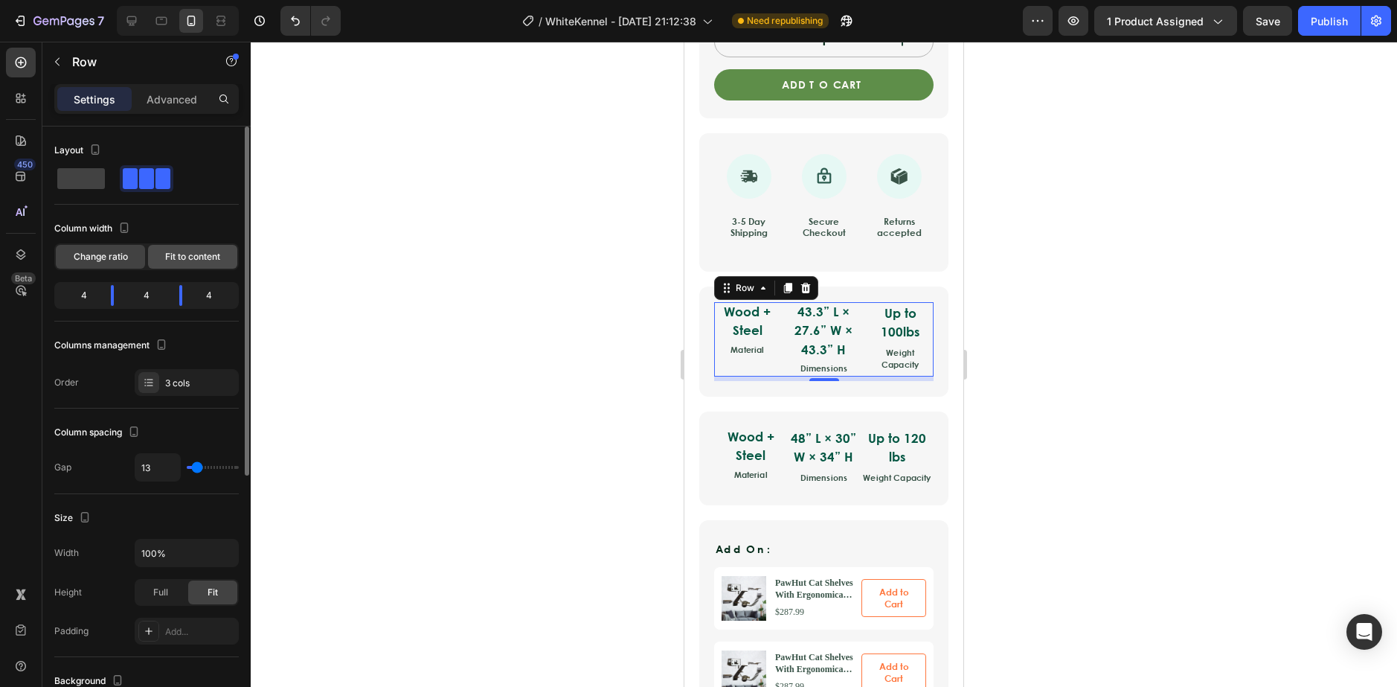
click at [199, 254] on span "Fit to content" at bounding box center [192, 256] width 55 height 13
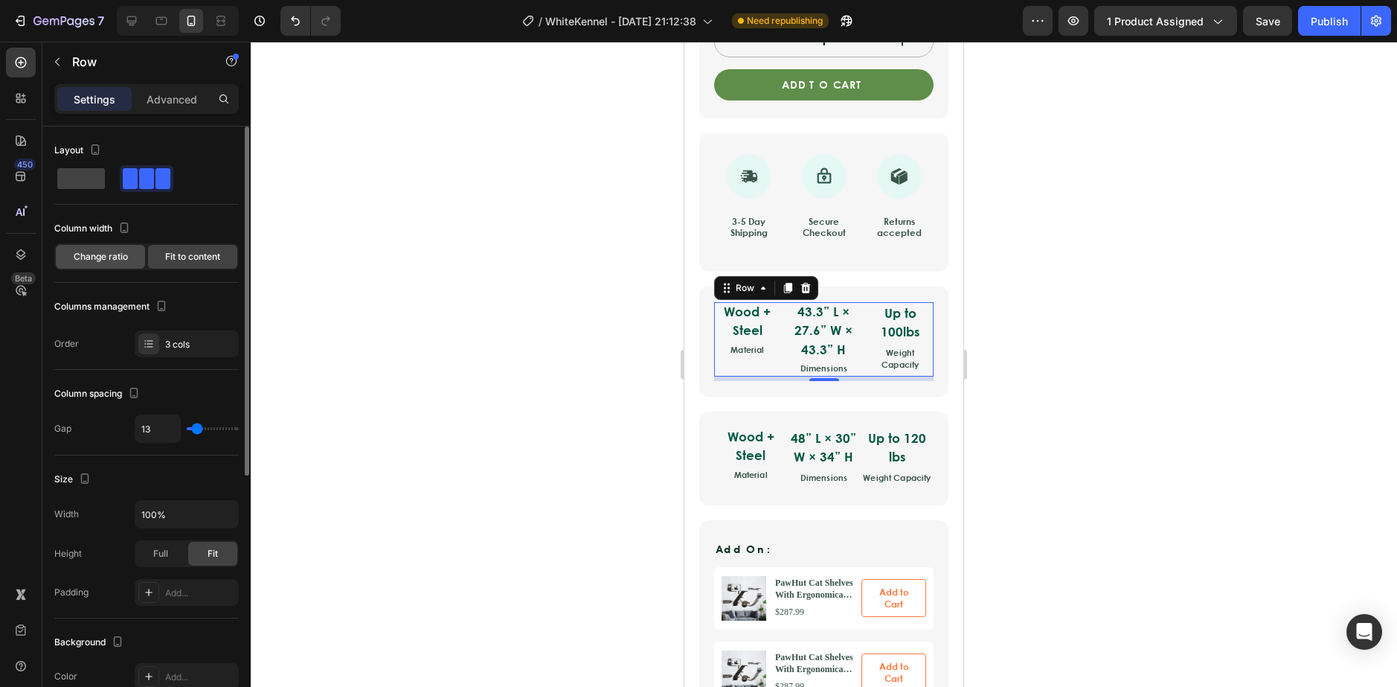
click at [130, 253] on div "Change ratio" at bounding box center [100, 257] width 89 height 24
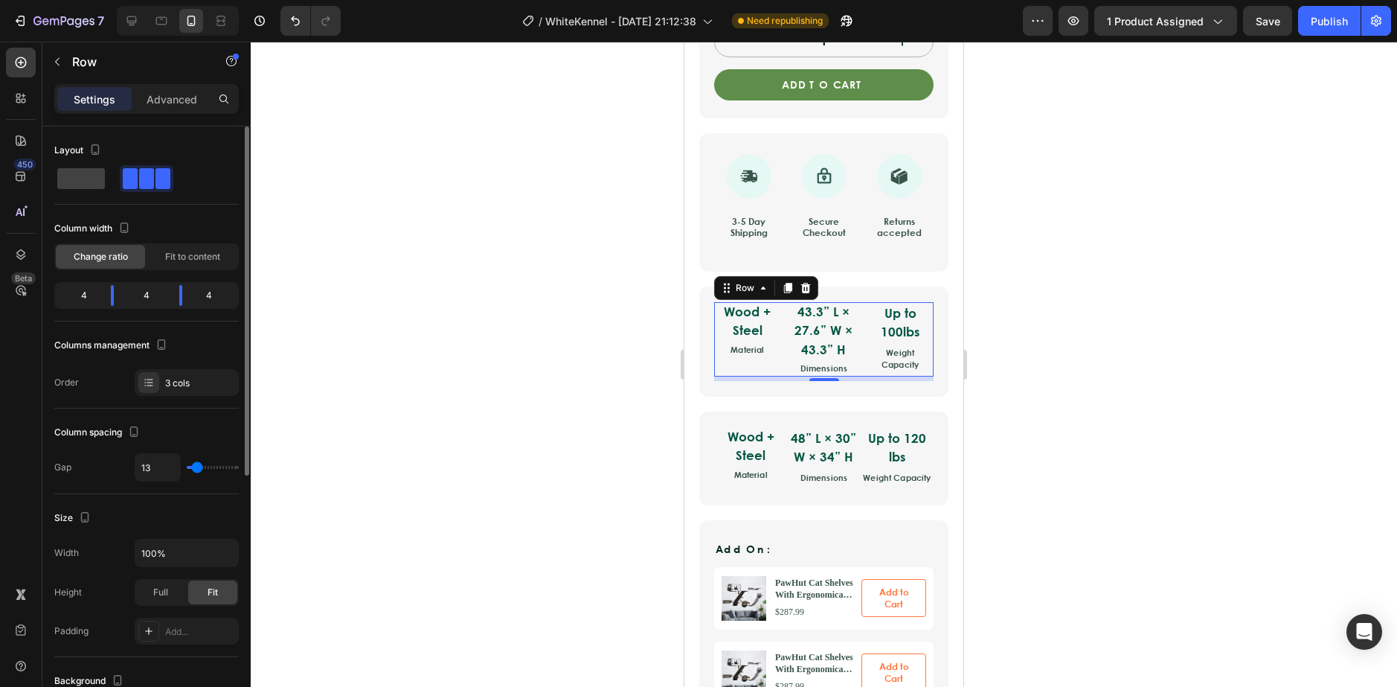
type input "78"
type input "93"
type input "103"
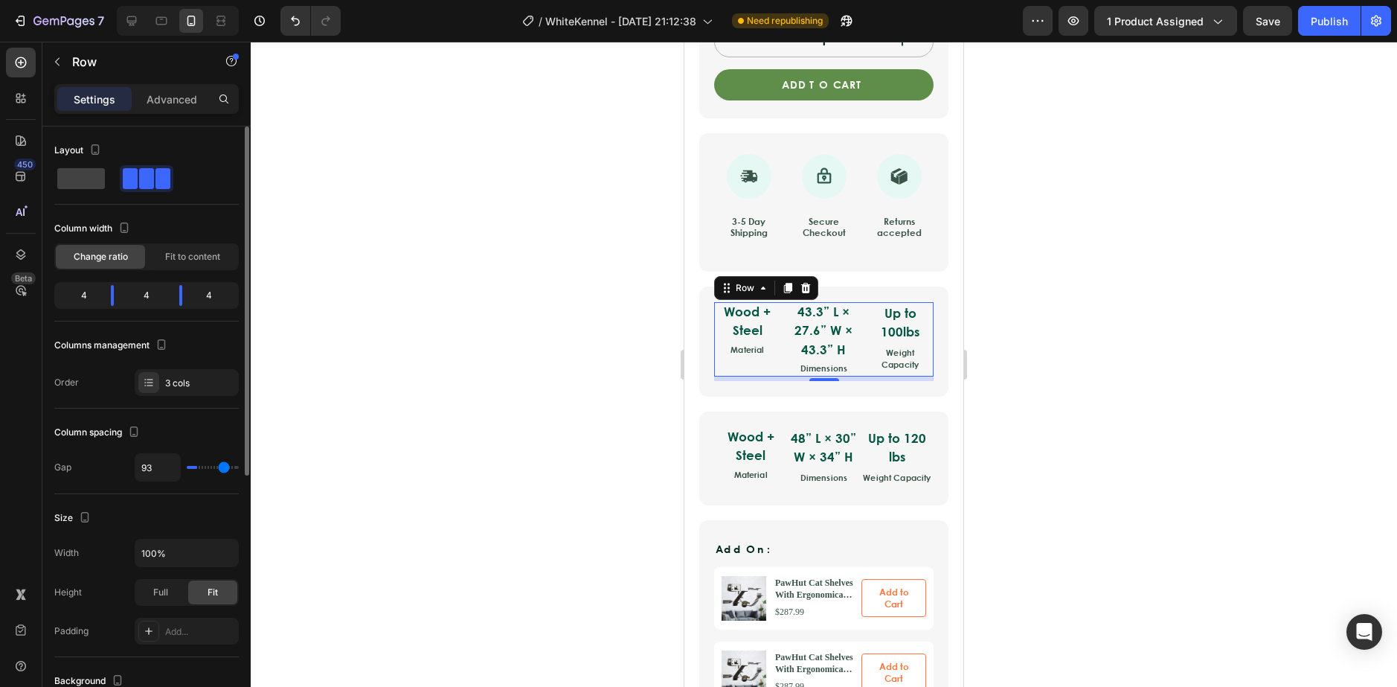
type input "103"
type input "109"
type input "111"
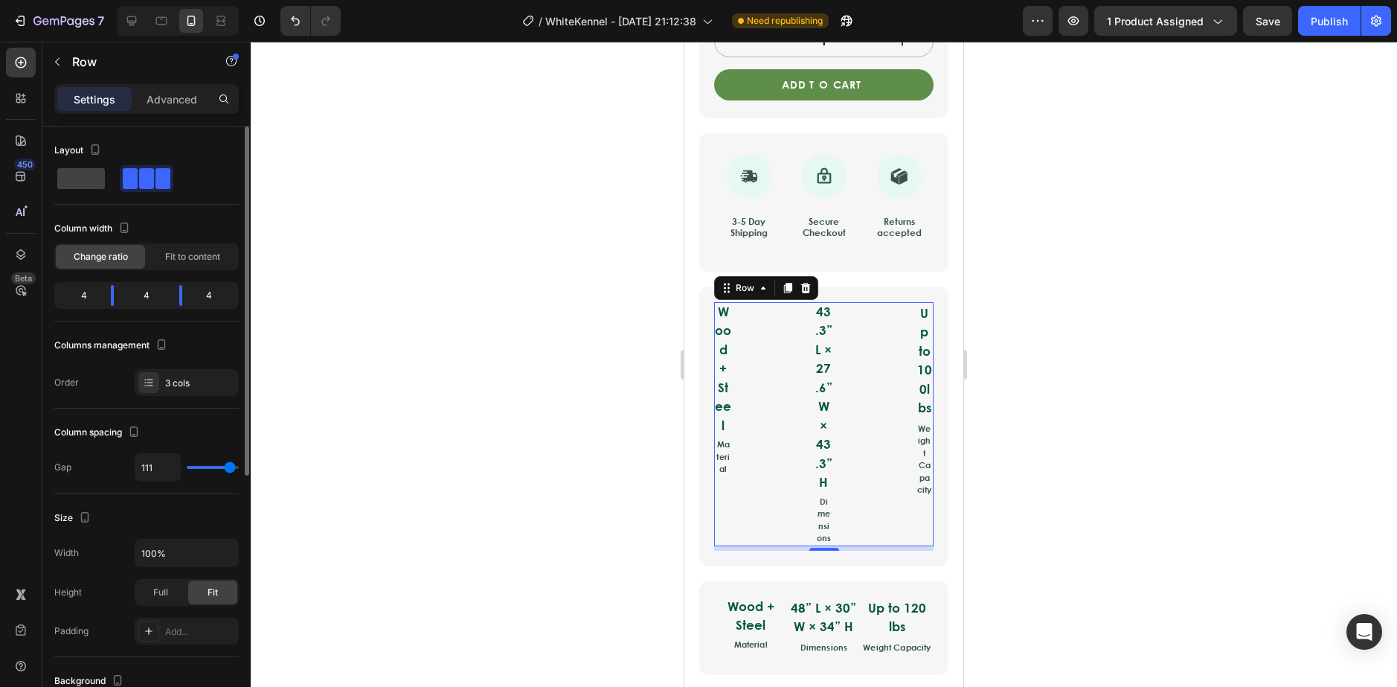
type input "113"
type input "119"
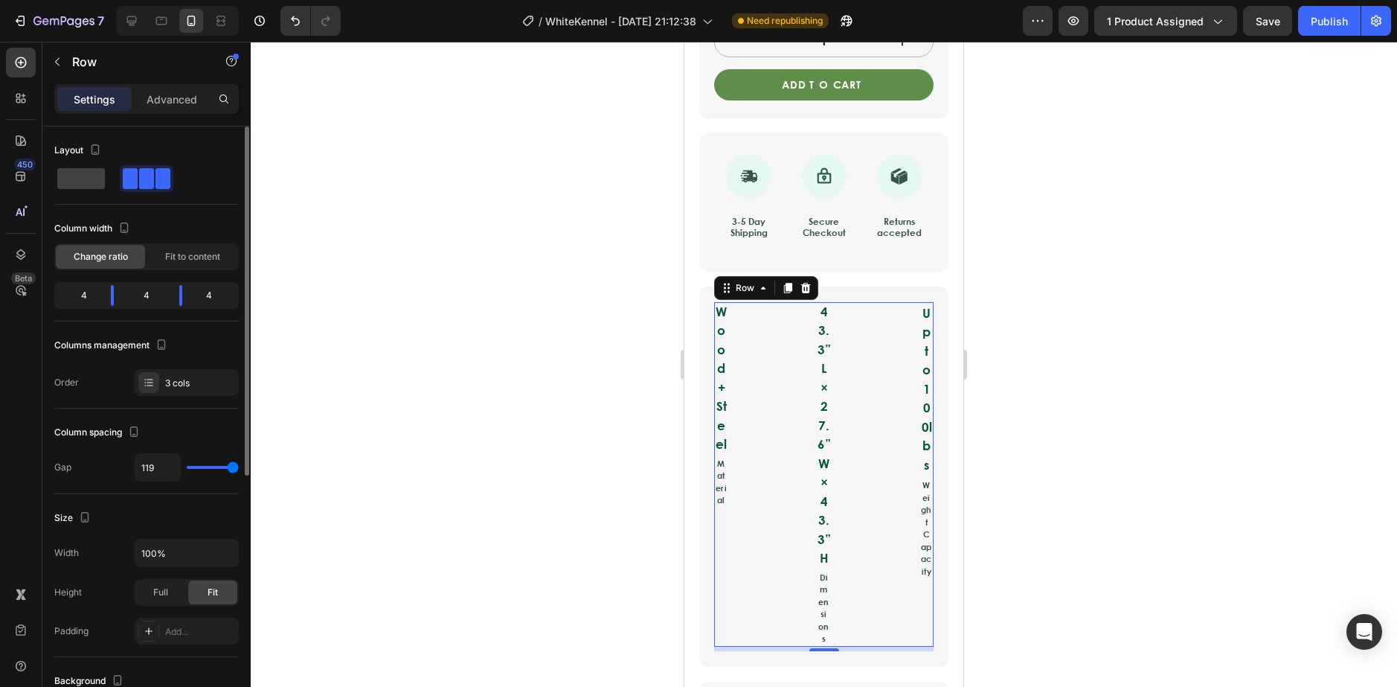
type input "38"
type input "13"
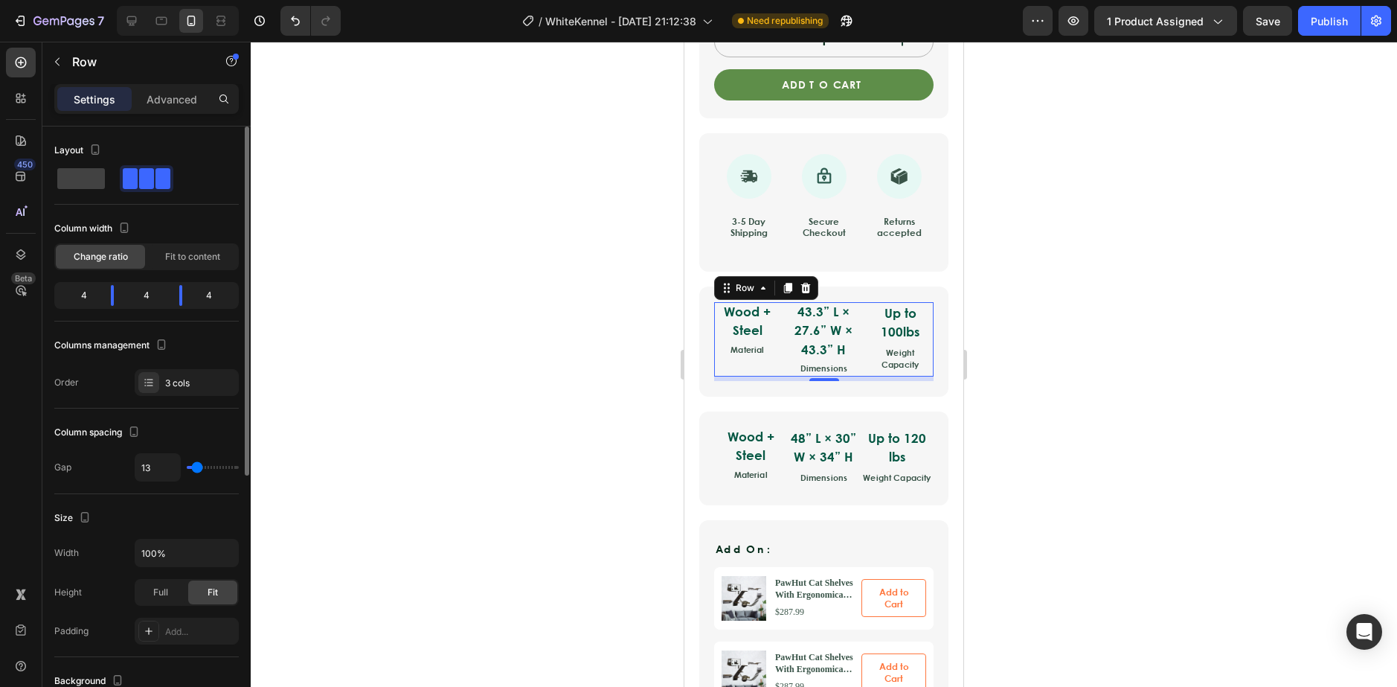
type input "9"
type input "3"
type input "0"
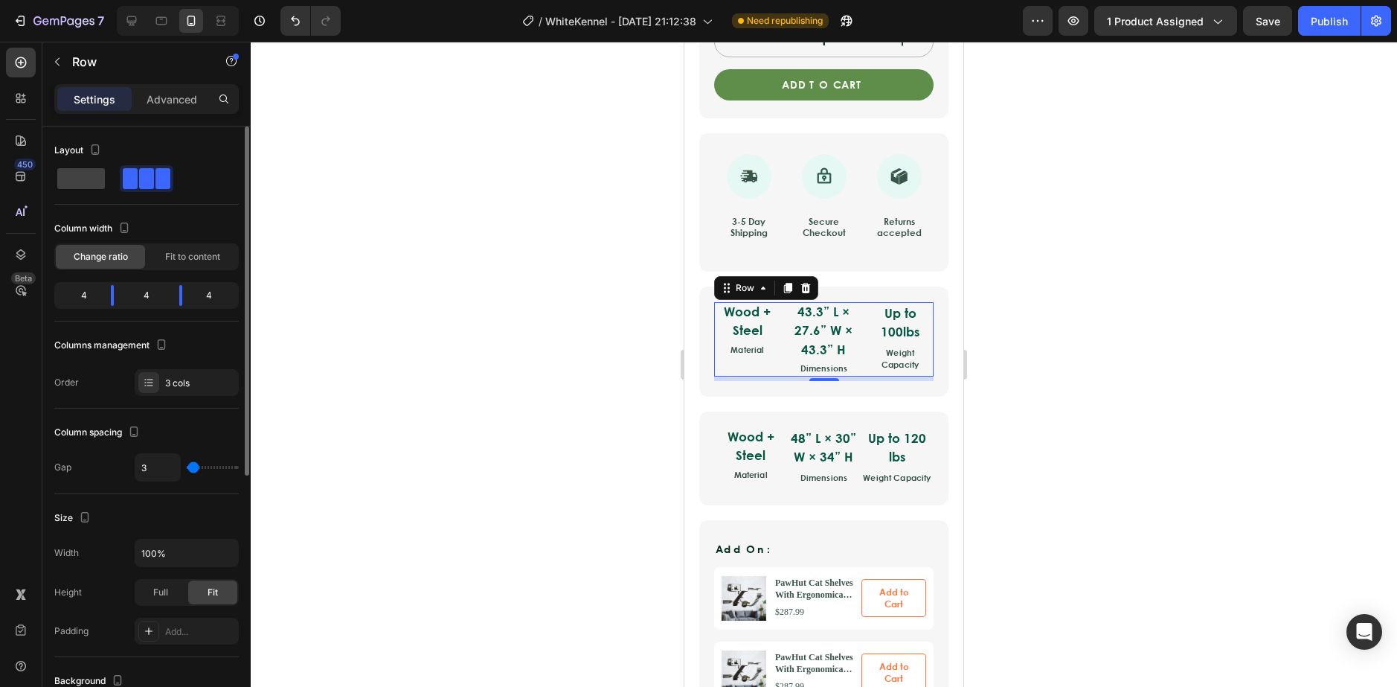
type input "0"
type input "23"
type input "25"
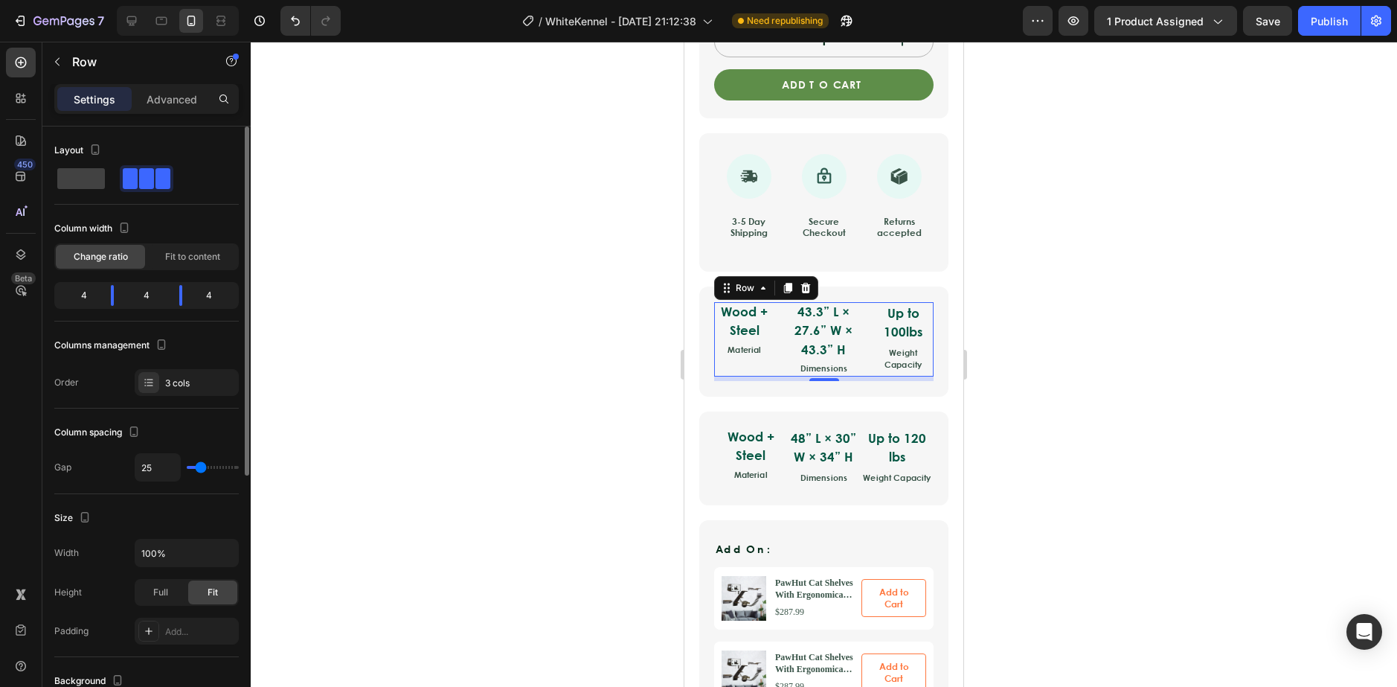
type input "23"
type input "19"
type input "17"
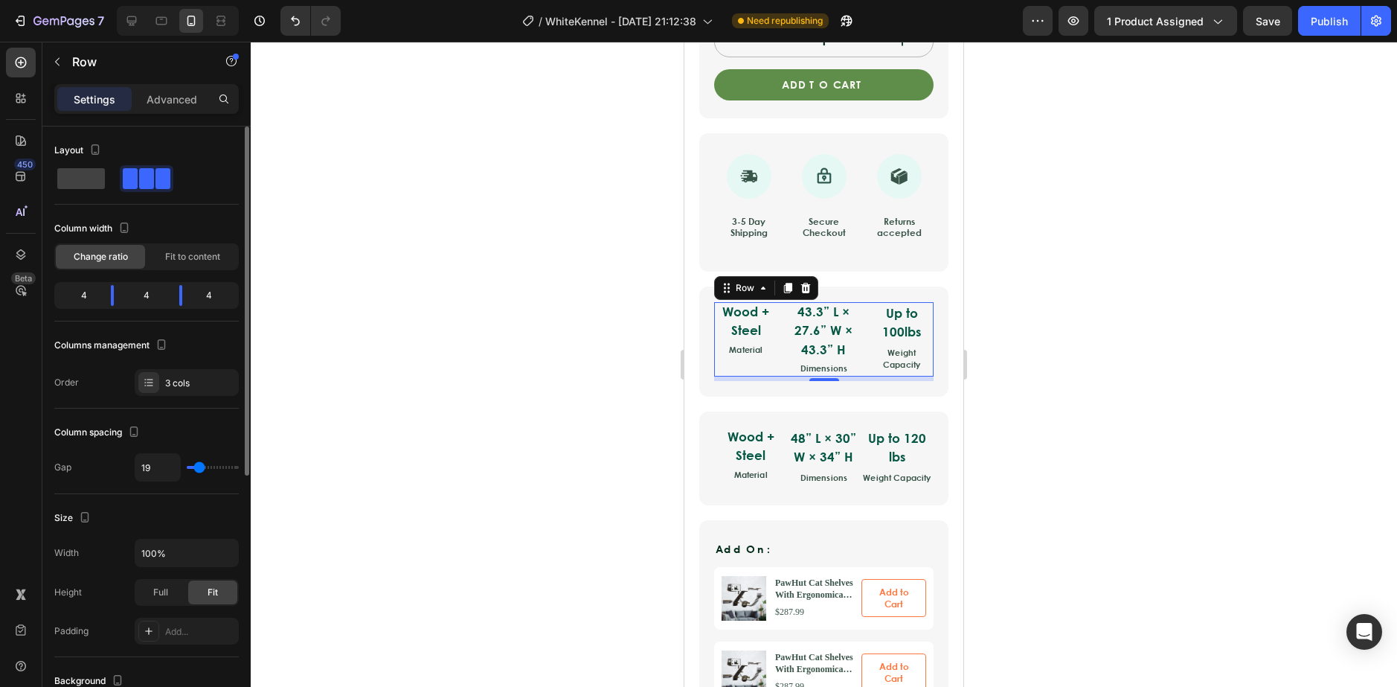
type input "17"
type input "15"
type input "11"
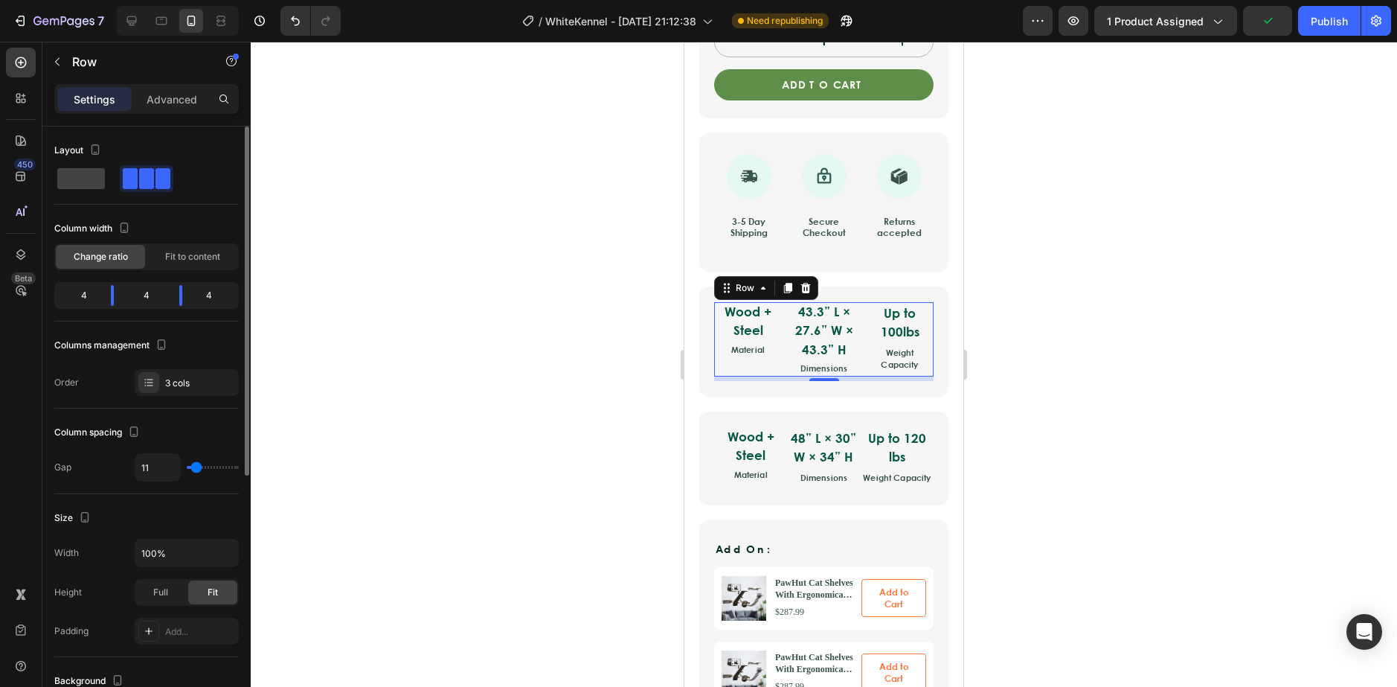
type input "3"
type input "7"
type input "9"
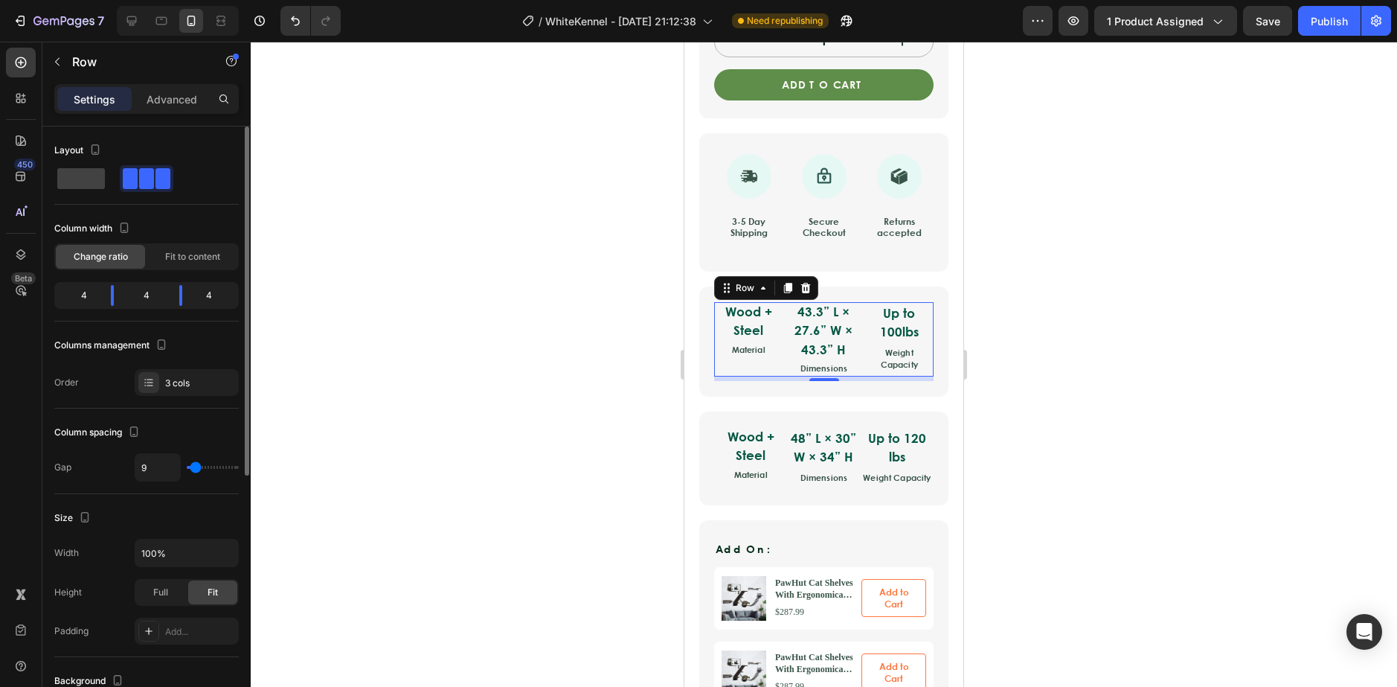
type input "9"
click at [194, 466] on input "range" at bounding box center [213, 467] width 52 height 3
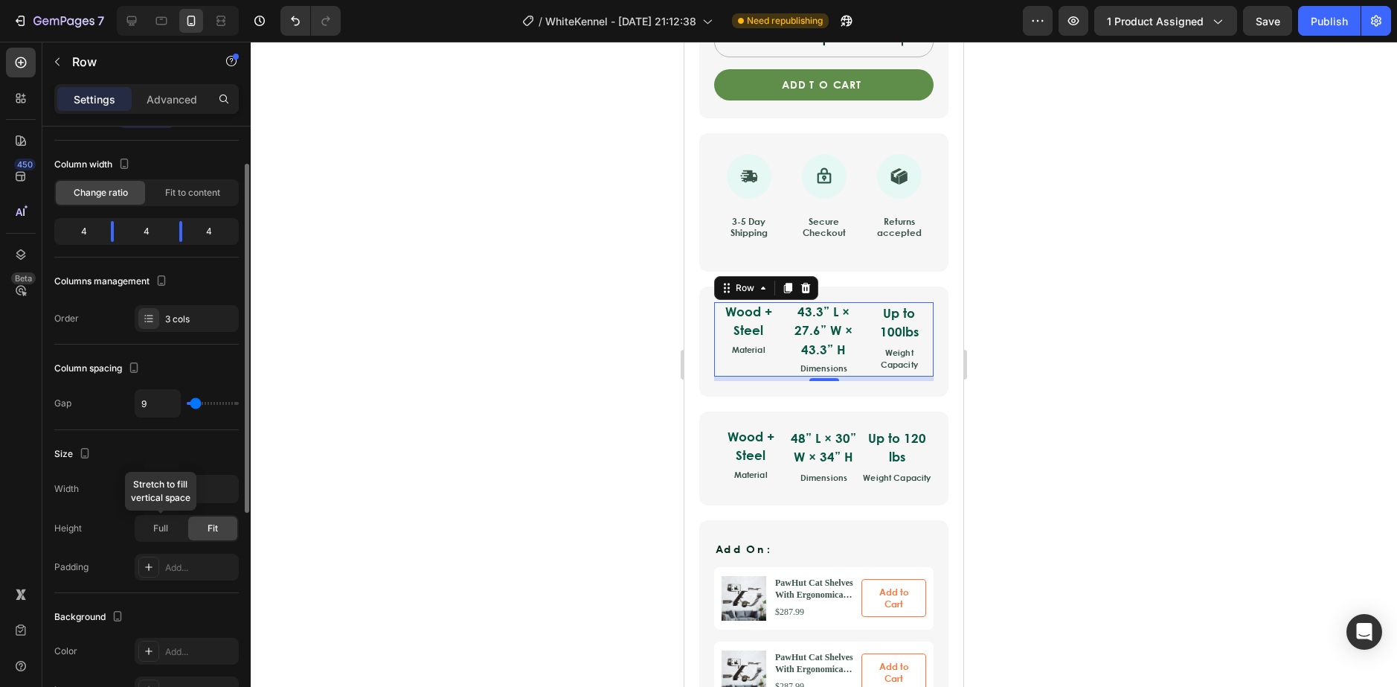
scroll to position [0, 0]
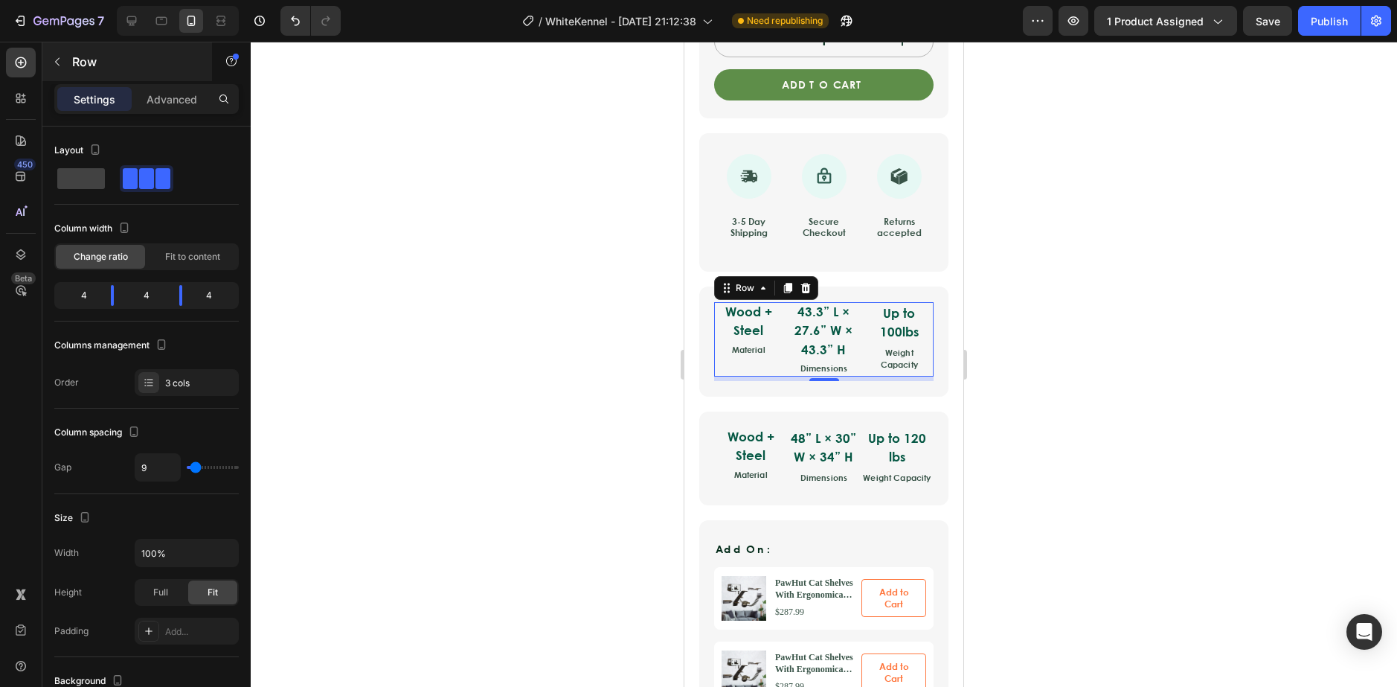
drag, startPoint x: 139, startPoint y: 98, endPoint x: 140, endPoint y: 73, distance: 25.3
click at [136, 76] on div "Sections(18) Elements(84) Section Element Hero Section Product Detail Brands Tr…" at bounding box center [146, 364] width 208 height 645
click at [165, 121] on div "Settings Advanced" at bounding box center [146, 105] width 208 height 42
click at [165, 116] on div "Settings Advanced" at bounding box center [146, 105] width 208 height 42
click at [171, 99] on p "Advanced" at bounding box center [172, 99] width 51 height 16
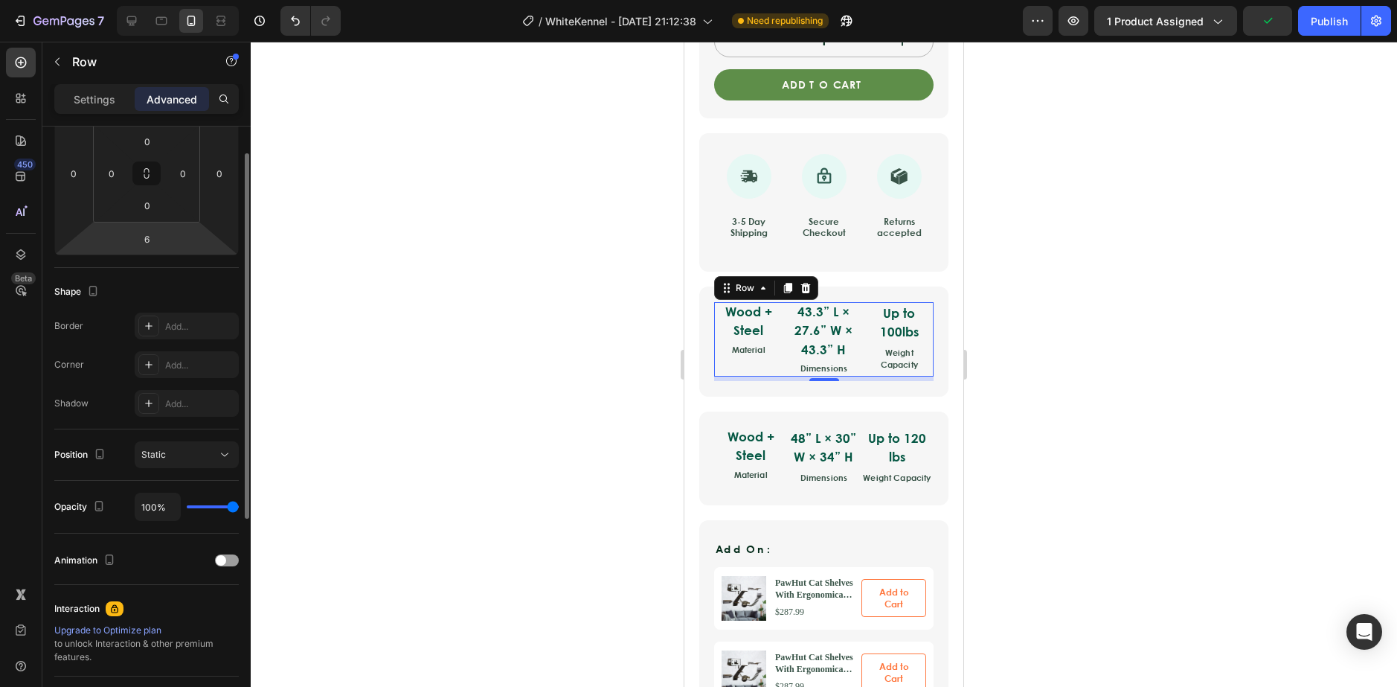
scroll to position [167, 0]
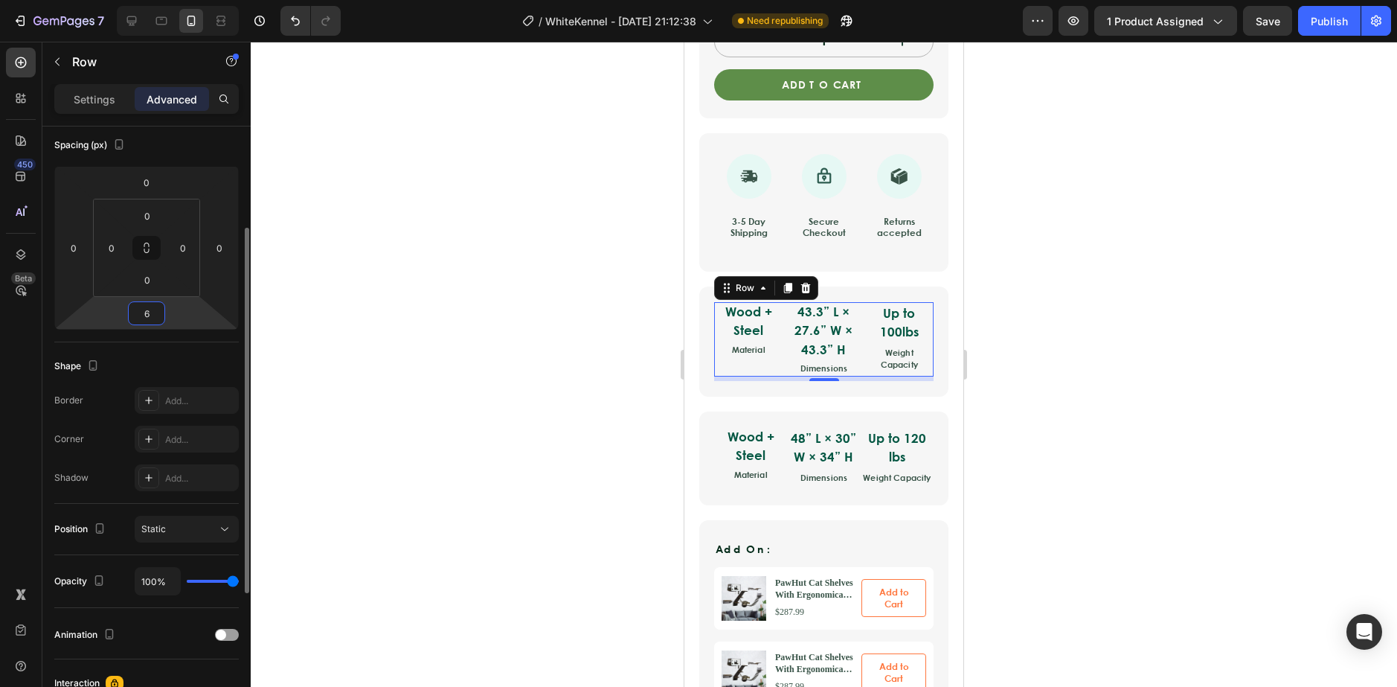
click at [202, 0] on html "7 Version history / WhiteKennel - [DATE] 21:12:38 Need republishing Preview 1 p…" at bounding box center [698, 0] width 1397 height 0
type input "3"
click at [365, 442] on div at bounding box center [824, 364] width 1146 height 645
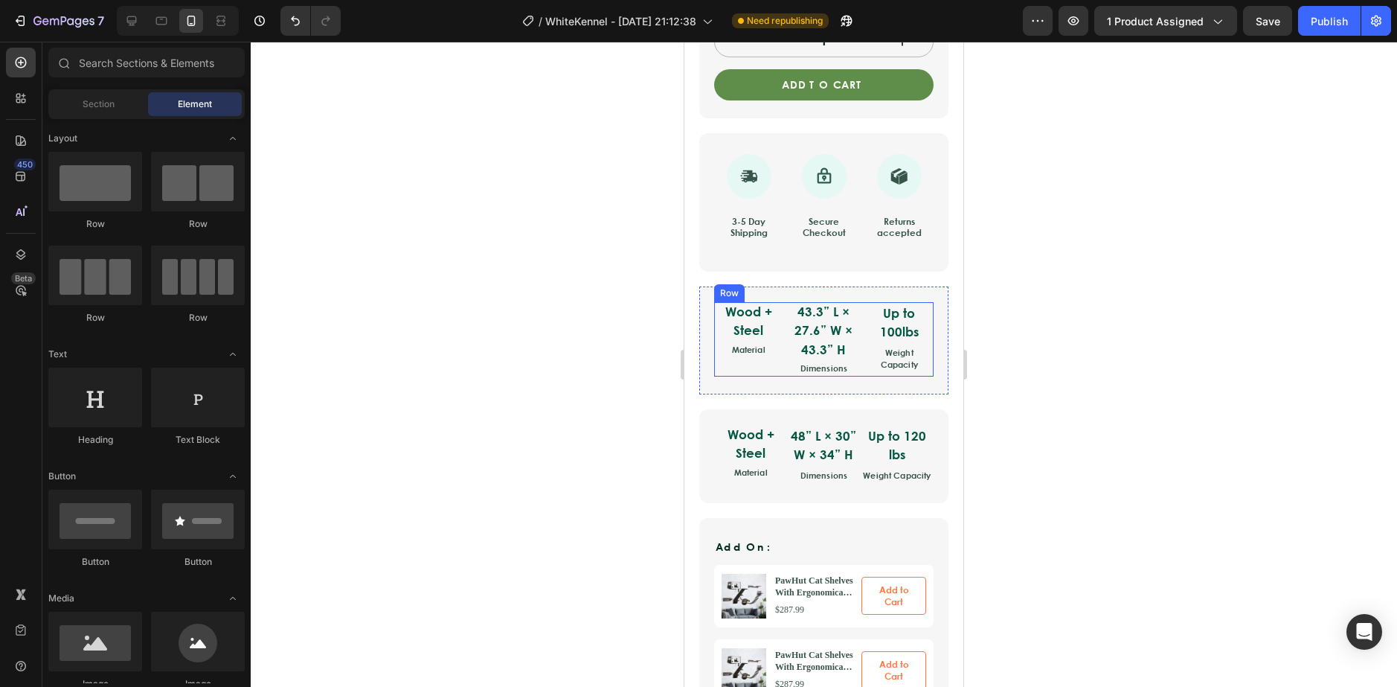
click at [752, 370] on div "Wood + Steel Text Block Material Text Block" at bounding box center [748, 339] width 68 height 74
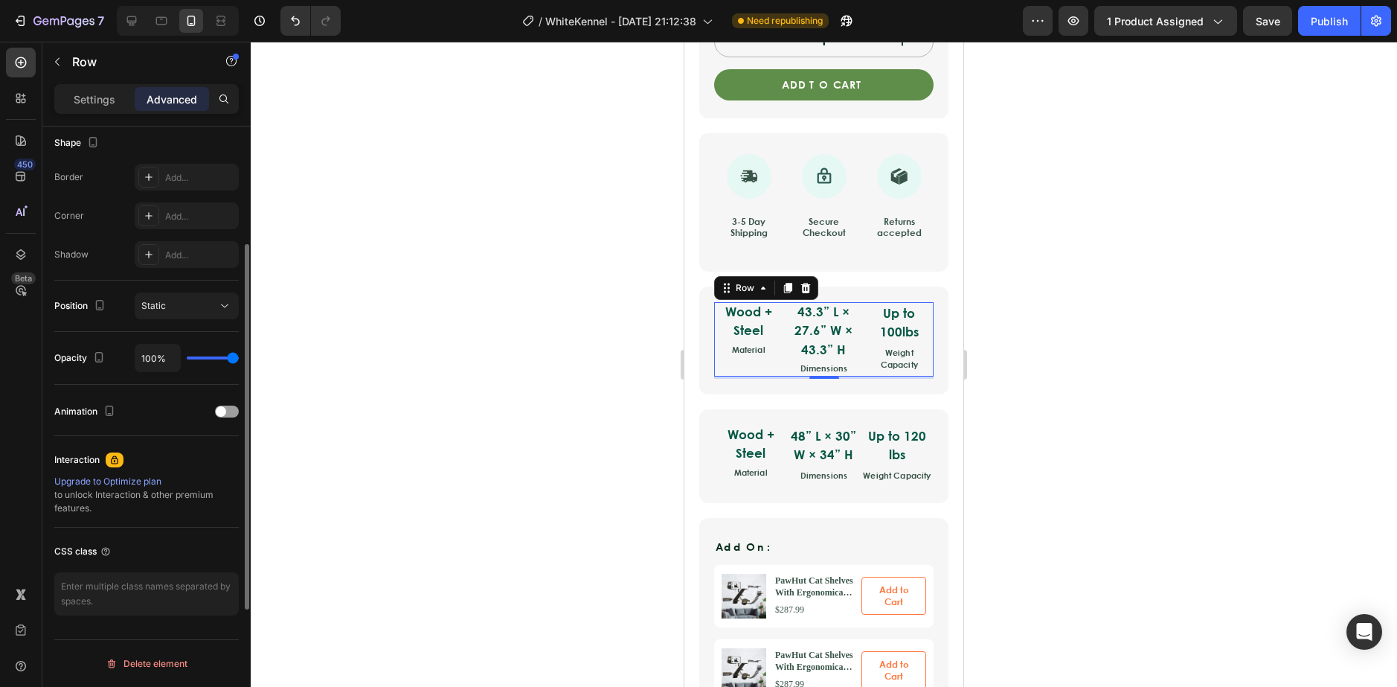
scroll to position [315, 0]
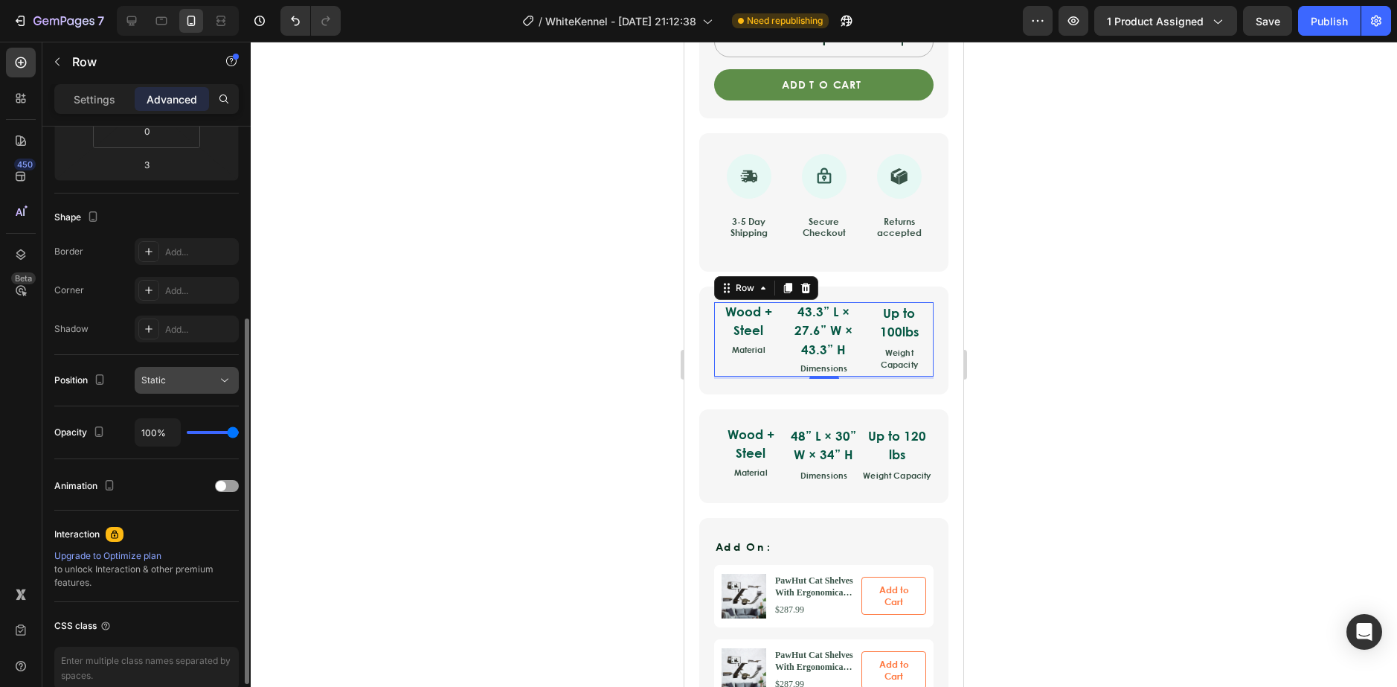
click at [219, 390] on button "Static" at bounding box center [187, 380] width 104 height 27
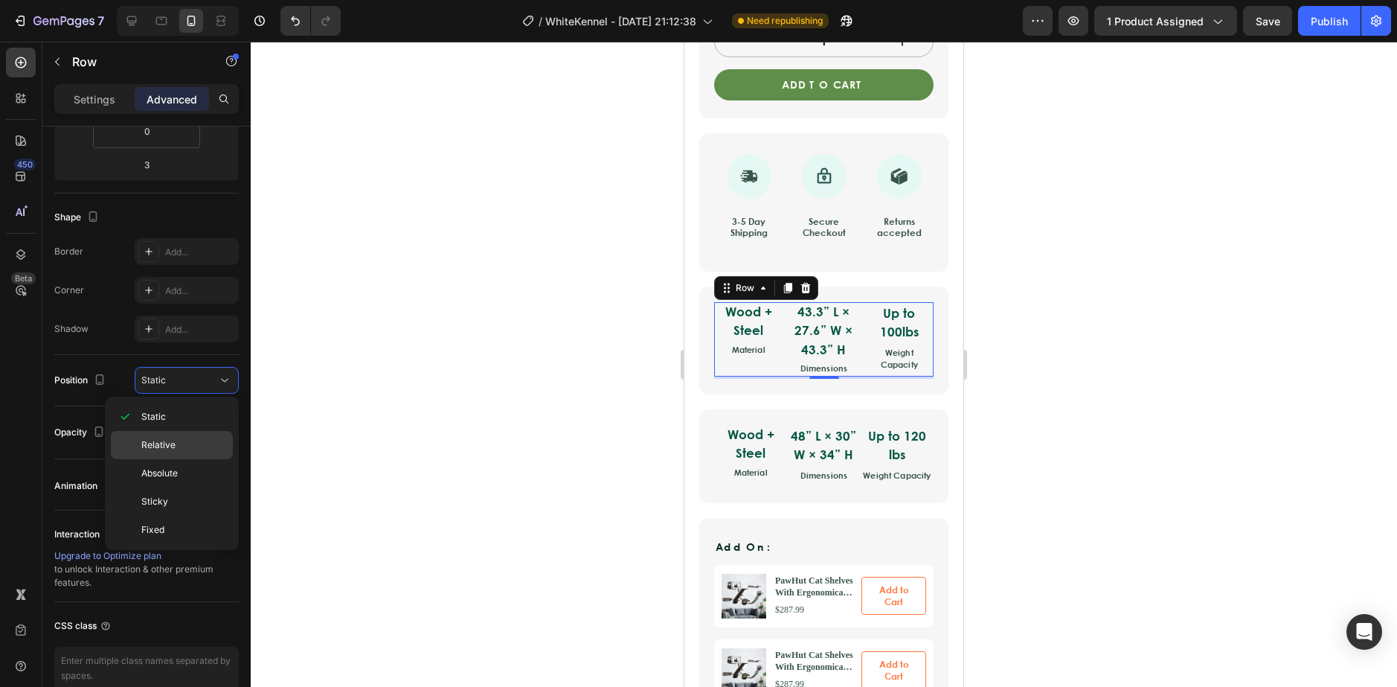
click at [199, 451] on p "Relative" at bounding box center [183, 444] width 85 height 13
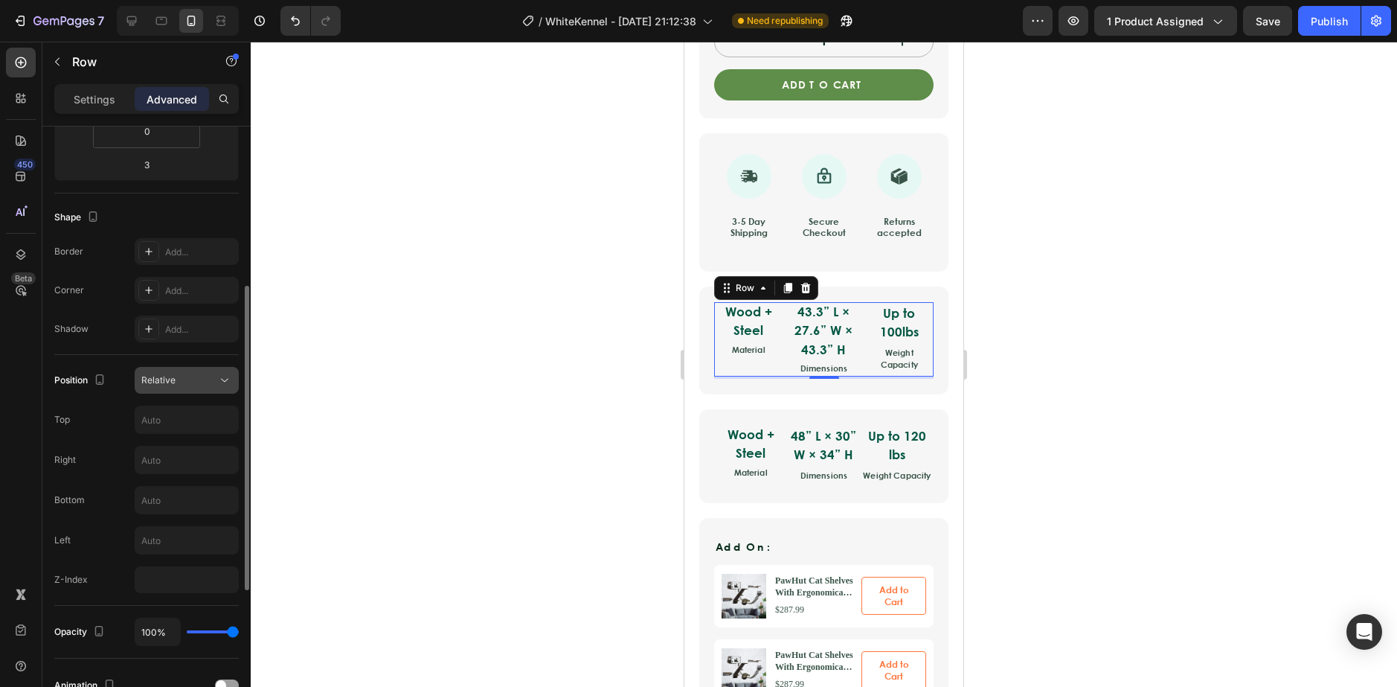
drag, startPoint x: 209, startPoint y: 383, endPoint x: 224, endPoint y: 380, distance: 15.2
click at [211, 383] on div "Relative" at bounding box center [179, 379] width 76 height 13
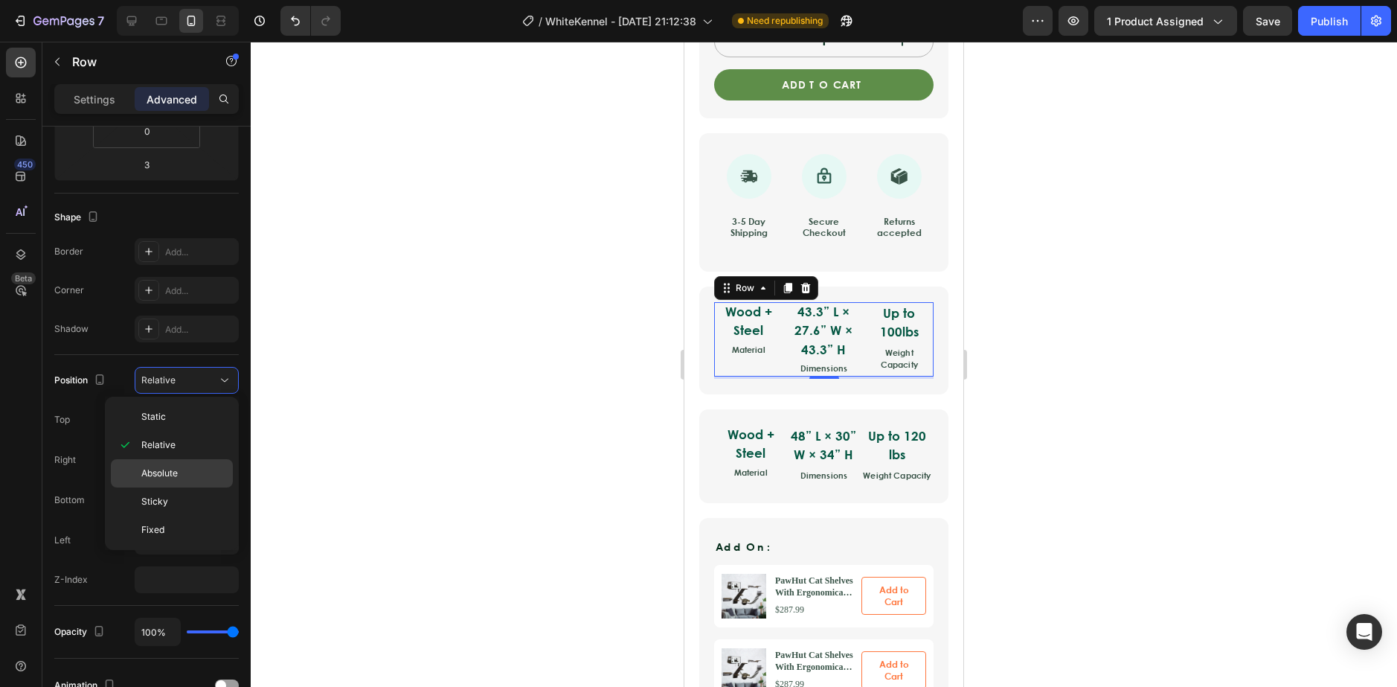
click at [205, 469] on p "Absolute" at bounding box center [183, 472] width 85 height 13
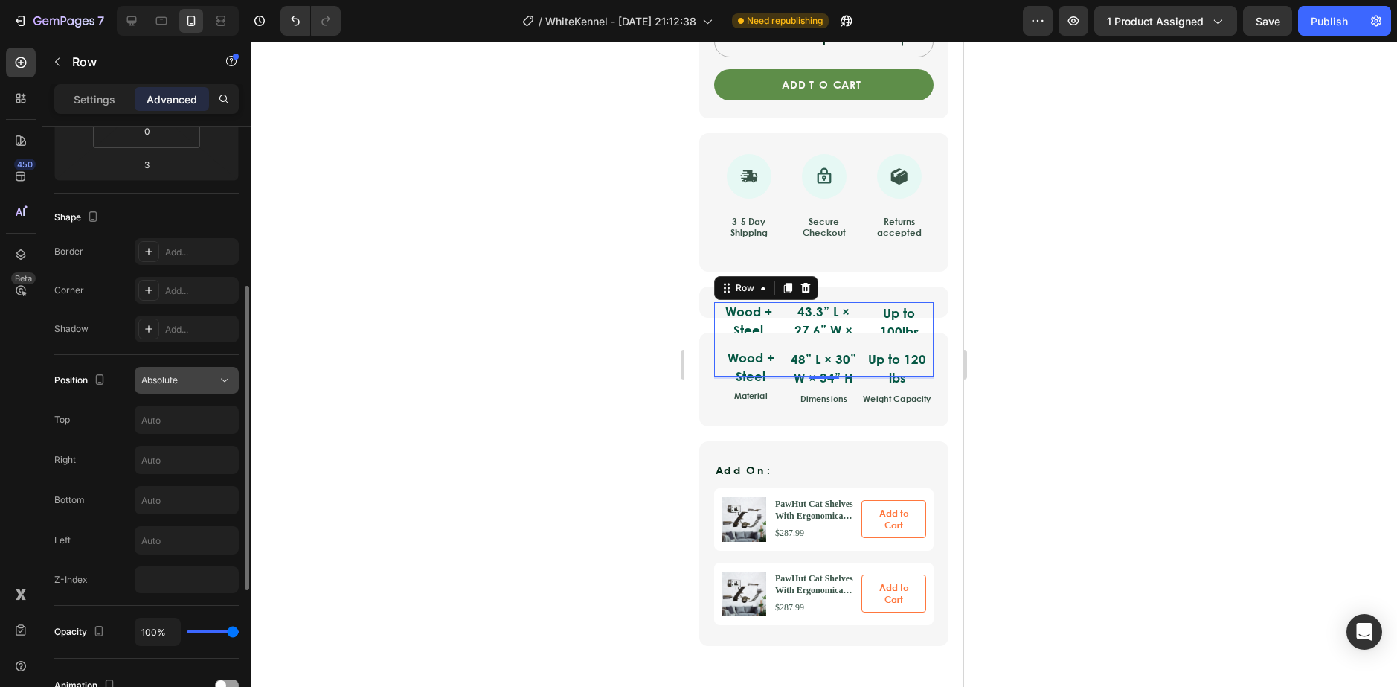
click at [216, 376] on div "Absolute" at bounding box center [179, 379] width 76 height 13
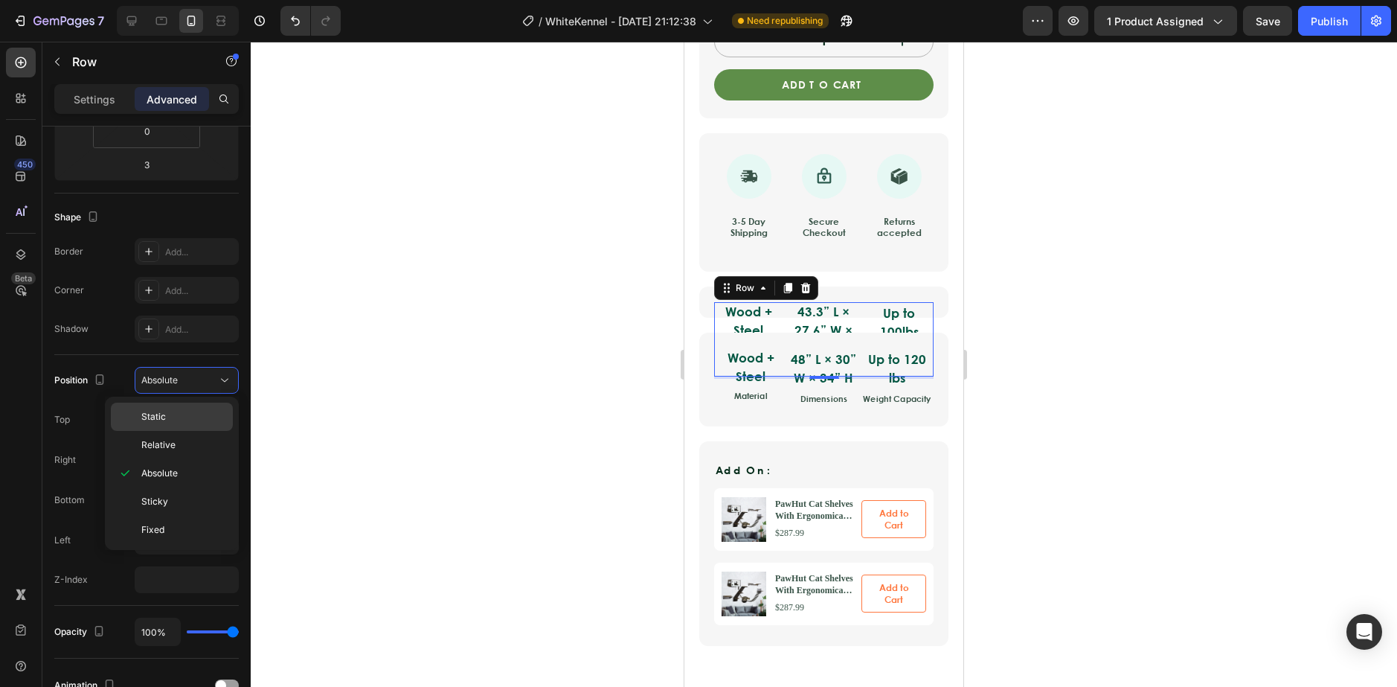
click at [190, 417] on p "Static" at bounding box center [183, 416] width 85 height 13
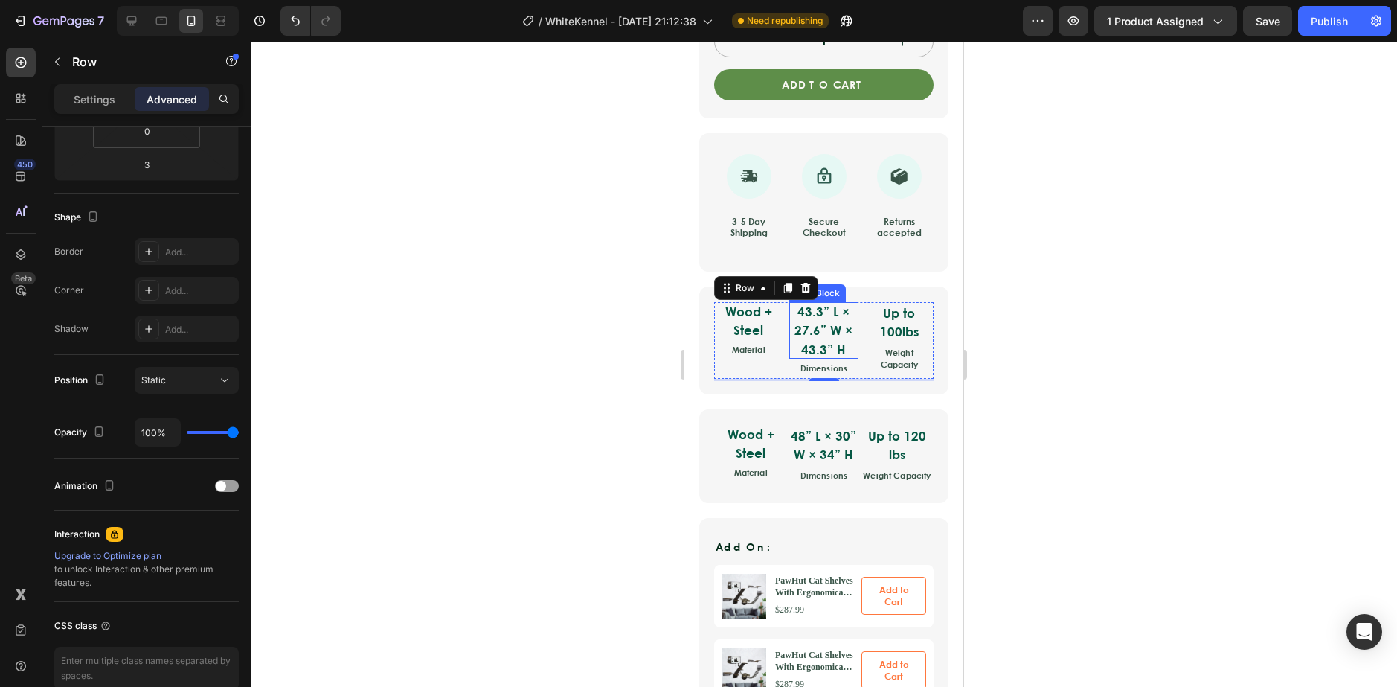
click at [820, 330] on p "43.3” L × 27.6” W × 43.3” H" at bounding box center [823, 330] width 68 height 57
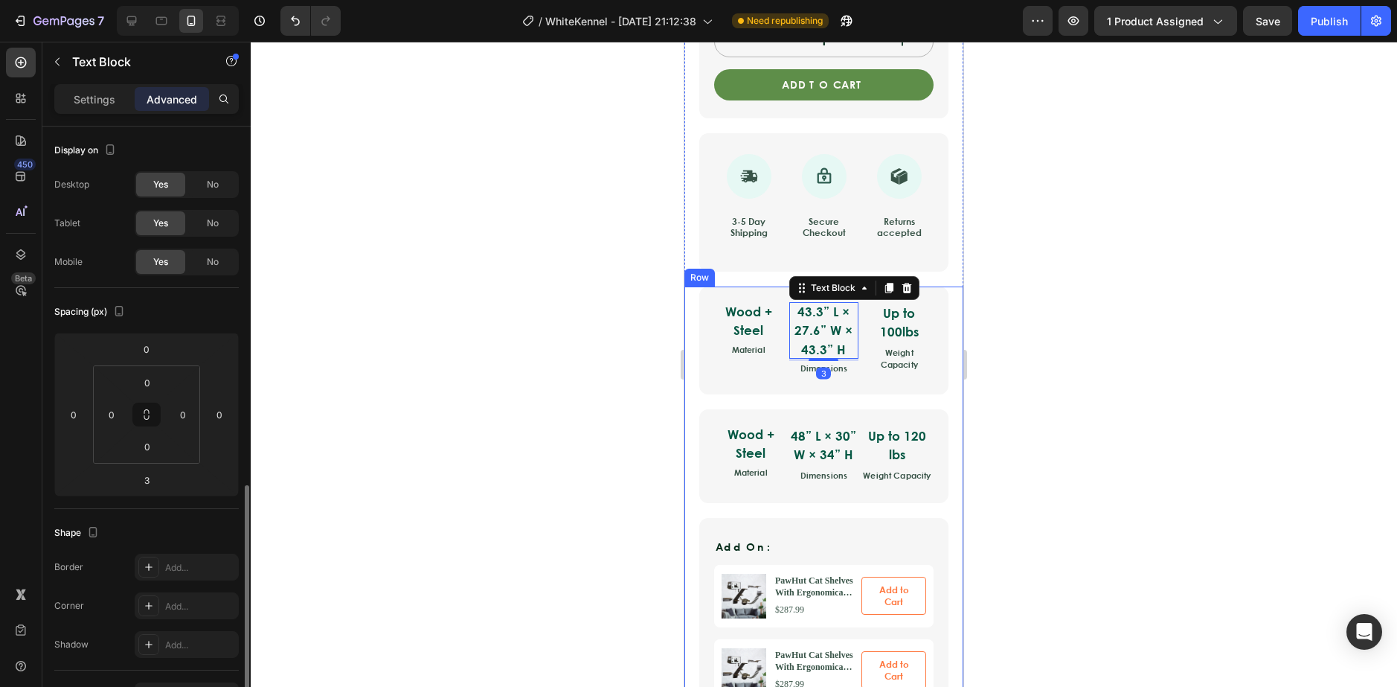
scroll to position [223, 0]
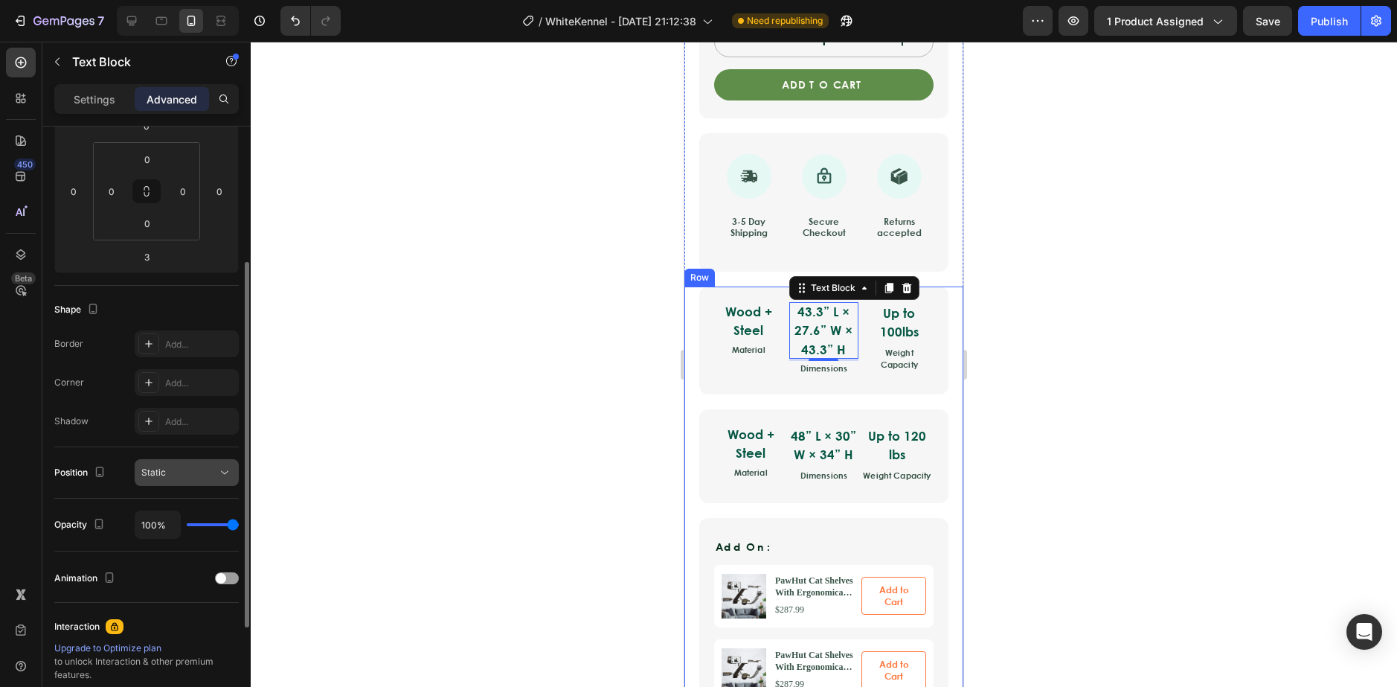
click at [162, 481] on button "Static" at bounding box center [187, 472] width 104 height 27
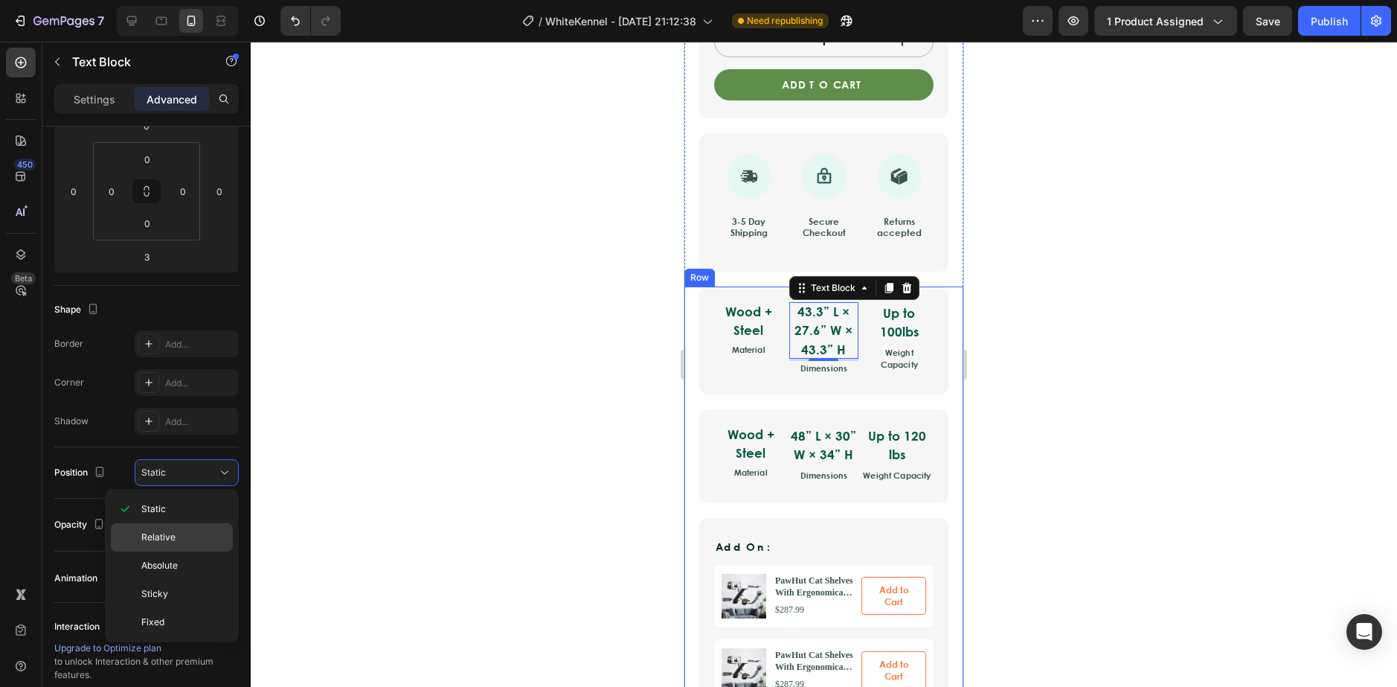
click at [164, 548] on div "Relative" at bounding box center [172, 537] width 122 height 28
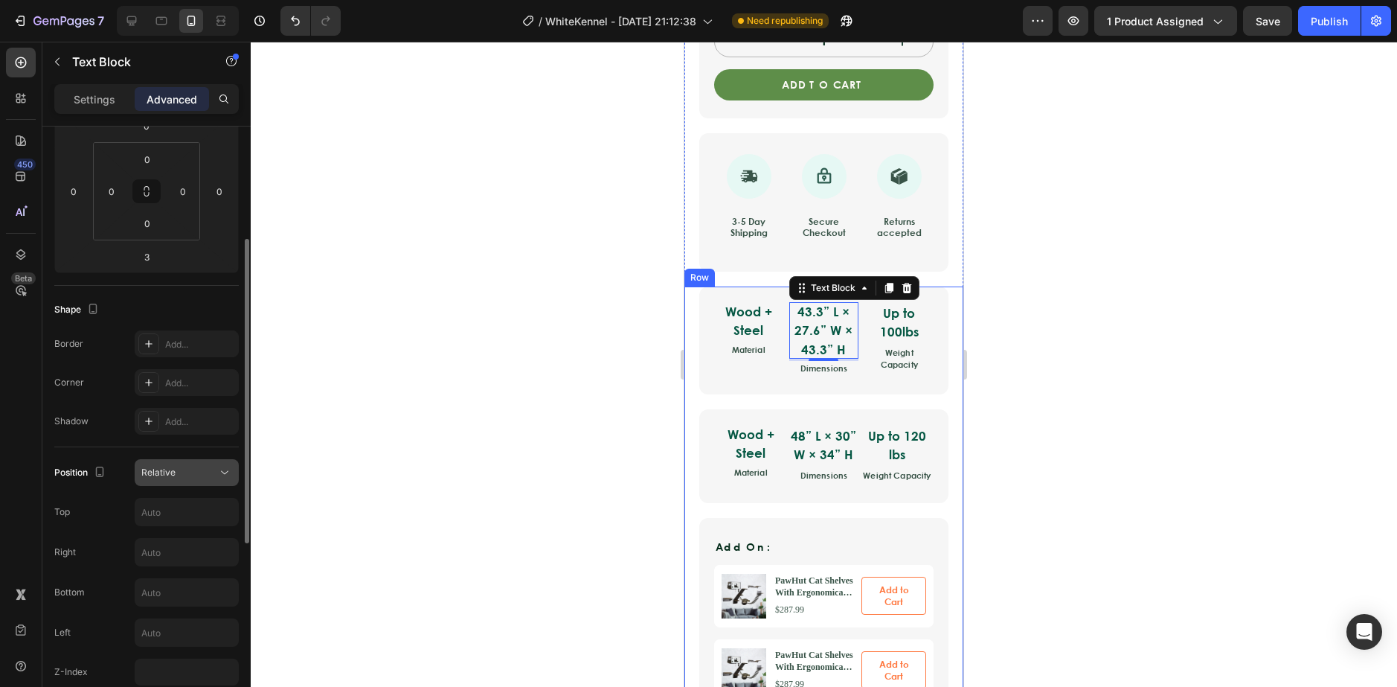
click at [193, 464] on button "Relative" at bounding box center [187, 472] width 104 height 27
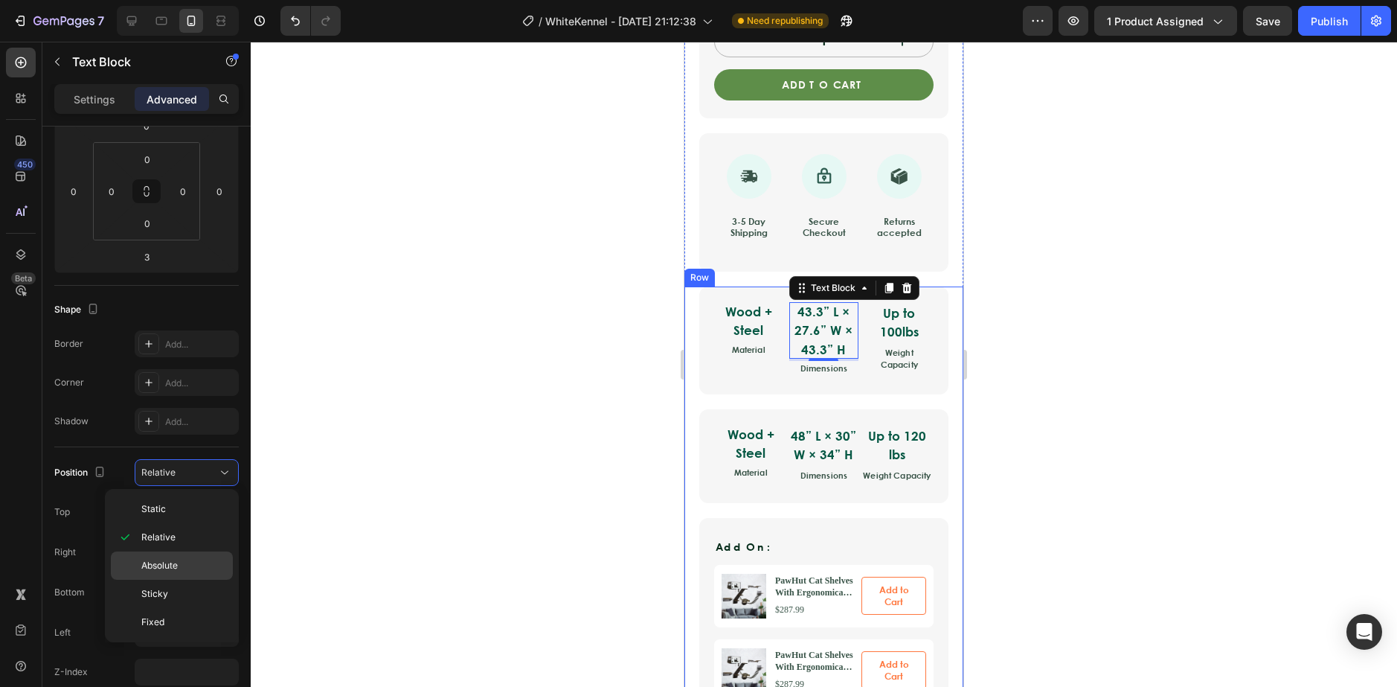
click at [176, 562] on span "Absolute" at bounding box center [159, 565] width 36 height 13
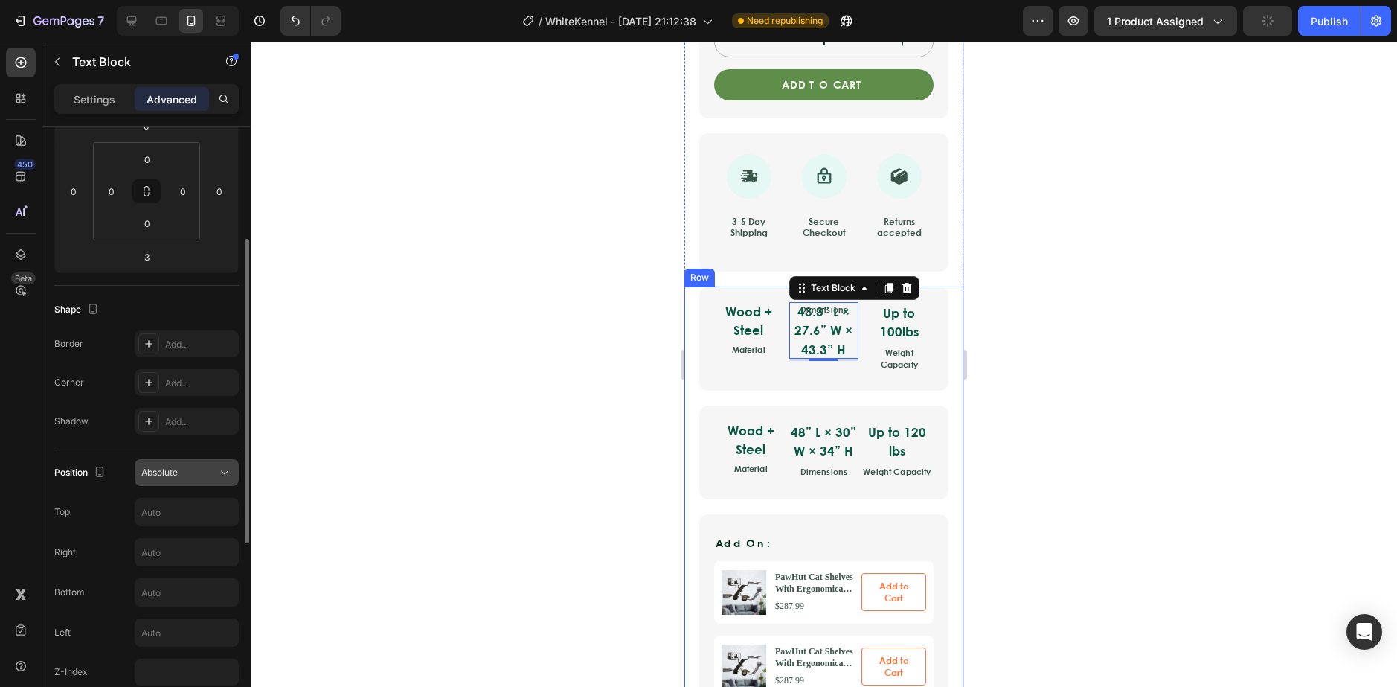
click at [198, 466] on div "Absolute" at bounding box center [179, 472] width 76 height 13
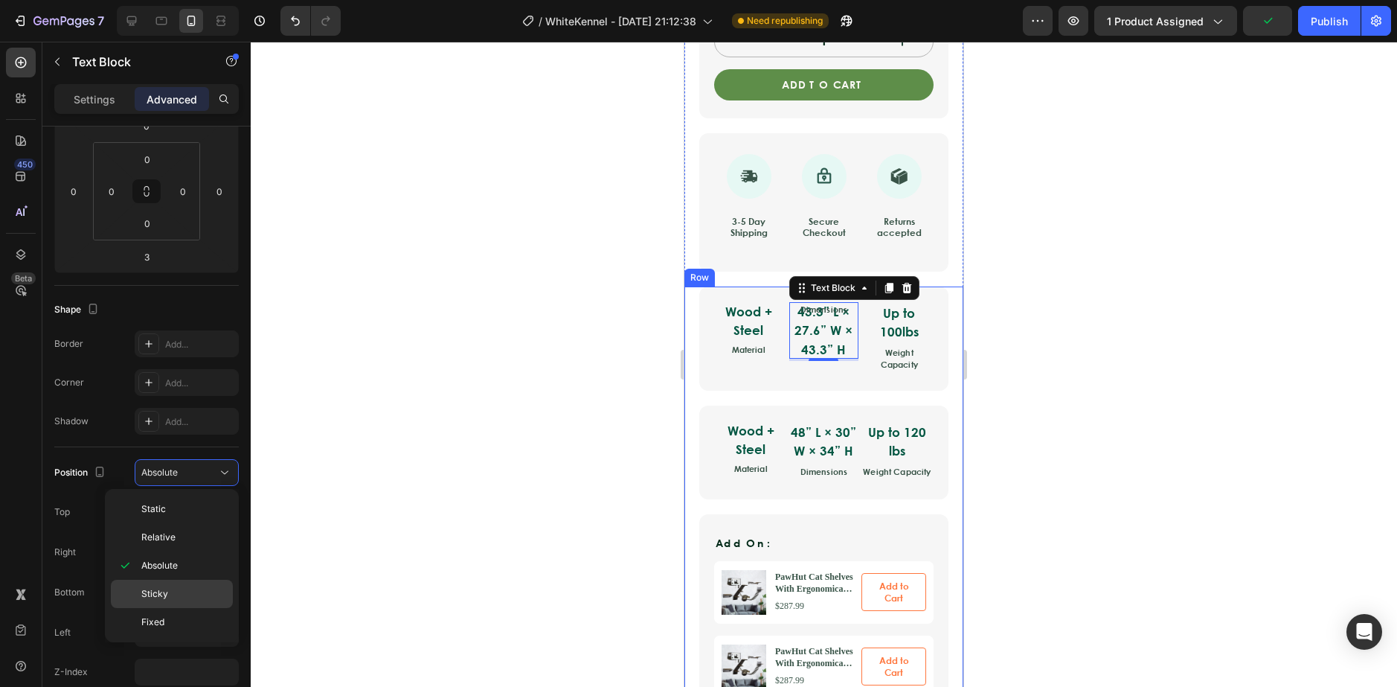
click at [176, 588] on p "Sticky" at bounding box center [183, 593] width 85 height 13
type input "0"
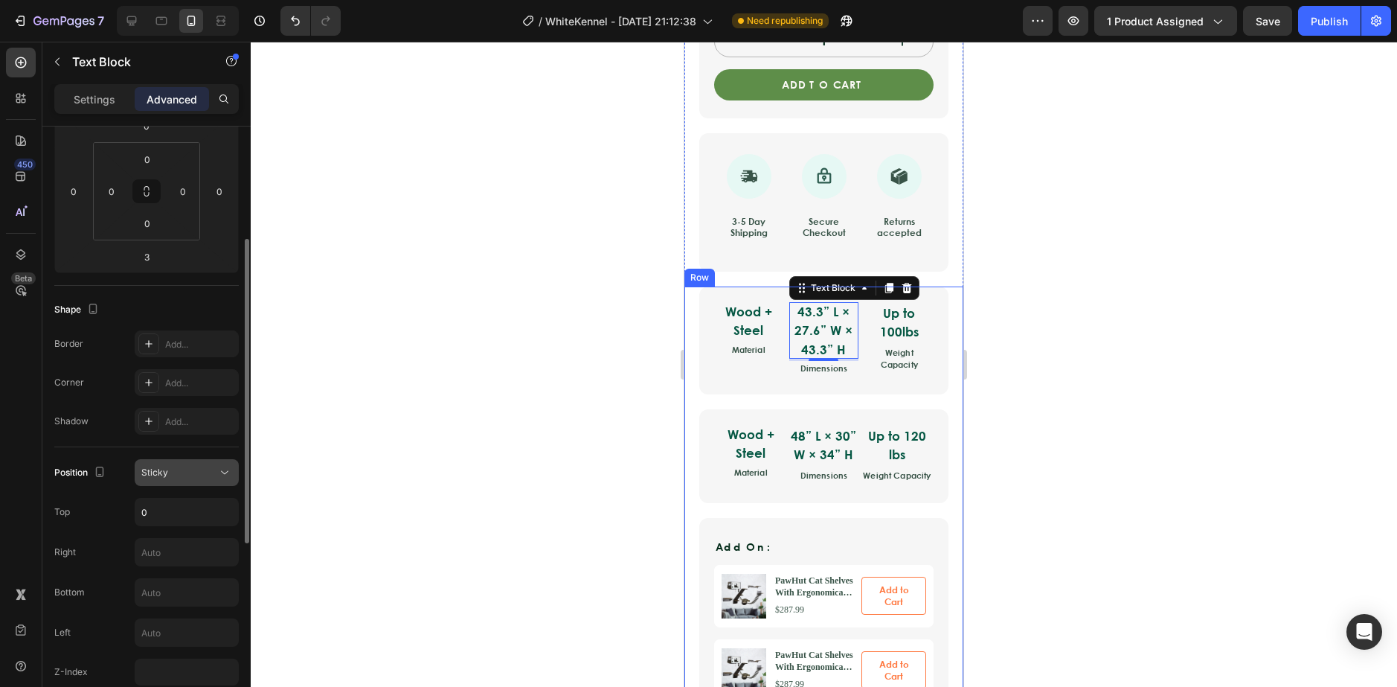
click at [200, 471] on div "Sticky" at bounding box center [179, 472] width 76 height 13
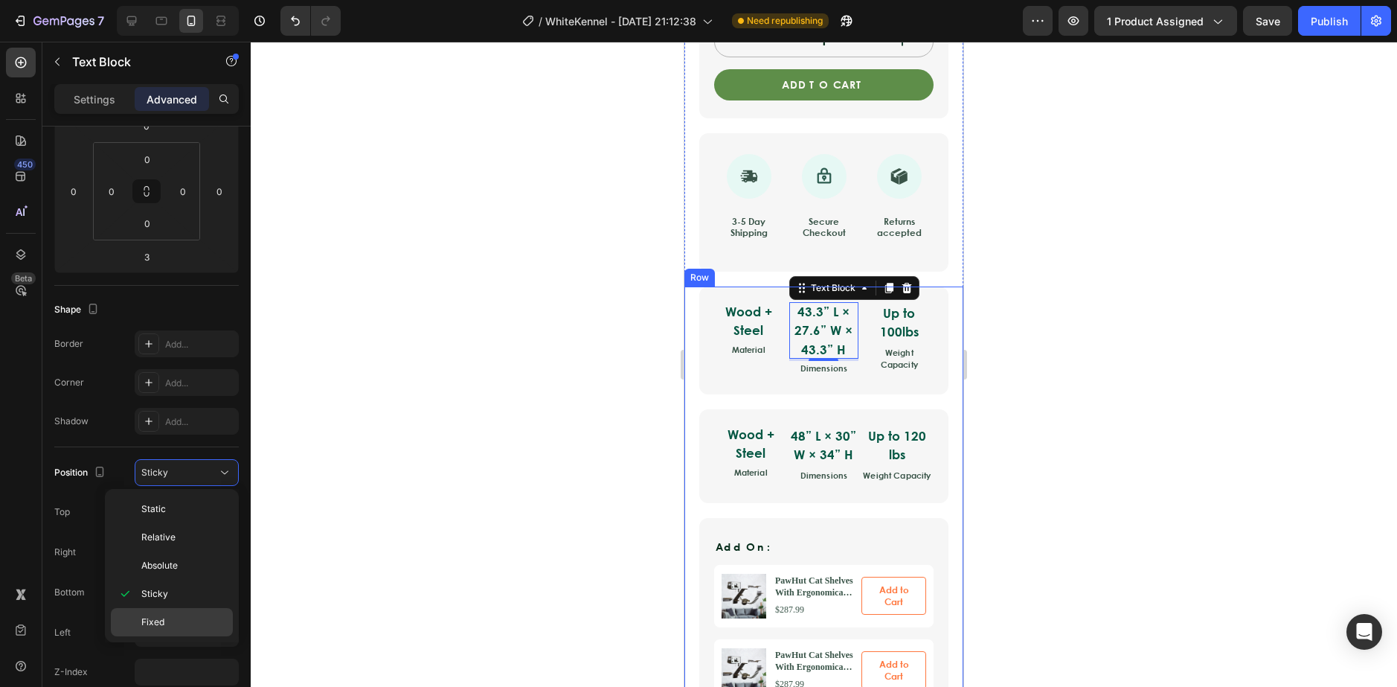
drag, startPoint x: 180, startPoint y: 613, endPoint x: 171, endPoint y: 610, distance: 9.4
click at [171, 610] on div "Fixed" at bounding box center [172, 622] width 122 height 28
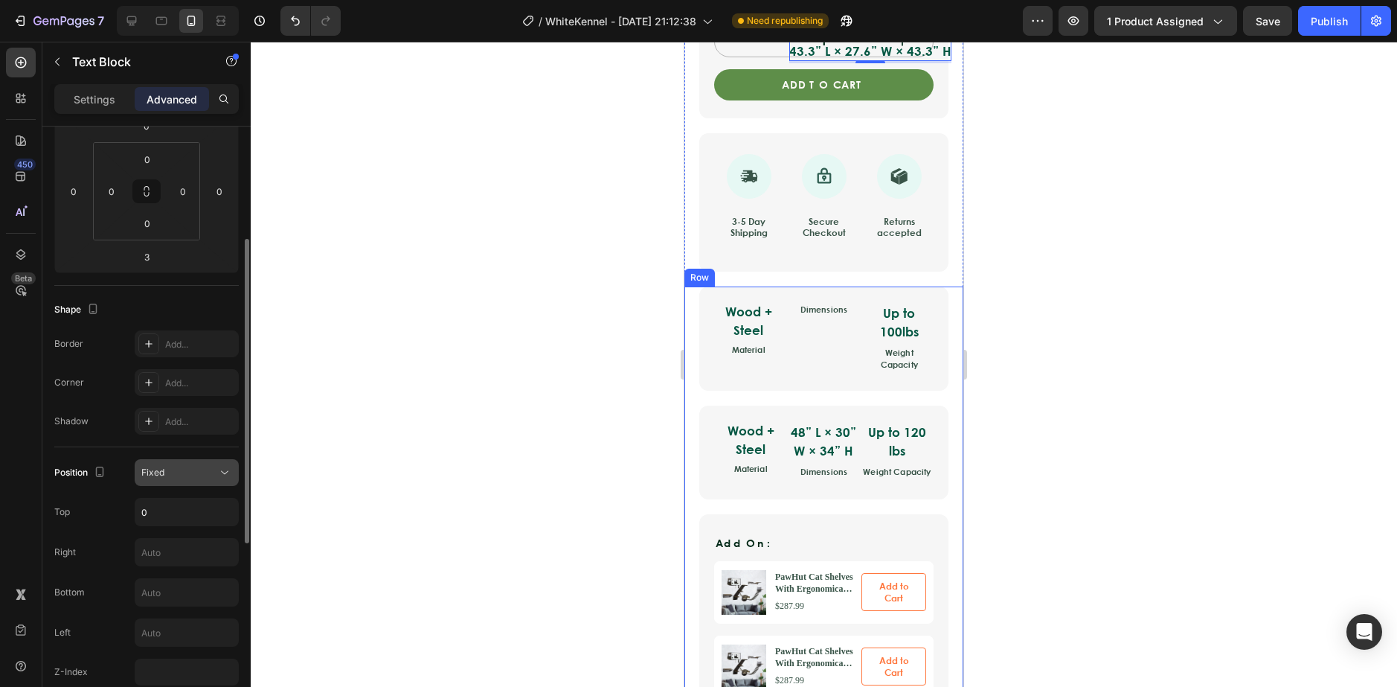
click at [192, 482] on button "Fixed" at bounding box center [187, 472] width 104 height 27
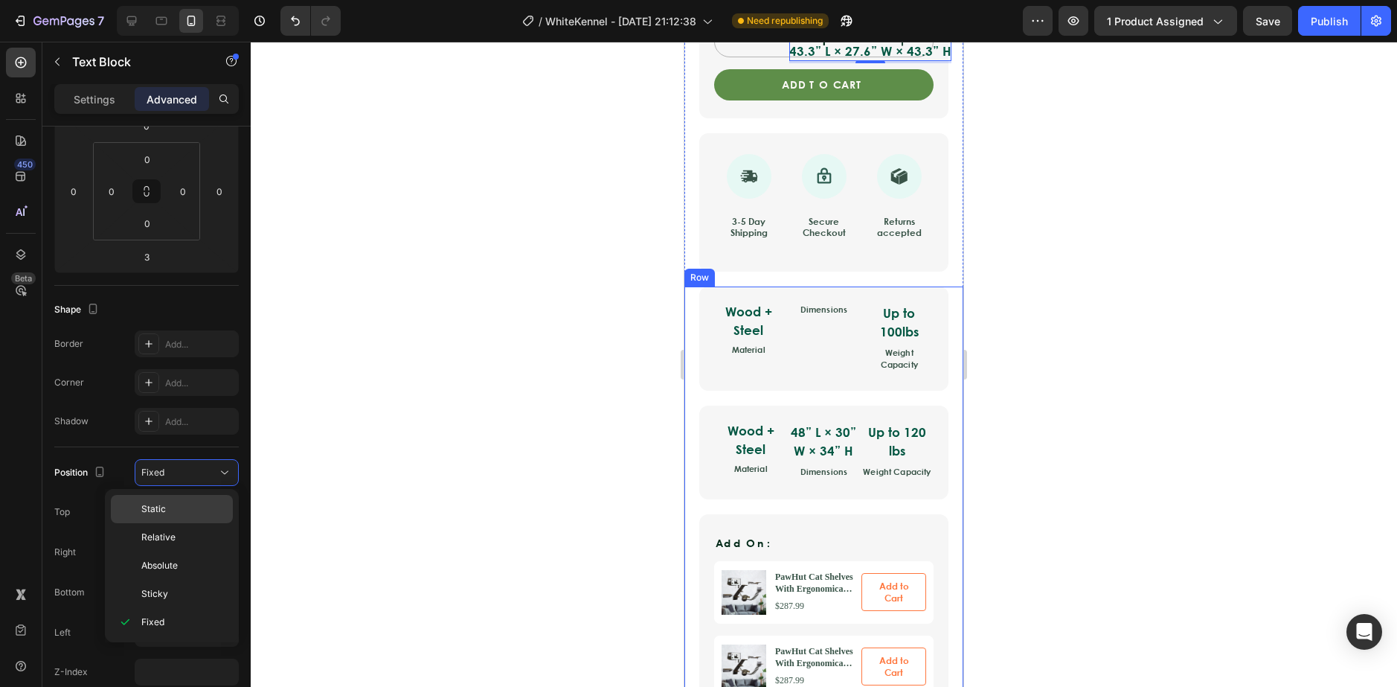
click at [187, 507] on p "Static" at bounding box center [183, 508] width 85 height 13
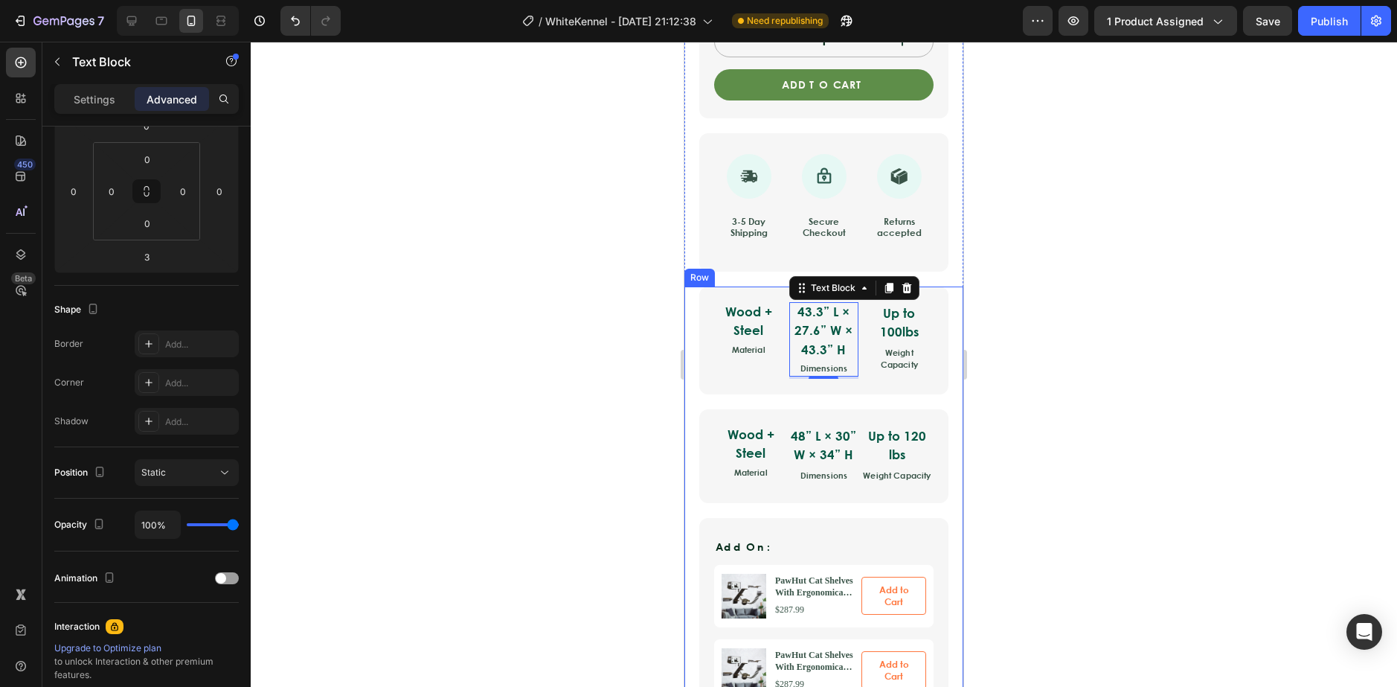
click at [576, 394] on div at bounding box center [824, 364] width 1146 height 645
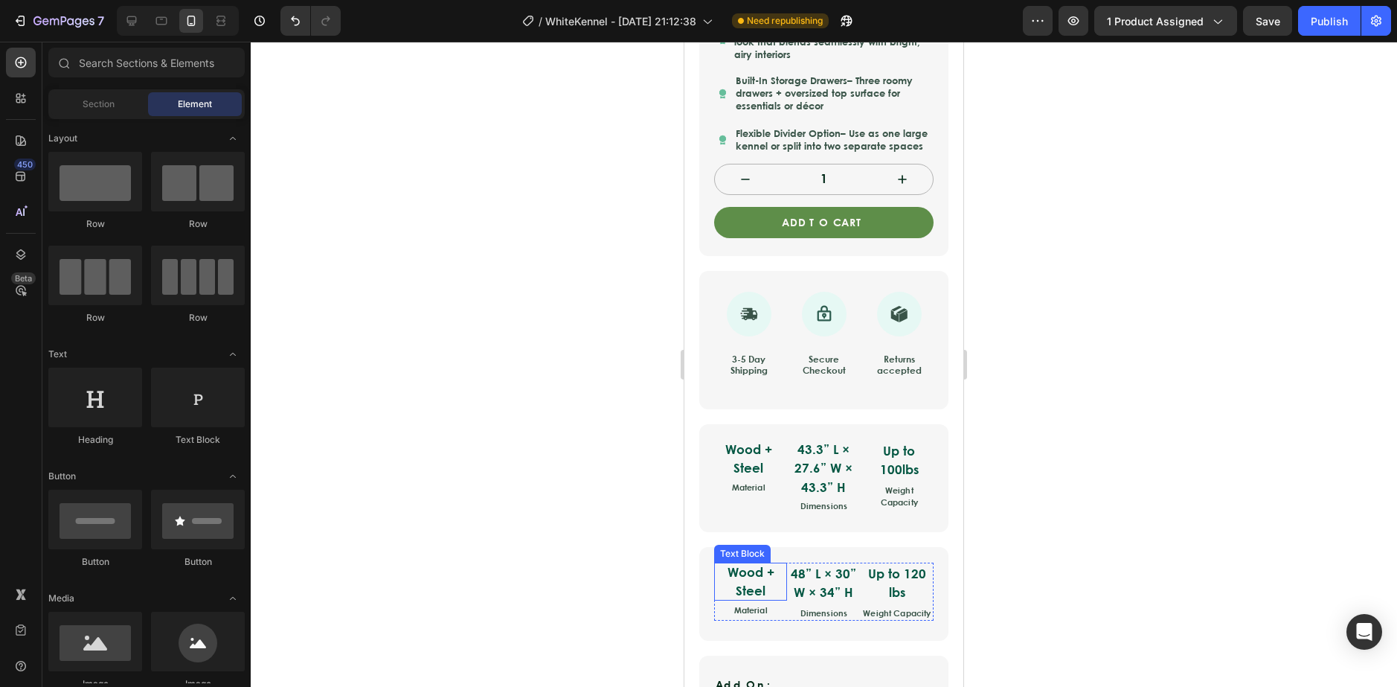
scroll to position [632, 0]
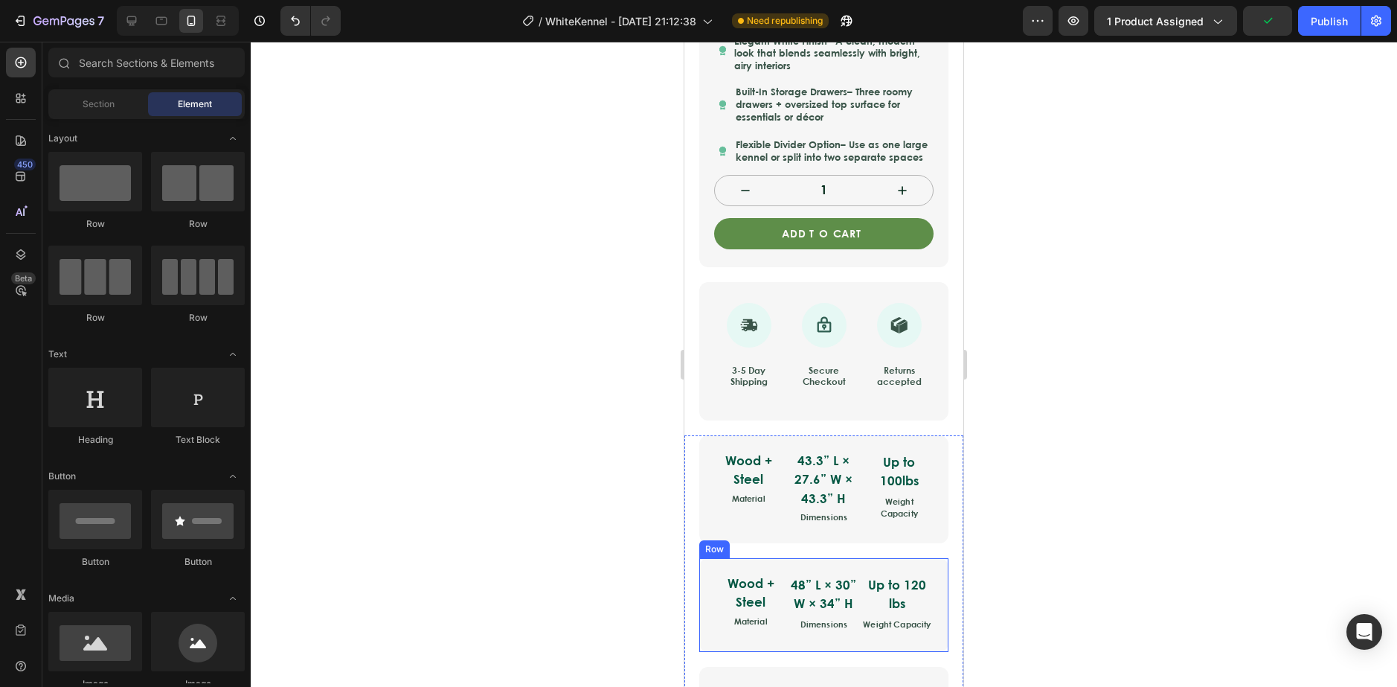
click at [706, 565] on div "Wood + Steel Text Block Material Text Block 48” L × 30” W × 34” H Text Block Di…" at bounding box center [823, 605] width 249 height 94
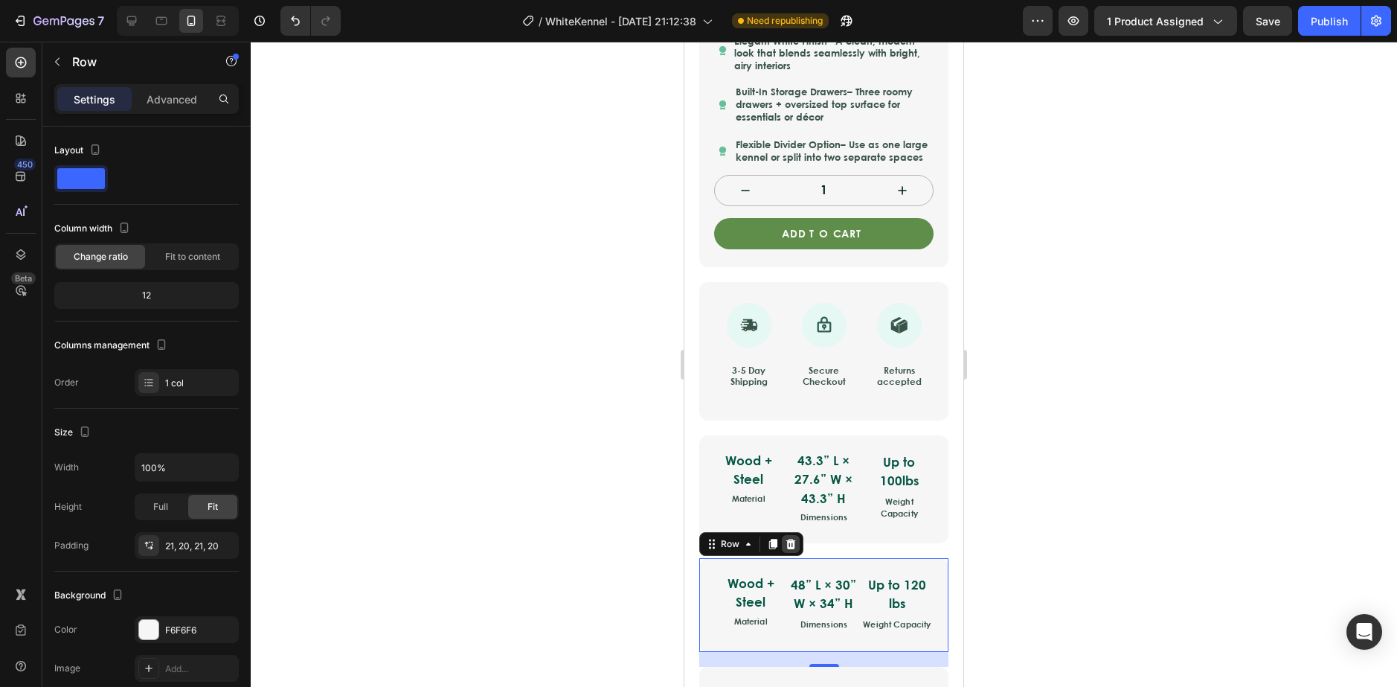
click at [788, 547] on icon at bounding box center [791, 544] width 10 height 10
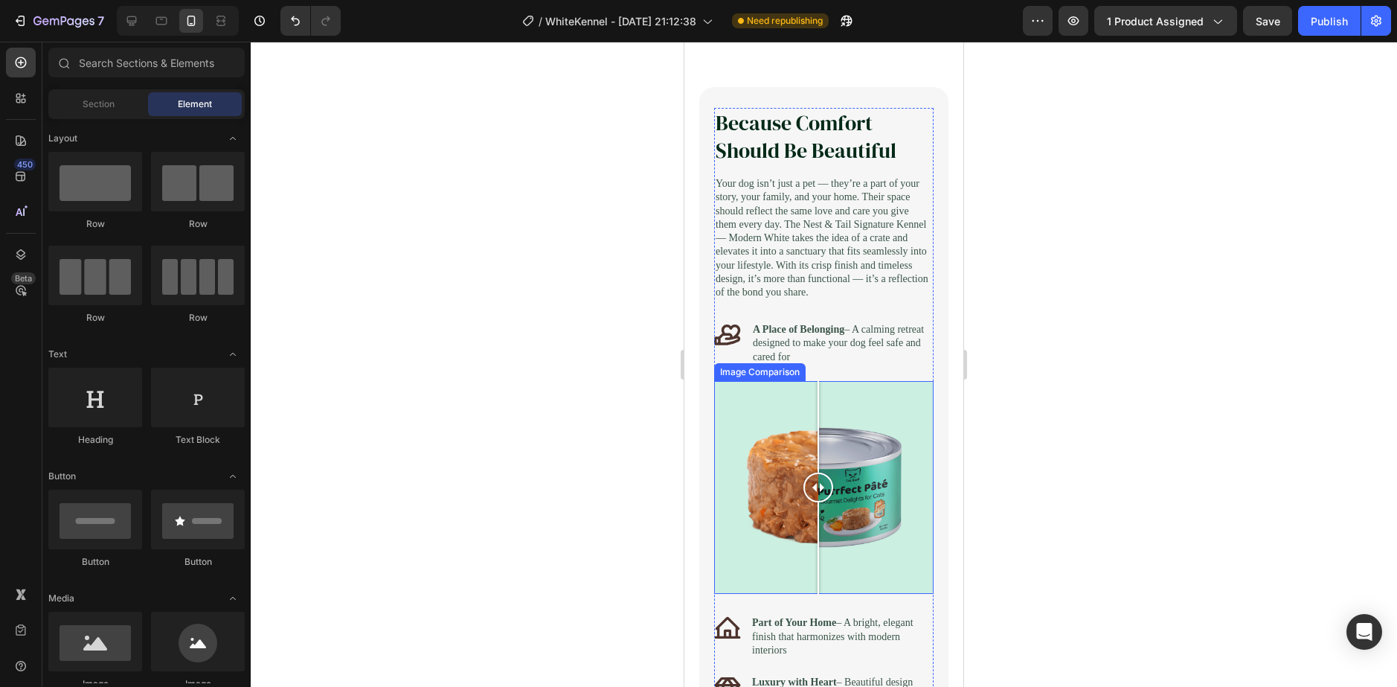
scroll to position [1302, 0]
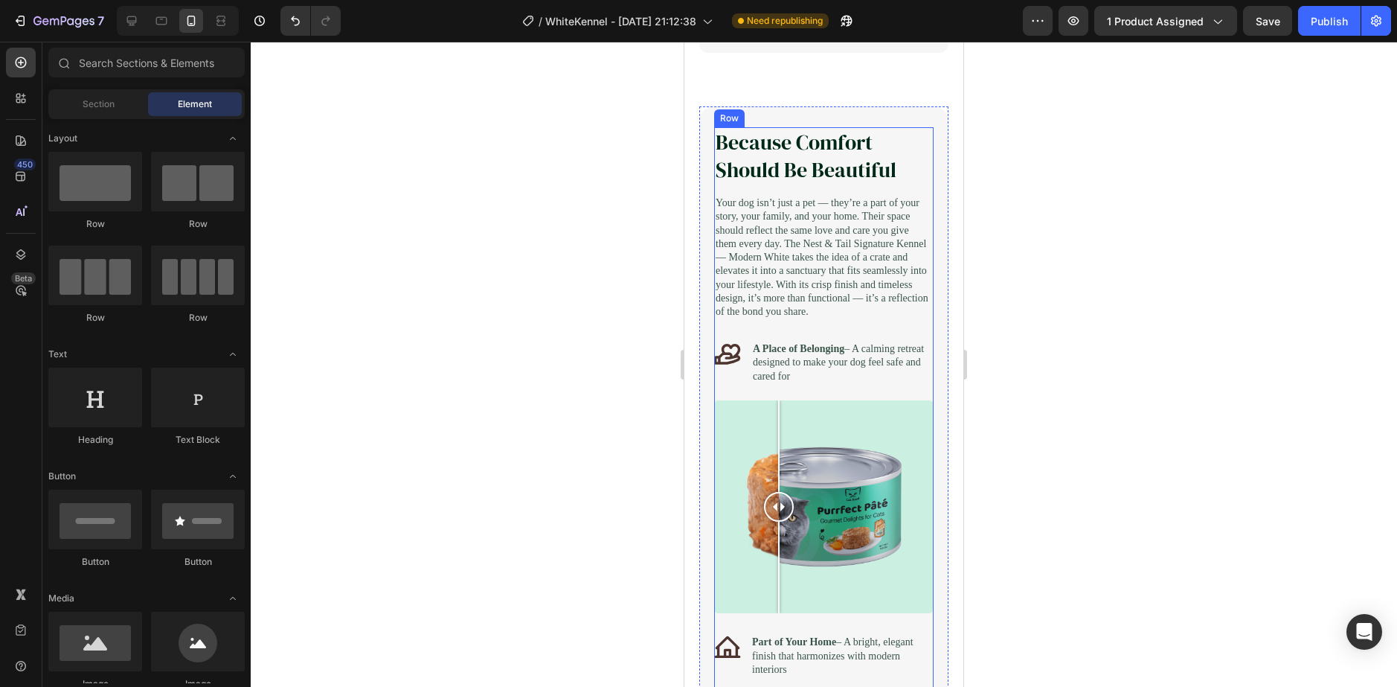
drag, startPoint x: 764, startPoint y: 542, endPoint x: 779, endPoint y: 347, distance: 195.5
click at [779, 347] on div "Because Comfort Should Be Beautiful Heading Your dog isn’t just a pet — they’re…" at bounding box center [823, 440] width 219 height 626
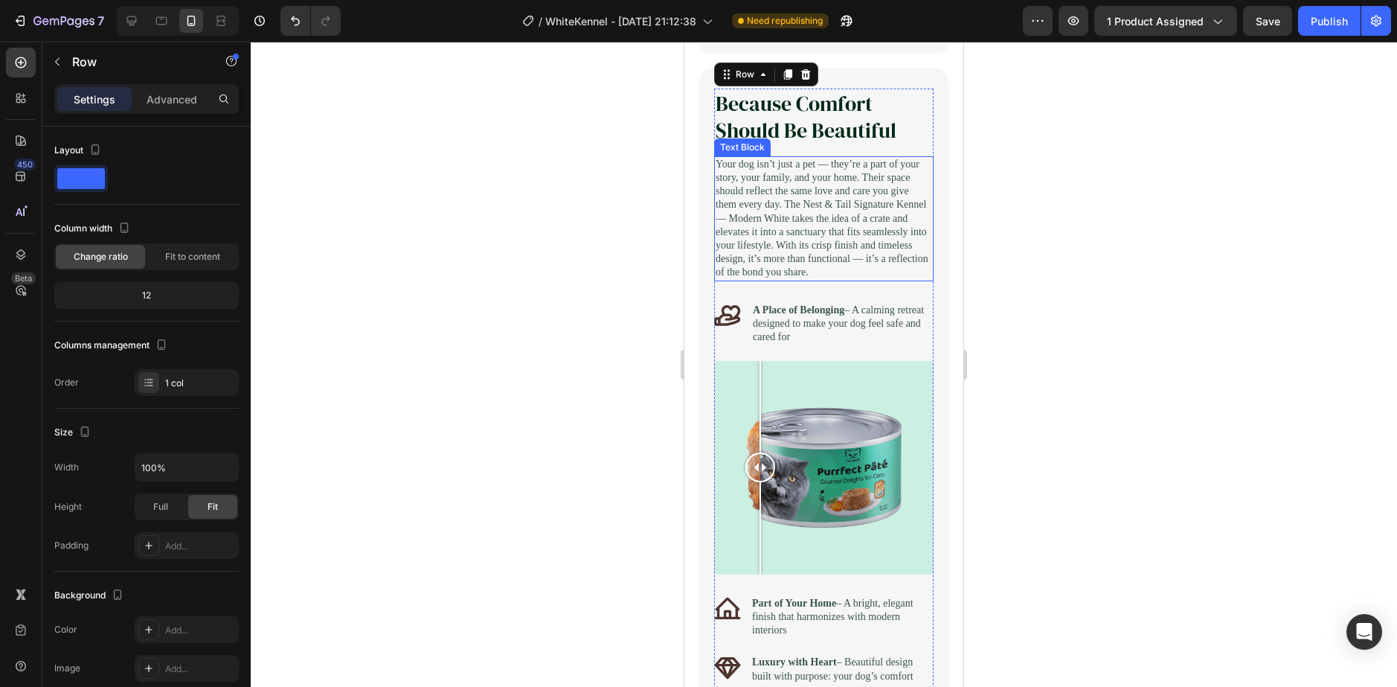
drag, startPoint x: 746, startPoint y: 489, endPoint x: 815, endPoint y: 418, distance: 99.4
click at [761, 331] on div "Because Comfort Should Be Beautiful Heading Your dog isn’t just a pet — they’re…" at bounding box center [823, 402] width 219 height 626
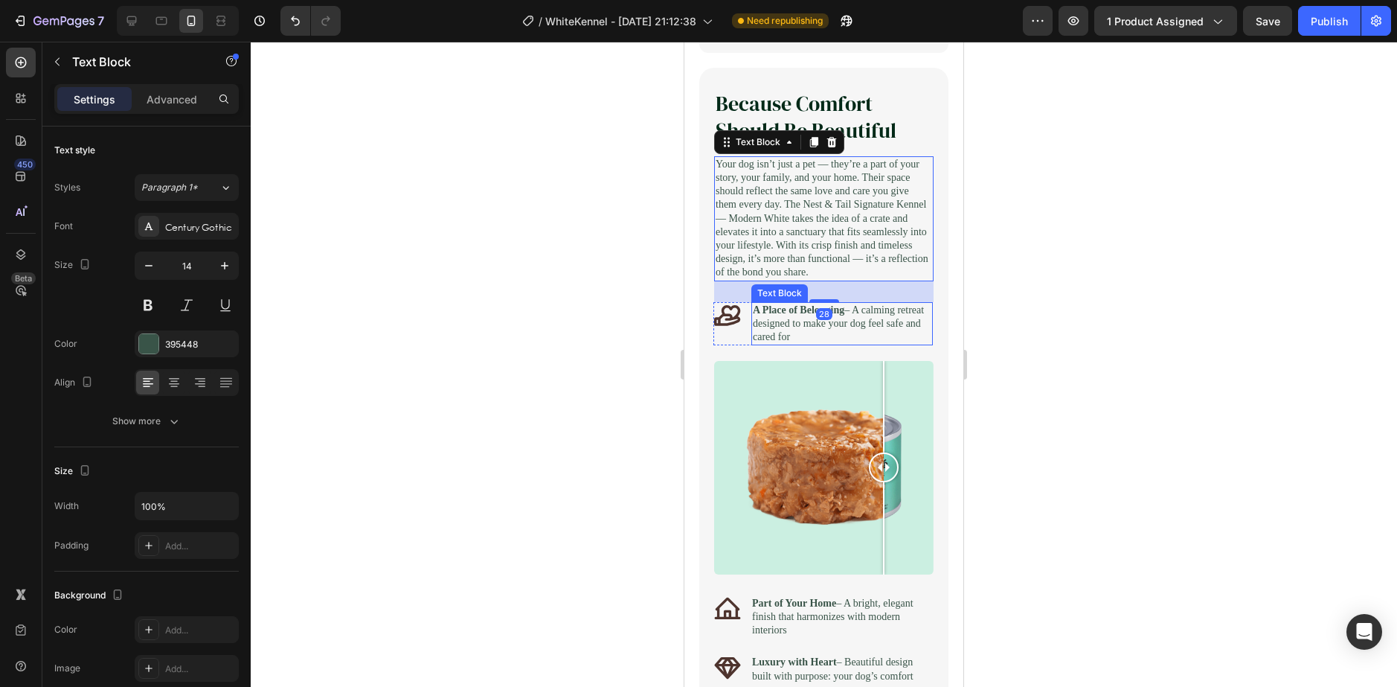
drag, startPoint x: 856, startPoint y: 517, endPoint x: 872, endPoint y: 415, distance: 103.1
click at [880, 400] on div "Because Comfort Should Be Beautiful Heading Your dog isn’t just a pet — they’re…" at bounding box center [823, 402] width 219 height 626
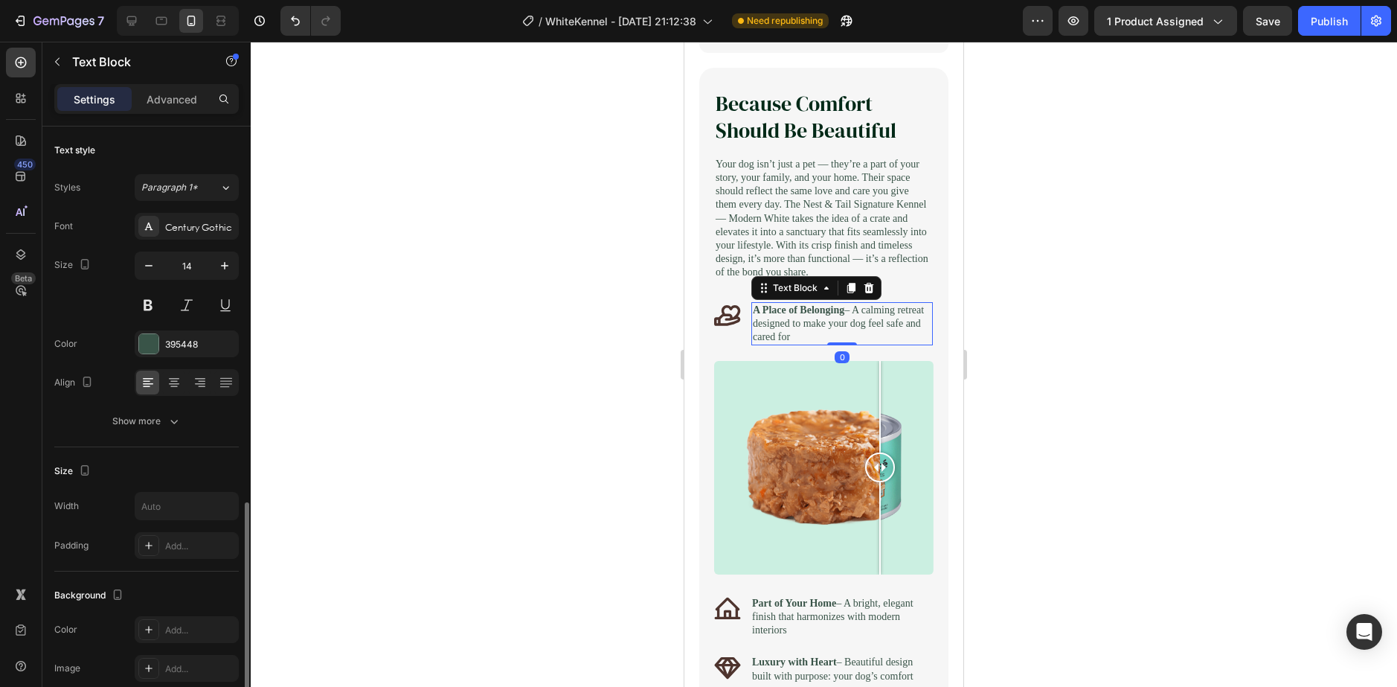
scroll to position [223, 0]
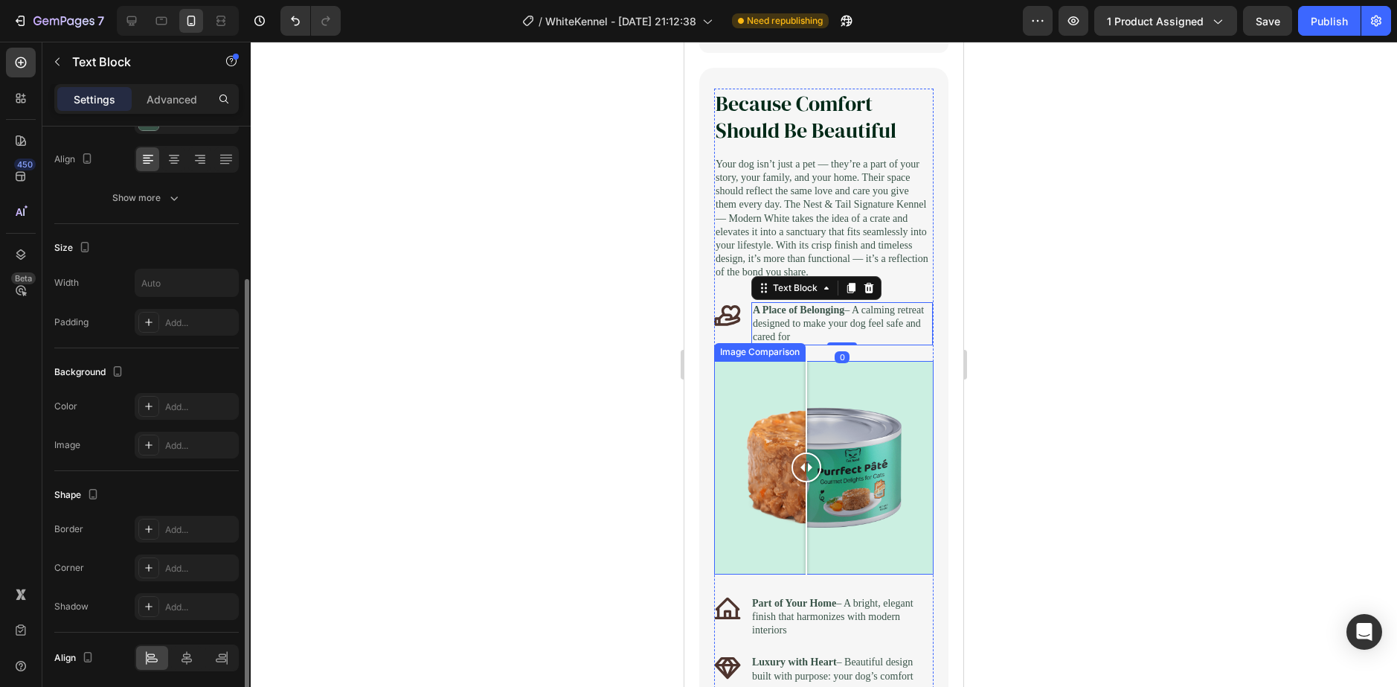
drag, startPoint x: 818, startPoint y: 505, endPoint x: 806, endPoint y: 483, distance: 25.0
click at [806, 483] on div at bounding box center [823, 467] width 219 height 213
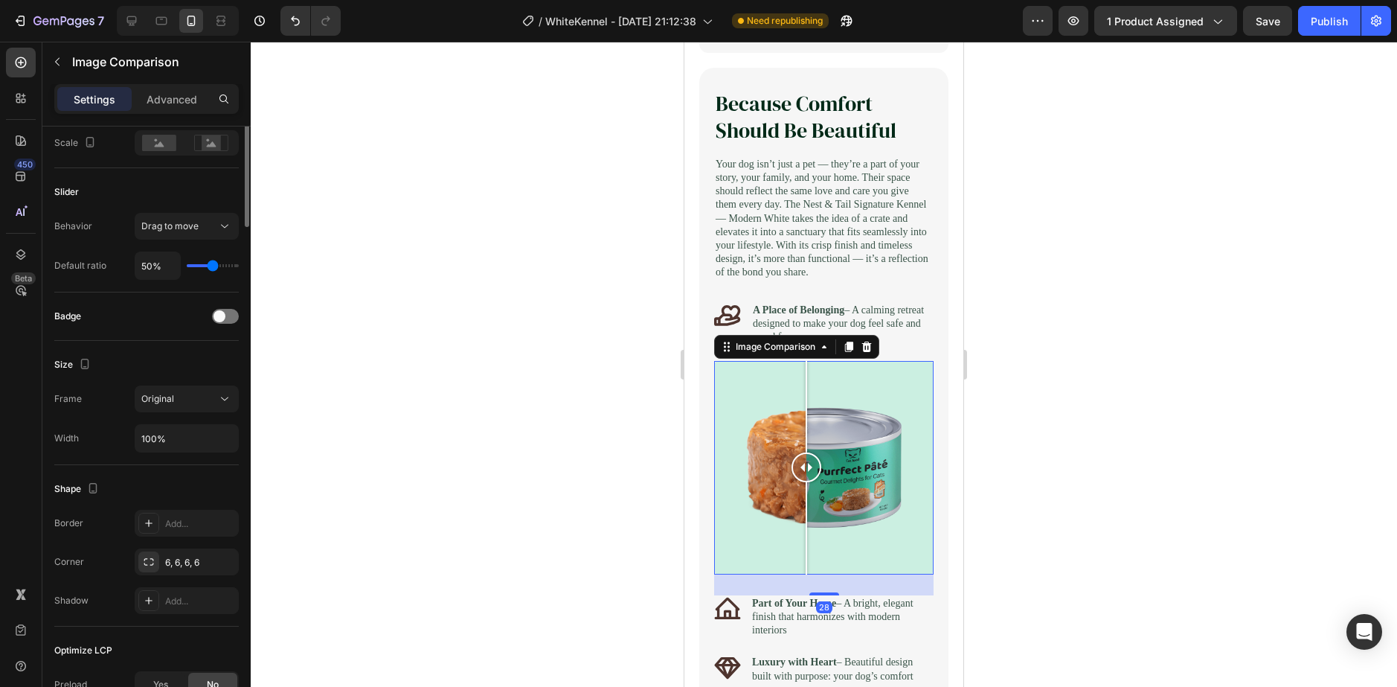
scroll to position [0, 0]
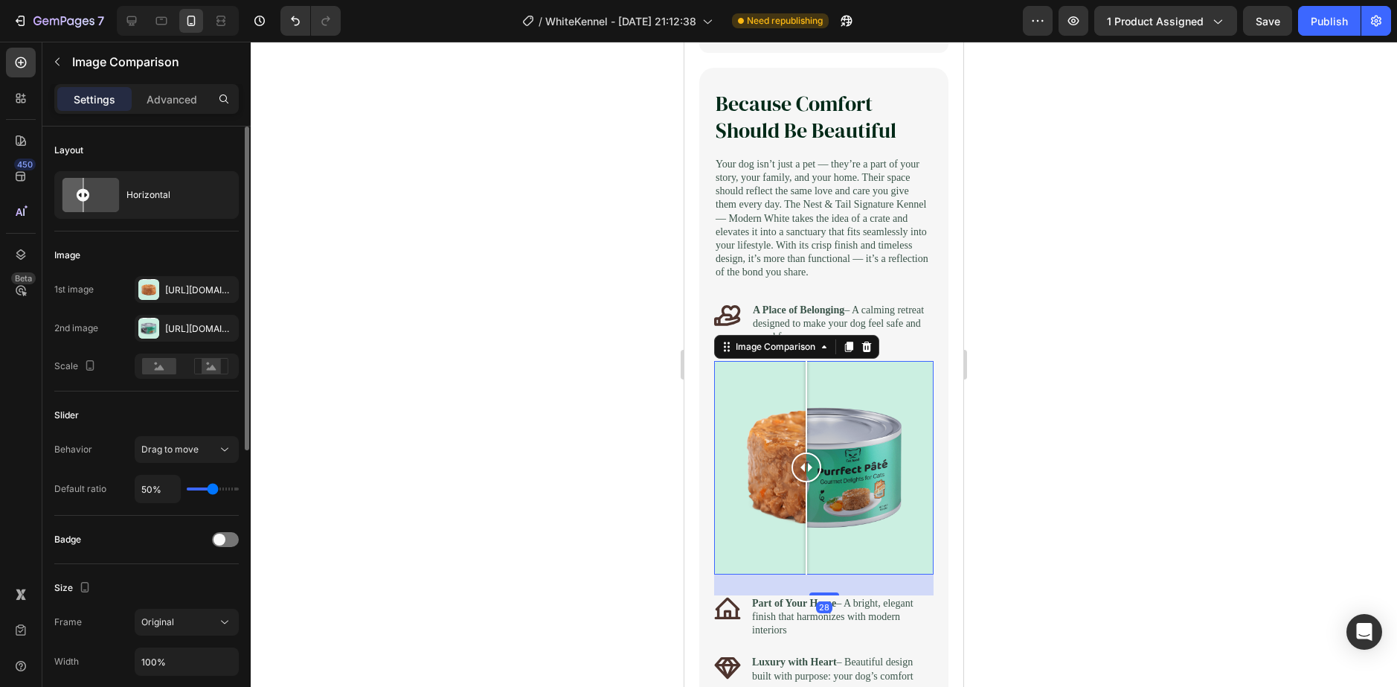
click at [891, 475] on div at bounding box center [823, 467] width 219 height 213
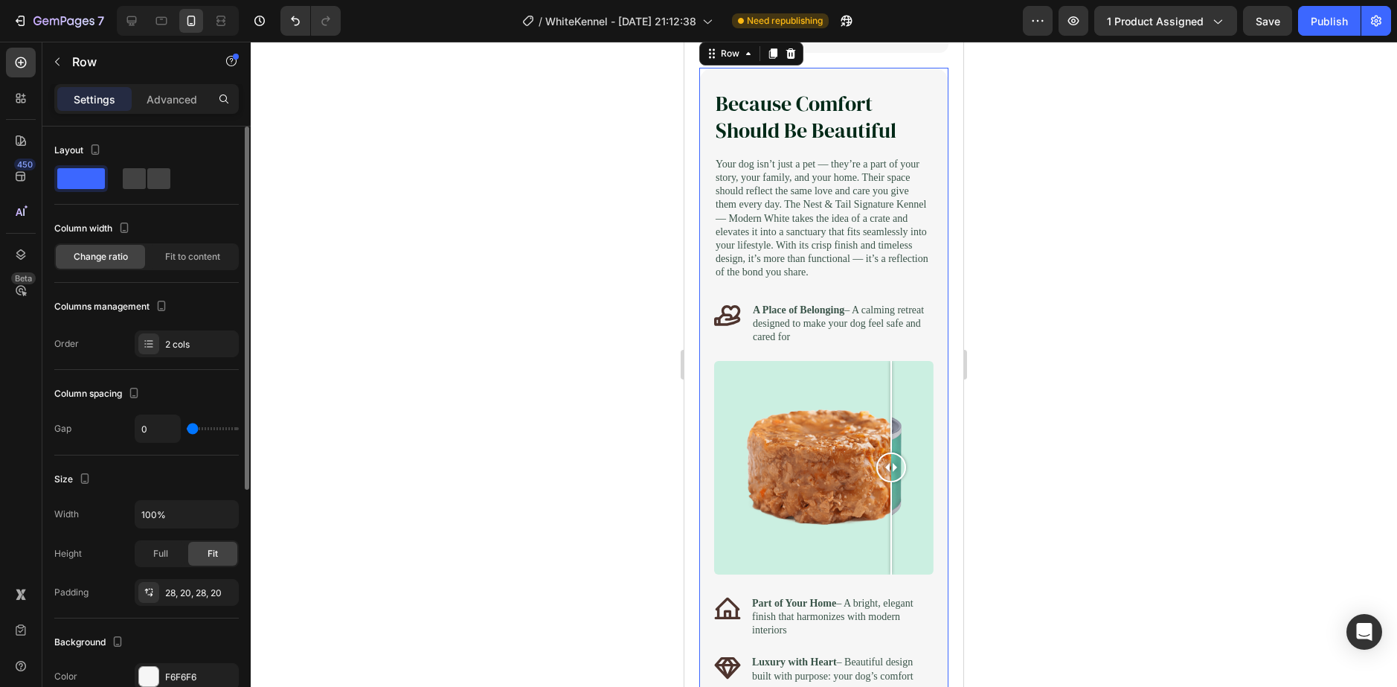
click at [928, 466] on div "Because Comfort Should Be Beautiful Heading Your dog isn’t just a pet — they’re…" at bounding box center [823, 401] width 249 height 667
click at [1061, 473] on div at bounding box center [824, 364] width 1146 height 645
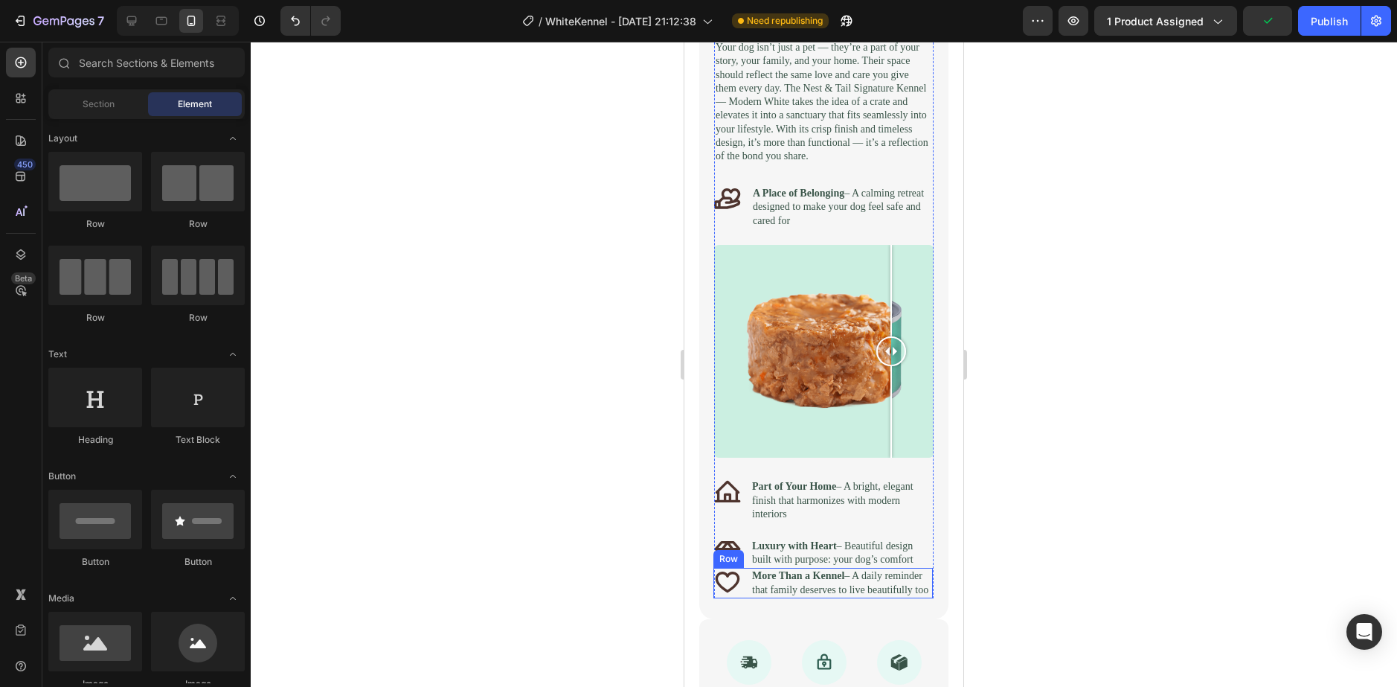
scroll to position [1451, 0]
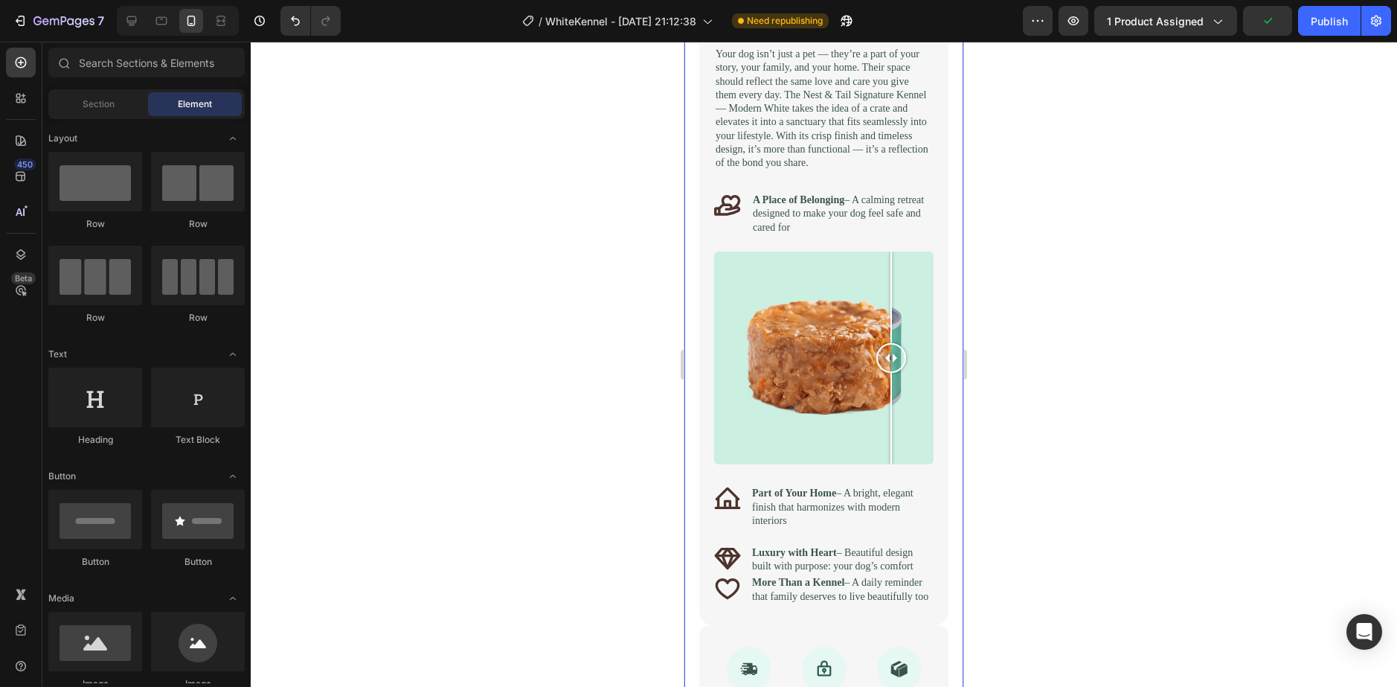
drag, startPoint x: 654, startPoint y: 423, endPoint x: 6, endPoint y: 377, distance: 649.6
click at [654, 423] on div at bounding box center [824, 364] width 1146 height 645
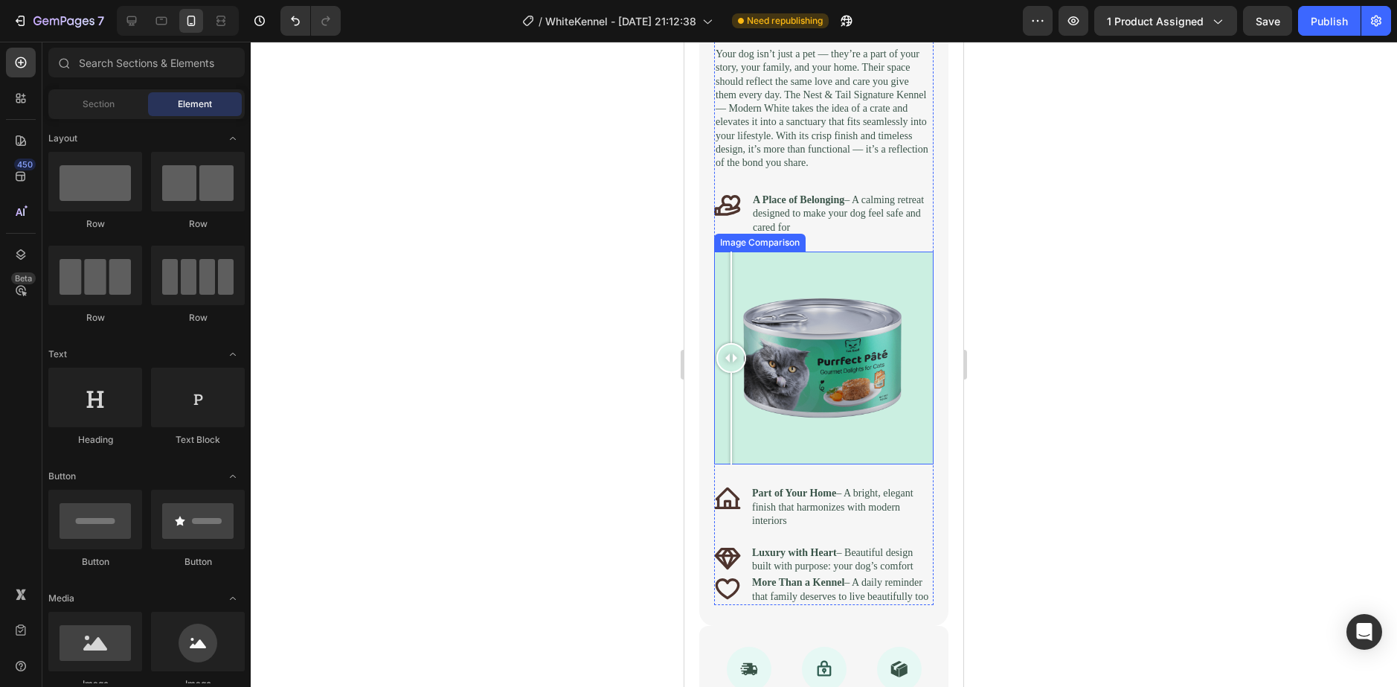
drag, startPoint x: 733, startPoint y: 360, endPoint x: 731, endPoint y: 324, distance: 36.5
click at [731, 324] on div at bounding box center [823, 357] width 219 height 213
drag, startPoint x: 771, startPoint y: 309, endPoint x: 767, endPoint y: 286, distance: 24.2
click at [767, 286] on div "Image Comparison" at bounding box center [823, 357] width 219 height 213
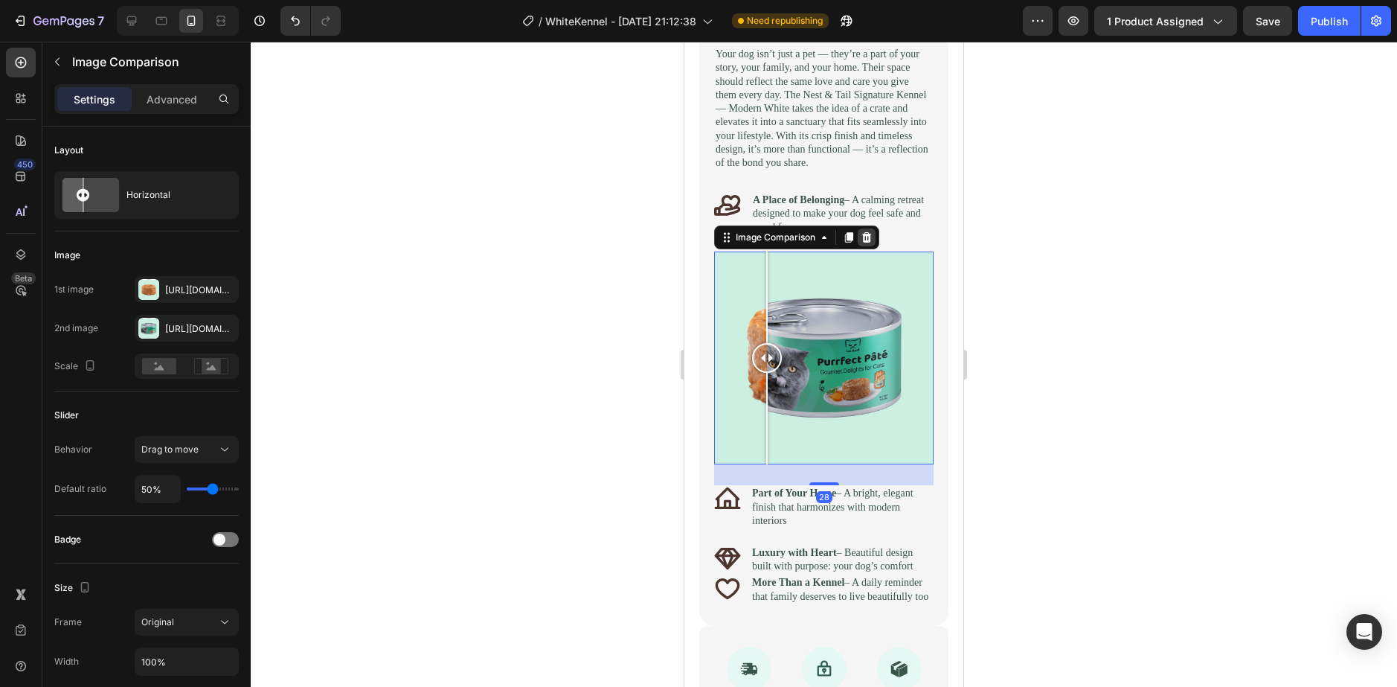
click at [873, 243] on icon at bounding box center [867, 237] width 12 height 12
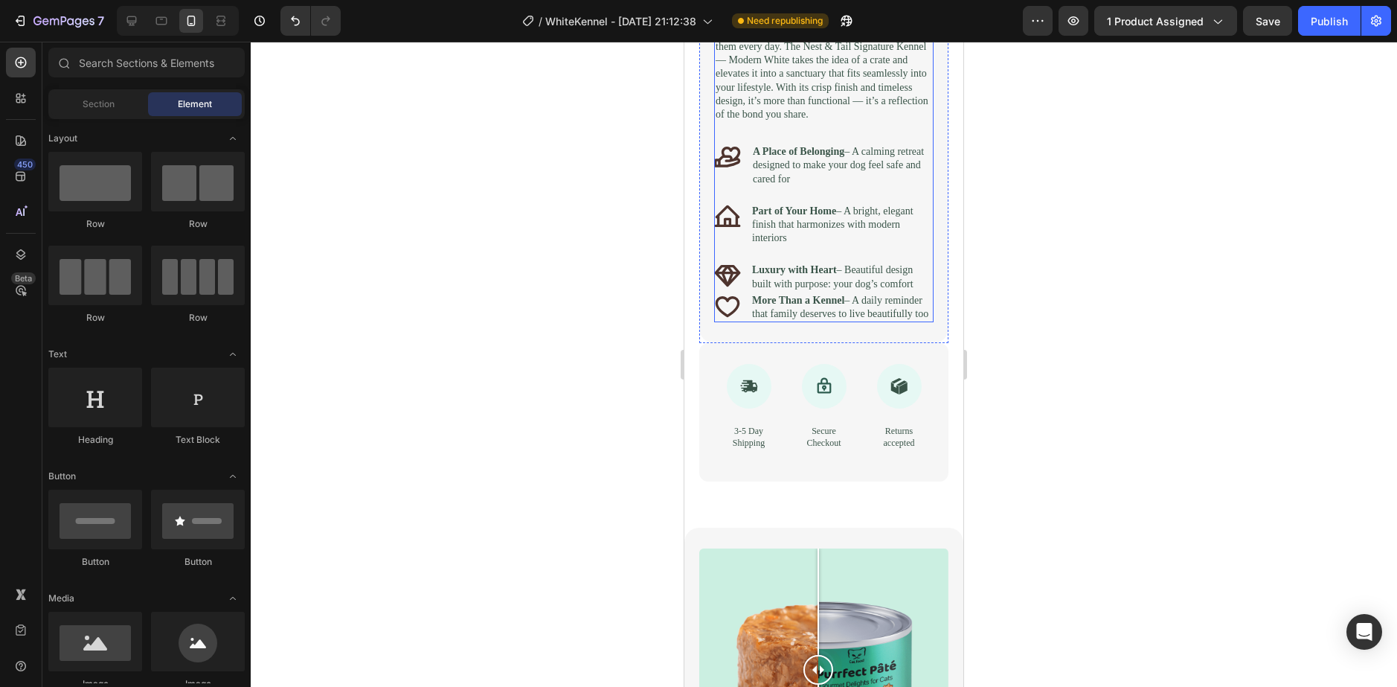
scroll to position [1525, 0]
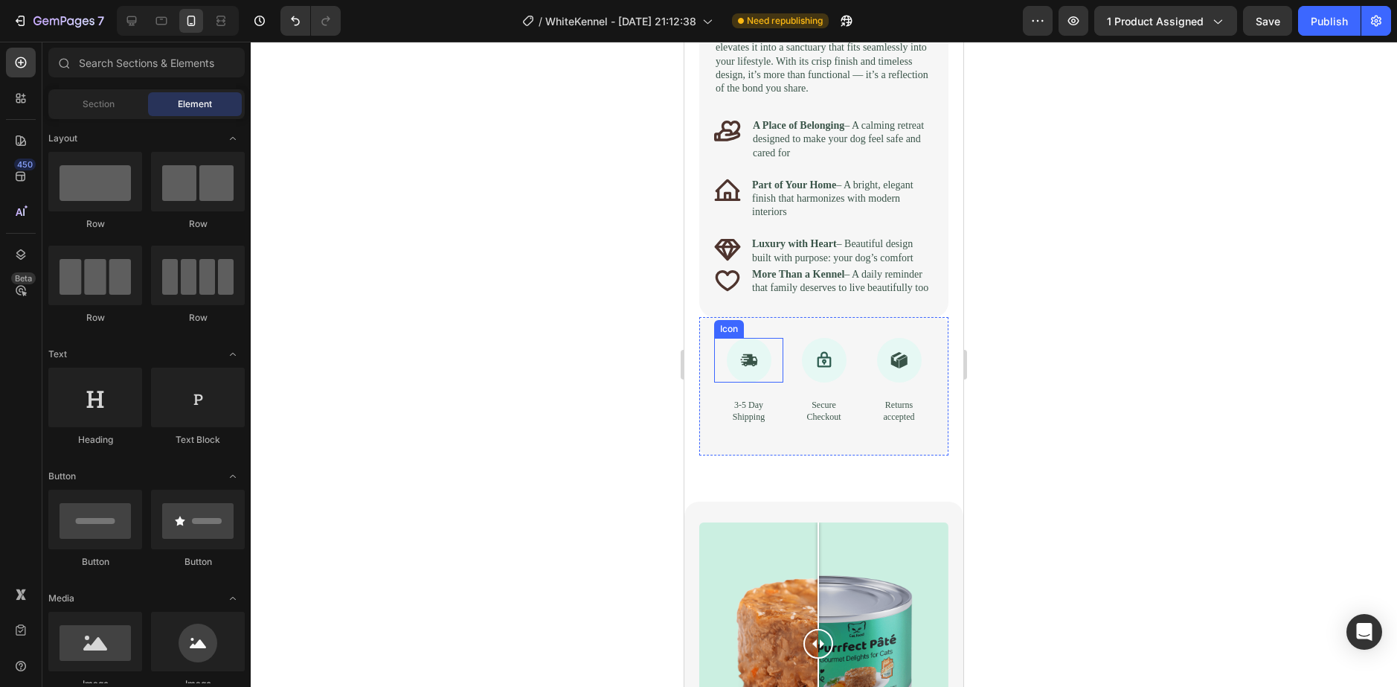
click at [714, 382] on div "Icon" at bounding box center [748, 360] width 69 height 45
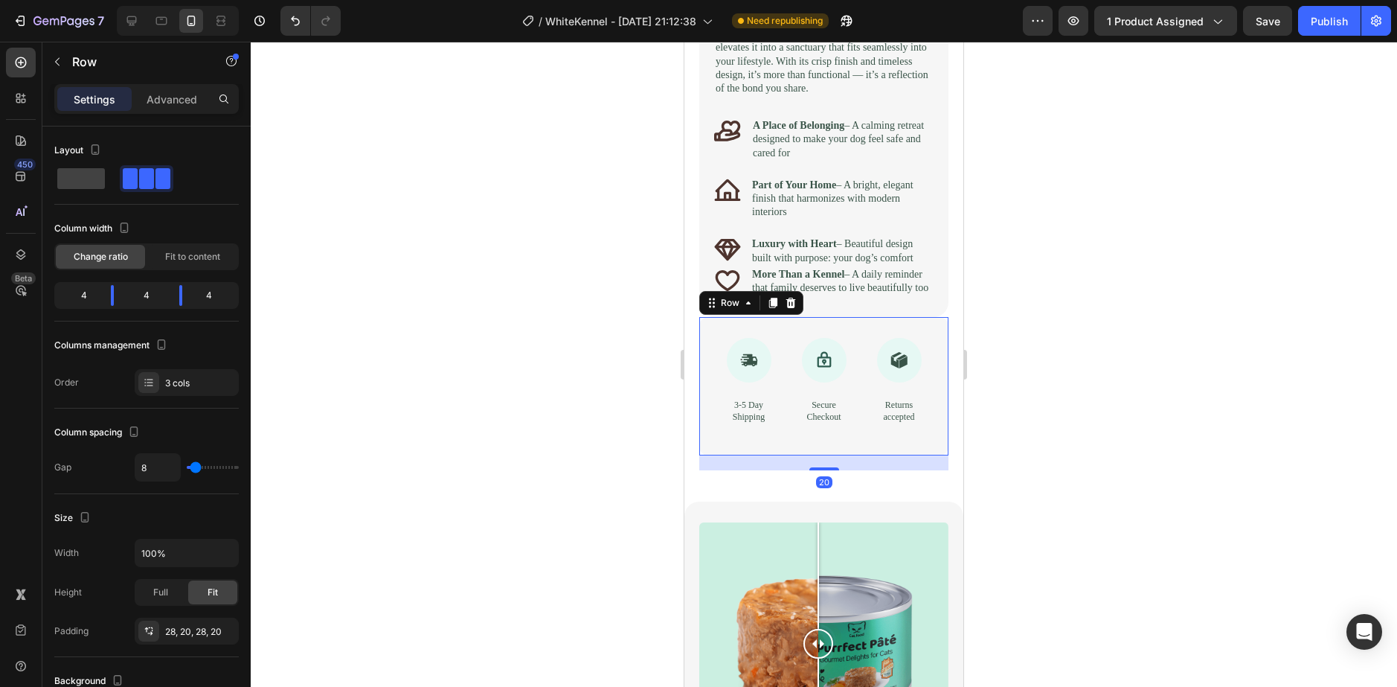
click at [709, 420] on div "Icon 3-5 Day Shipping Text Block Icon Secure Checkout Text Block Icon Returns a…" at bounding box center [823, 386] width 249 height 138
click at [785, 312] on div at bounding box center [791, 303] width 18 height 18
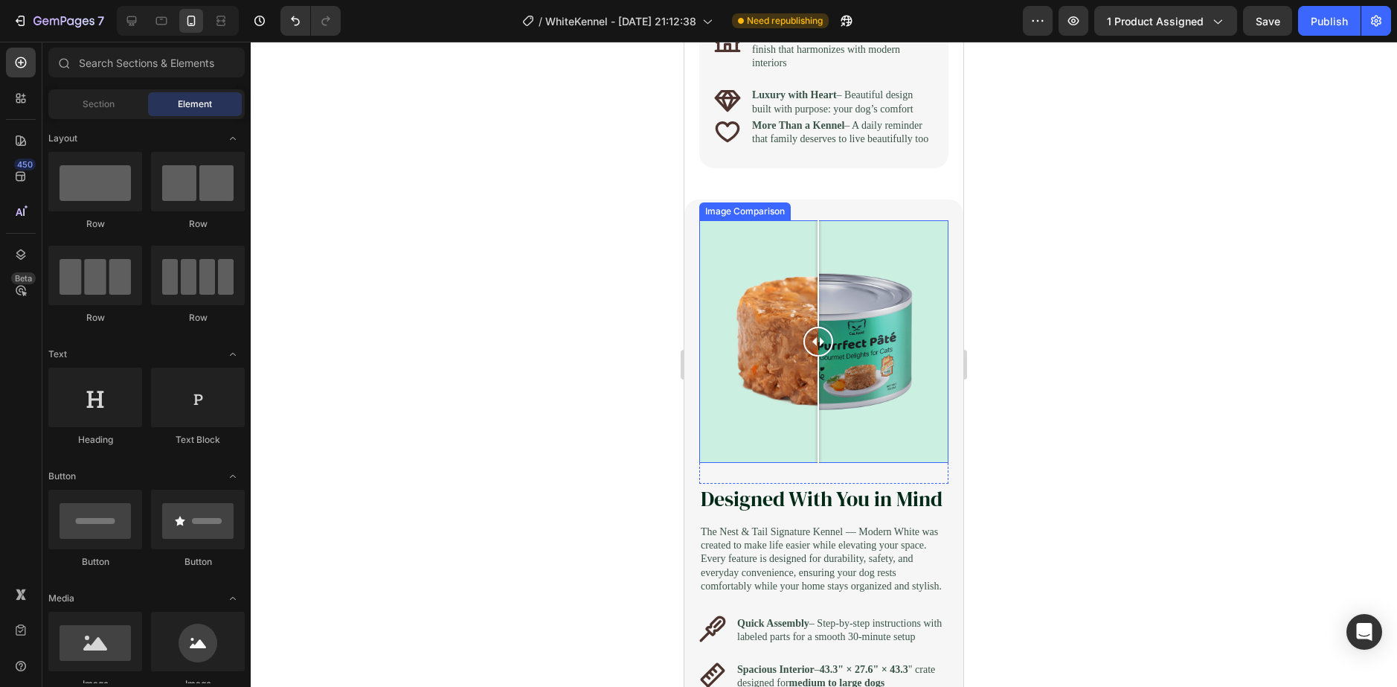
scroll to position [1748, 0]
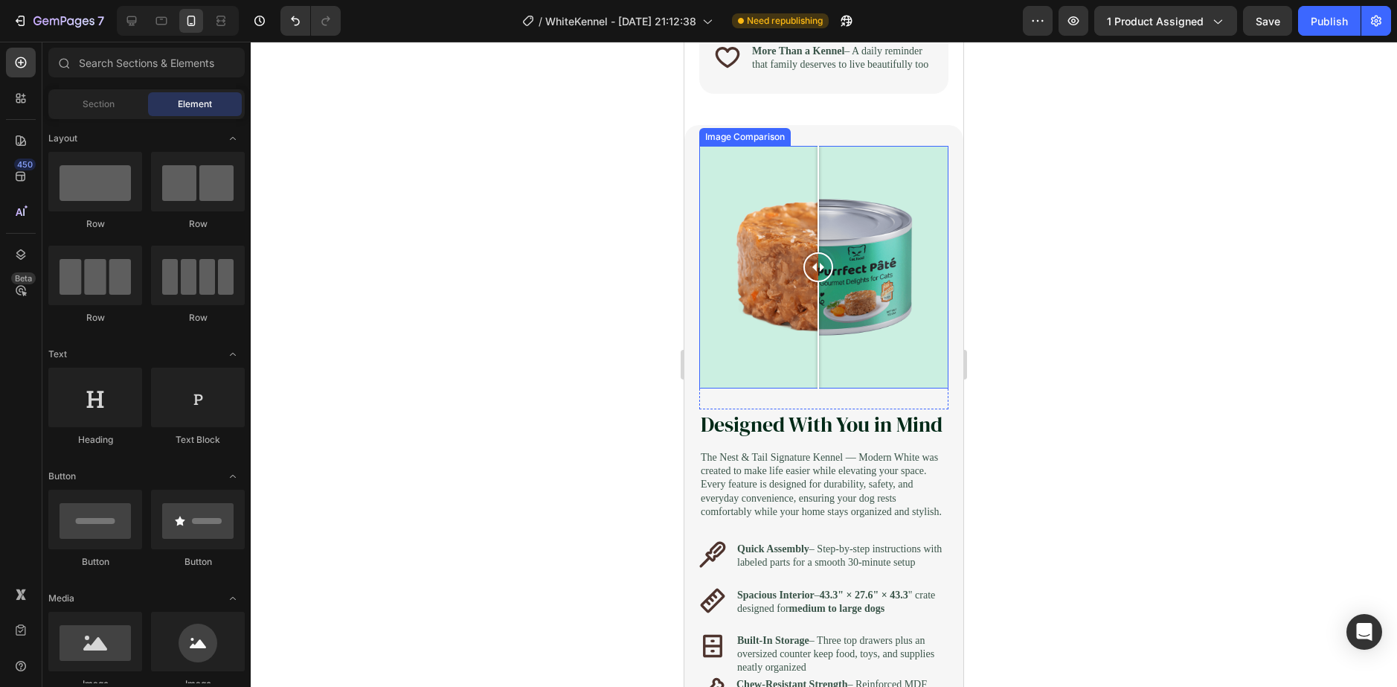
click at [817, 282] on div at bounding box center [818, 267] width 30 height 30
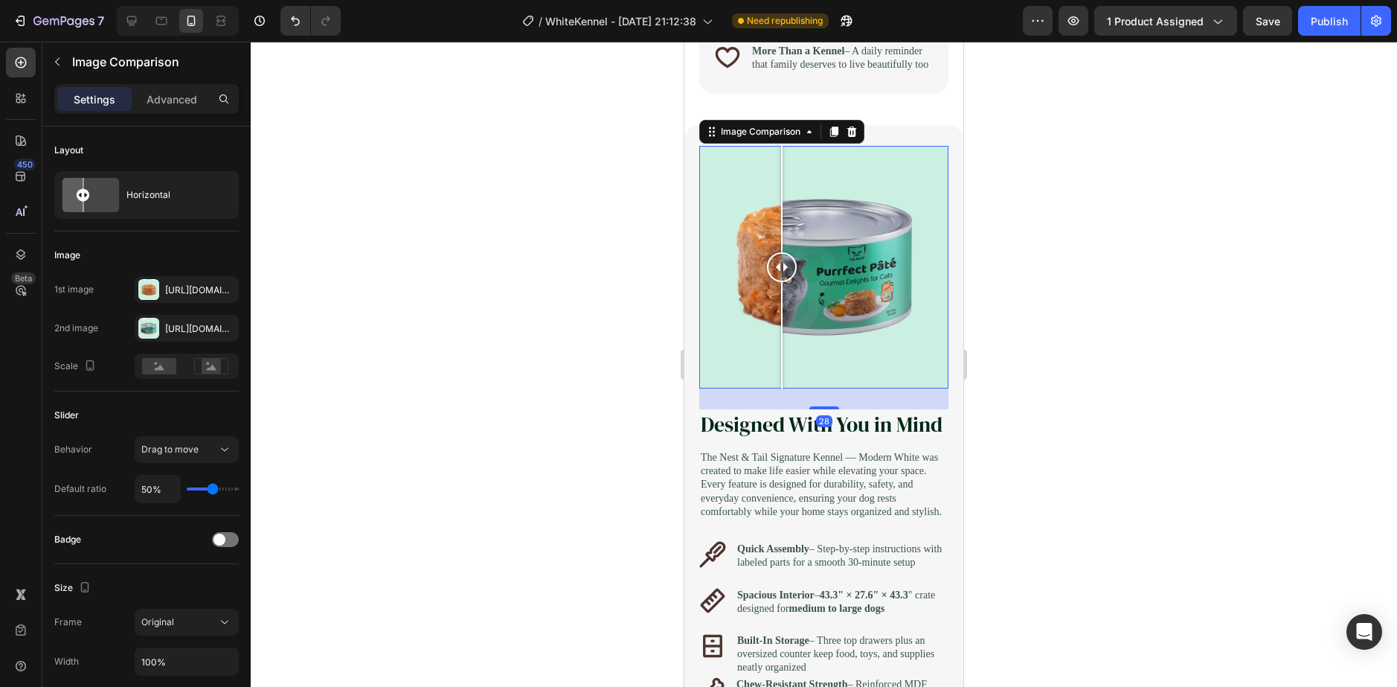
click at [782, 344] on div at bounding box center [823, 267] width 249 height 243
click at [859, 141] on div at bounding box center [852, 132] width 18 height 18
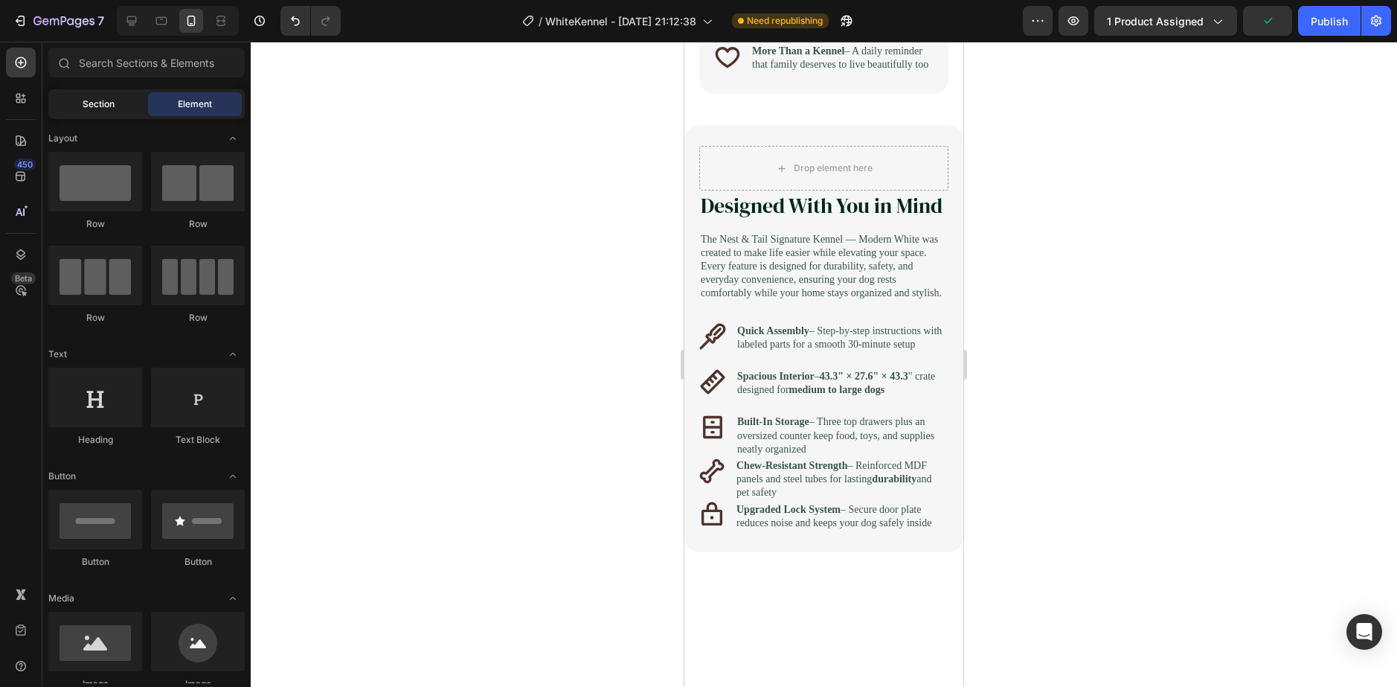
click at [78, 101] on div "Section" at bounding box center [98, 104] width 94 height 24
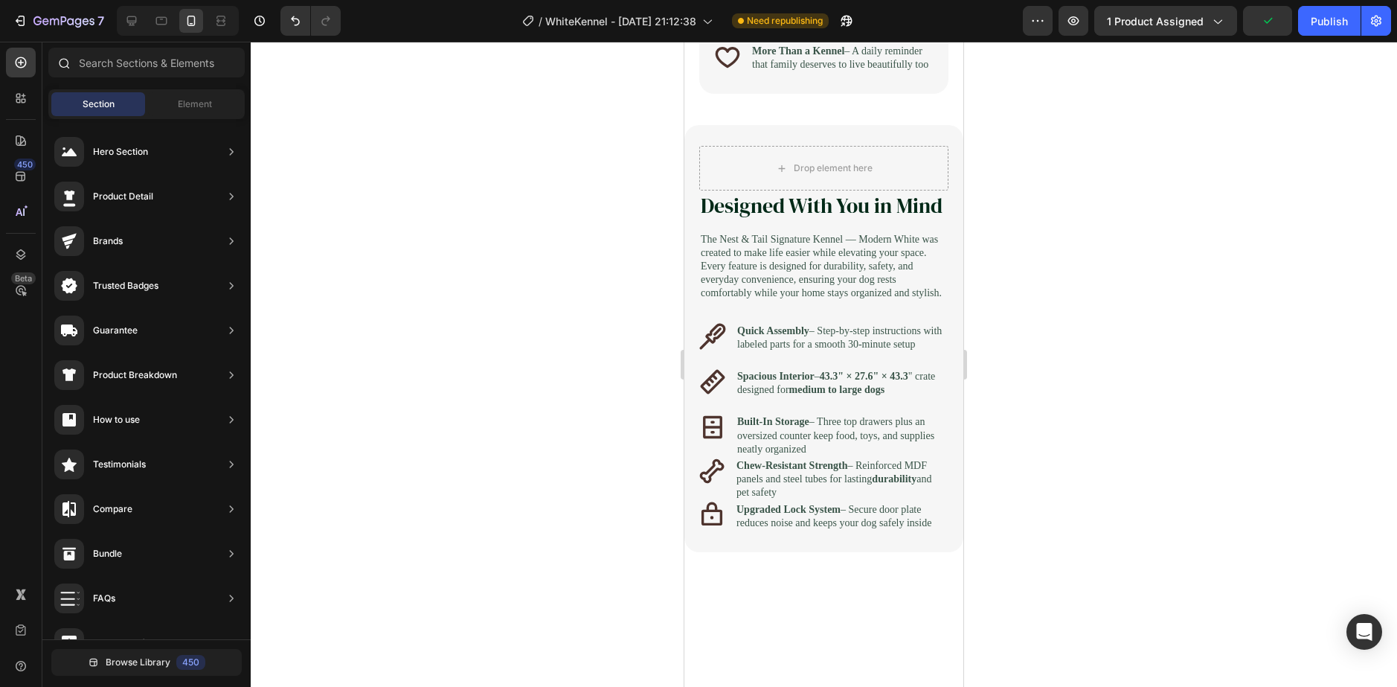
click at [187, 80] on div at bounding box center [146, 66] width 208 height 36
click at [180, 106] on span "Element" at bounding box center [195, 103] width 34 height 13
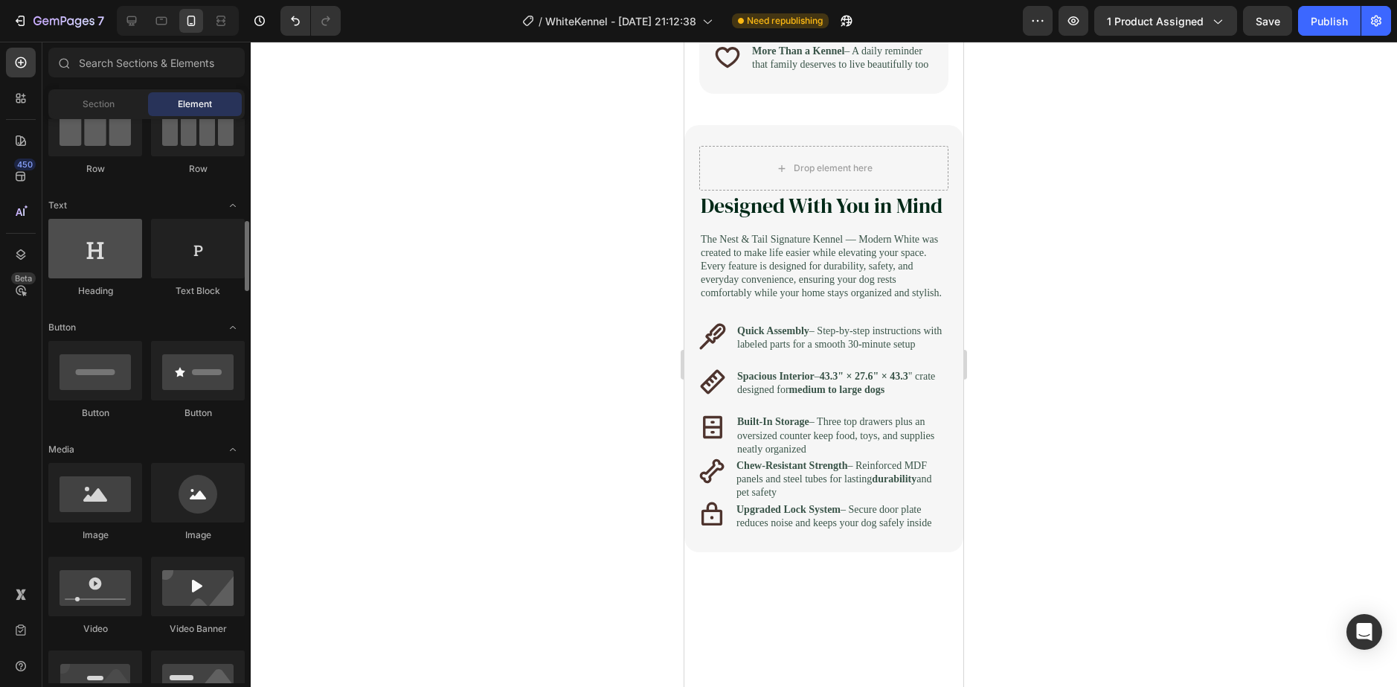
scroll to position [298, 0]
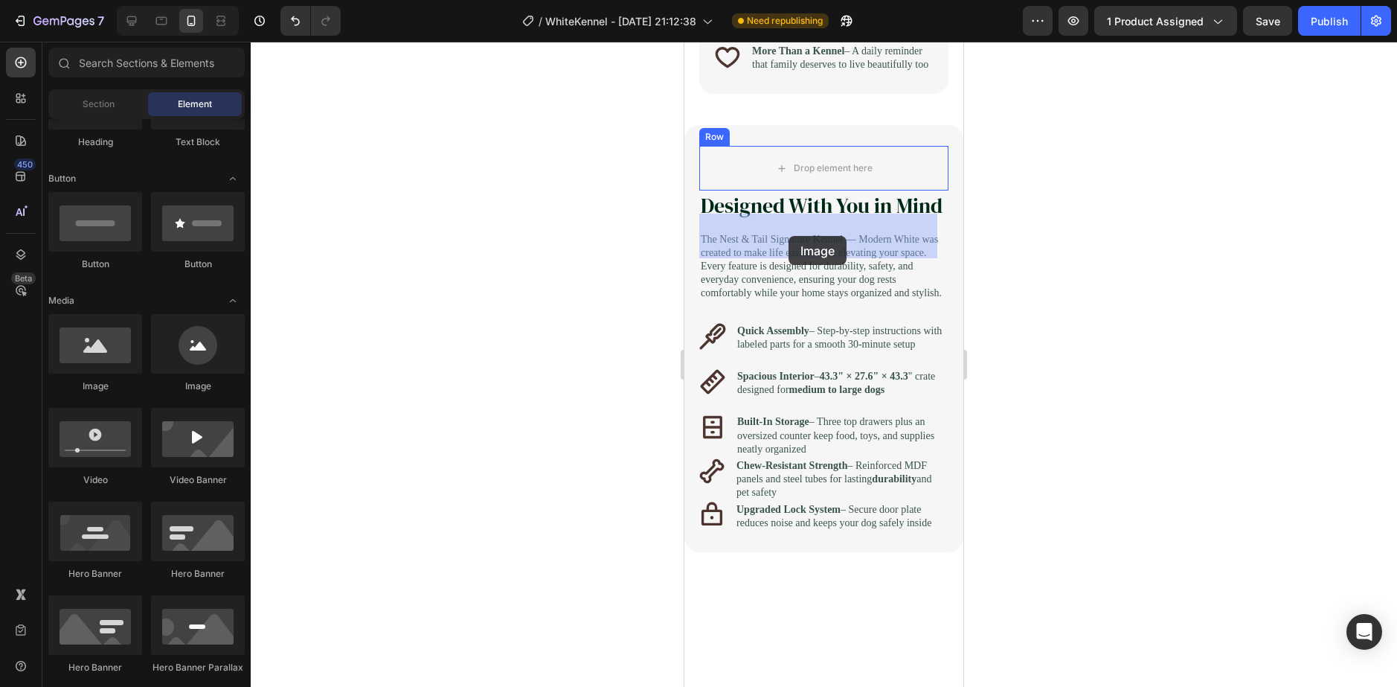
drag, startPoint x: 792, startPoint y: 405, endPoint x: 789, endPoint y: 236, distance: 169.6
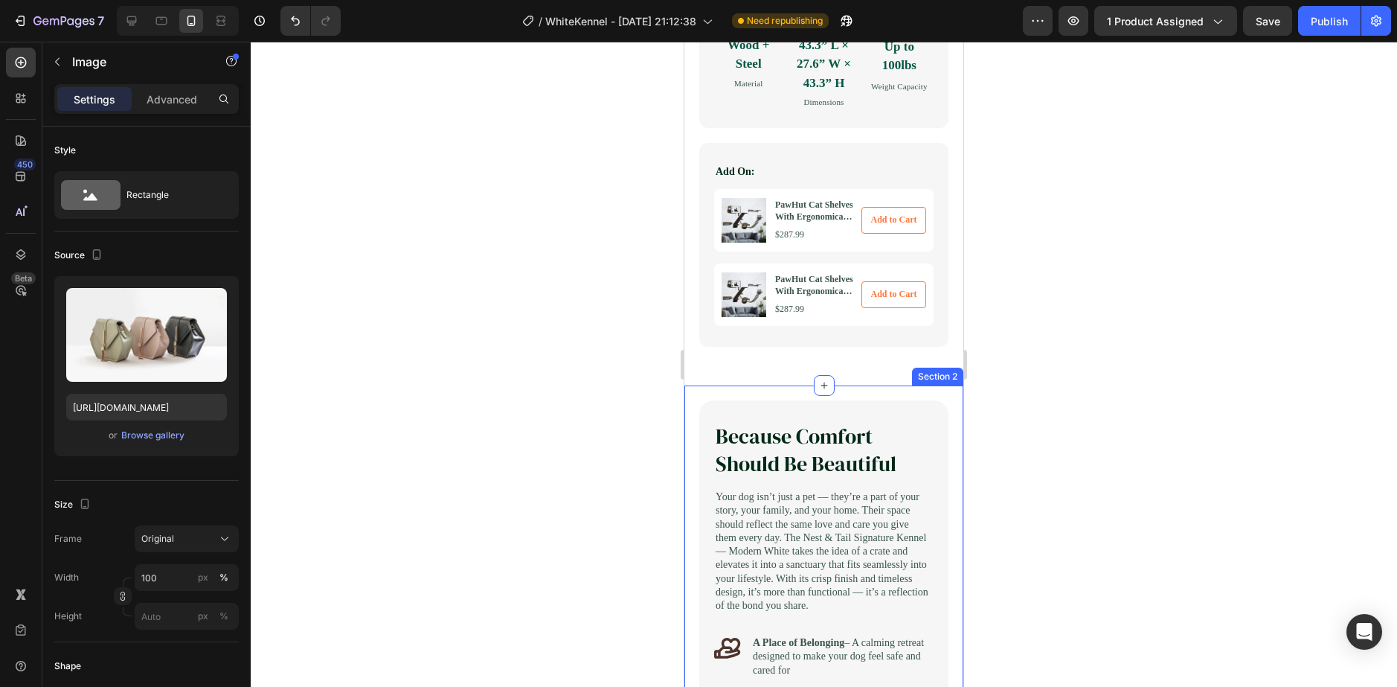
scroll to position [1004, 0]
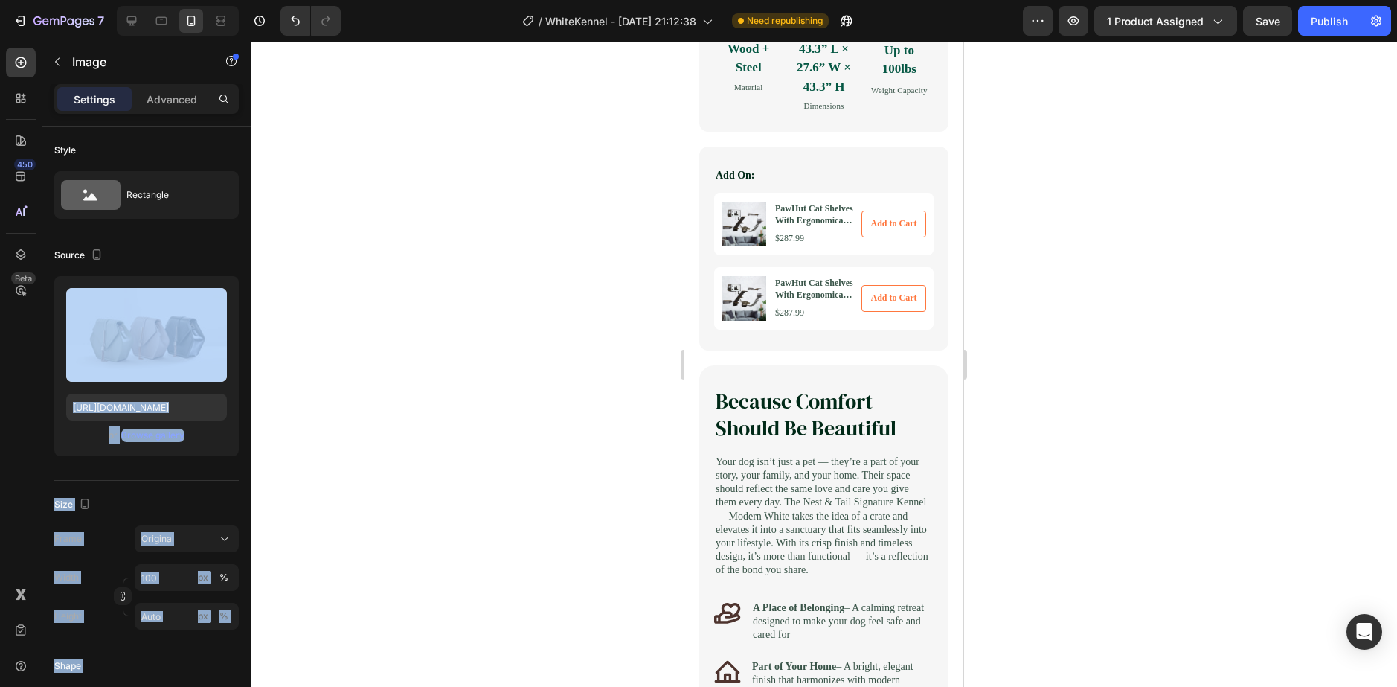
drag, startPoint x: 155, startPoint y: 331, endPoint x: 417, endPoint y: 398, distance: 270.3
click at [446, 0] on div "7 Version history / WhiteKennel - [DATE] 21:12:38 Need republishing Preview 1 p…" at bounding box center [698, 0] width 1397 height 0
click at [245, 233] on div at bounding box center [245, 287] width 8 height 323
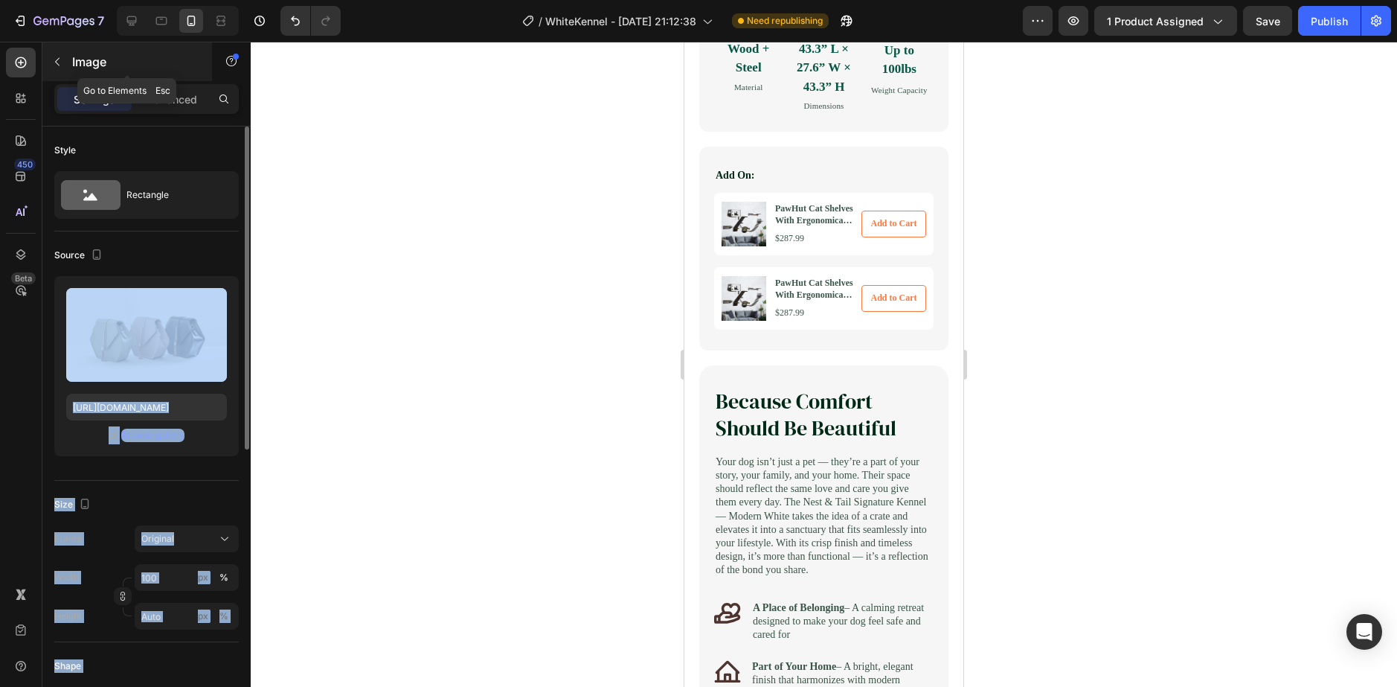
click at [60, 65] on icon "button" at bounding box center [57, 62] width 4 height 8
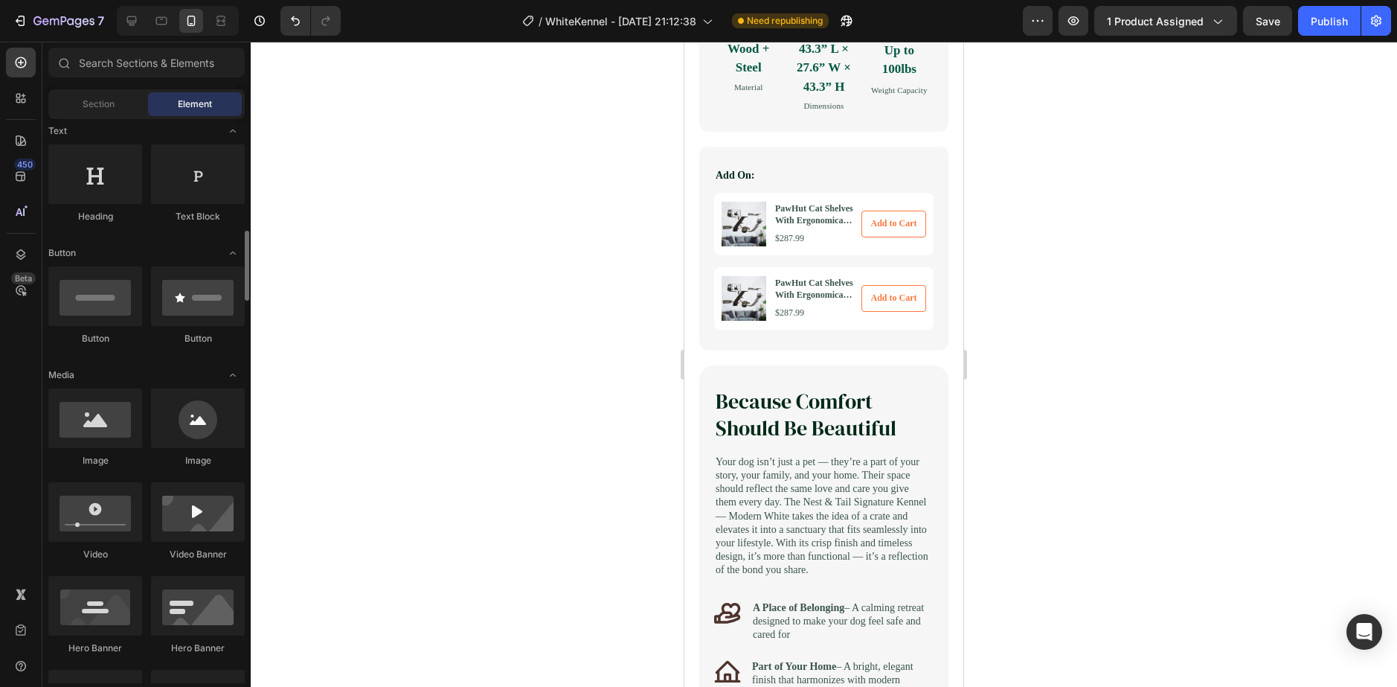
scroll to position [298, 0]
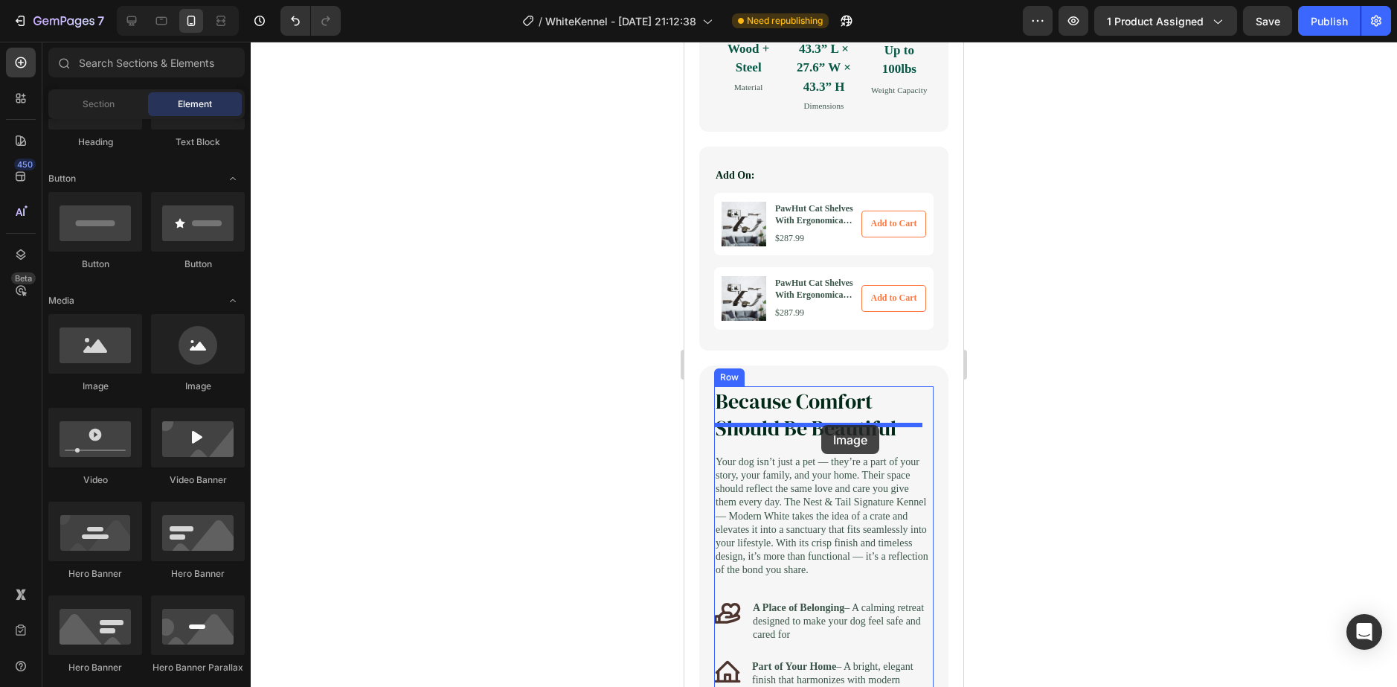
drag, startPoint x: 773, startPoint y: 394, endPoint x: 821, endPoint y: 425, distance: 57.2
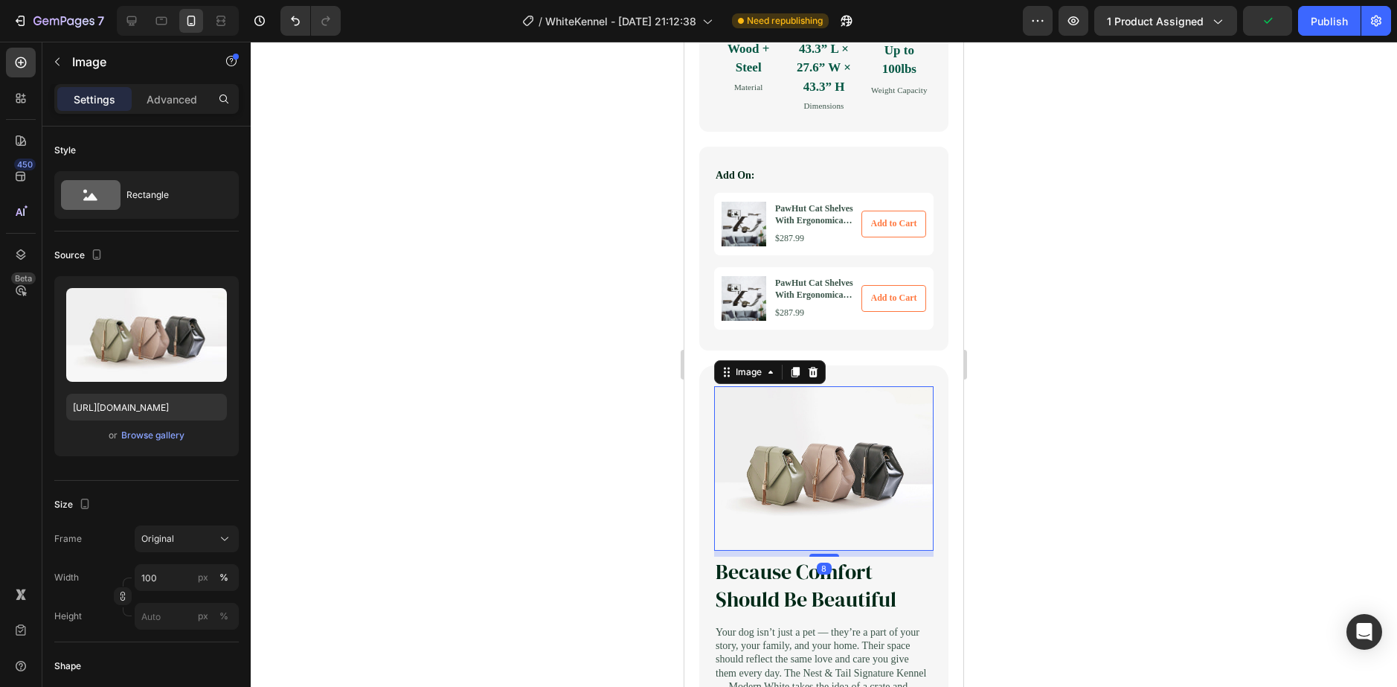
click at [1069, 417] on div at bounding box center [824, 364] width 1146 height 645
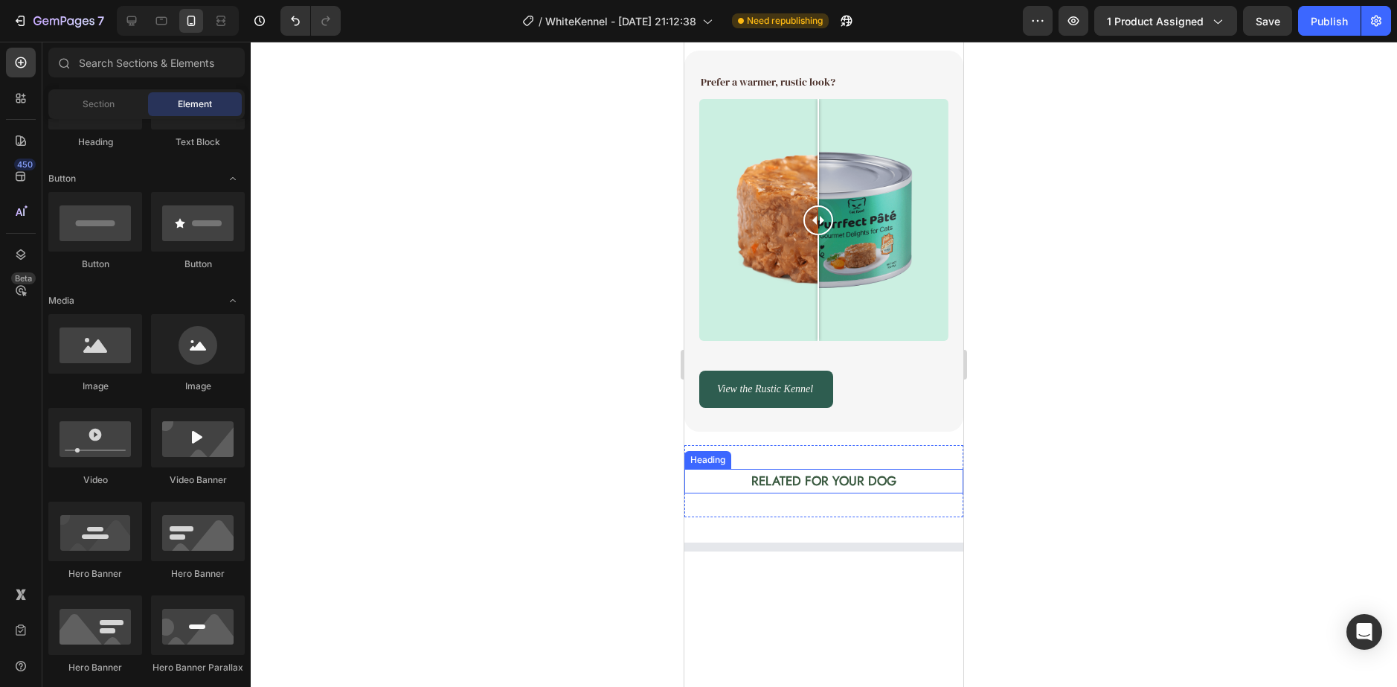
scroll to position [2641, 0]
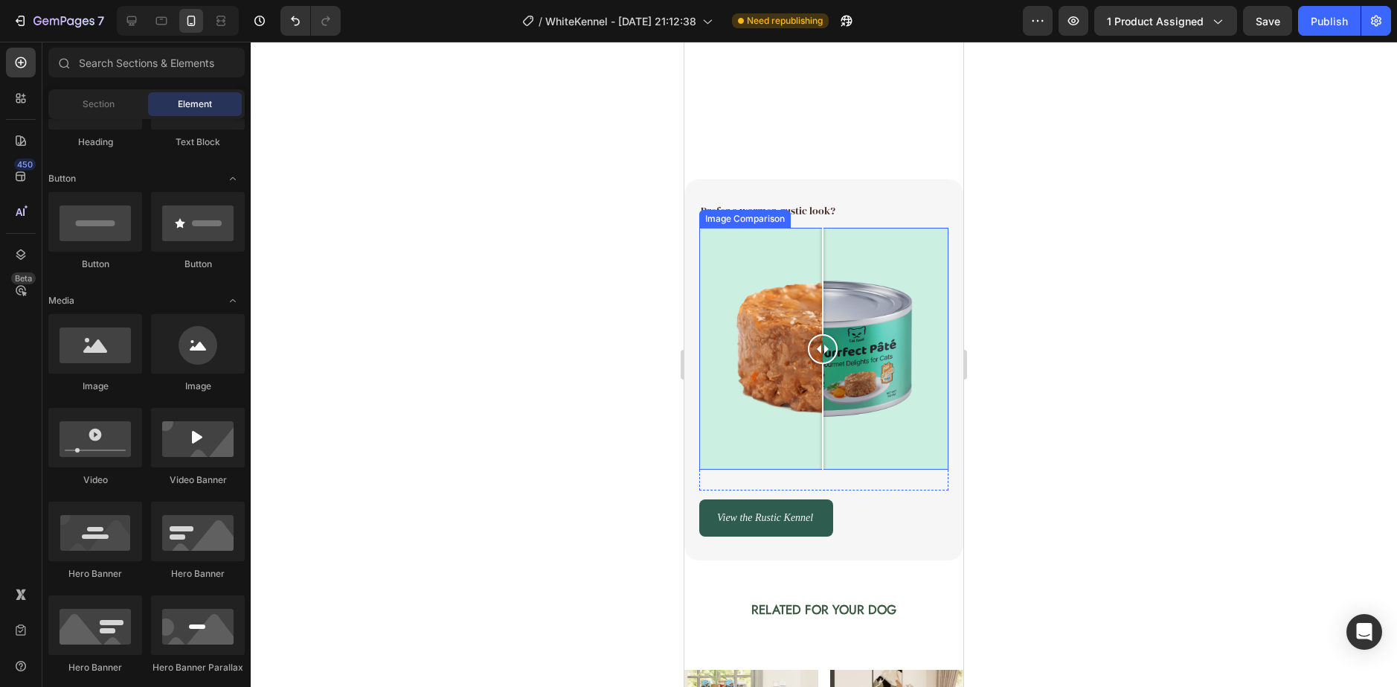
click at [823, 352] on div at bounding box center [823, 349] width 30 height 30
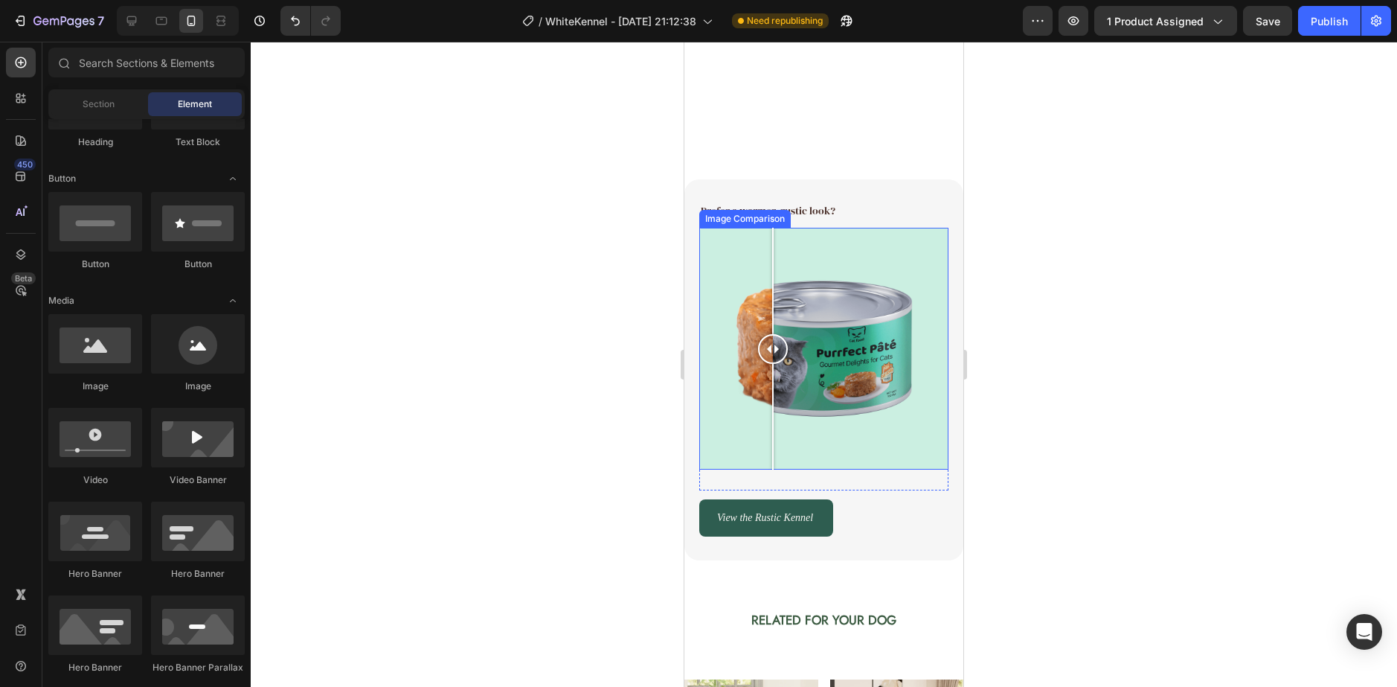
click at [770, 374] on div at bounding box center [823, 349] width 249 height 243
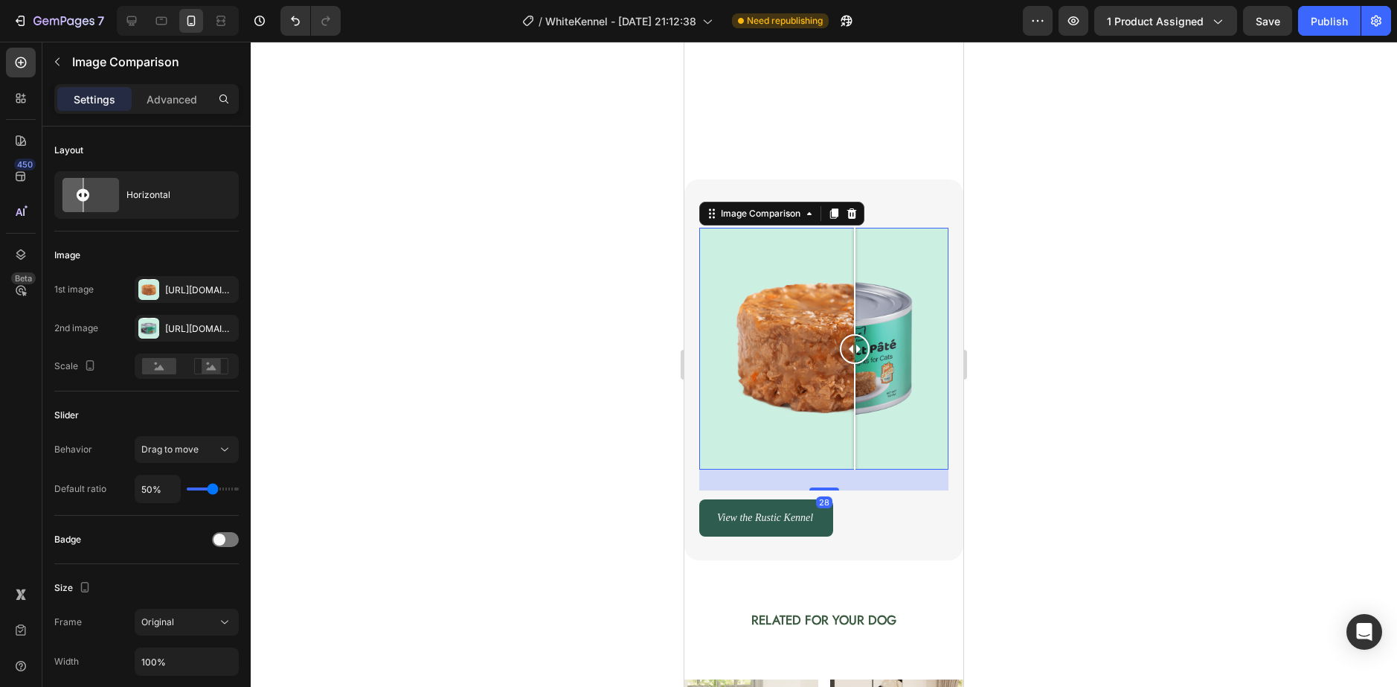
click at [855, 353] on div at bounding box center [823, 349] width 249 height 243
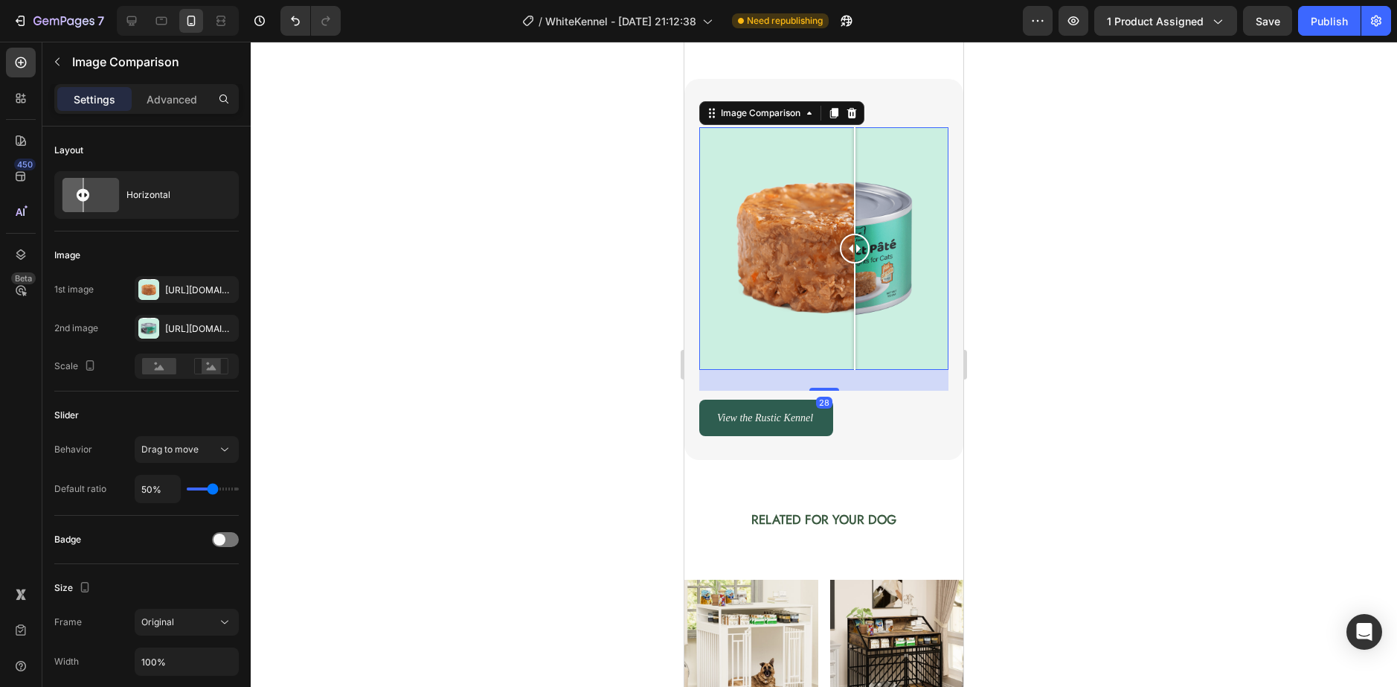
click at [1015, 290] on div at bounding box center [824, 364] width 1146 height 645
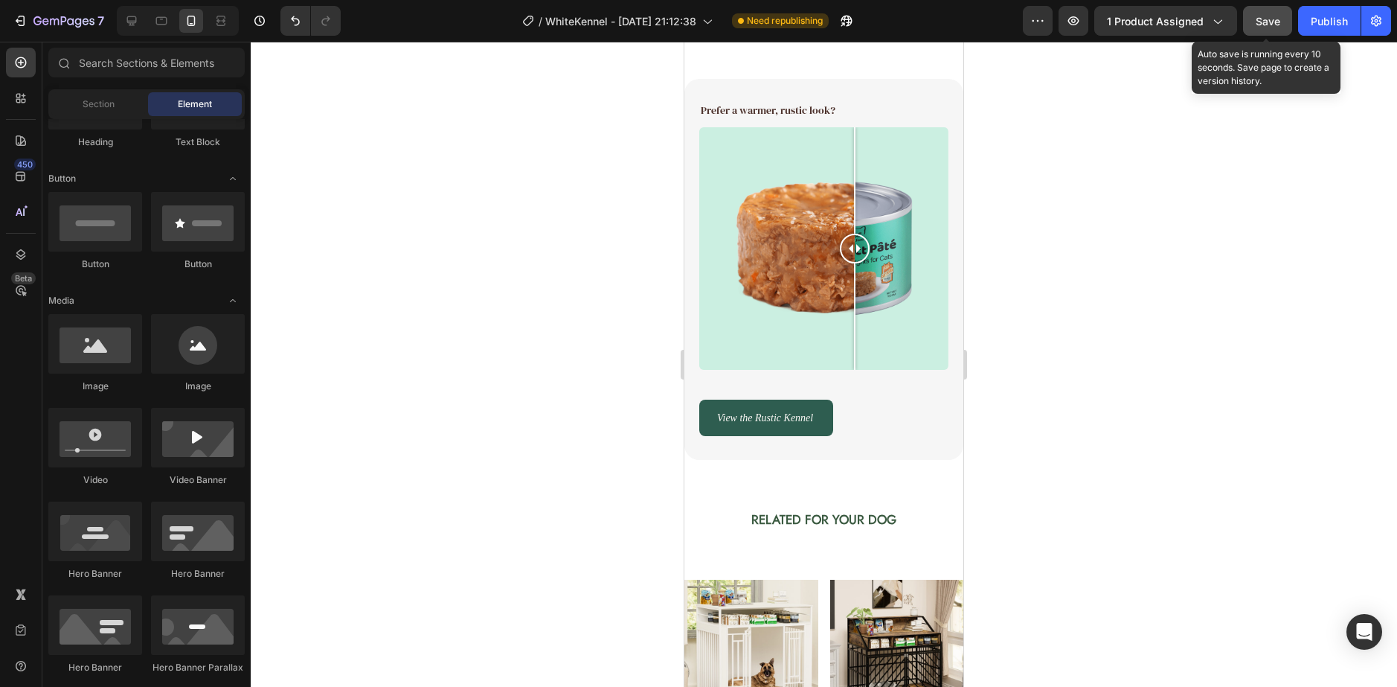
click at [1273, 16] on span "Save" at bounding box center [1268, 21] width 25 height 13
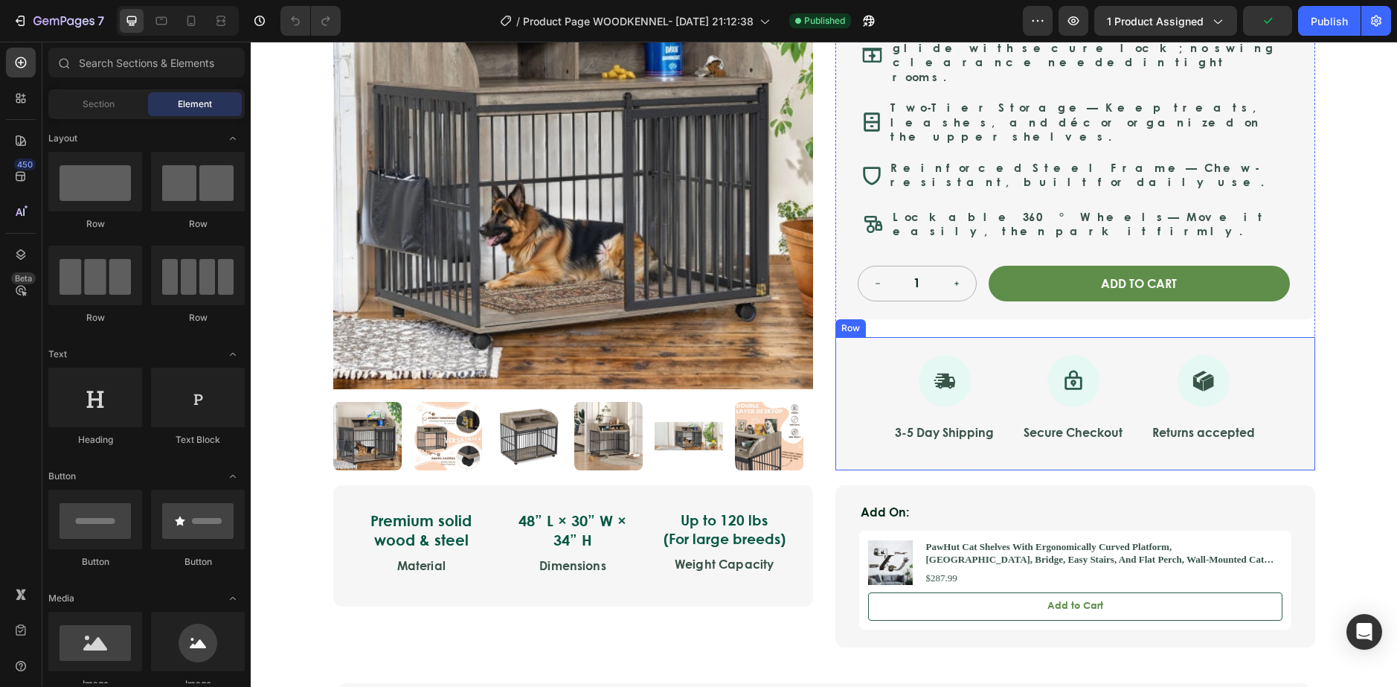
scroll to position [446, 0]
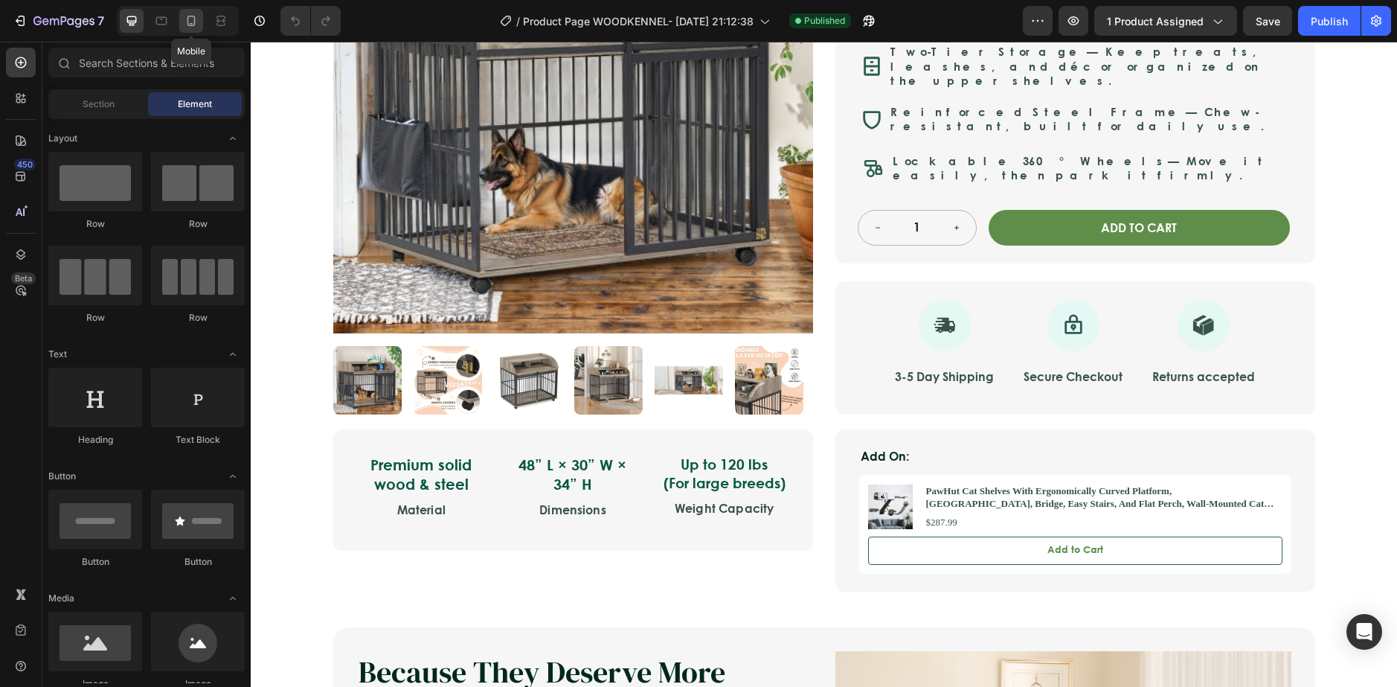
click at [197, 20] on icon at bounding box center [191, 20] width 15 height 15
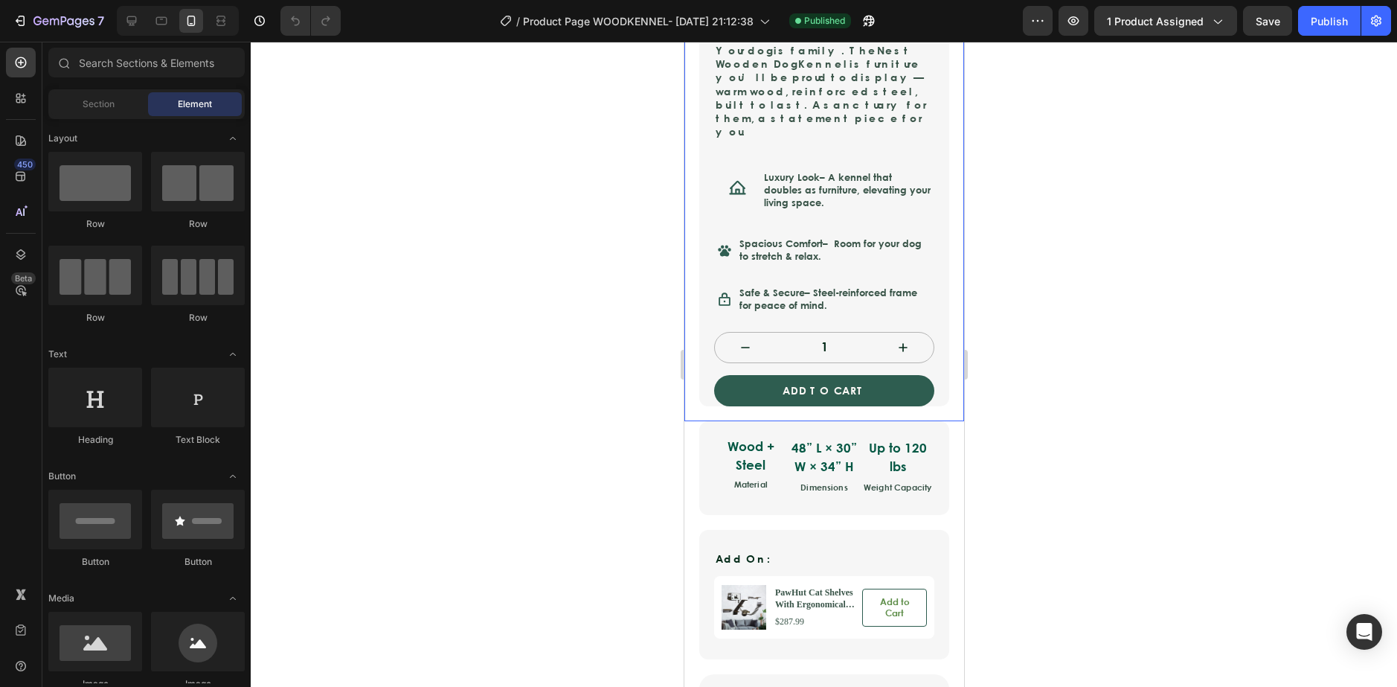
scroll to position [521, 0]
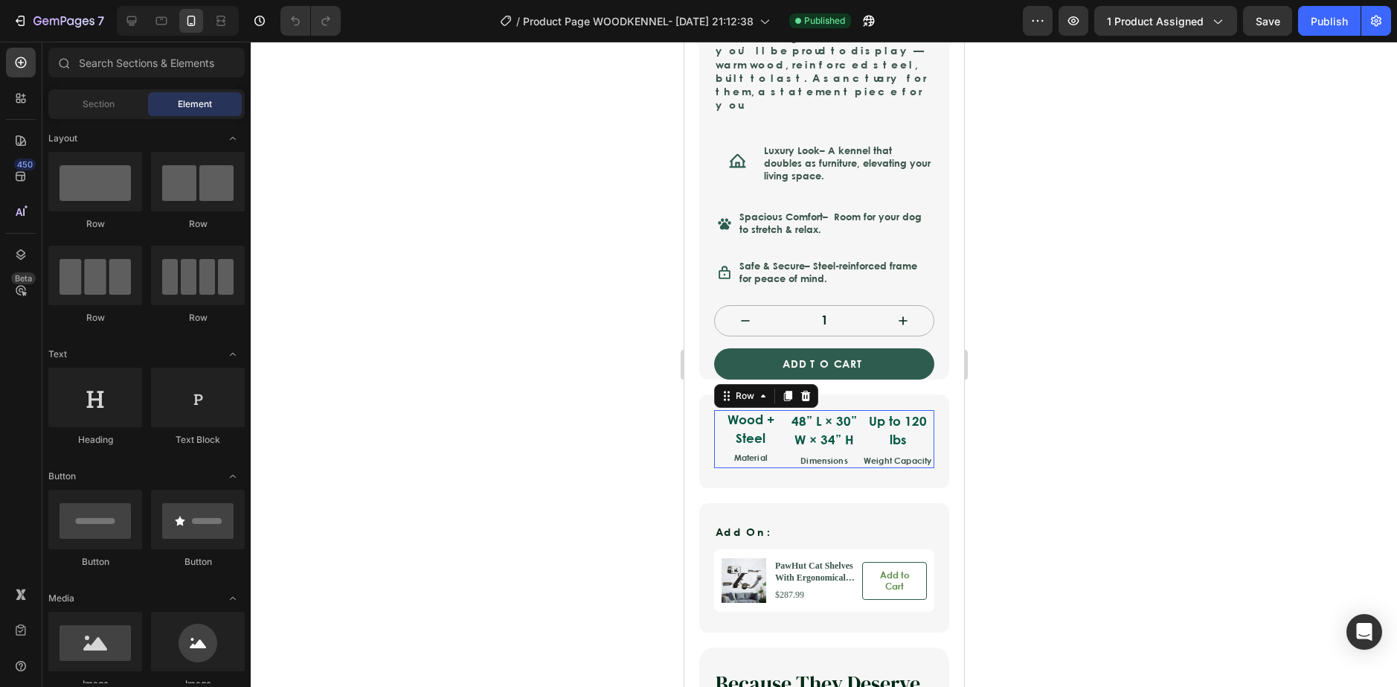
click at [757, 438] on div "Wood + Steel Text Block Material Text Block" at bounding box center [750, 439] width 74 height 59
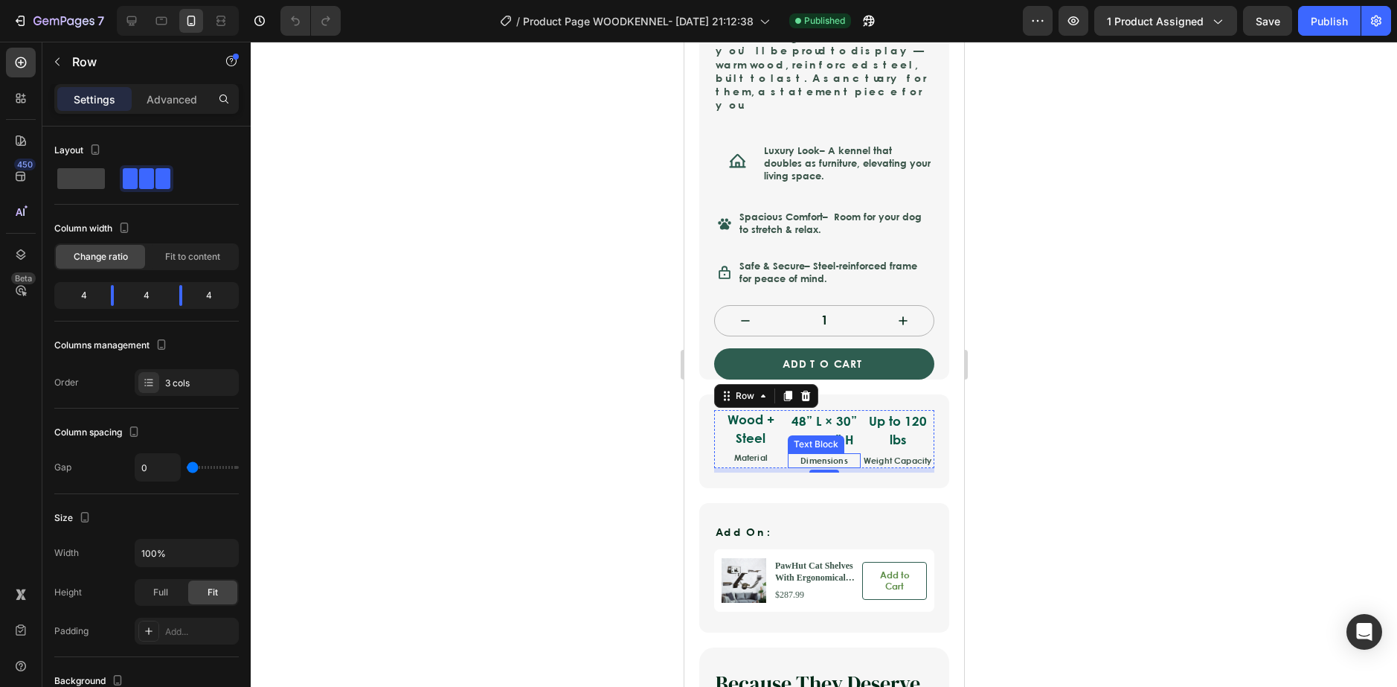
click at [827, 437] on div "Text Block" at bounding box center [815, 443] width 51 height 13
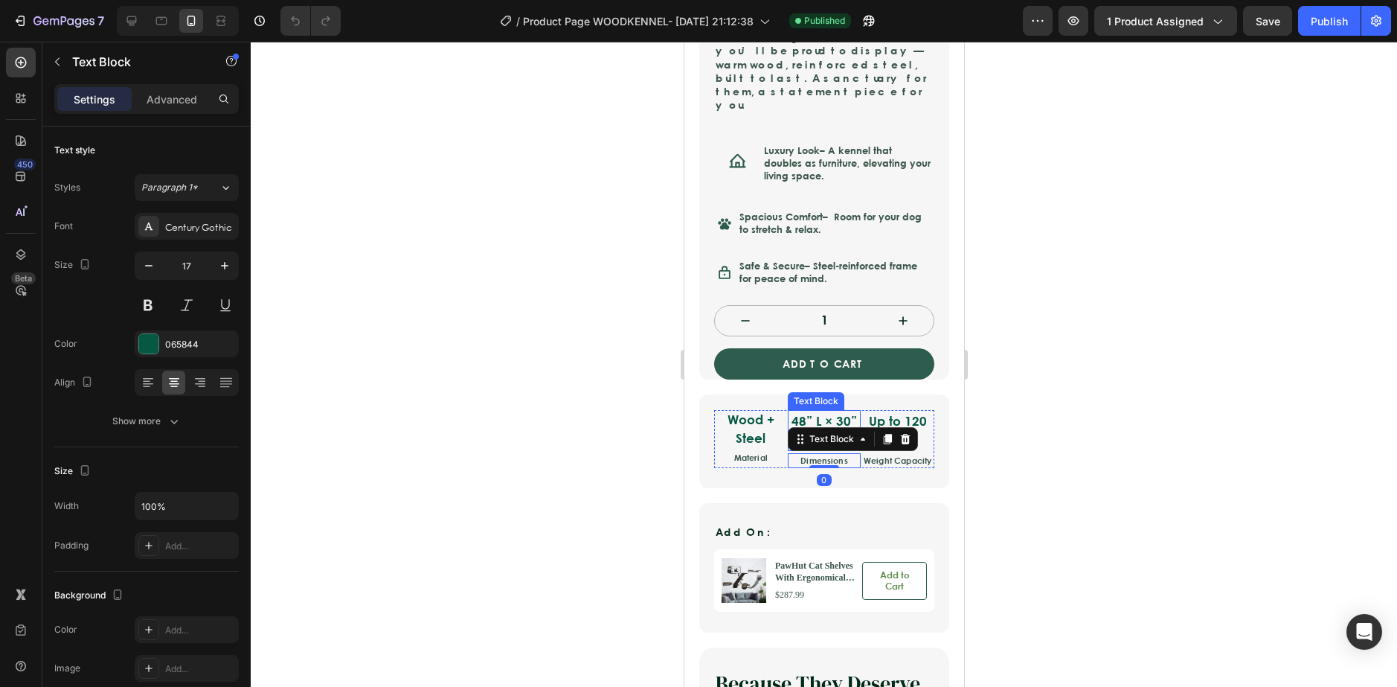
click at [822, 411] on p "48” L × 30” W × 34” H" at bounding box center [824, 430] width 71 height 38
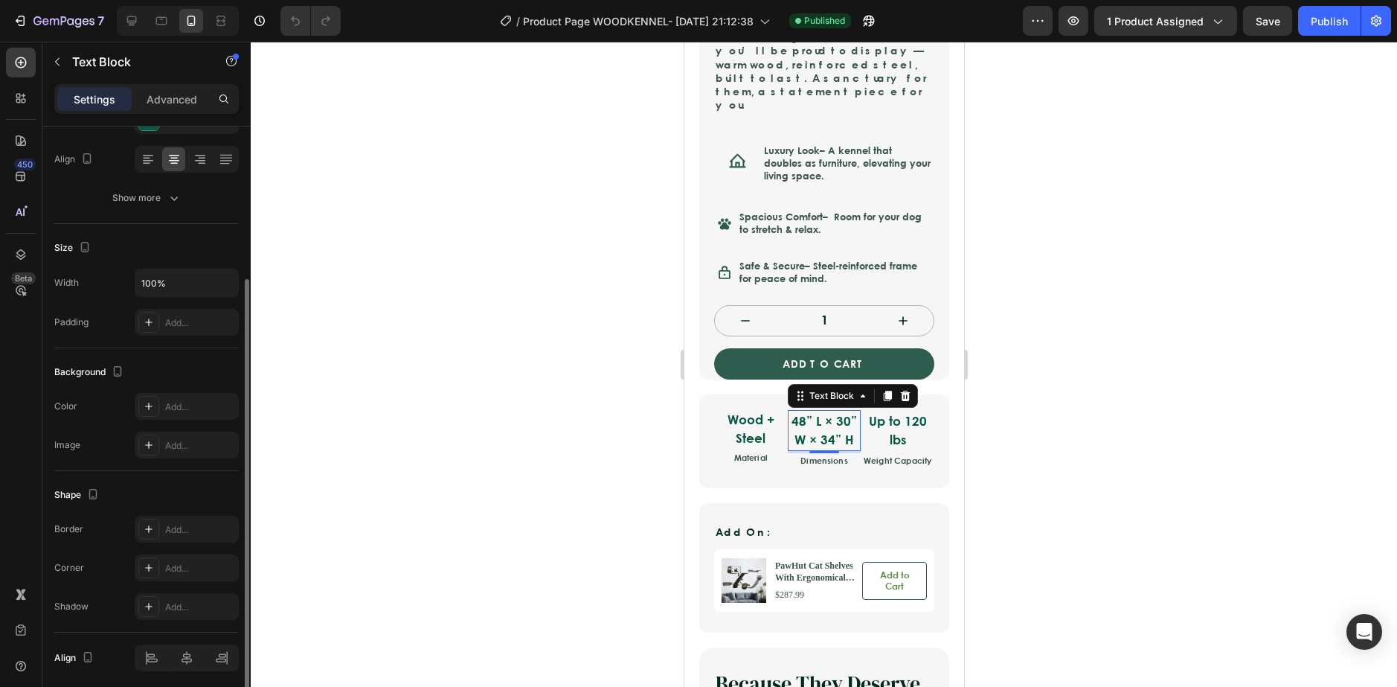
scroll to position [279, 0]
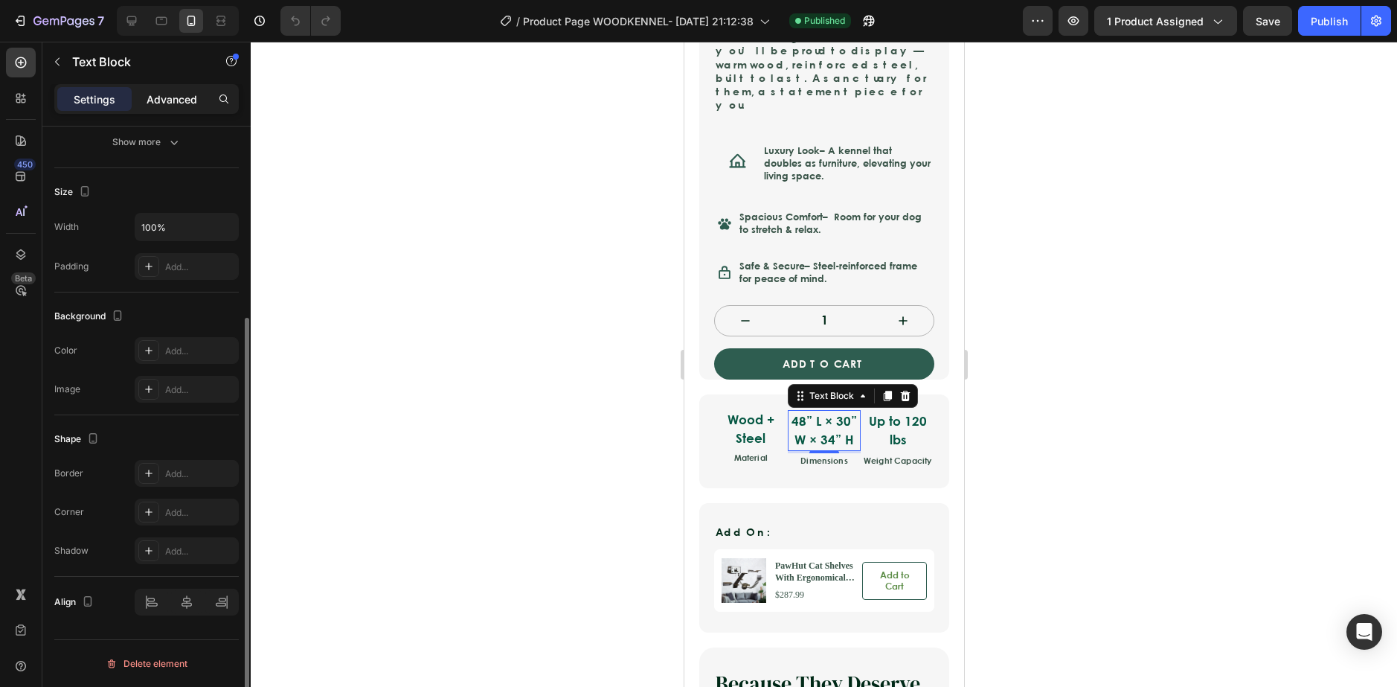
click at [176, 88] on div "Advanced" at bounding box center [172, 99] width 74 height 24
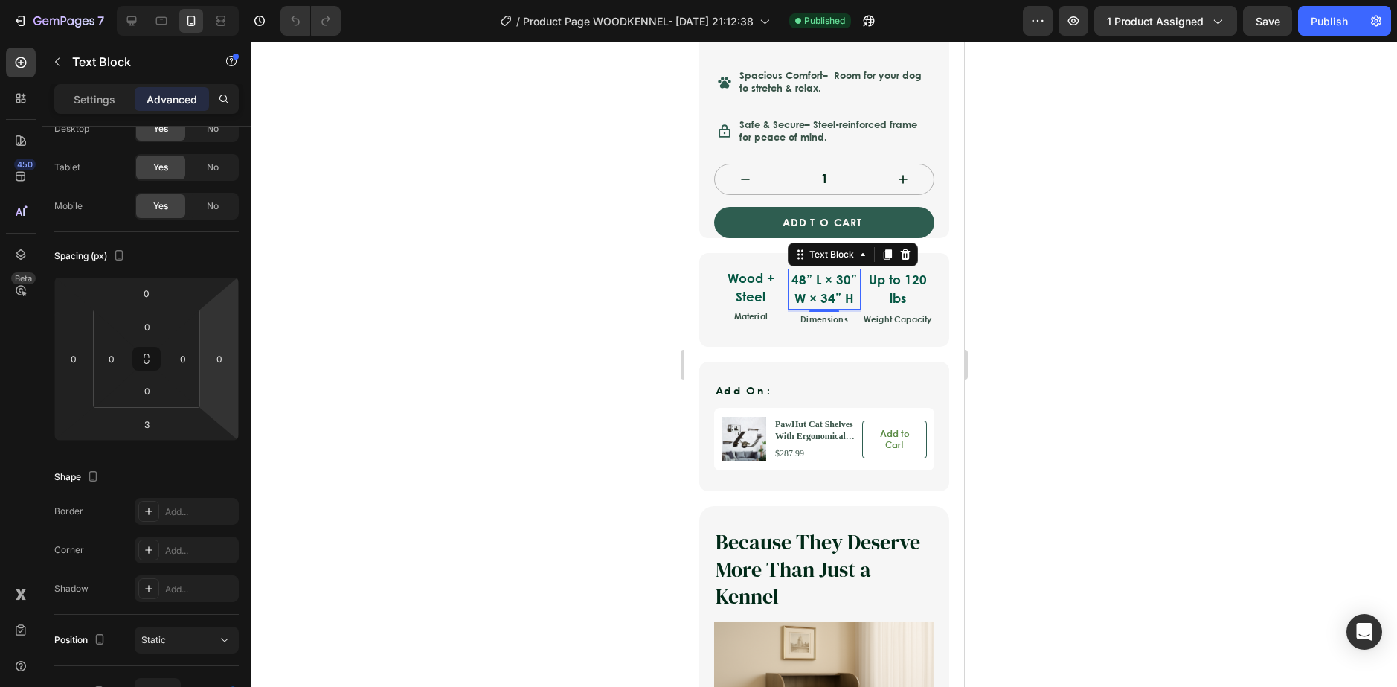
scroll to position [595, 0]
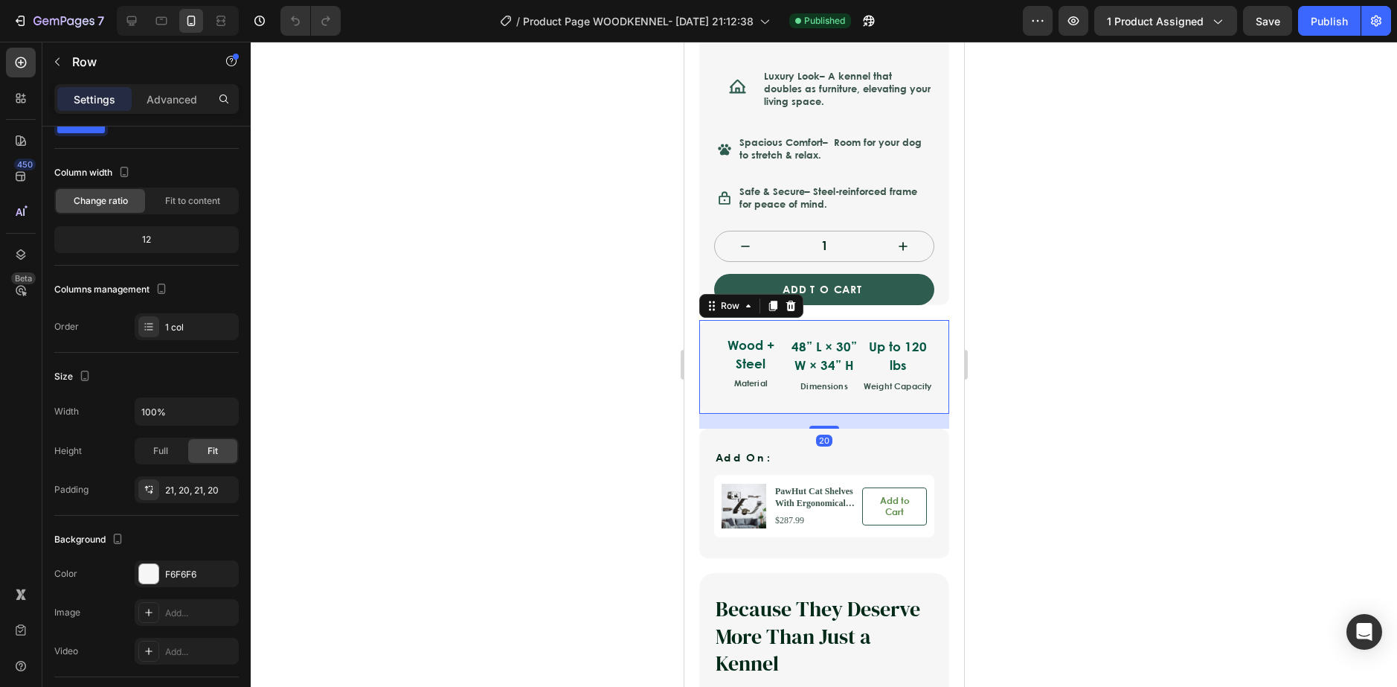
click at [771, 373] on div "Wood + Steel Text Block Material Text Block 48” L × 30” W × 34” H Text Block Di…" at bounding box center [824, 367] width 250 height 94
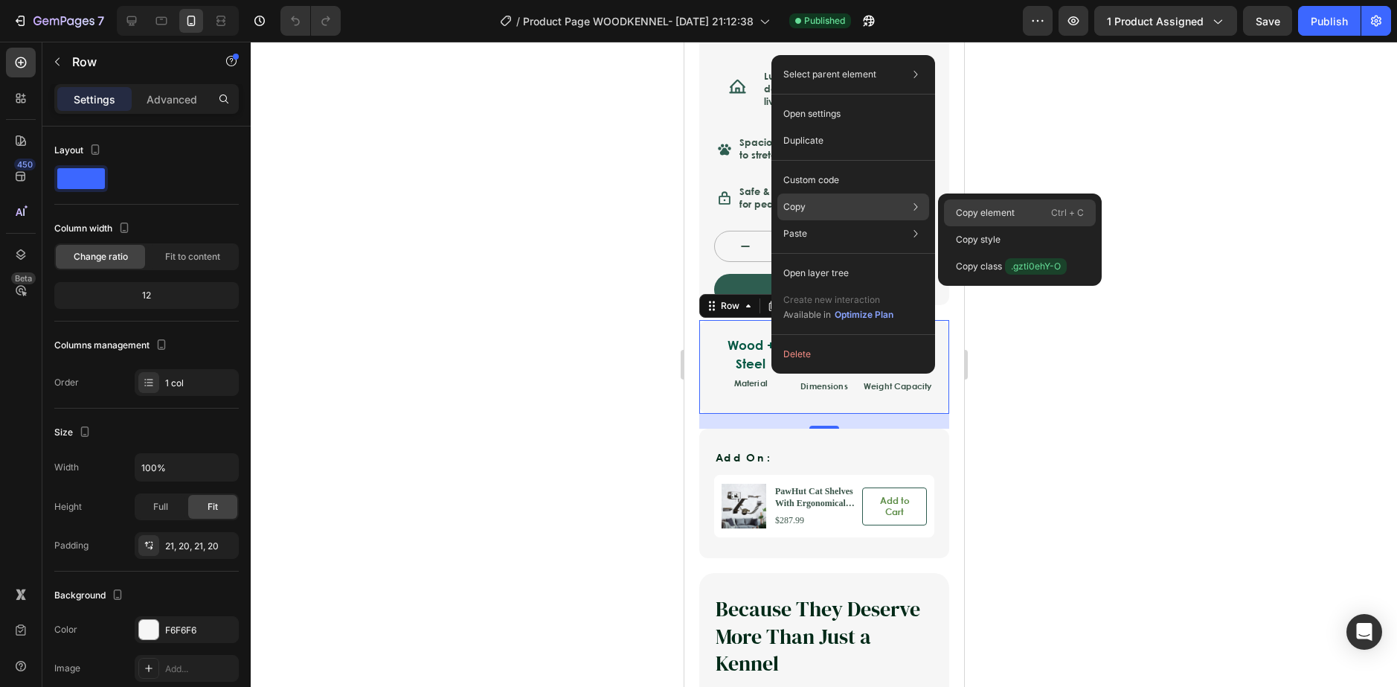
click at [969, 203] on div "Copy element Ctrl + C" at bounding box center [1020, 212] width 152 height 27
